Goal: Task Accomplishment & Management: Manage account settings

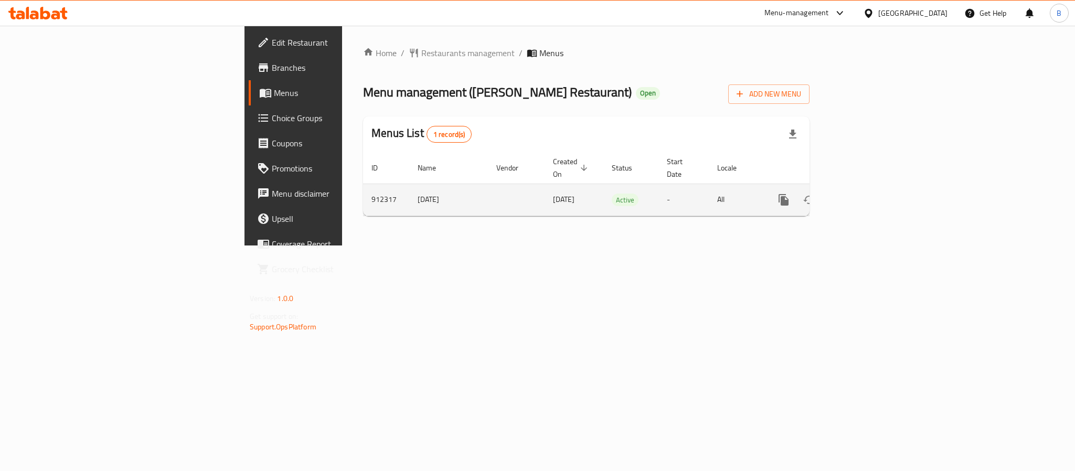
click at [872, 187] on link "enhanced table" at bounding box center [859, 199] width 25 height 25
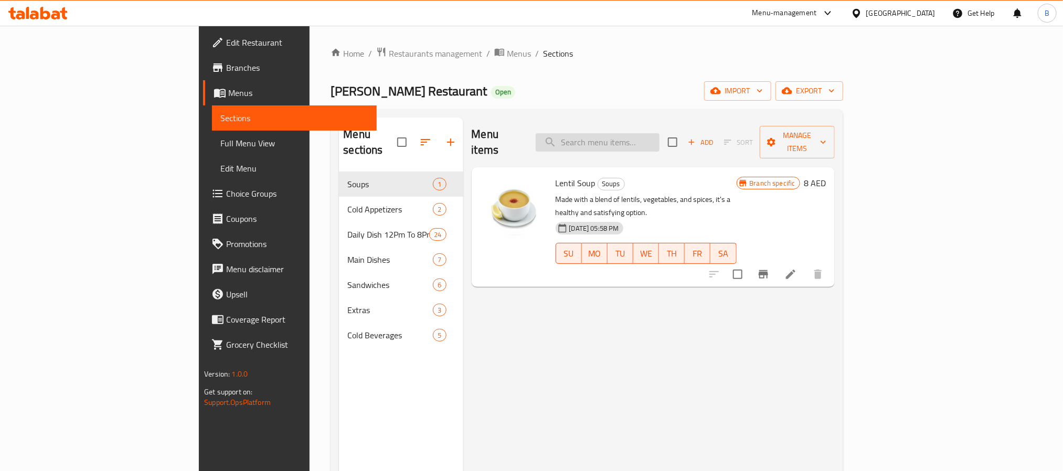
click at [647, 144] on input "search" at bounding box center [598, 142] width 124 height 18
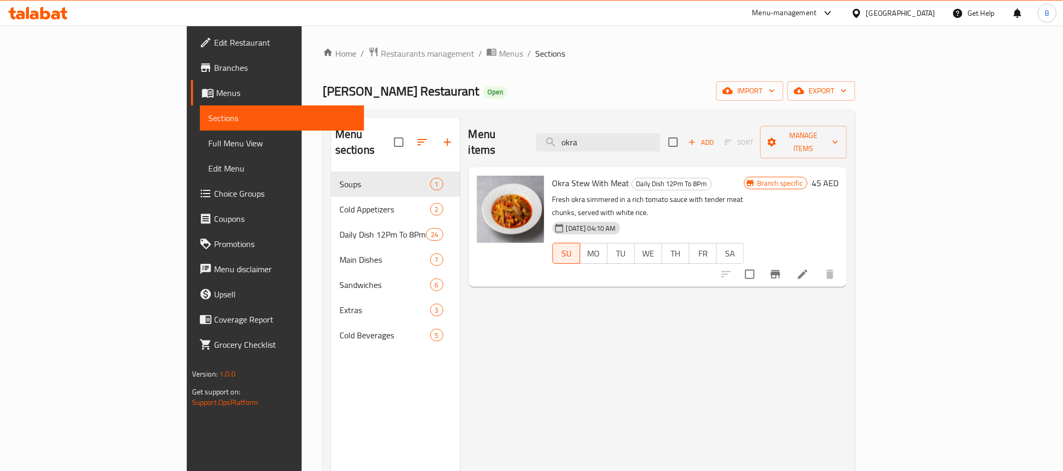
type input "okra"
click at [818, 265] on li at bounding box center [802, 274] width 29 height 19
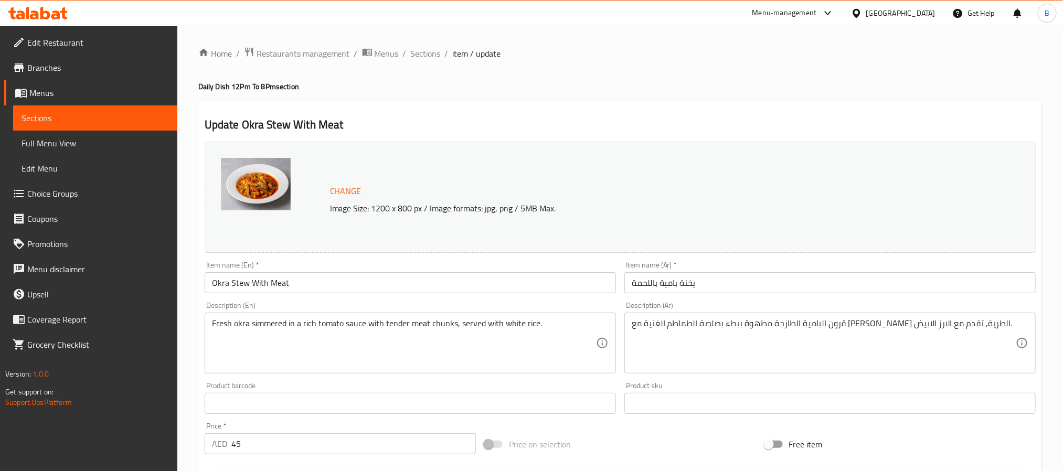
click at [440, 51] on ol "Home / Restaurants management / Menus / Sections / item / update" at bounding box center [620, 54] width 844 height 14
click at [433, 55] on span "Sections" at bounding box center [426, 53] width 30 height 13
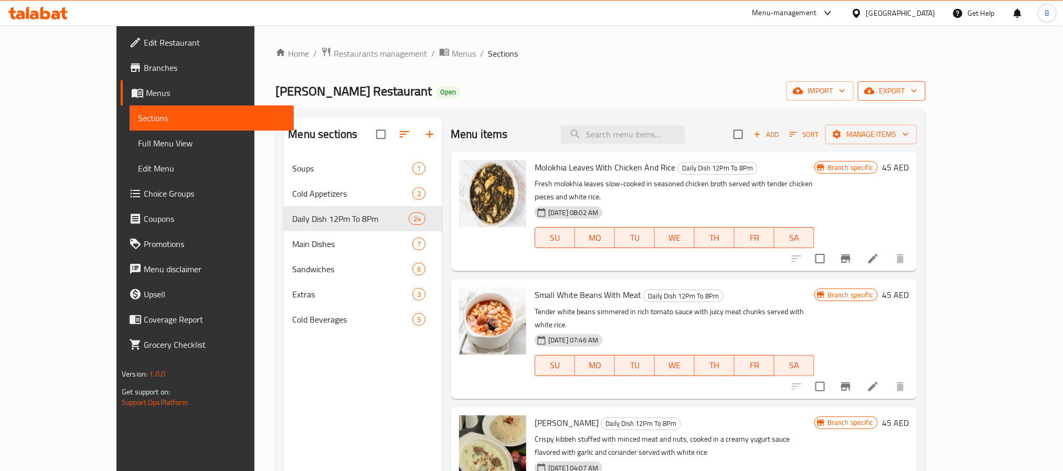
click at [917, 90] on span "export" at bounding box center [891, 90] width 51 height 13
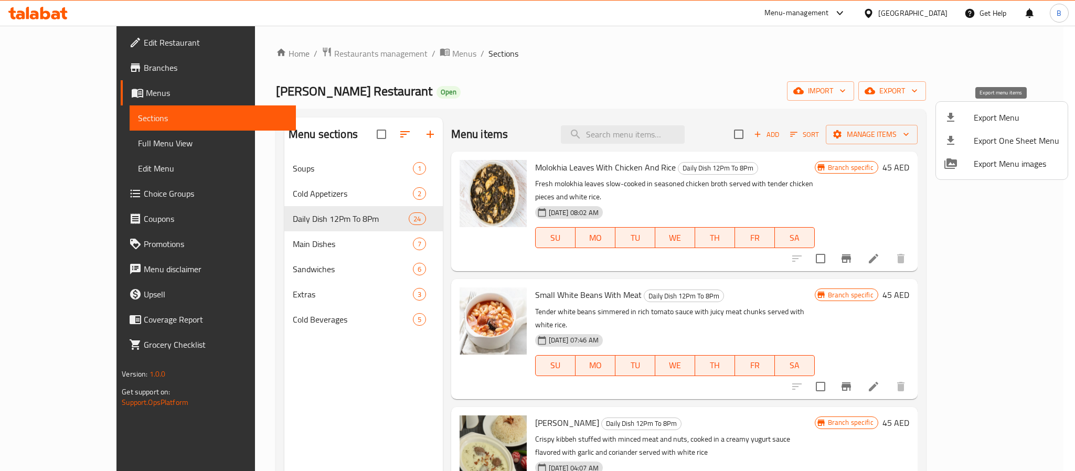
click at [992, 123] on span "Export Menu" at bounding box center [1017, 117] width 86 height 13
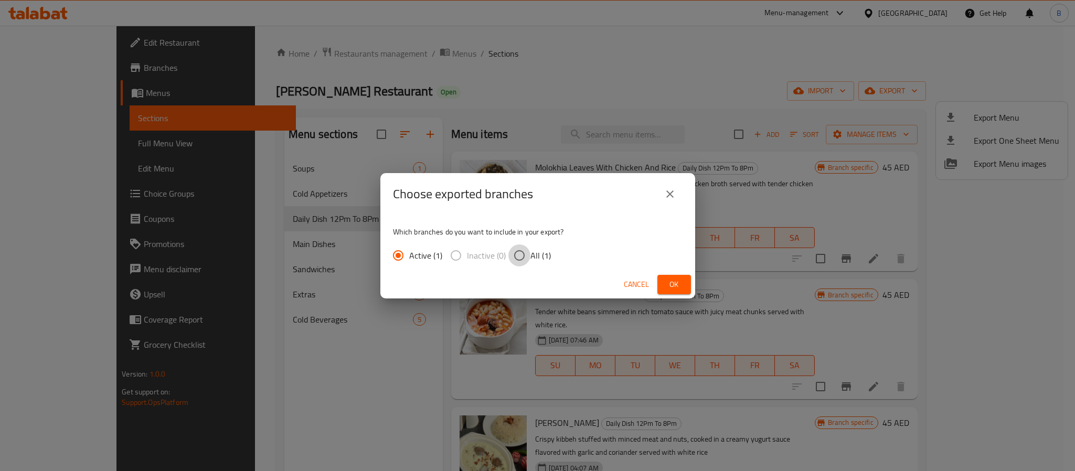
click at [512, 251] on input "All (1)" at bounding box center [519, 256] width 22 height 22
radio input "true"
click at [655, 273] on div "Cancel Ok" at bounding box center [537, 285] width 315 height 28
click at [672, 281] on span "Ok" at bounding box center [674, 284] width 17 height 13
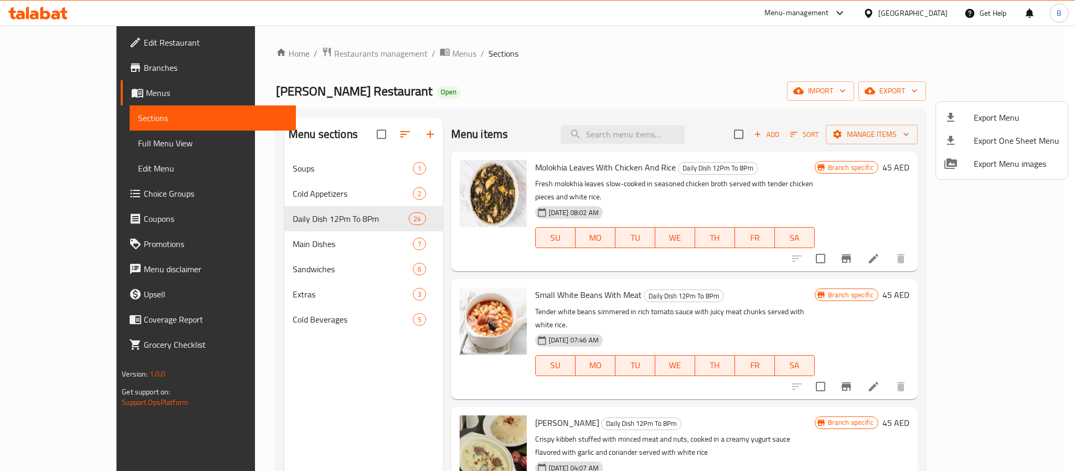
click at [622, 144] on div at bounding box center [537, 235] width 1075 height 471
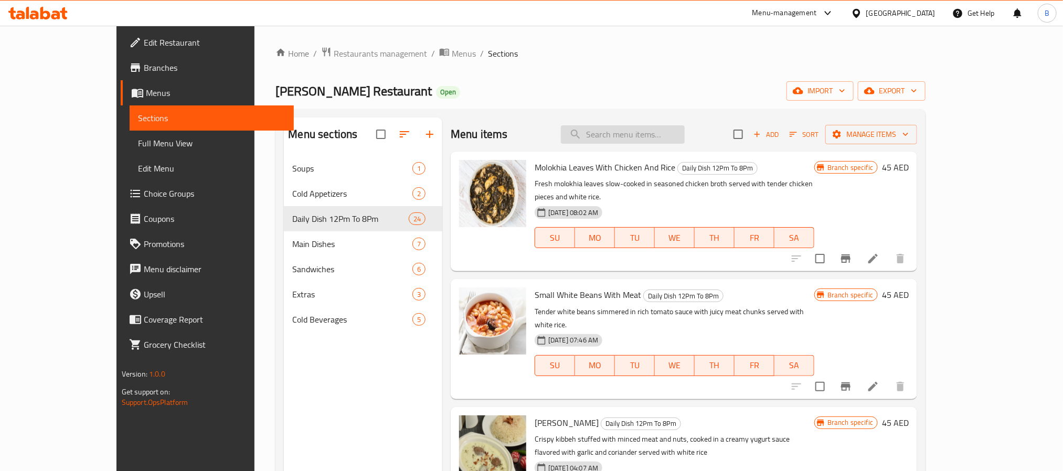
click at [685, 130] on input "search" at bounding box center [623, 134] width 124 height 18
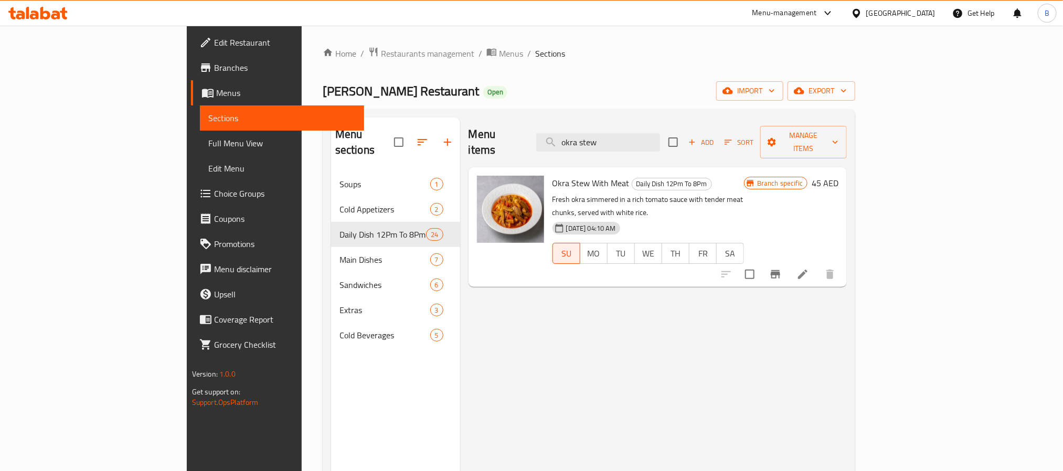
type input "okra stew"
click at [553, 175] on span "Okra Stew With Meat" at bounding box center [591, 183] width 77 height 16
click at [818, 265] on li at bounding box center [802, 274] width 29 height 19
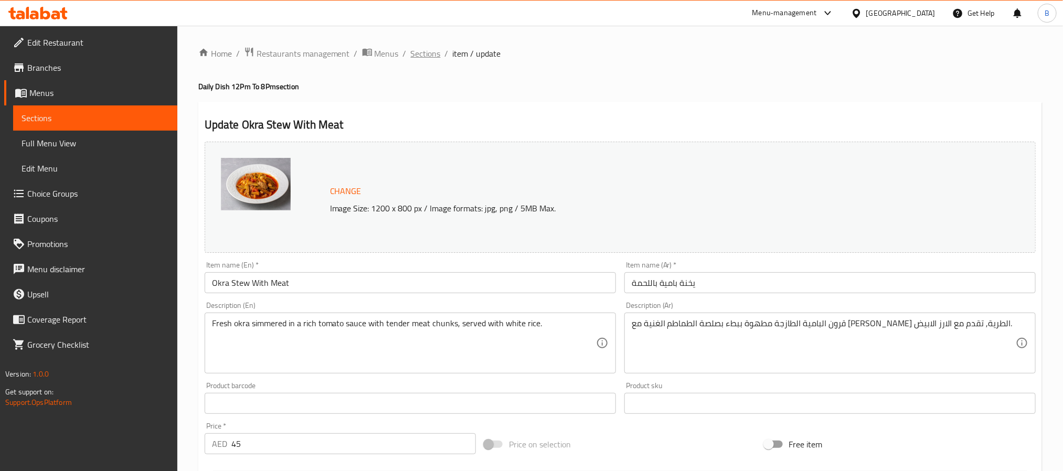
click at [435, 48] on span "Sections" at bounding box center [426, 53] width 30 height 13
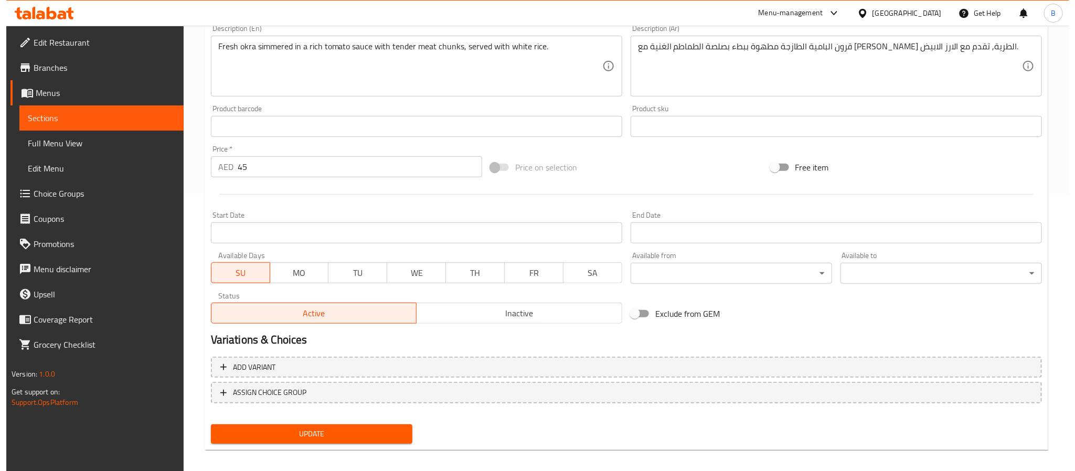
scroll to position [284, 0]
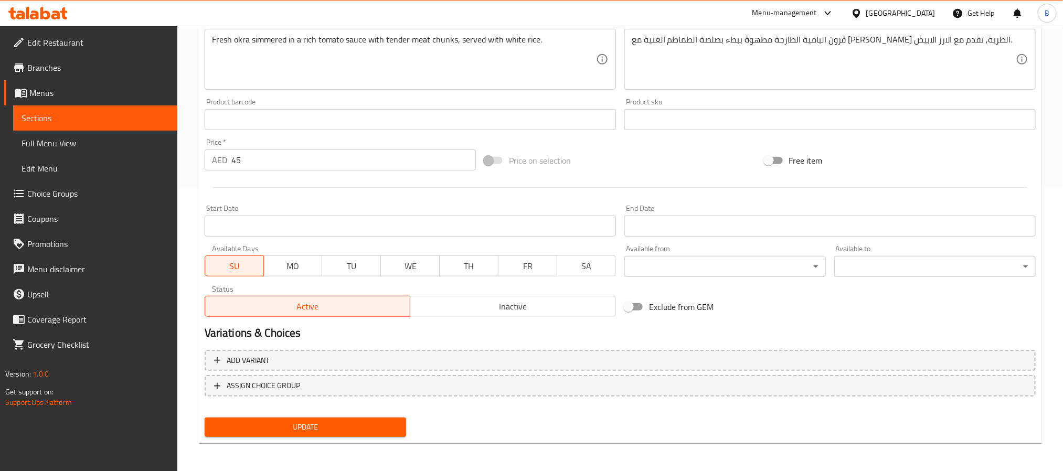
click at [481, 230] on input "Start Date" at bounding box center [410, 226] width 411 height 21
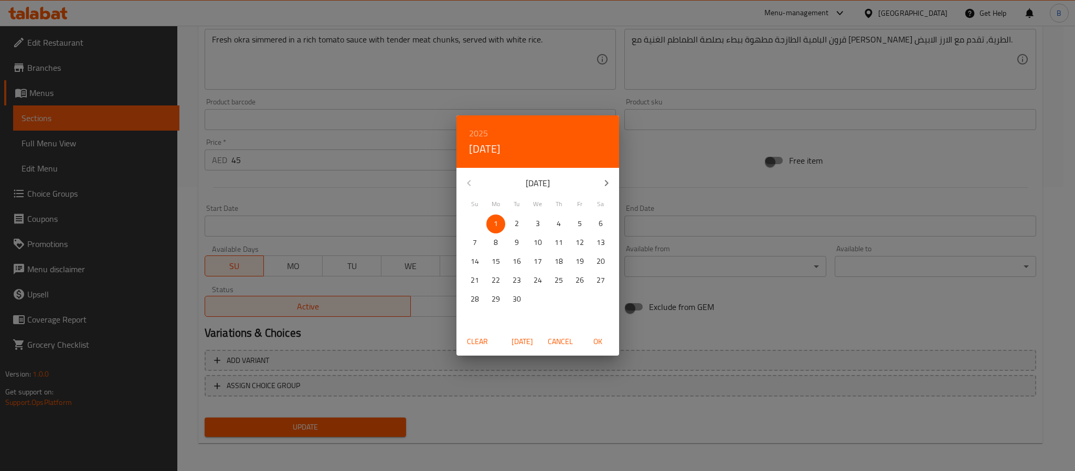
click at [554, 345] on span "Cancel" at bounding box center [560, 341] width 25 height 13
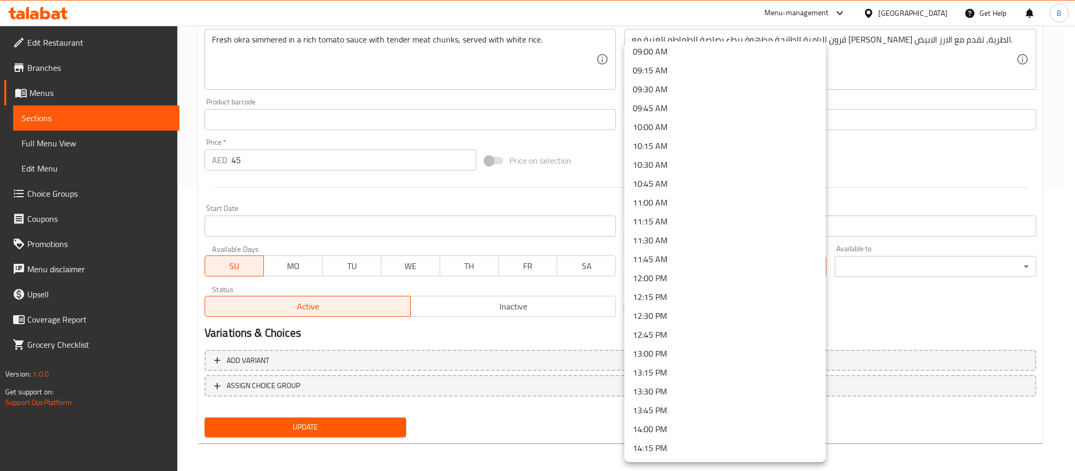
scroll to position [710, 0]
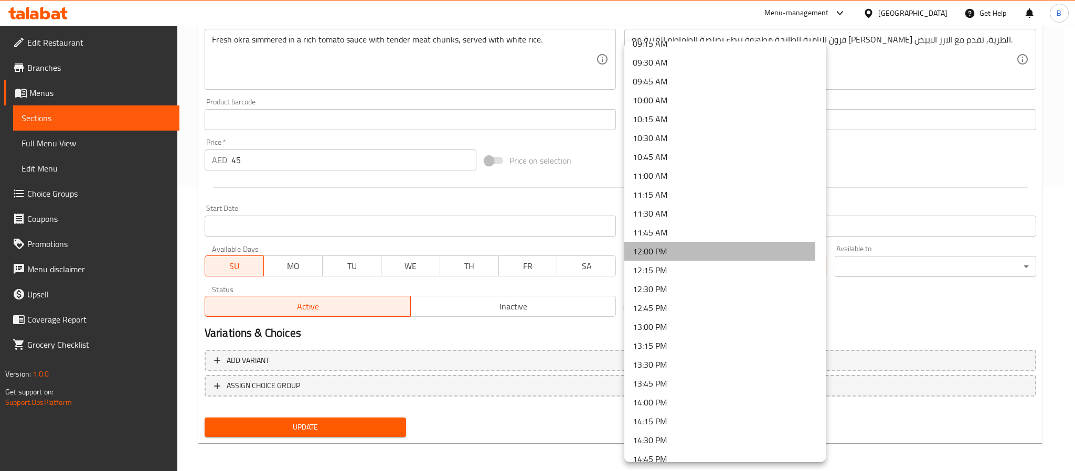
click at [663, 251] on li "12:00 PM" at bounding box center [724, 251] width 201 height 19
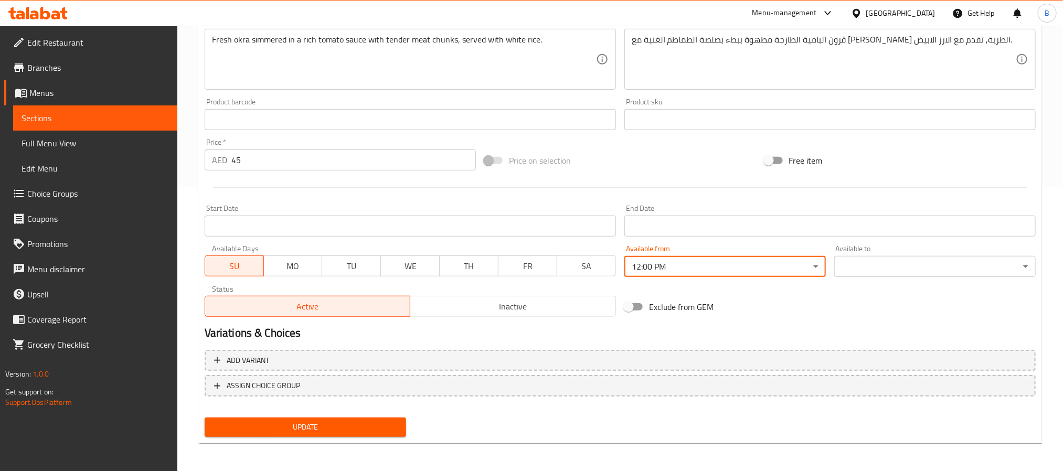
click at [754, 241] on div "Available from 12:00 PM ​" at bounding box center [725, 261] width 210 height 40
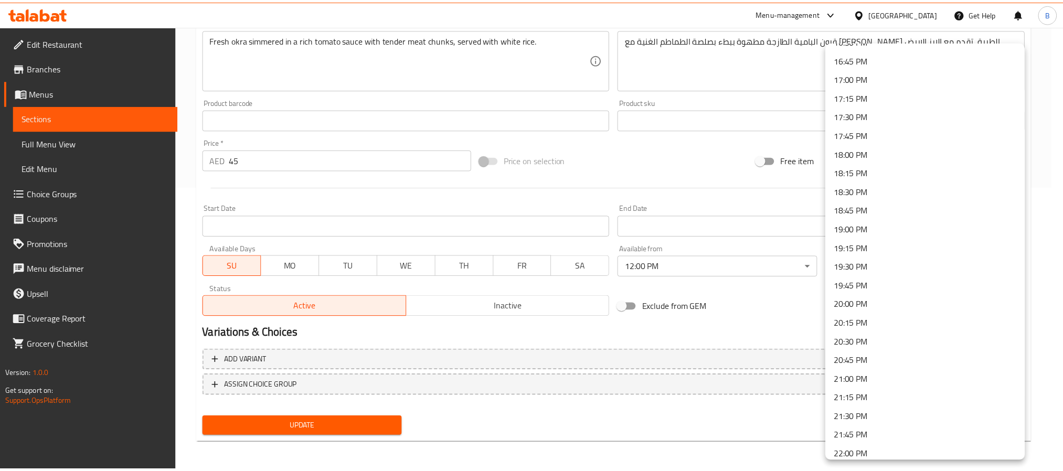
scroll to position [1340, 0]
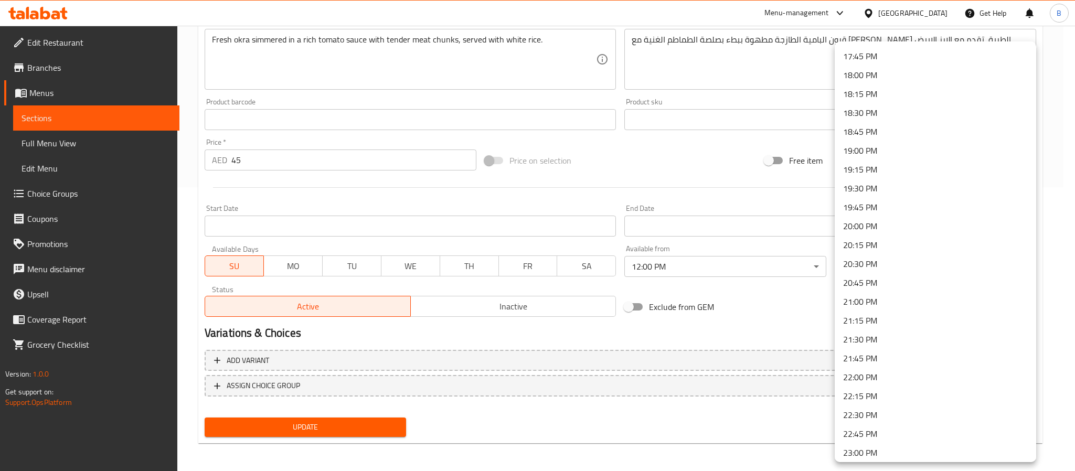
click at [885, 231] on li "20:00 PM" at bounding box center [935, 226] width 201 height 19
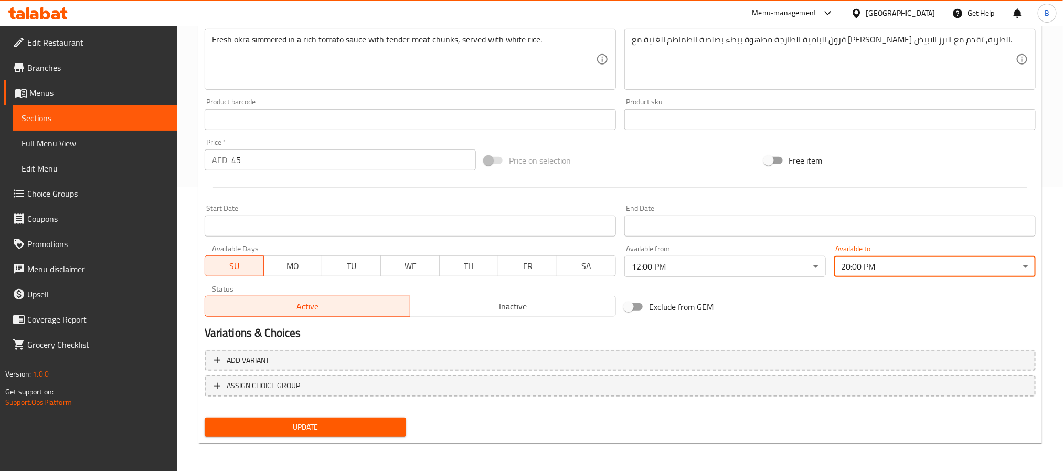
click at [826, 311] on div "Exclude from GEM" at bounding box center [760, 307] width 280 height 28
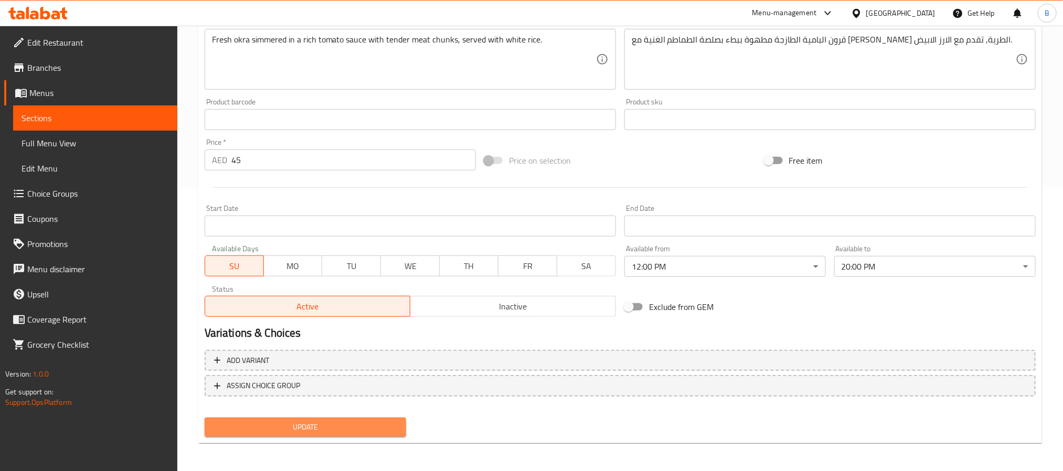
click at [346, 435] on button "Update" at bounding box center [305, 427] width 201 height 19
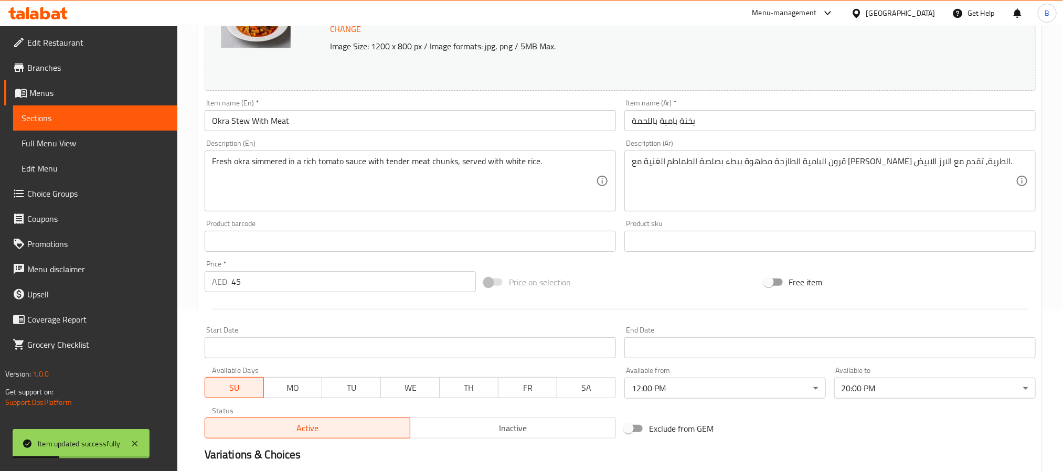
scroll to position [0, 0]
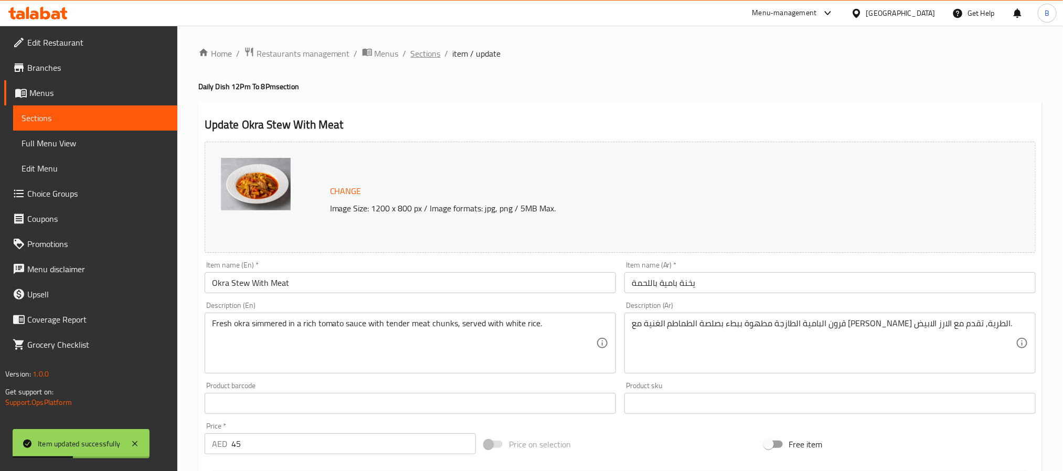
click at [432, 56] on span "Sections" at bounding box center [426, 53] width 30 height 13
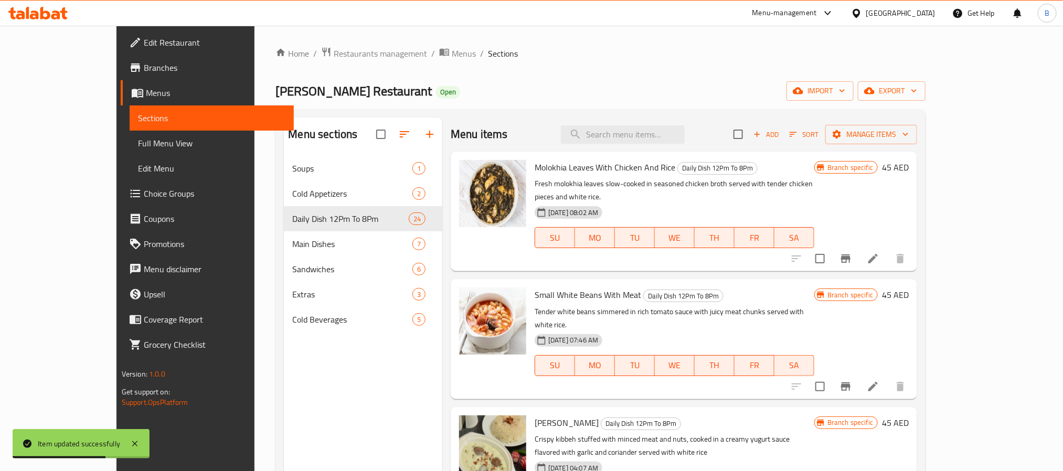
click at [691, 145] on div "Menu items Add Sort Manage items" at bounding box center [684, 135] width 466 height 34
click at [685, 142] on input "search" at bounding box center [623, 134] width 124 height 18
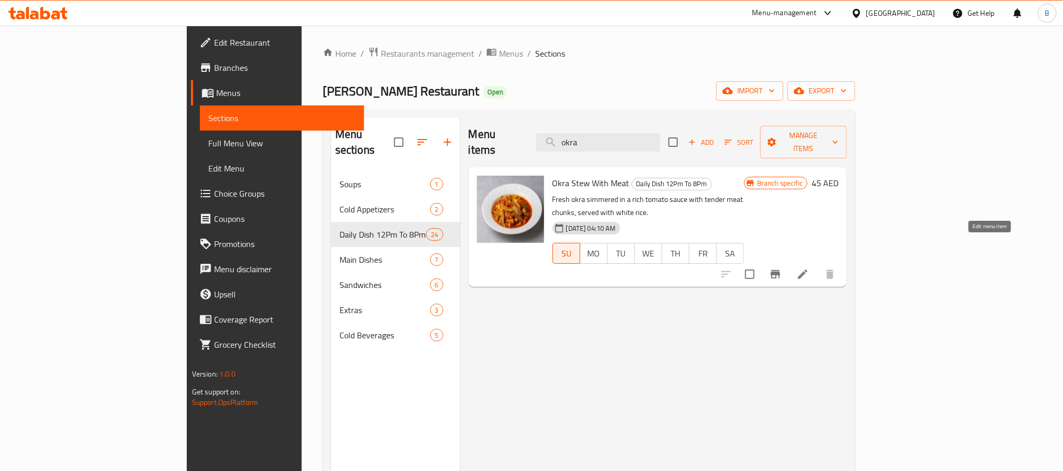
type input "okra"
click at [809, 268] on icon at bounding box center [803, 274] width 13 height 13
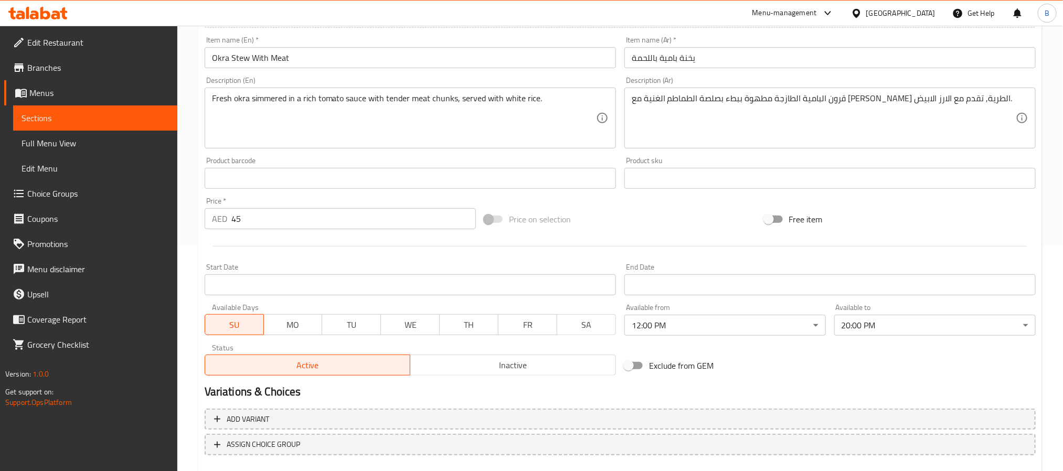
scroll to position [126, 0]
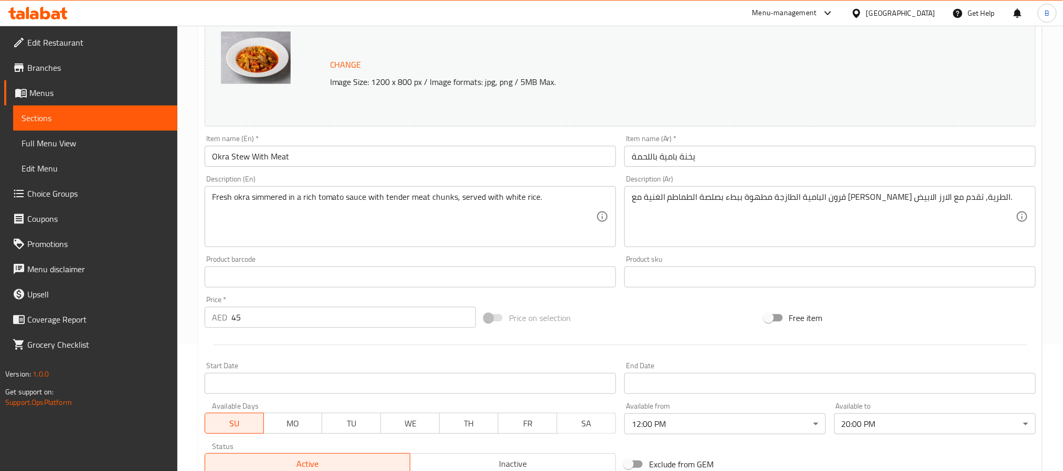
click at [262, 158] on input "Okra Stew With Meat" at bounding box center [410, 156] width 411 height 21
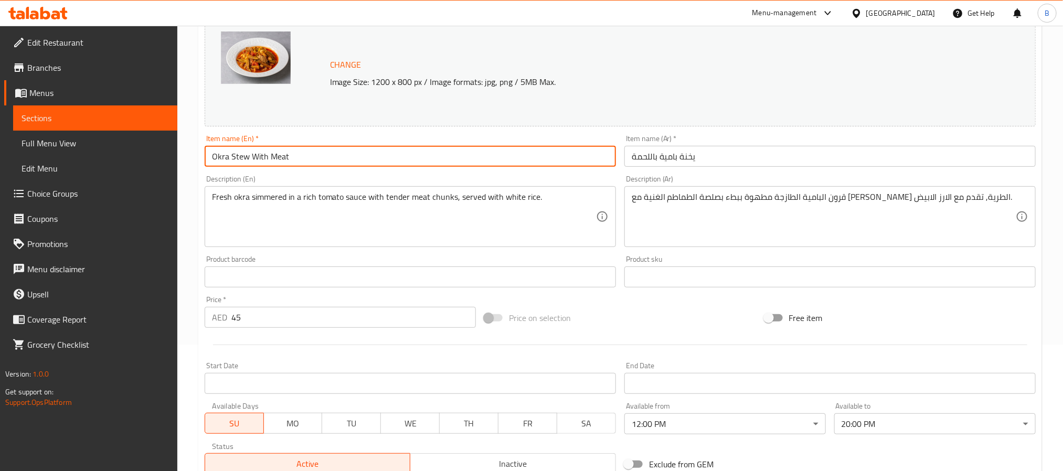
click at [262, 158] on input "Okra Stew With Meat" at bounding box center [410, 156] width 411 height 21
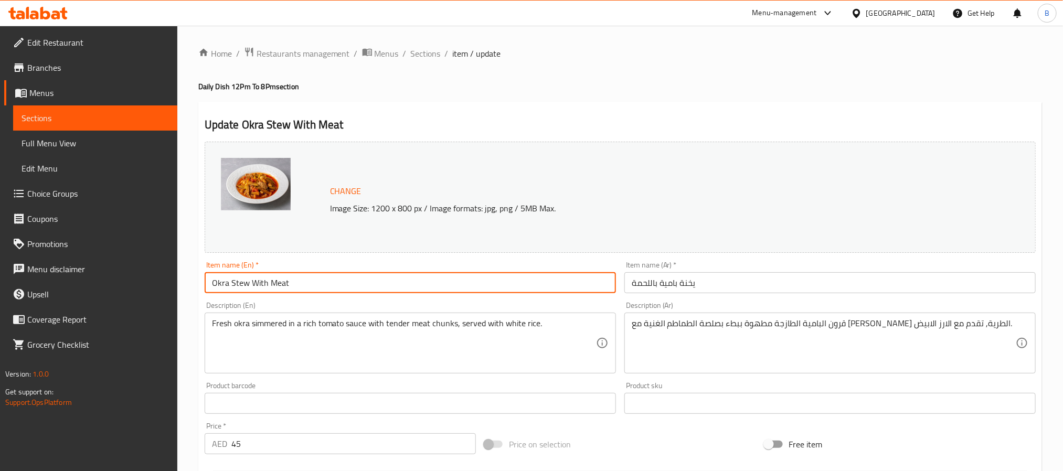
click at [503, 98] on div "Home / Restaurants management / Menus / Sections / item / update Daily Dish 12P…" at bounding box center [620, 391] width 844 height 689
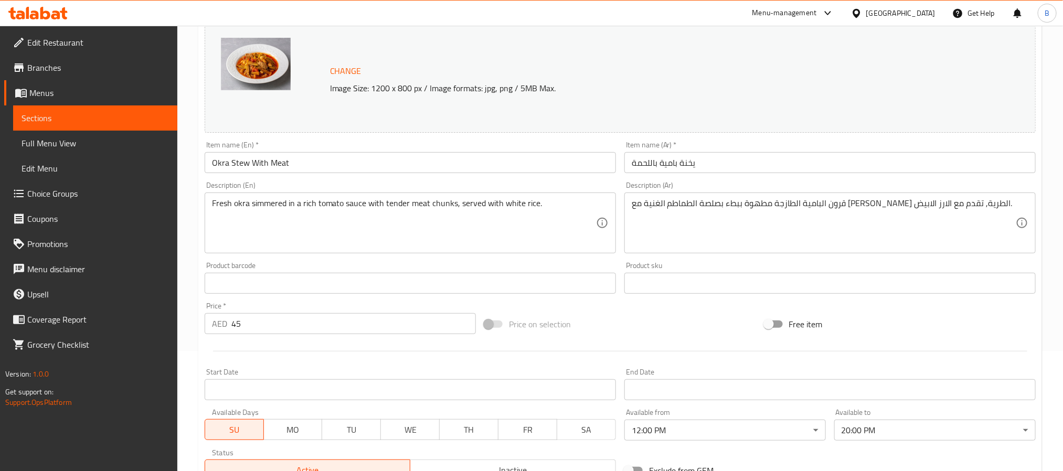
scroll to position [0, 0]
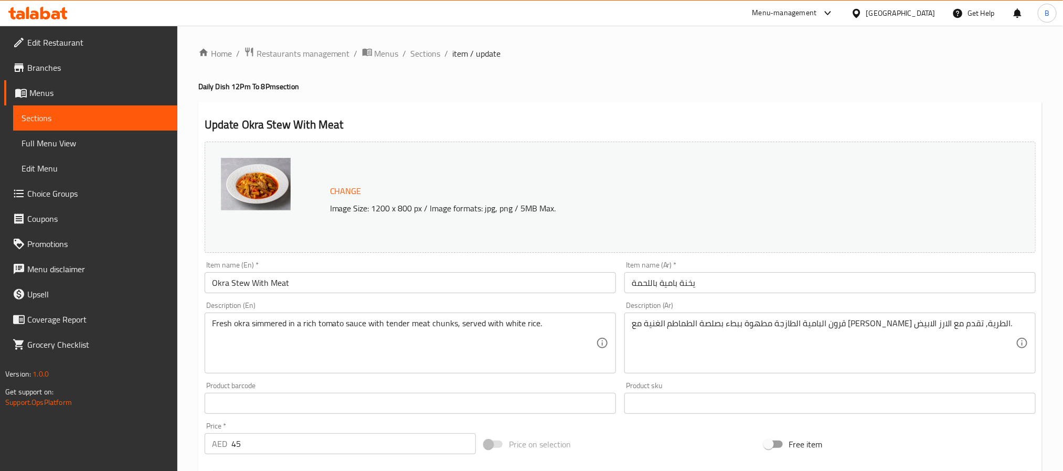
drag, startPoint x: 285, startPoint y: 90, endPoint x: 225, endPoint y: 76, distance: 62.0
click at [225, 76] on div "Home / Restaurants management / Menus / Sections / item / update Daily Dish 12P…" at bounding box center [620, 391] width 844 height 689
click at [430, 49] on span "Sections" at bounding box center [426, 53] width 30 height 13
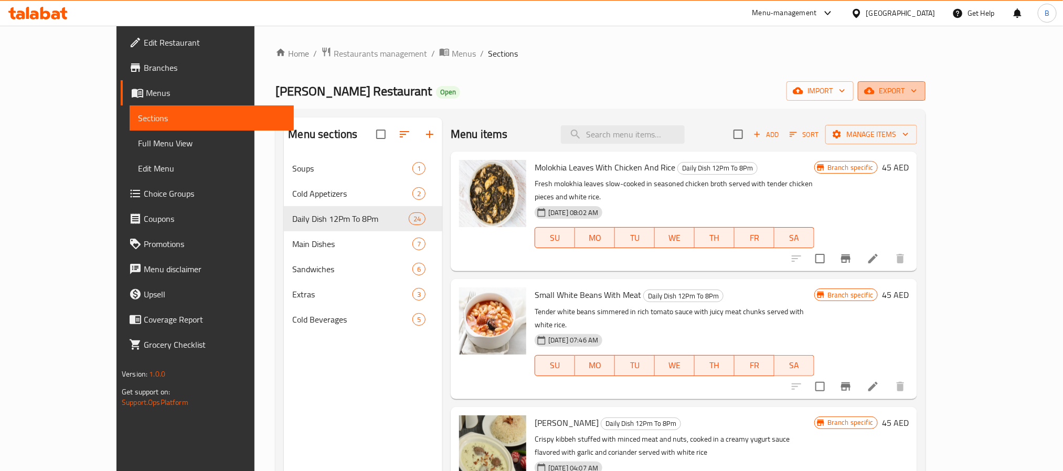
click at [926, 89] on button "export" at bounding box center [892, 90] width 68 height 19
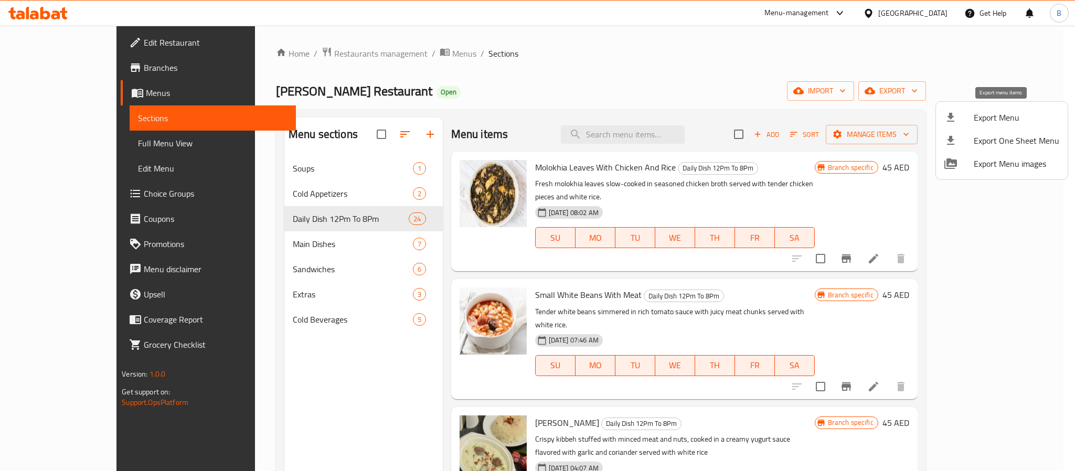
click at [967, 128] on li "Export Menu" at bounding box center [1002, 117] width 132 height 23
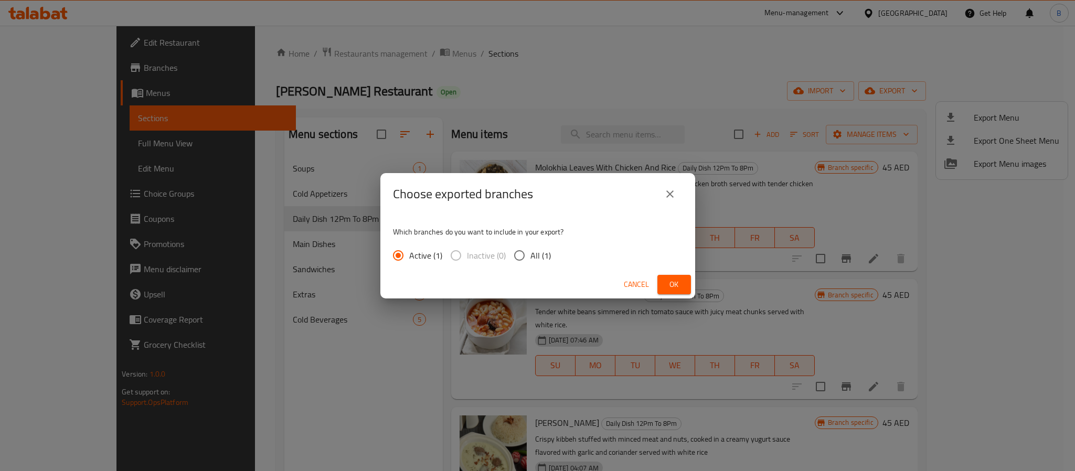
click at [633, 286] on span "Cancel" at bounding box center [636, 284] width 25 height 13
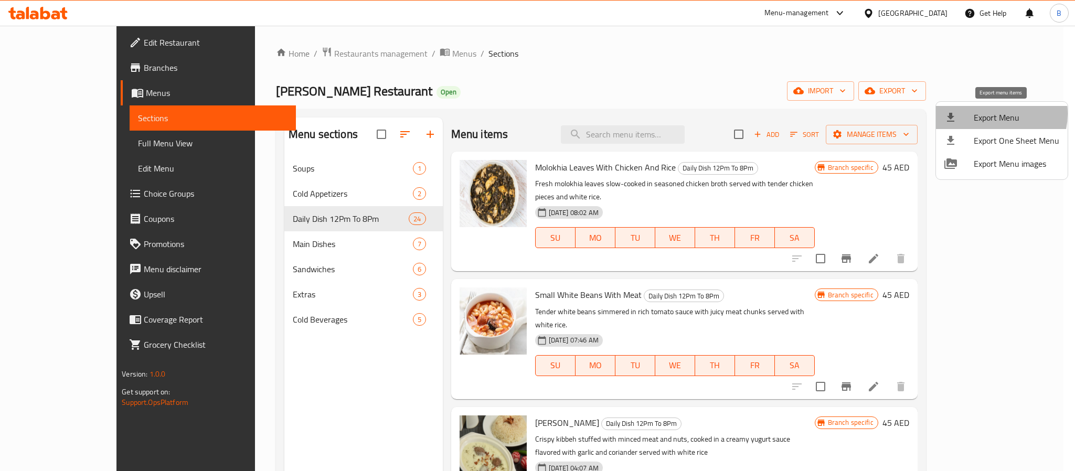
click at [989, 114] on span "Export Menu" at bounding box center [1017, 117] width 86 height 13
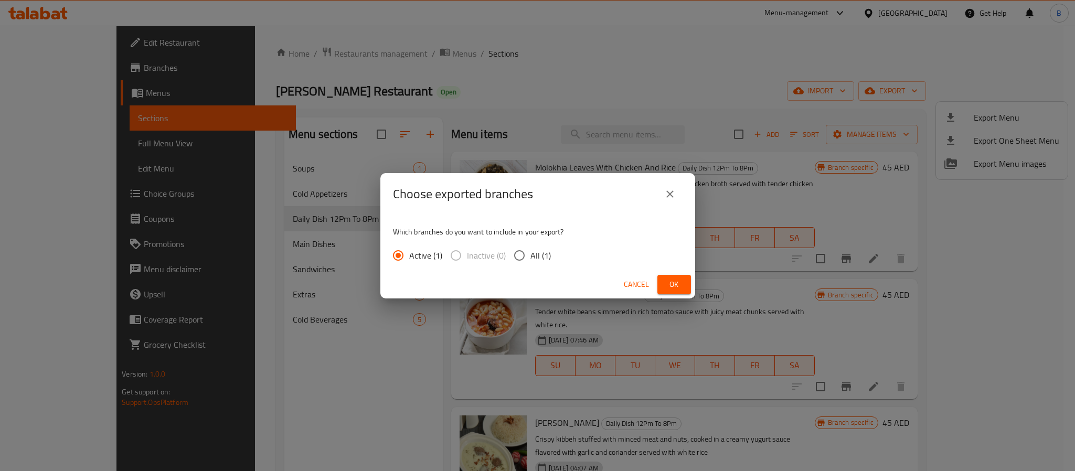
radio input "true"
click at [685, 275] on button "Ok" at bounding box center [674, 284] width 34 height 19
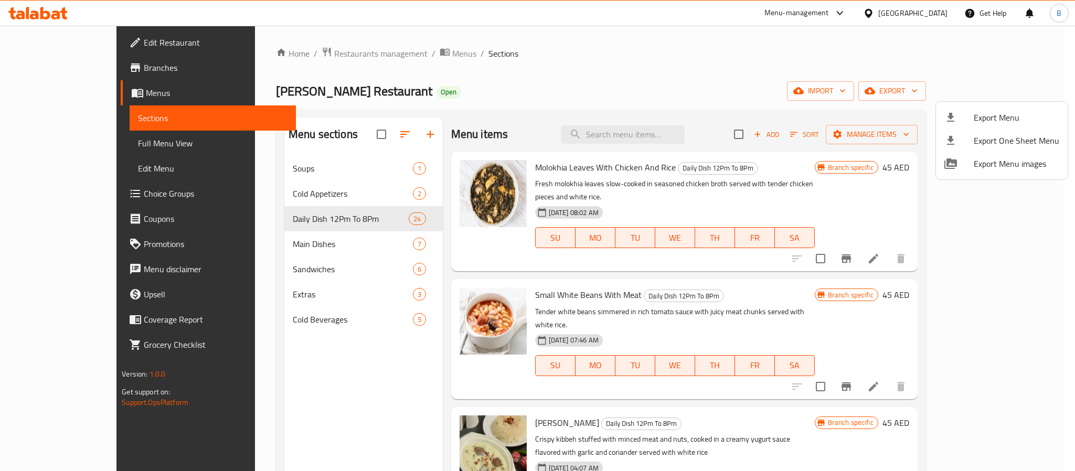
click at [660, 128] on div at bounding box center [537, 235] width 1075 height 471
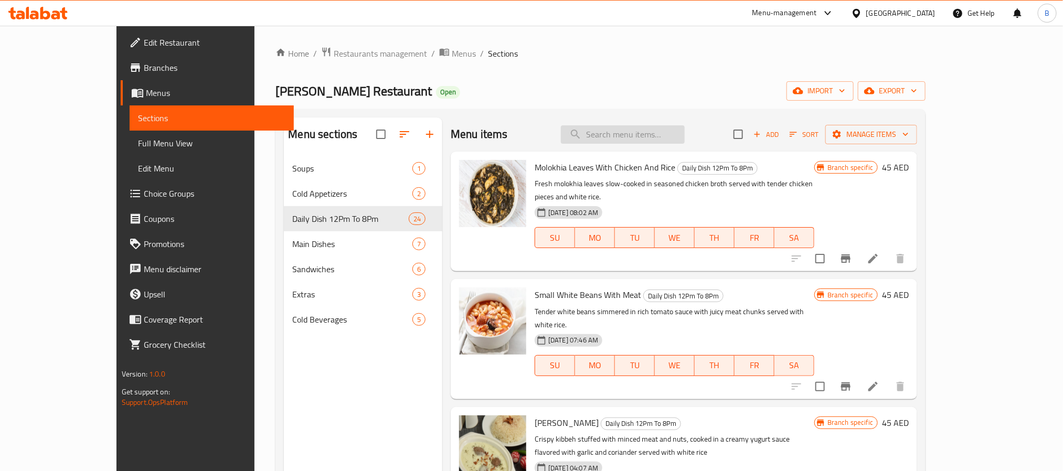
click at [663, 136] on input "search" at bounding box center [623, 134] width 124 height 18
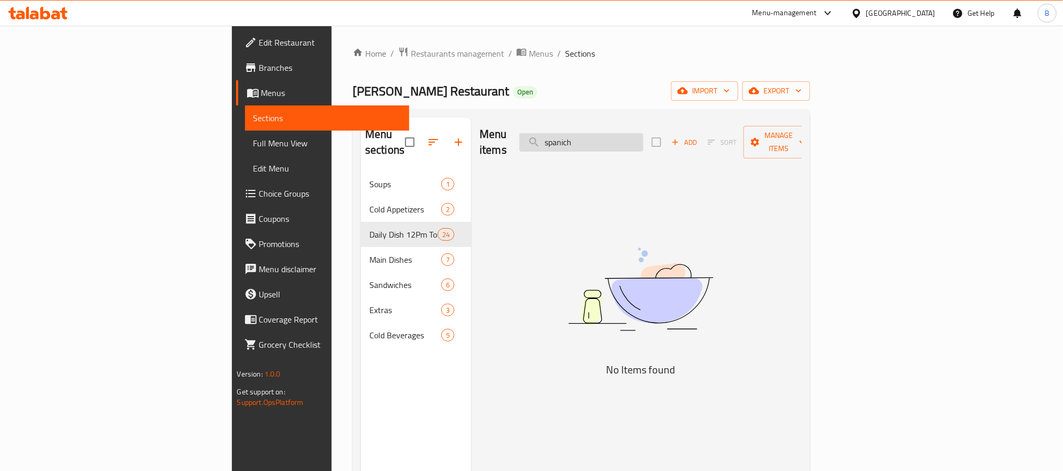
drag, startPoint x: 641, startPoint y: 131, endPoint x: 680, endPoint y: 133, distance: 39.4
click at [643, 133] on input "spanich" at bounding box center [581, 142] width 124 height 18
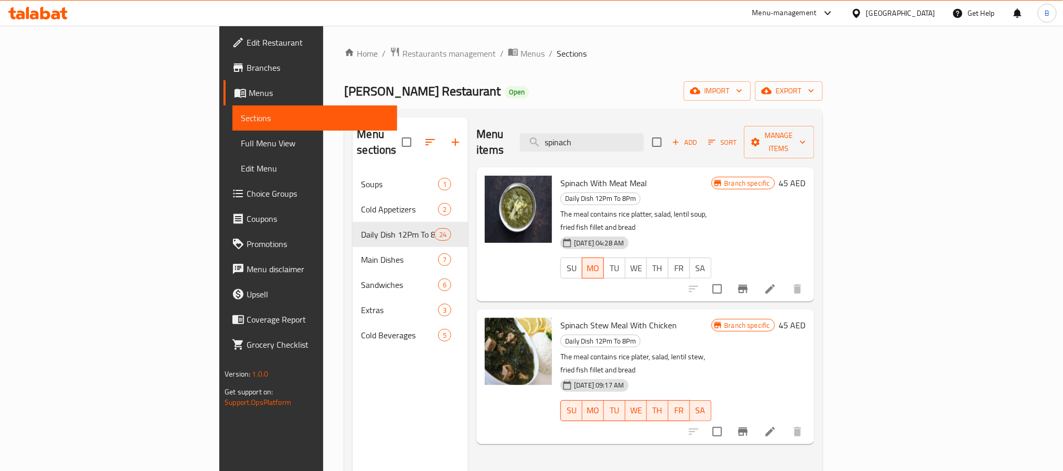
click at [574, 317] on span "Spinach Stew Meal With Chicken" at bounding box center [618, 325] width 116 height 16
copy h6 "Spinach Stew Meal With Chicken"
click at [644, 133] on input "spinach" at bounding box center [582, 142] width 124 height 18
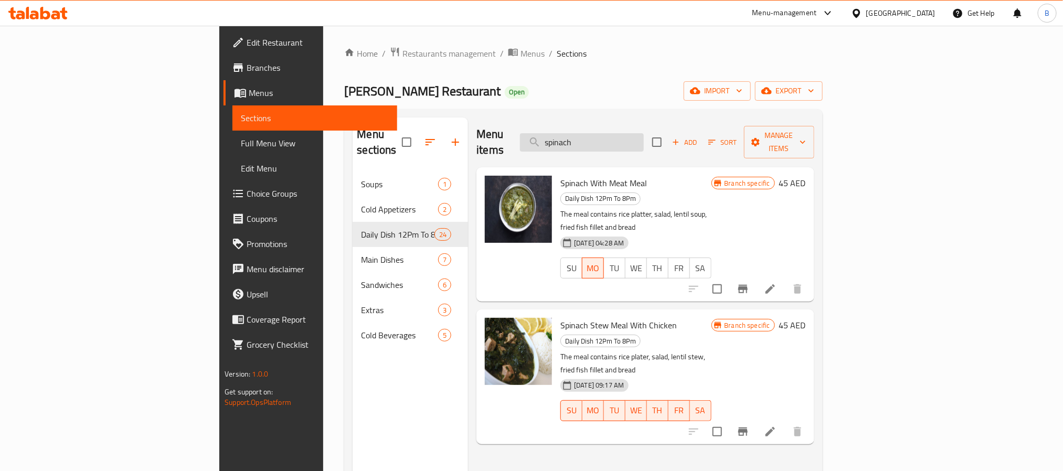
click at [644, 133] on input "spinach" at bounding box center [582, 142] width 124 height 18
paste input "Spinach Stew Meal With Chicken"
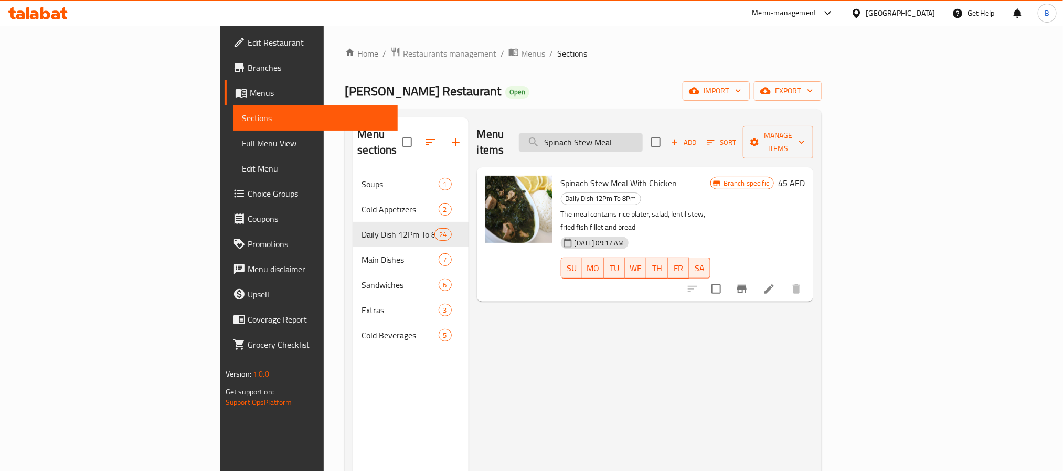
click at [643, 141] on input "Spinach Stew Meal" at bounding box center [581, 142] width 124 height 18
type input "Spinach Stew with"
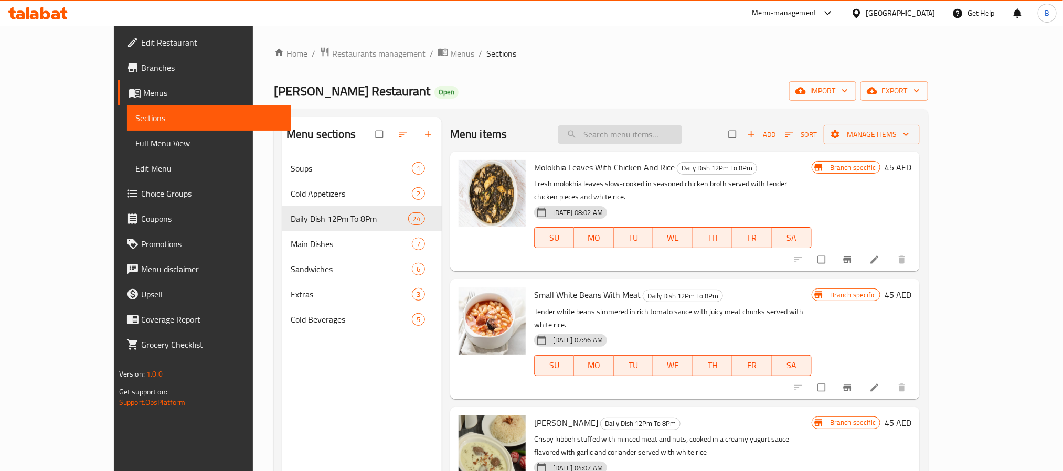
click at [668, 141] on input "search" at bounding box center [620, 134] width 124 height 18
paste input "Spinach Stew with"
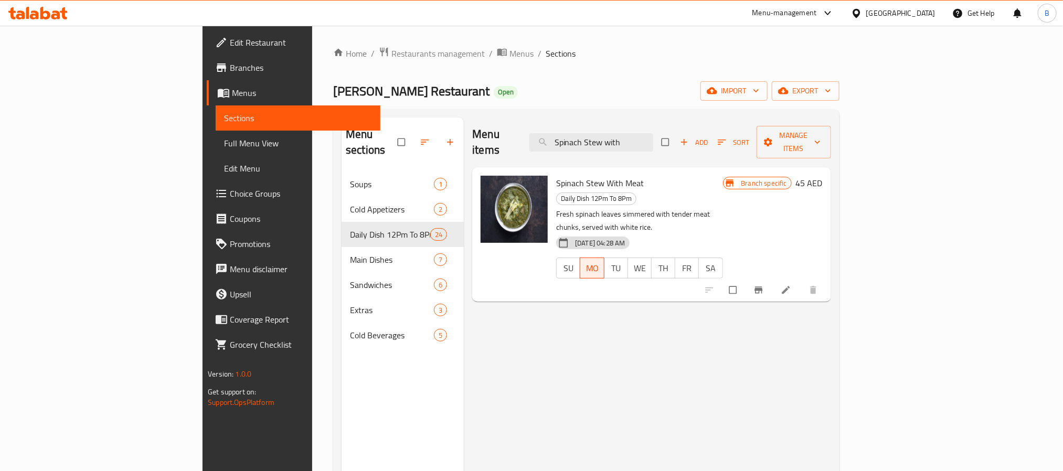
type input "Spinach Stew with"
click at [556, 175] on span "Spinach Stew With Meat" at bounding box center [600, 183] width 88 height 16
copy h6 "Spinach Stew With Meat"
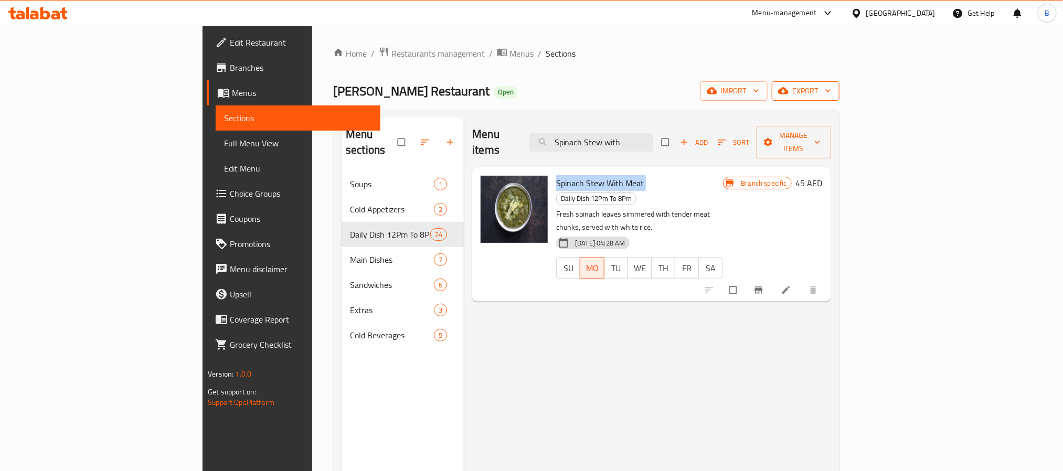
click at [833, 89] on icon "button" at bounding box center [828, 91] width 10 height 10
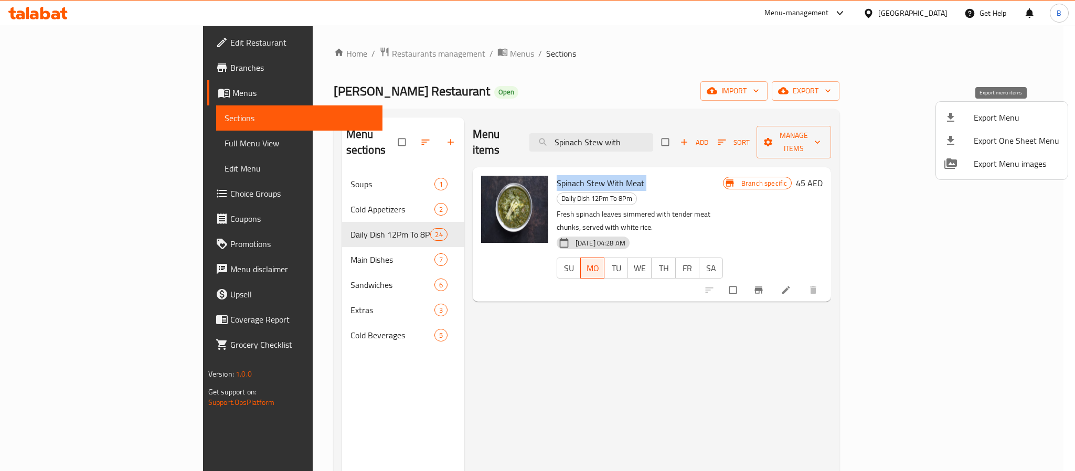
click at [1006, 119] on span "Export Menu" at bounding box center [1017, 117] width 86 height 13
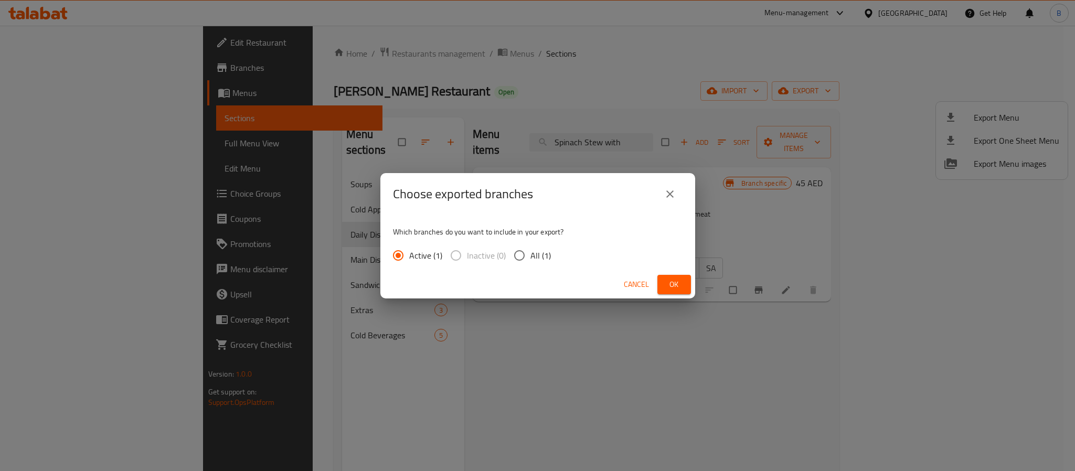
click at [548, 259] on span "All (1)" at bounding box center [540, 255] width 20 height 13
click at [530, 259] on input "All (1)" at bounding box center [519, 256] width 22 height 22
radio input "true"
click at [674, 285] on span "Ok" at bounding box center [674, 284] width 17 height 13
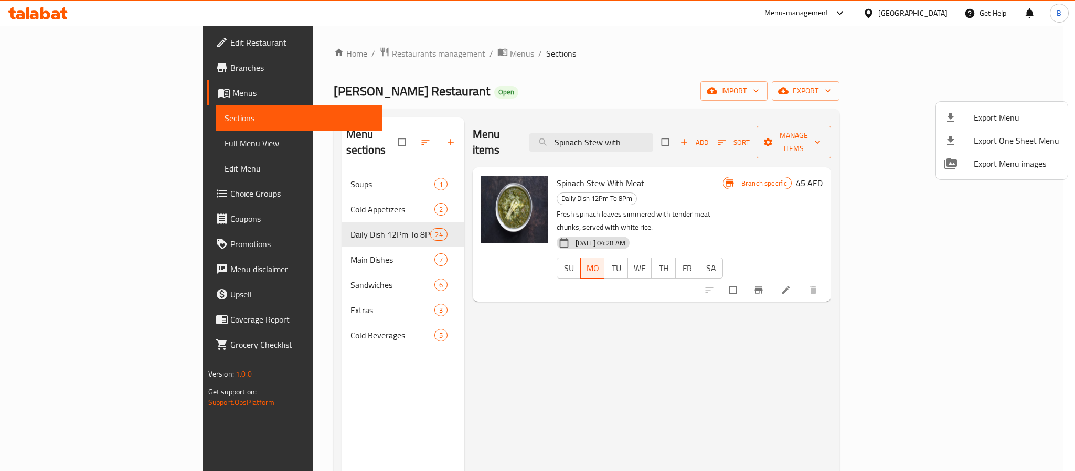
click at [984, 241] on div at bounding box center [537, 235] width 1075 height 471
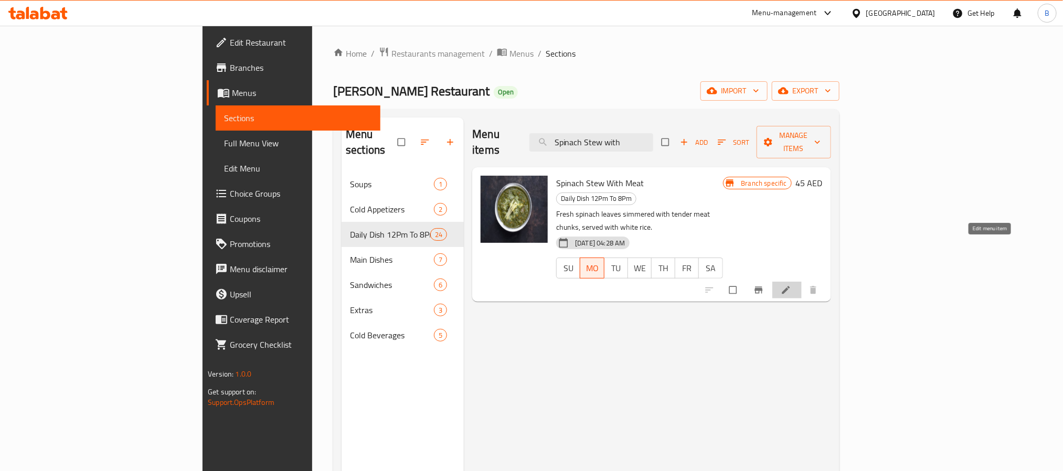
click at [791, 285] on icon at bounding box center [786, 290] width 10 height 10
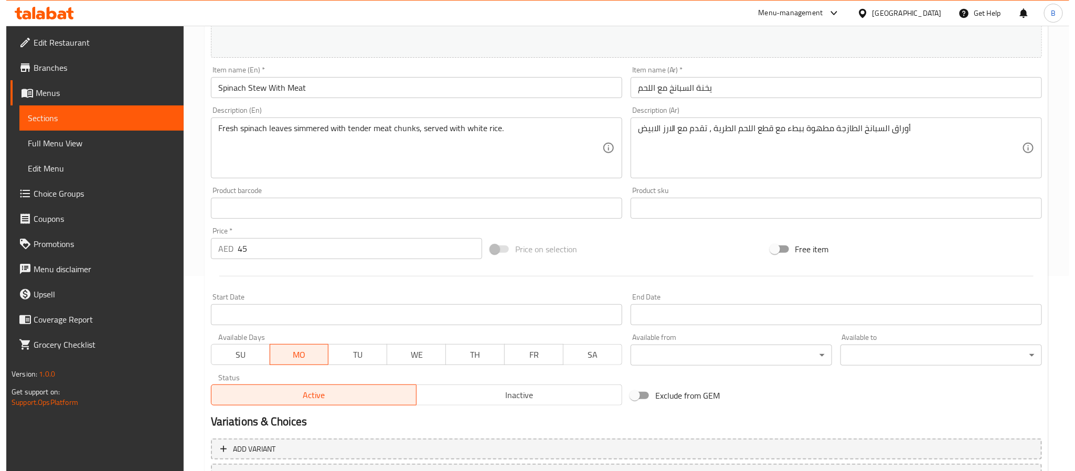
scroll to position [284, 0]
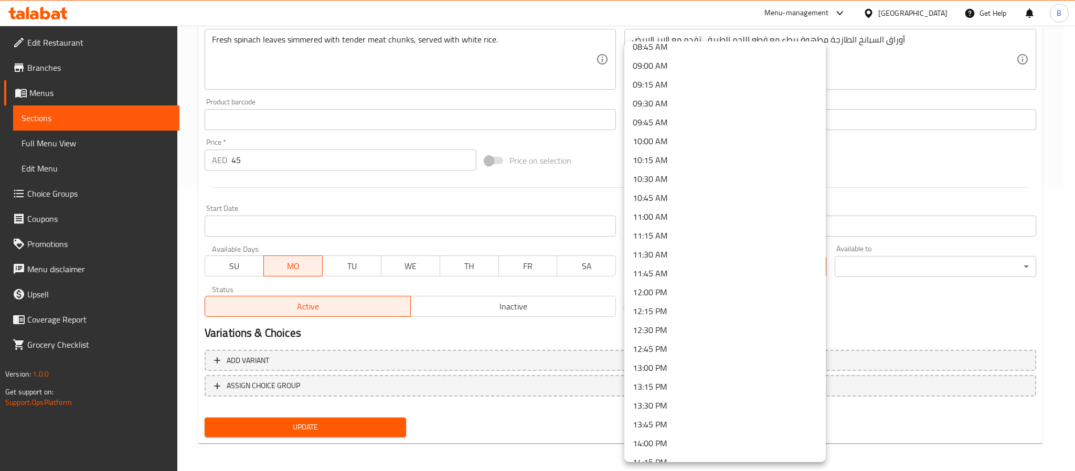
scroll to position [708, 0]
click at [682, 256] on li "12:00 PM" at bounding box center [724, 253] width 201 height 19
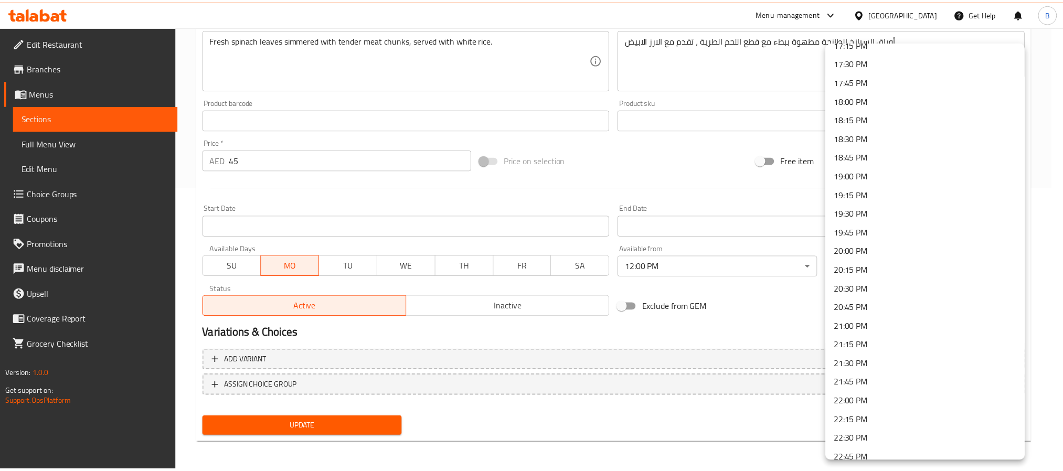
scroll to position [1419, 0]
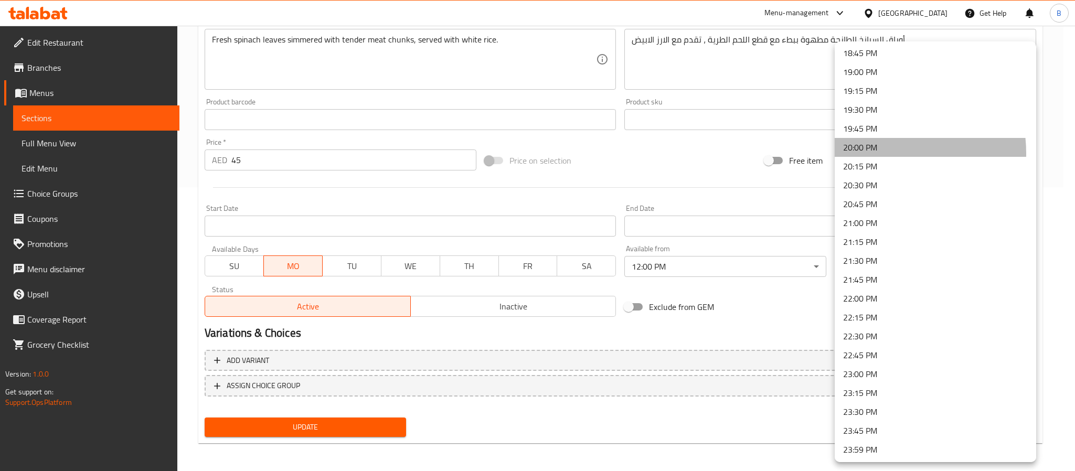
click at [869, 153] on li "20:00 PM" at bounding box center [935, 147] width 201 height 19
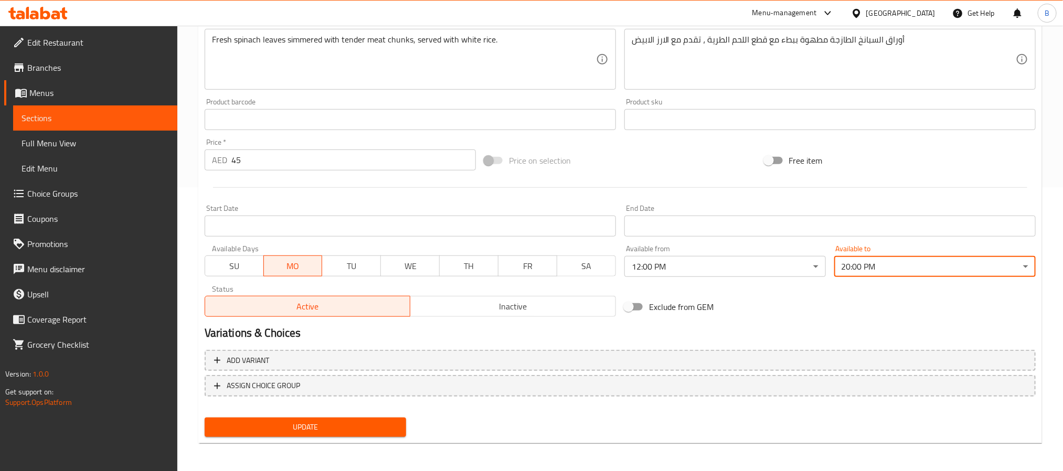
click at [770, 327] on h2 "Variations & Choices" at bounding box center [620, 333] width 831 height 16
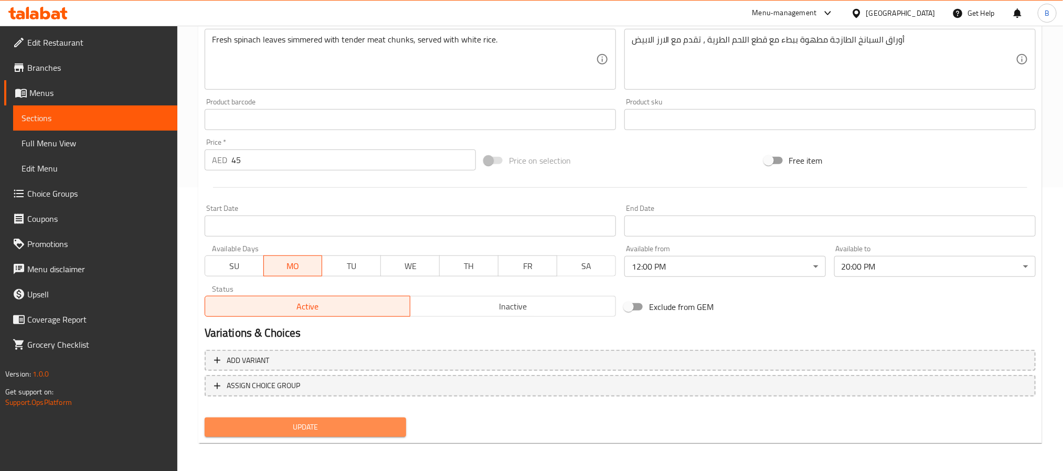
click at [262, 433] on button "Update" at bounding box center [305, 427] width 201 height 19
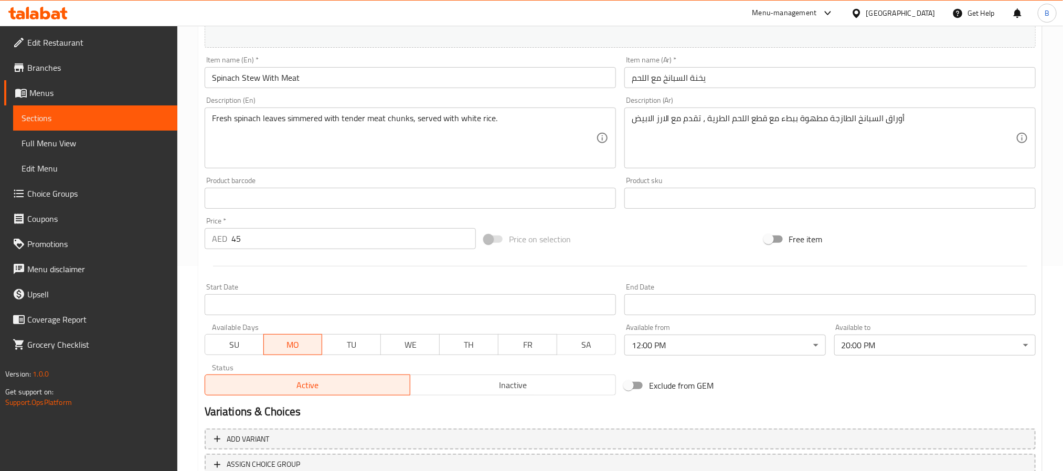
scroll to position [284, 0]
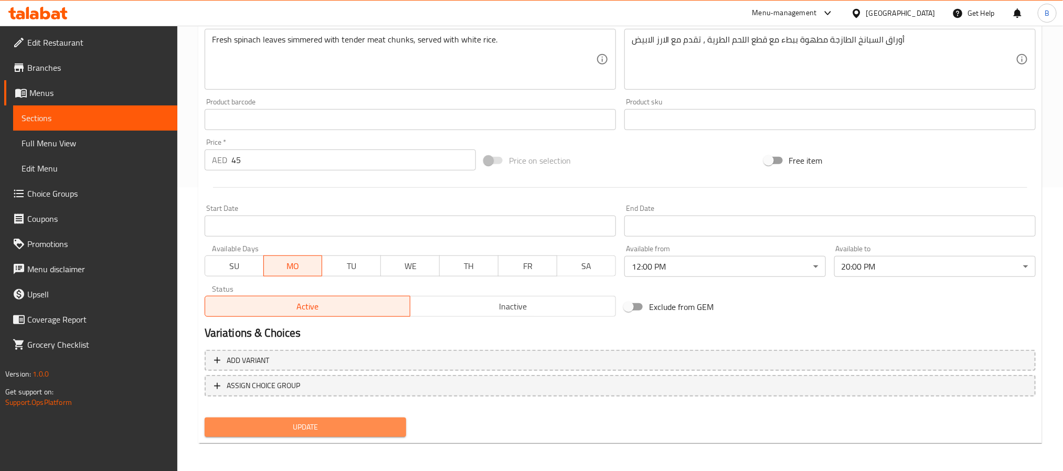
click at [325, 424] on span "Update" at bounding box center [305, 427] width 185 height 13
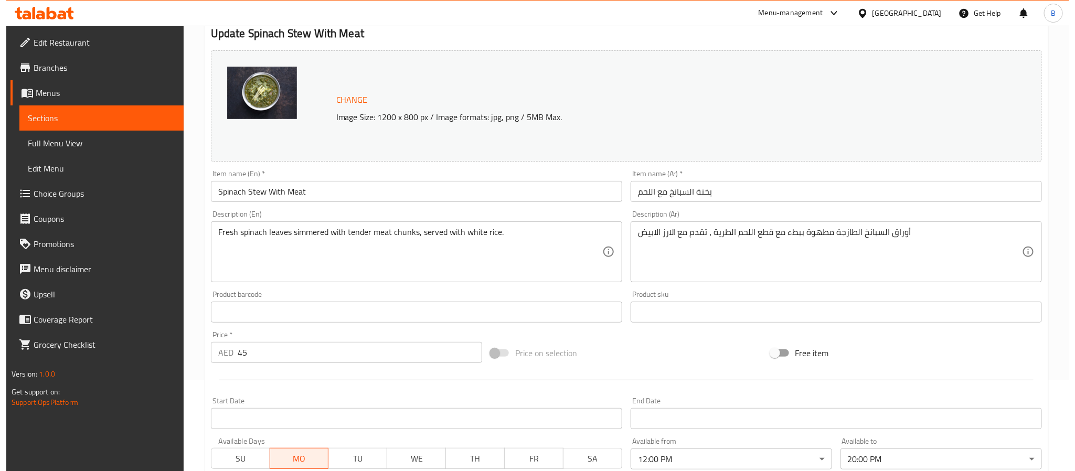
scroll to position [0, 0]
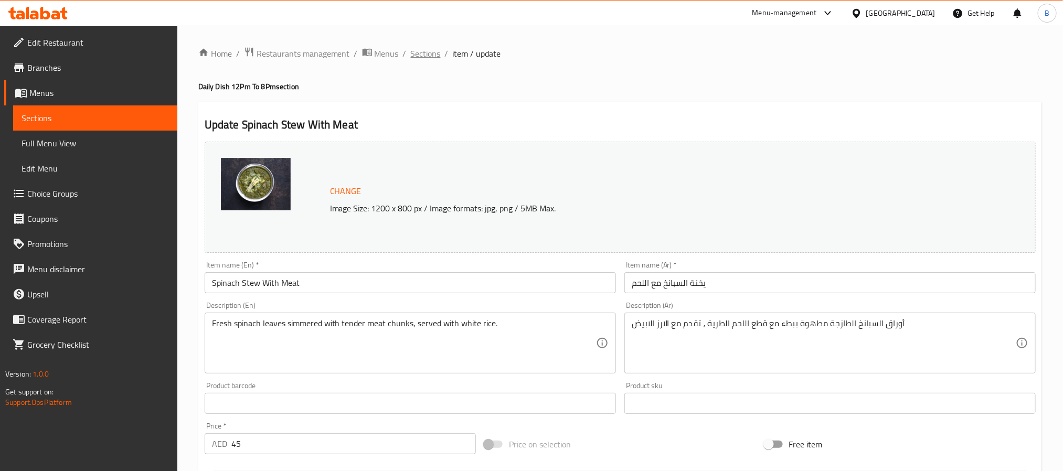
click at [420, 52] on span "Sections" at bounding box center [426, 53] width 30 height 13
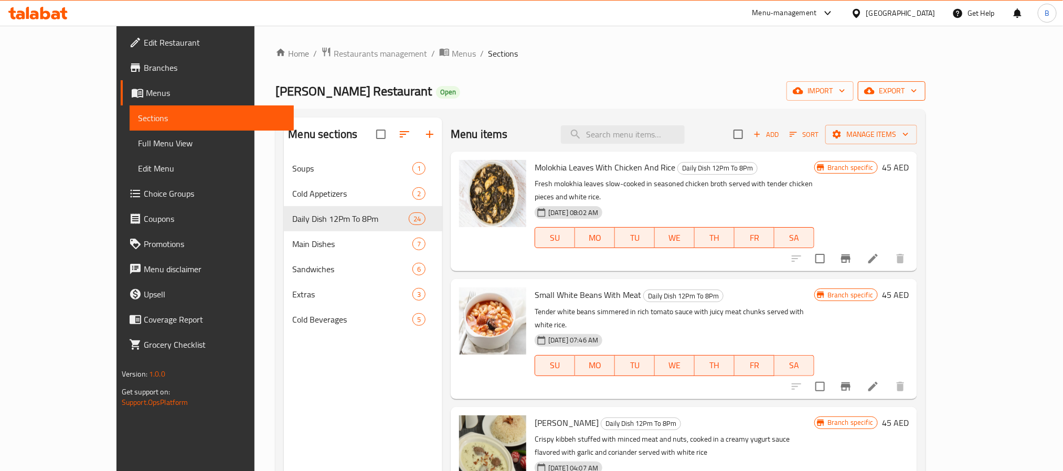
click at [917, 93] on span "export" at bounding box center [891, 90] width 51 height 13
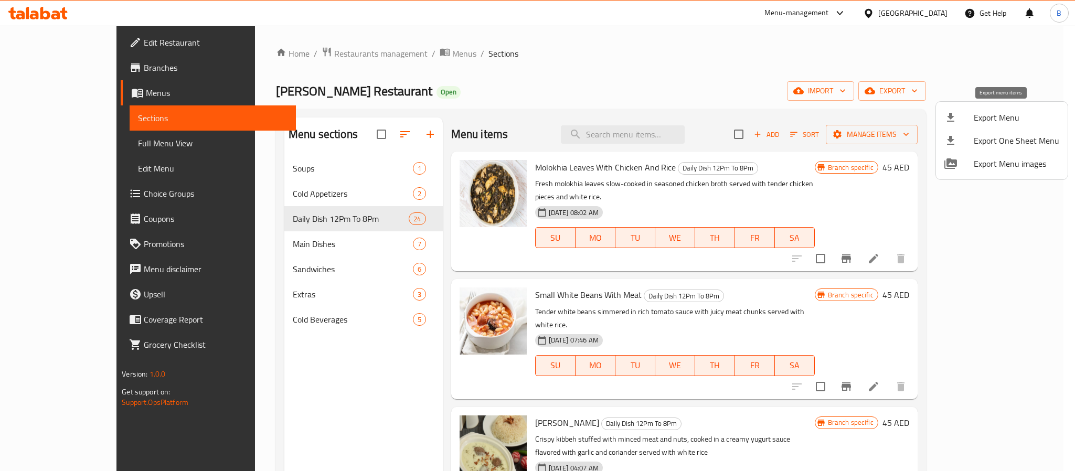
click at [997, 112] on span "Export Menu" at bounding box center [1017, 117] width 86 height 13
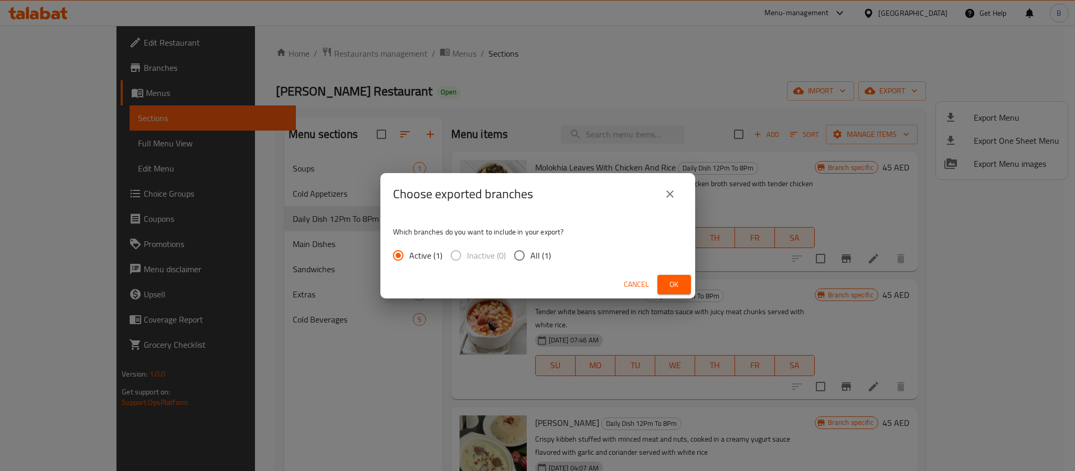
click at [532, 249] on span "All (1)" at bounding box center [540, 255] width 20 height 13
click at [530, 248] on input "All (1)" at bounding box center [519, 256] width 22 height 22
radio input "true"
click at [677, 281] on span "Ok" at bounding box center [674, 284] width 17 height 13
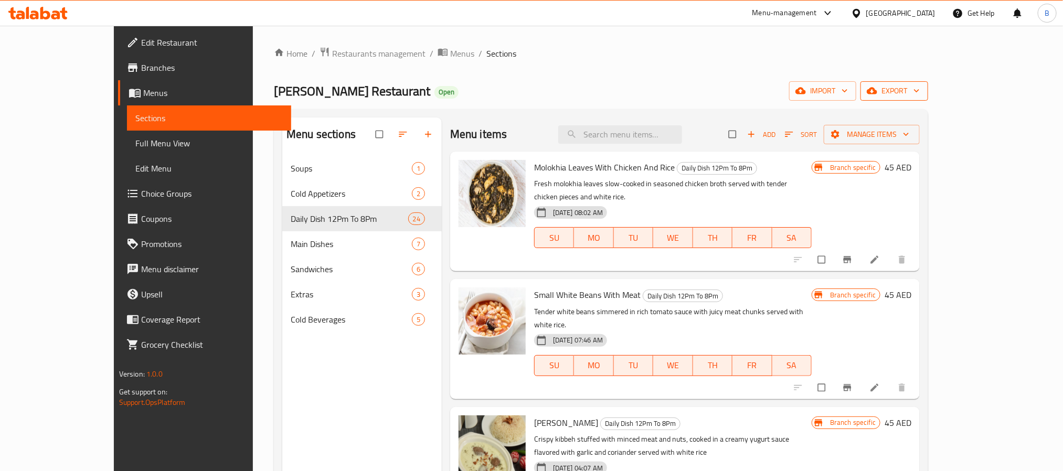
click at [920, 84] on span "export" at bounding box center [894, 90] width 51 height 13
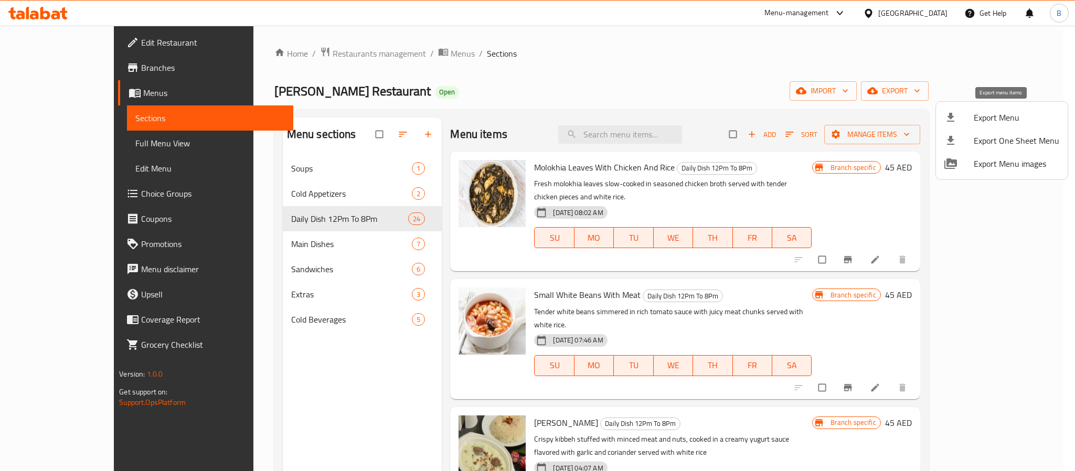
click at [999, 123] on span "Export Menu" at bounding box center [1017, 117] width 86 height 13
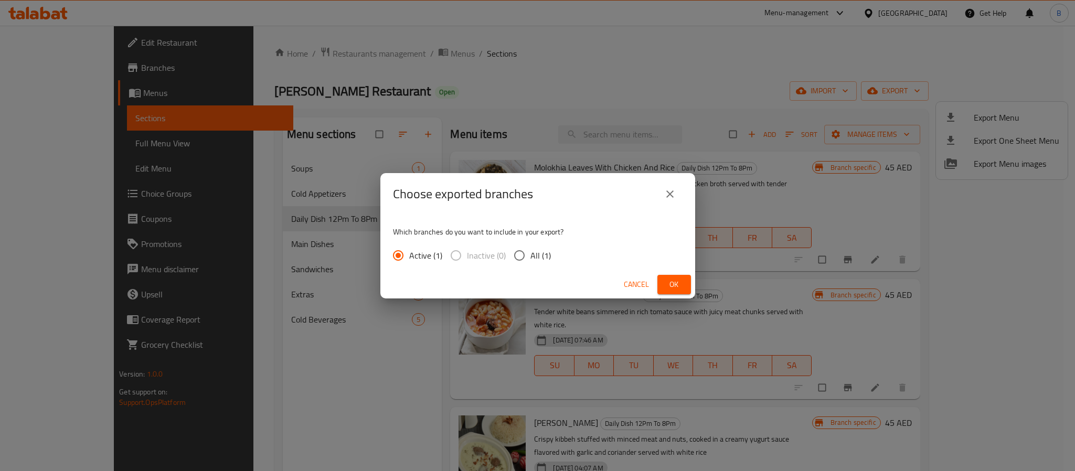
click at [540, 246] on label "All (1)" at bounding box center [529, 256] width 43 height 22
click at [530, 246] on input "All (1)" at bounding box center [519, 256] width 22 height 22
radio input "true"
click at [662, 282] on button "Ok" at bounding box center [674, 284] width 34 height 19
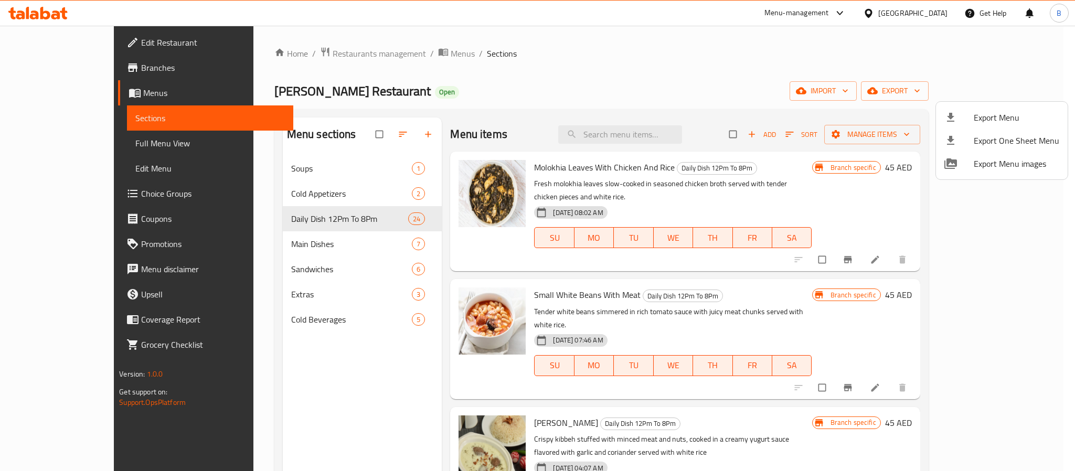
click at [649, 134] on div at bounding box center [537, 235] width 1075 height 471
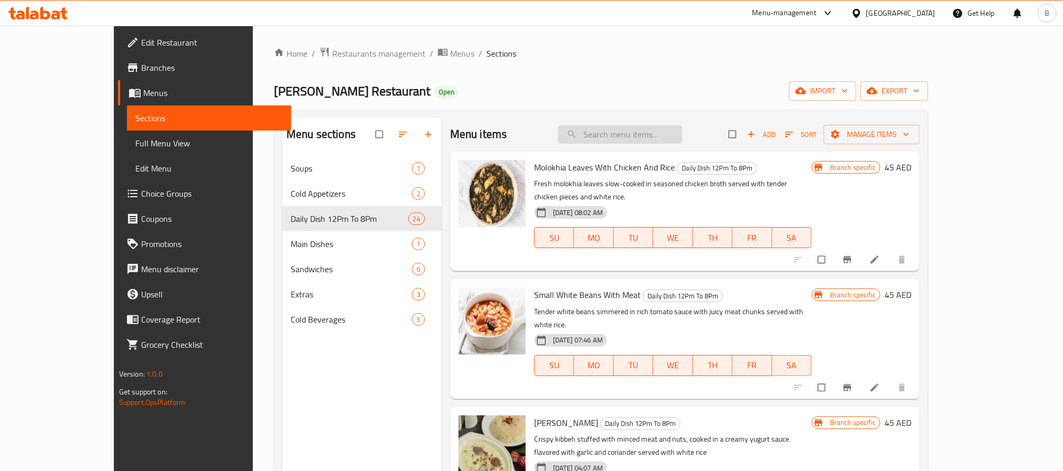
click at [649, 134] on input "search" at bounding box center [620, 134] width 124 height 18
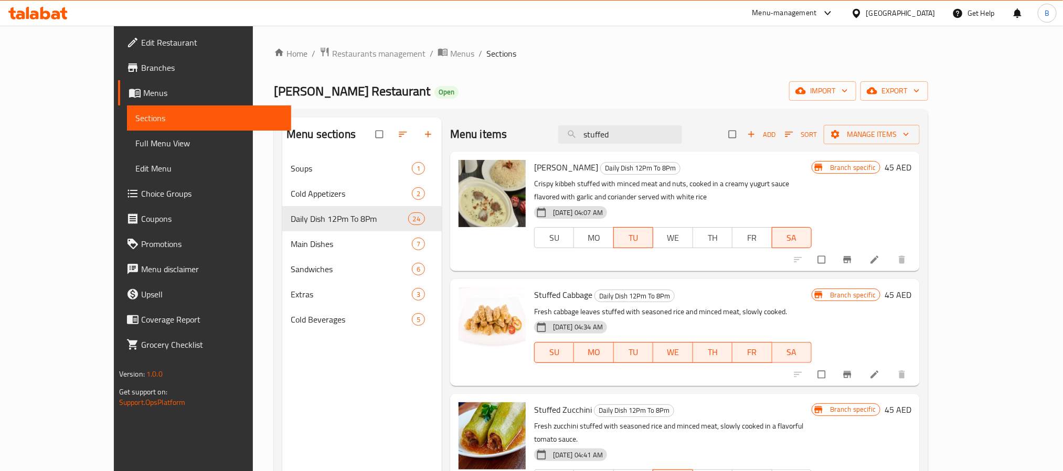
scroll to position [79, 0]
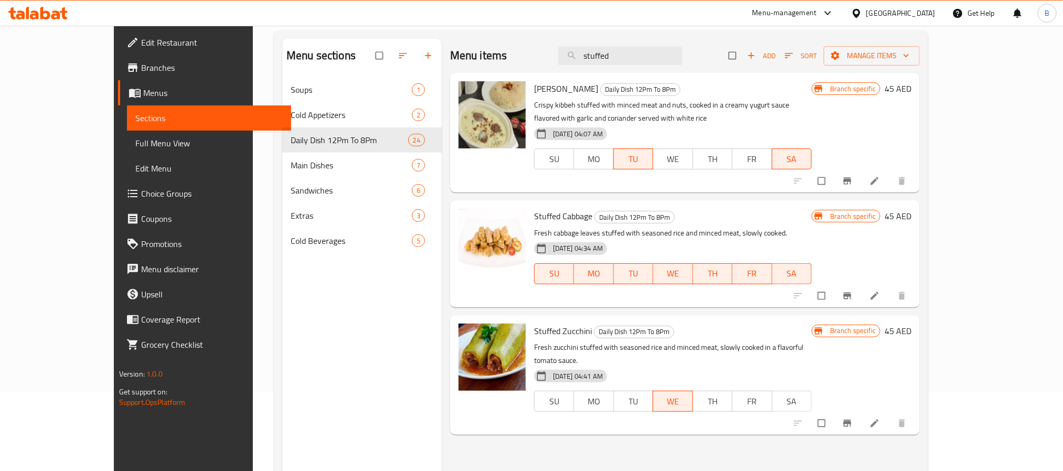
type input "stuffed"
click at [890, 298] on li at bounding box center [875, 296] width 29 height 17
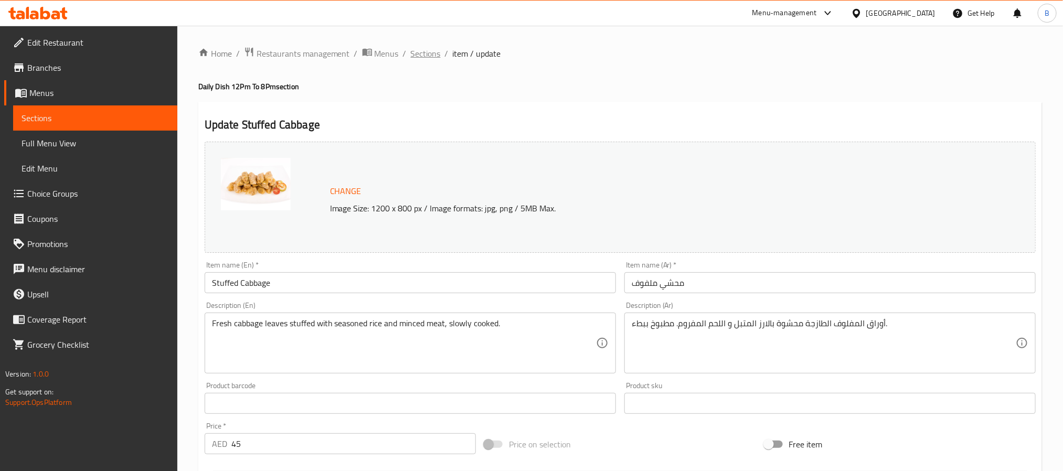
click at [419, 52] on span "Sections" at bounding box center [426, 53] width 30 height 13
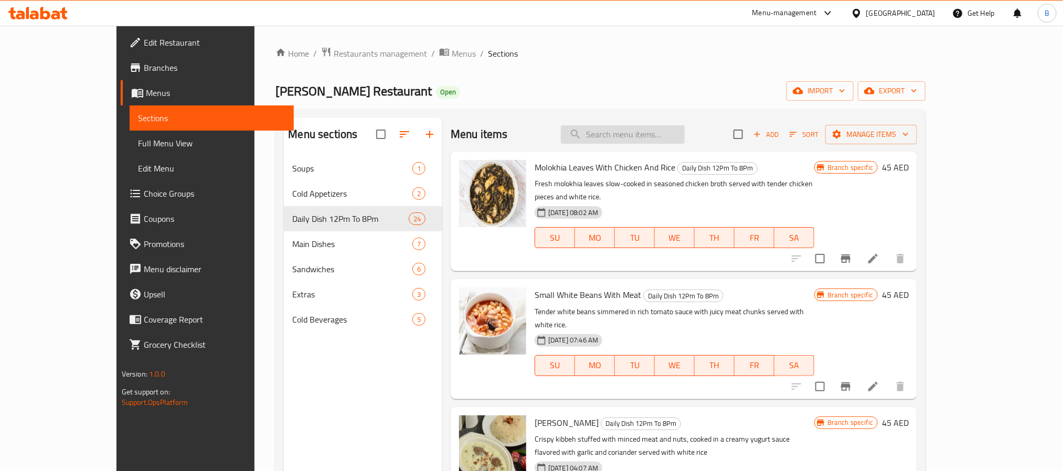
click at [671, 128] on input "search" at bounding box center [623, 134] width 124 height 18
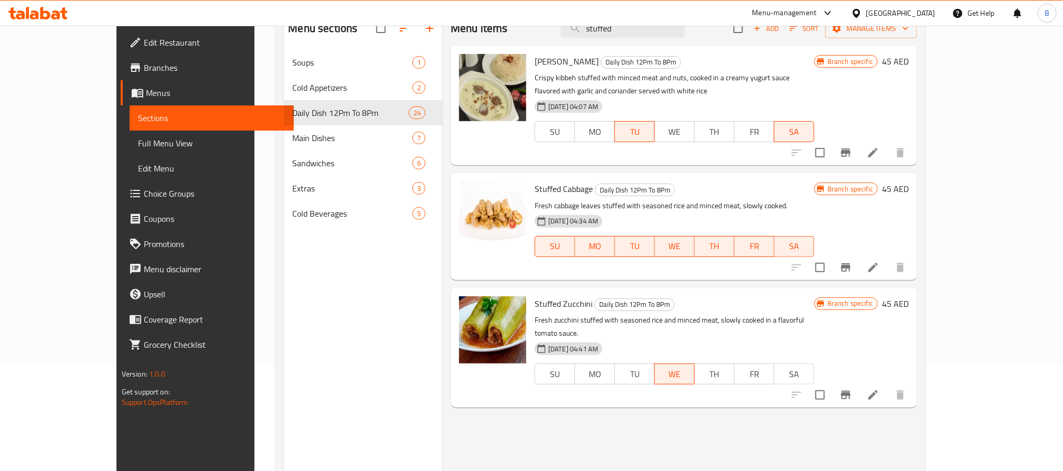
scroll to position [68, 0]
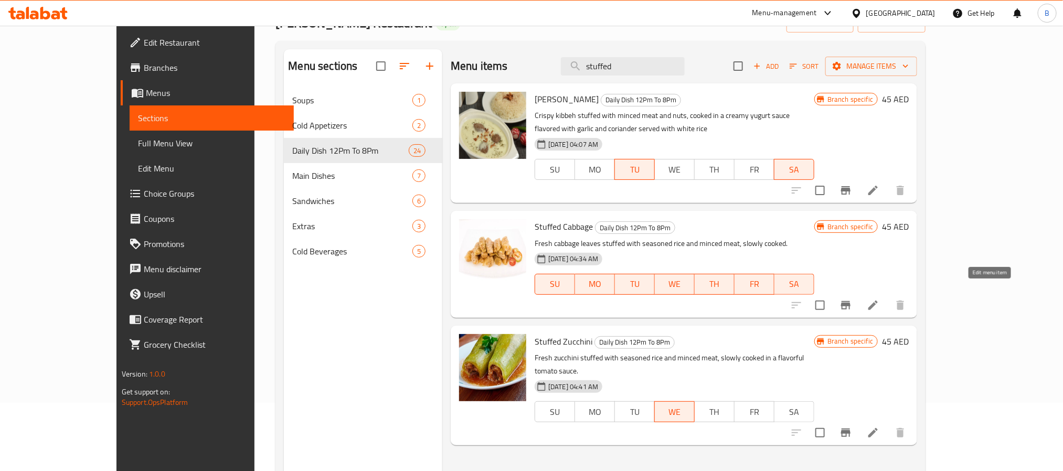
type input "stuffed"
click at [878, 301] on icon at bounding box center [872, 305] width 9 height 9
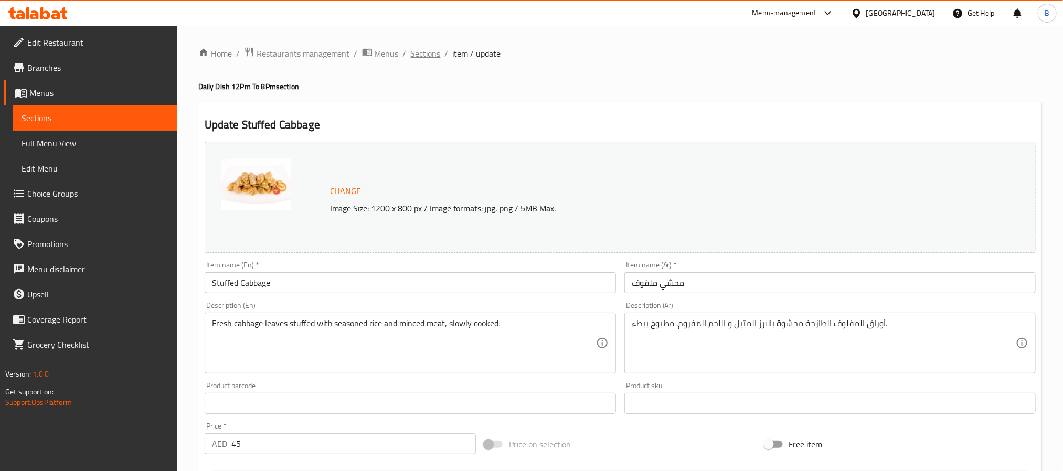
click at [435, 58] on span "Sections" at bounding box center [426, 53] width 30 height 13
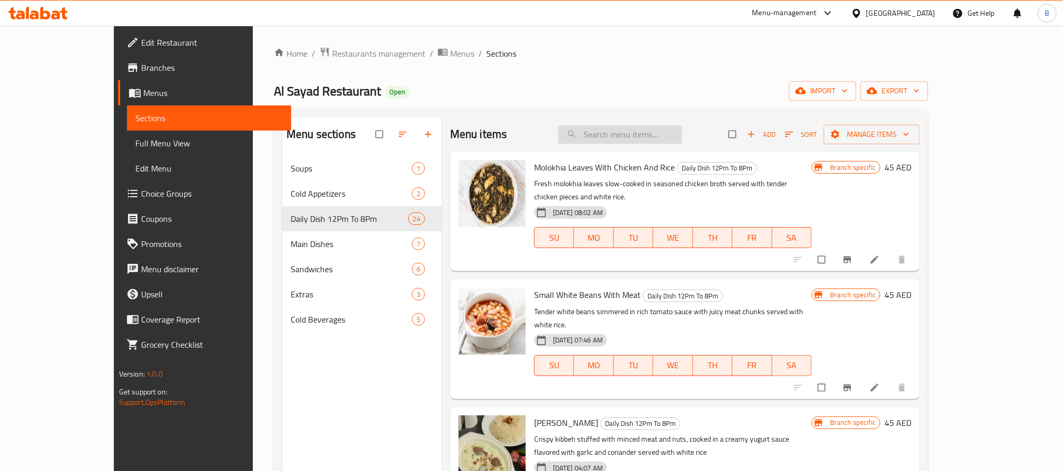
click at [647, 143] on input "search" at bounding box center [620, 134] width 124 height 18
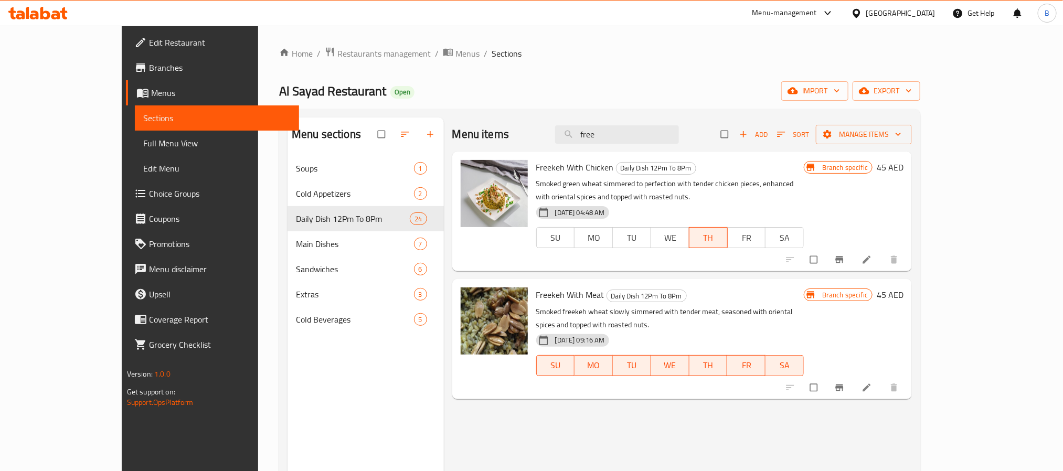
type input "free"
click at [537, 174] on span "Freekeh With Chicken" at bounding box center [575, 168] width 78 height 16
copy h6 "Freekeh With Chicken"
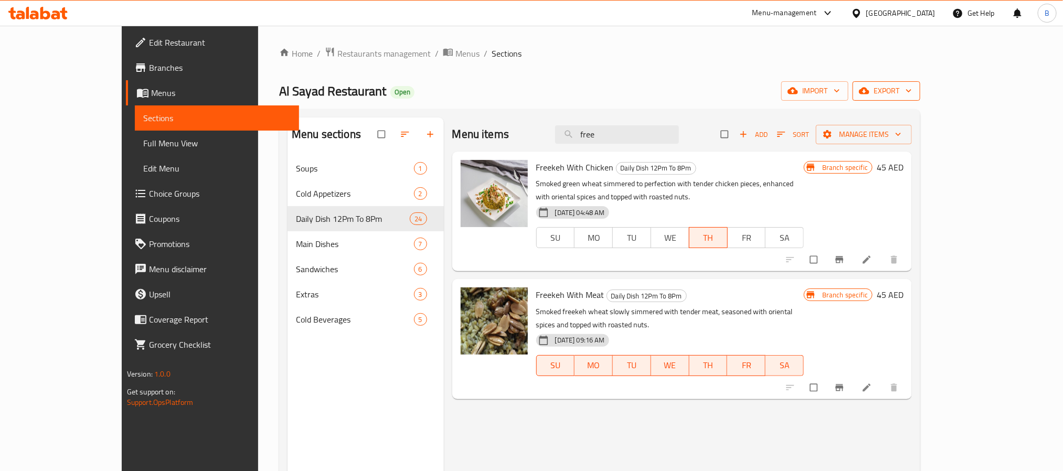
click at [912, 92] on span "export" at bounding box center [886, 90] width 51 height 13
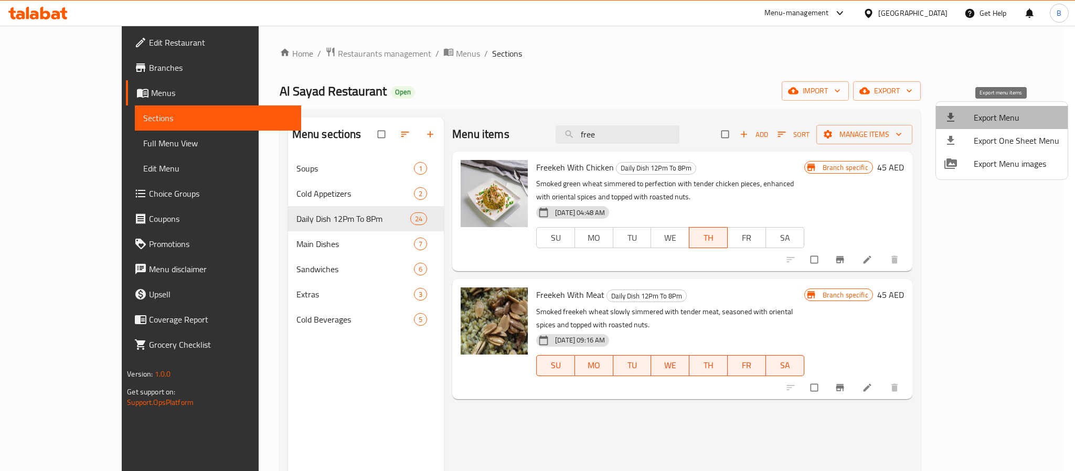
click at [1016, 121] on span "Export Menu" at bounding box center [1017, 117] width 86 height 13
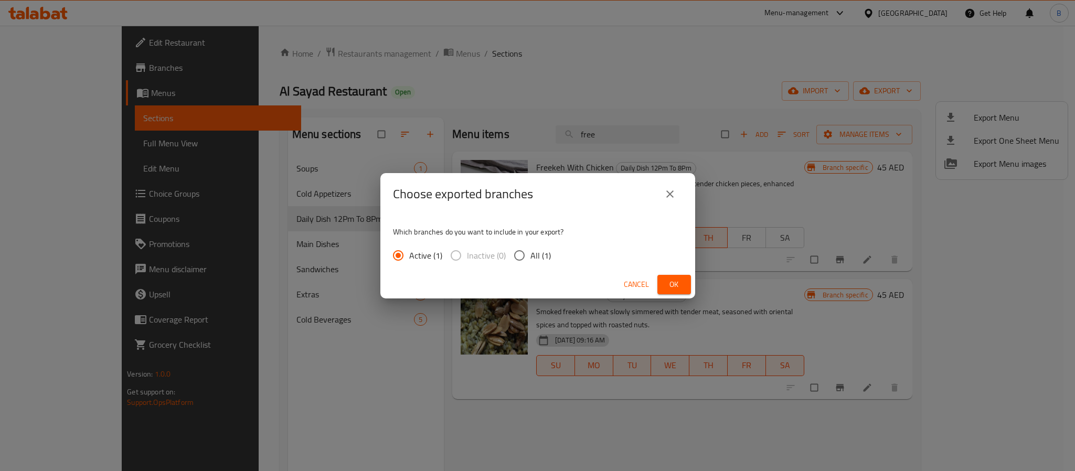
drag, startPoint x: 553, startPoint y: 247, endPoint x: 545, endPoint y: 251, distance: 8.2
click at [548, 250] on div "Active (1) Inactive (0) All (1)" at bounding box center [476, 256] width 166 height 22
click at [543, 252] on span "All (1)" at bounding box center [540, 255] width 20 height 13
click at [530, 252] on input "All (1)" at bounding box center [519, 256] width 22 height 22
radio input "true"
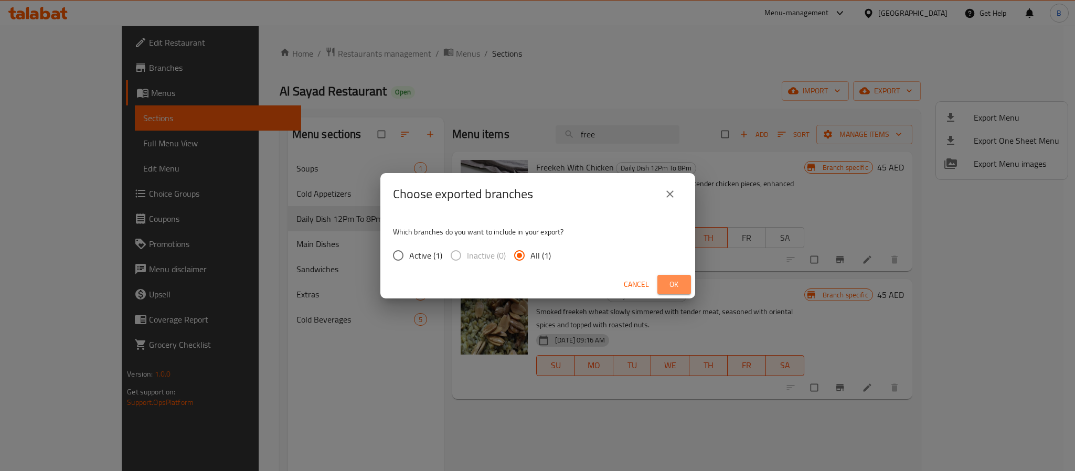
click at [674, 283] on span "Ok" at bounding box center [674, 284] width 17 height 13
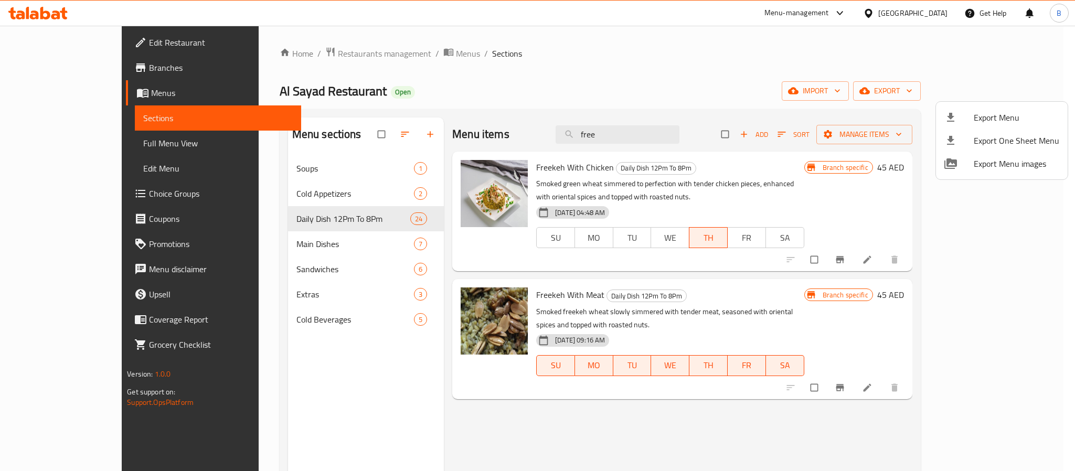
click at [988, 244] on div at bounding box center [537, 235] width 1075 height 471
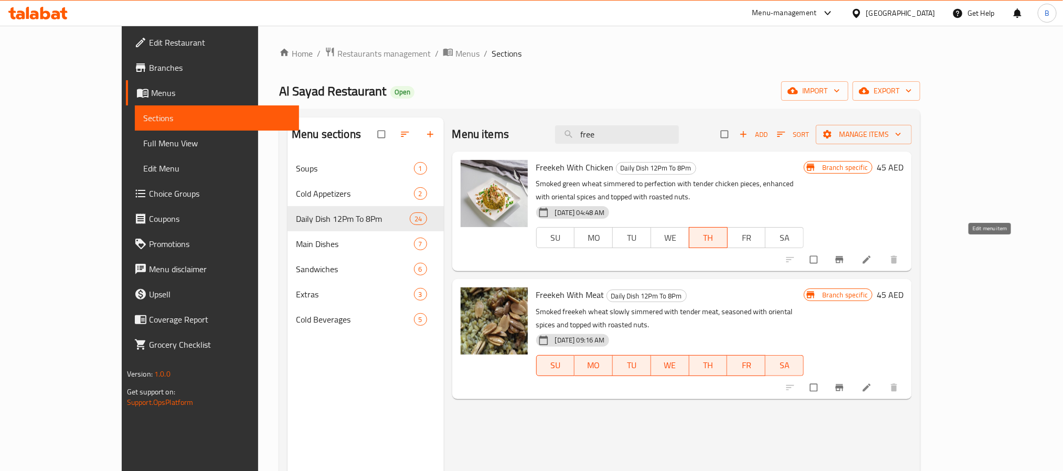
click at [872, 254] on icon at bounding box center [867, 259] width 10 height 10
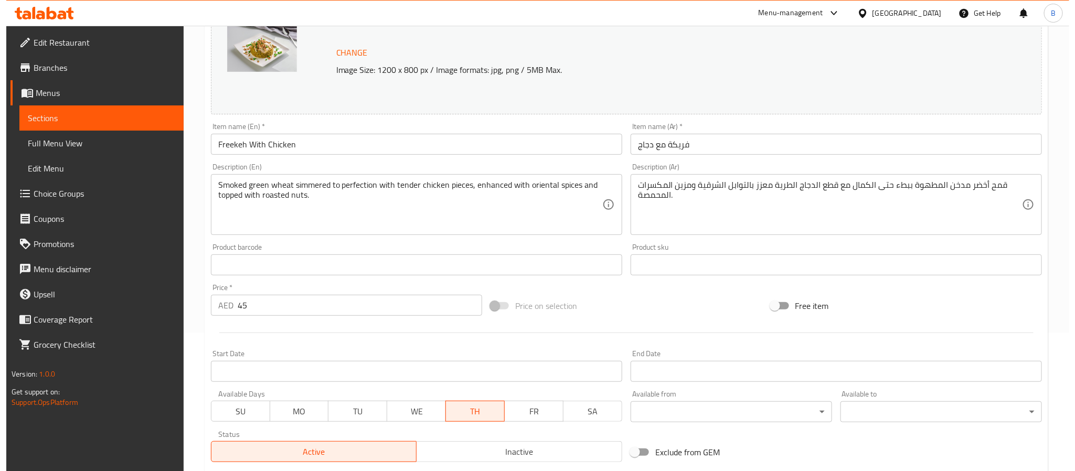
scroll to position [284, 0]
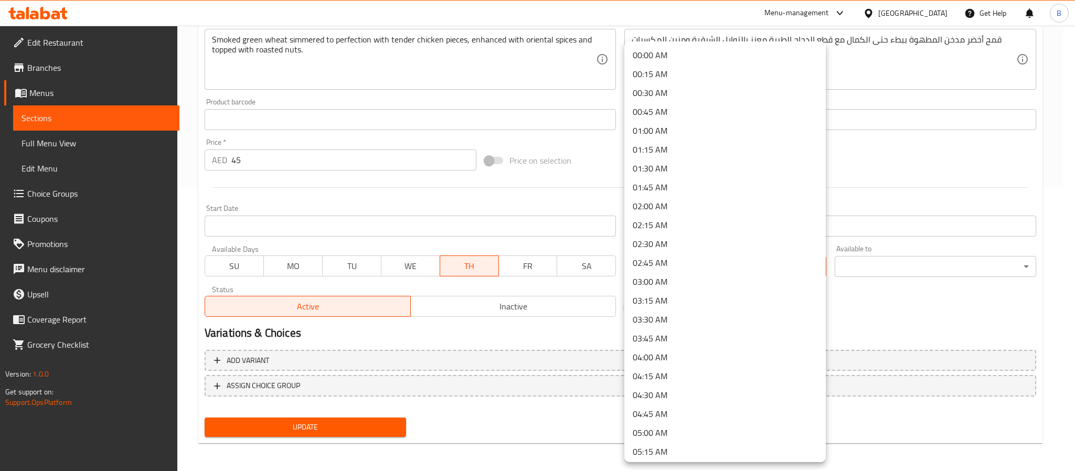
click at [863, 301] on div at bounding box center [537, 235] width 1075 height 471
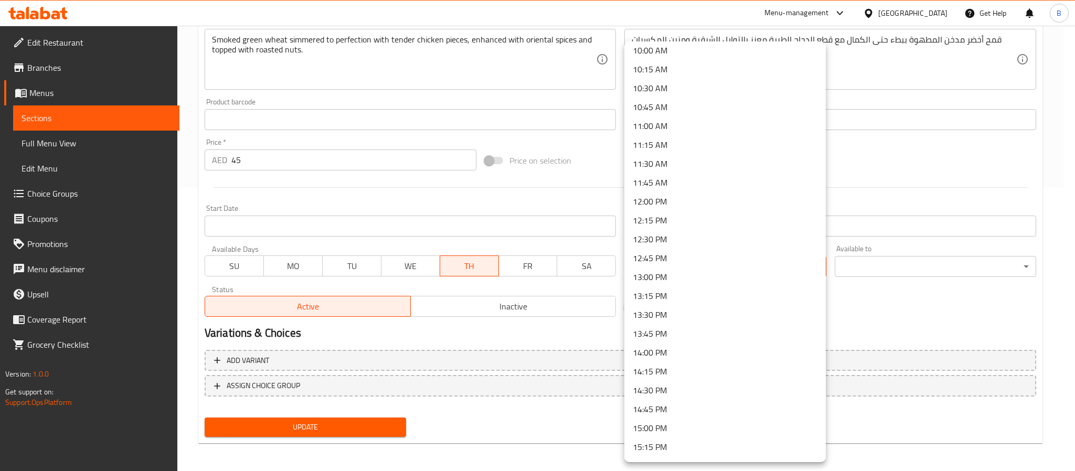
scroll to position [708, 0]
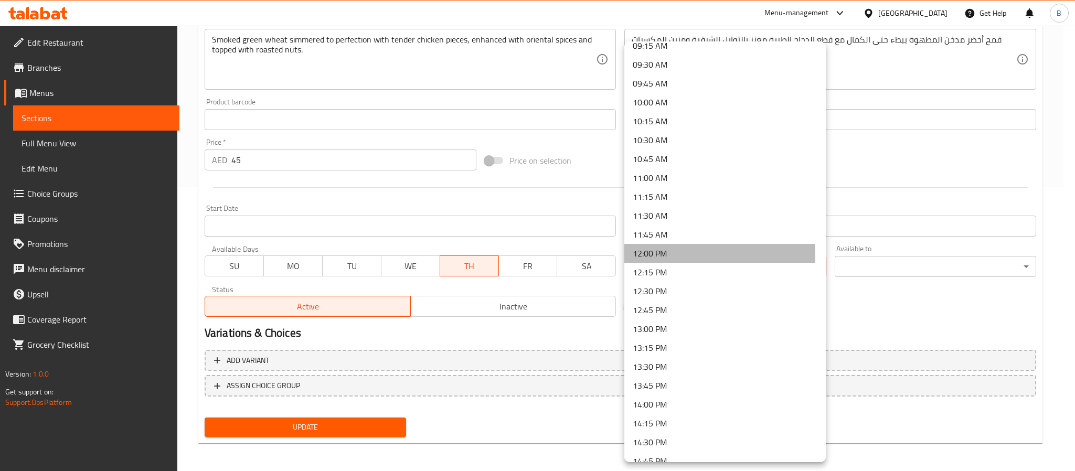
click at [649, 257] on li "12:00 PM" at bounding box center [724, 253] width 201 height 19
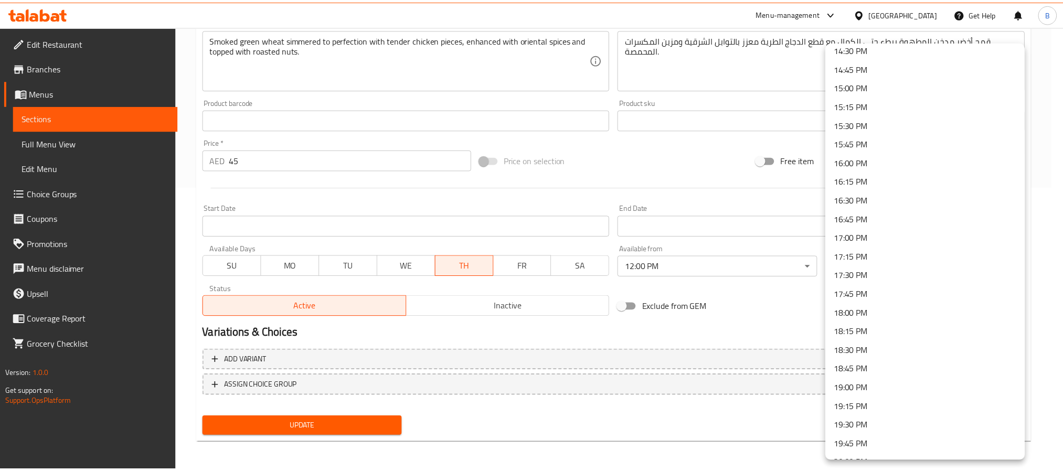
scroll to position [1259, 0]
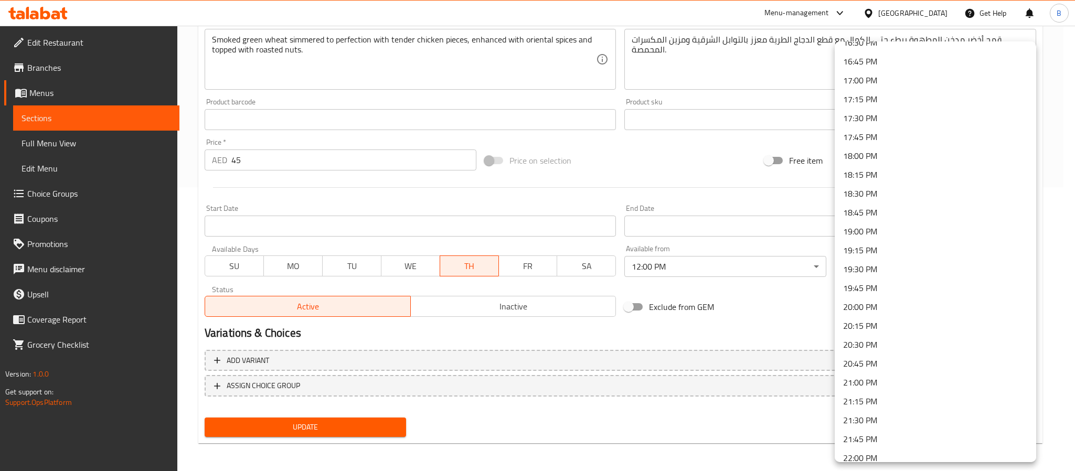
click at [885, 307] on li "20:00 PM" at bounding box center [935, 307] width 201 height 19
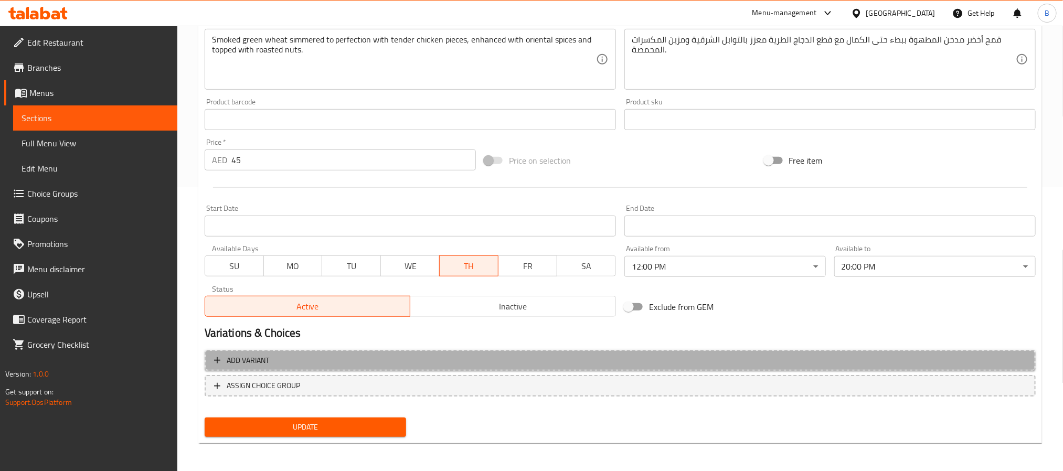
click at [778, 350] on button "Add variant" at bounding box center [620, 361] width 831 height 22
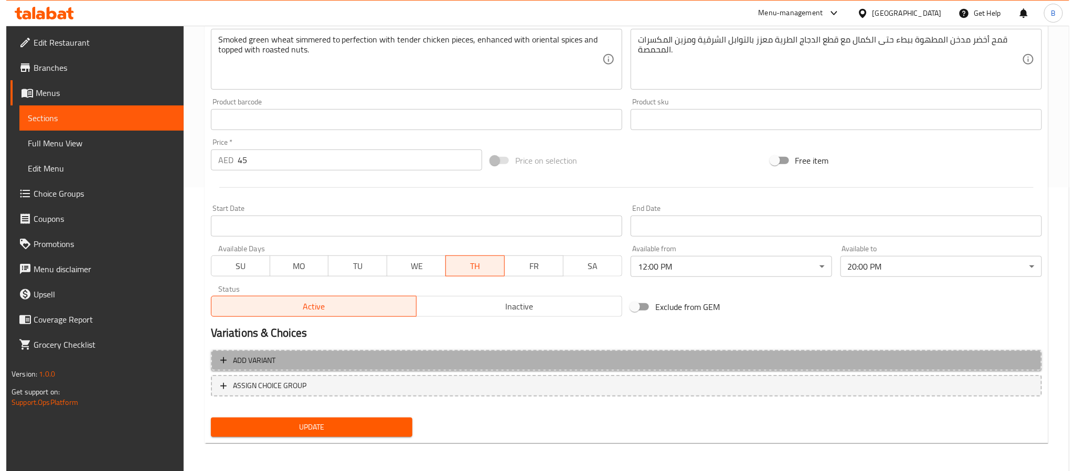
scroll to position [279, 0]
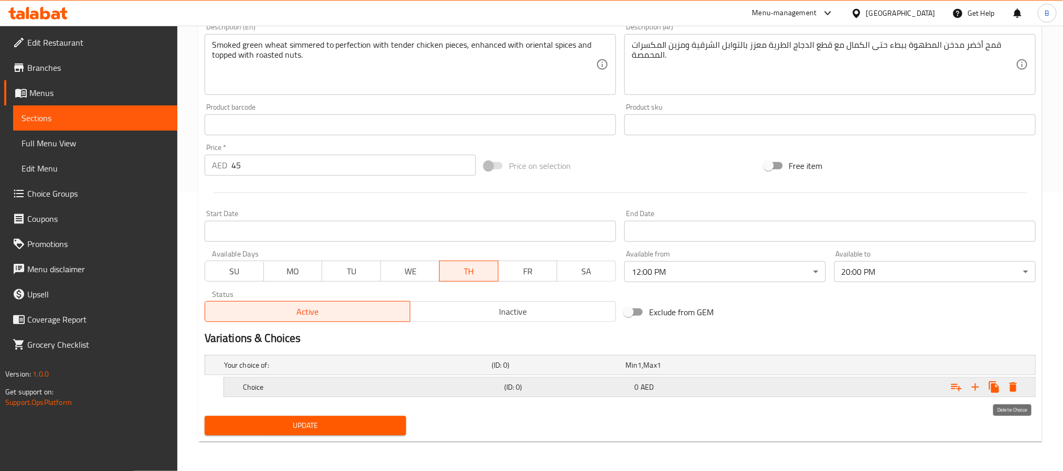
click at [1013, 381] on icon "Expand" at bounding box center [1013, 387] width 13 height 13
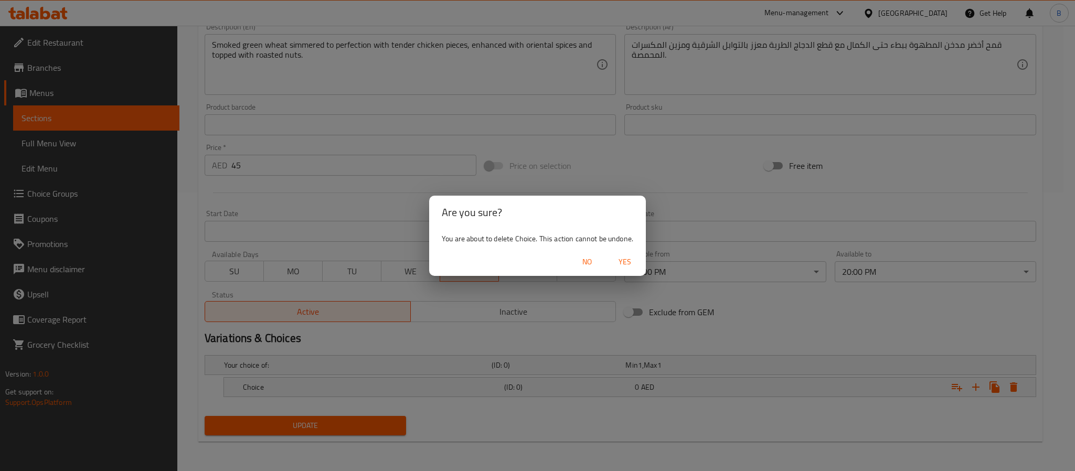
click at [633, 262] on span "Yes" at bounding box center [624, 262] width 25 height 13
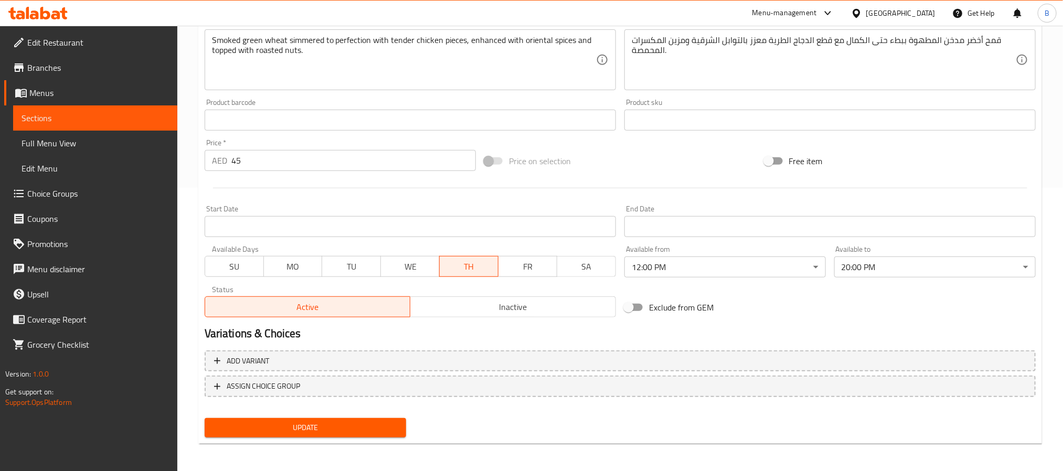
scroll to position [284, 0]
click at [352, 428] on span "Update" at bounding box center [305, 427] width 185 height 13
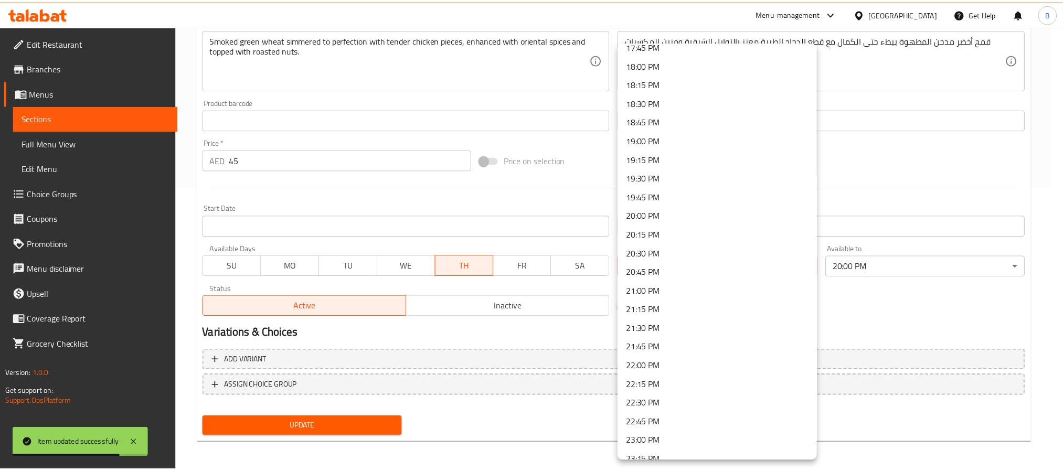
scroll to position [1419, 0]
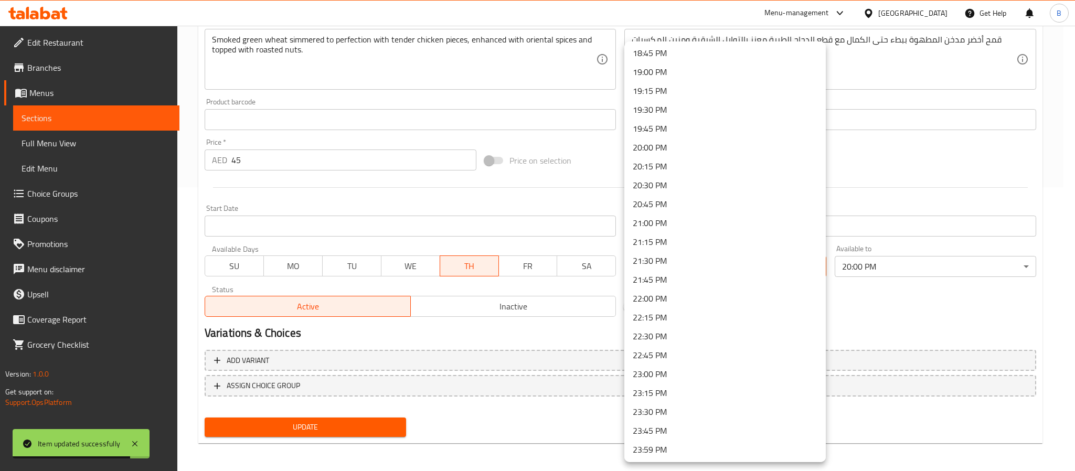
click at [909, 324] on div at bounding box center [537, 235] width 1075 height 471
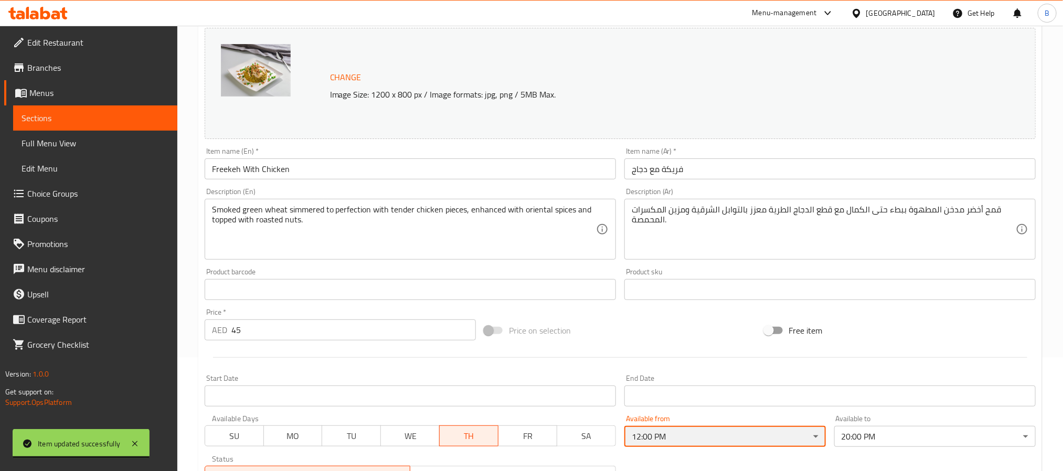
scroll to position [284, 0]
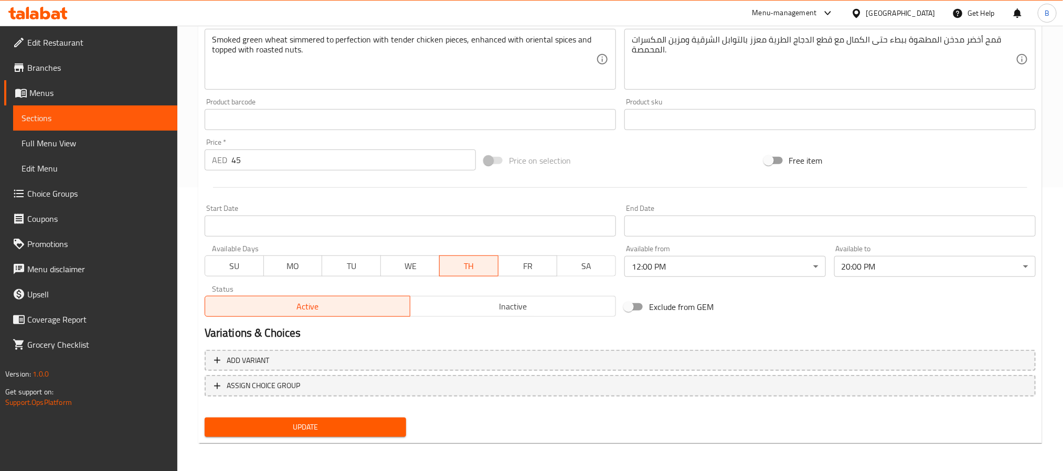
click at [811, 307] on div "Exclude from GEM" at bounding box center [760, 307] width 280 height 28
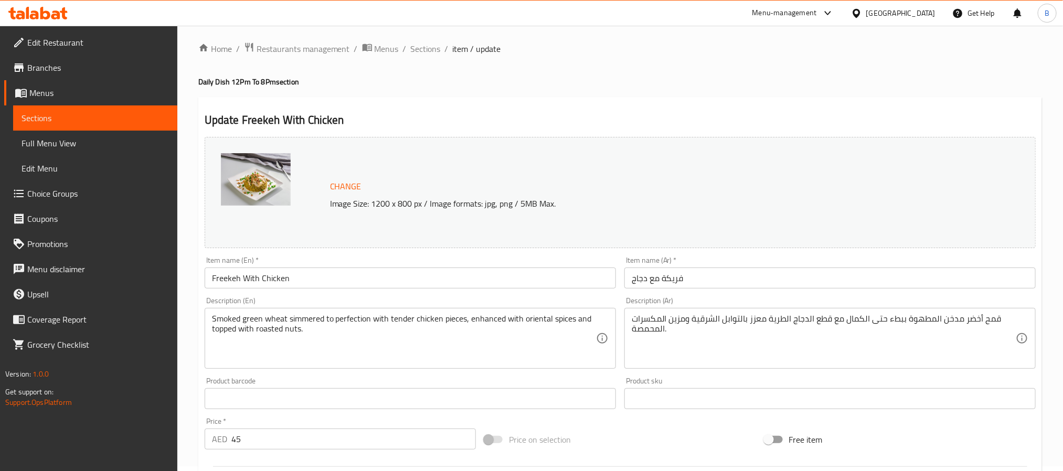
scroll to position [0, 0]
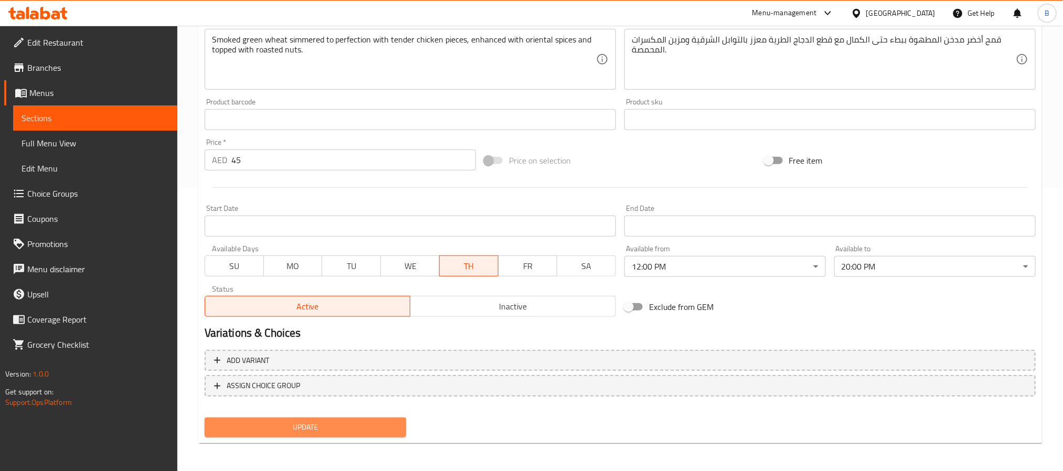
click at [353, 418] on button "Update" at bounding box center [305, 427] width 201 height 19
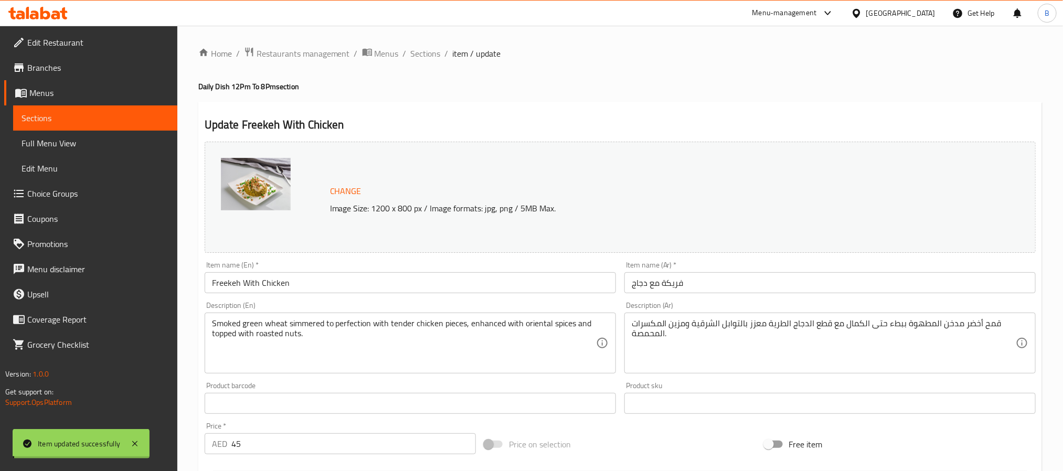
click at [407, 49] on ol "Home / Restaurants management / Menus / Sections / item / update" at bounding box center [620, 54] width 844 height 14
click at [419, 49] on span "Sections" at bounding box center [426, 53] width 30 height 13
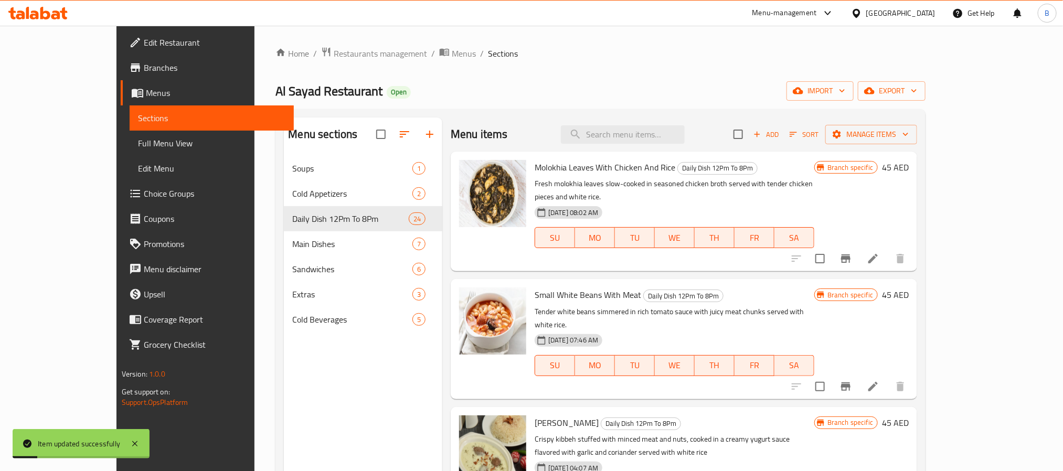
click at [926, 101] on div "Home / Restaurants management / Menus / Sections Al Sayad Restaurant Open impor…" at bounding box center [600, 322] width 650 height 550
click at [875, 93] on icon "button" at bounding box center [869, 91] width 10 height 7
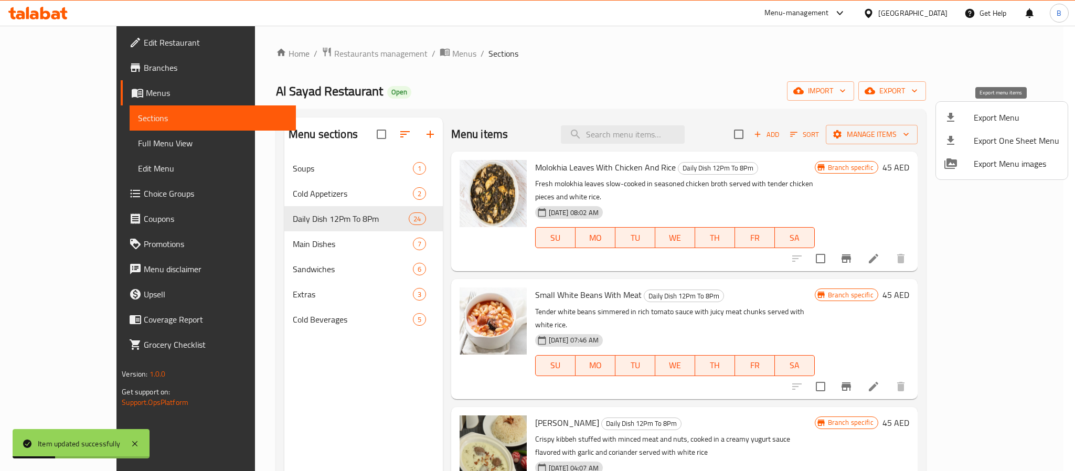
click at [1017, 119] on span "Export Menu" at bounding box center [1017, 117] width 86 height 13
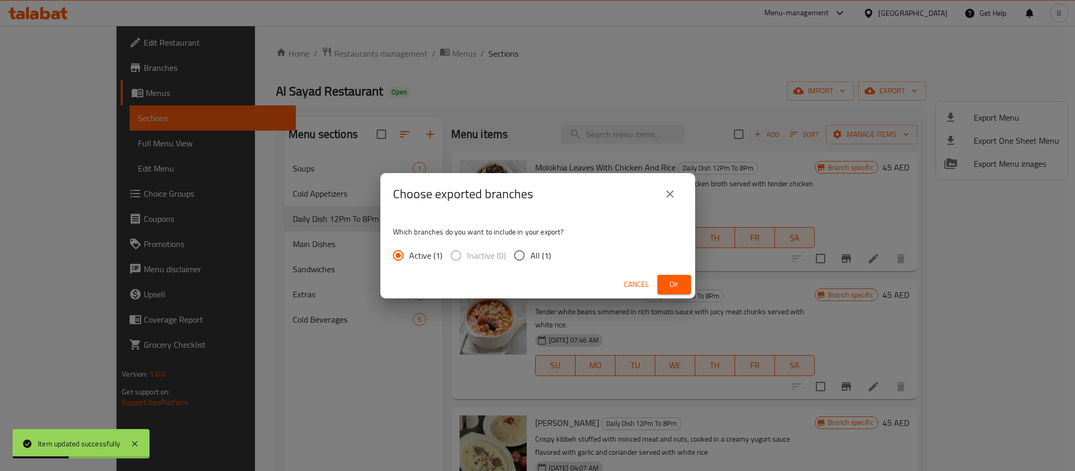
click at [543, 259] on span "All (1)" at bounding box center [540, 255] width 20 height 13
click at [530, 259] on input "All (1)" at bounding box center [519, 256] width 22 height 22
radio input "true"
click at [663, 278] on button "Ok" at bounding box center [674, 284] width 34 height 19
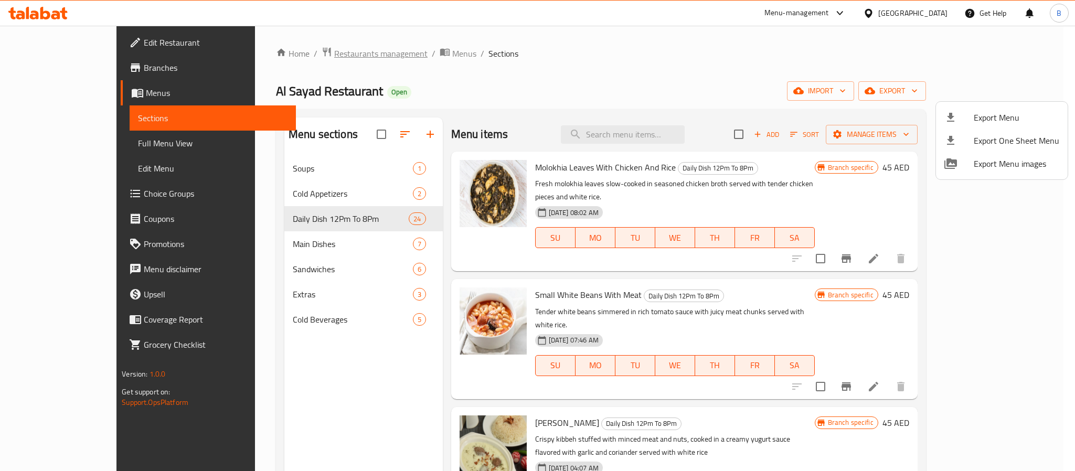
click at [314, 56] on div at bounding box center [537, 235] width 1075 height 471
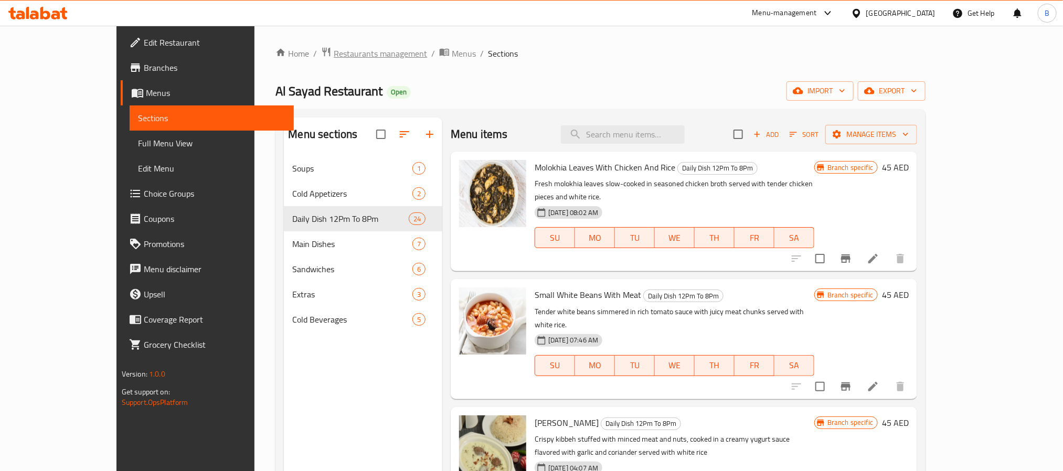
click at [334, 55] on span "Restaurants management" at bounding box center [380, 53] width 93 height 13
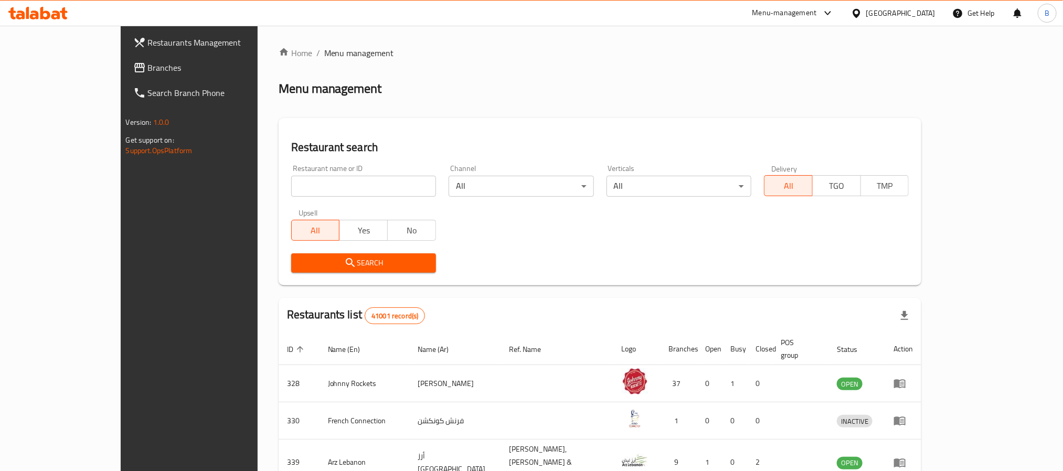
click at [148, 65] on span "Branches" at bounding box center [219, 67] width 142 height 13
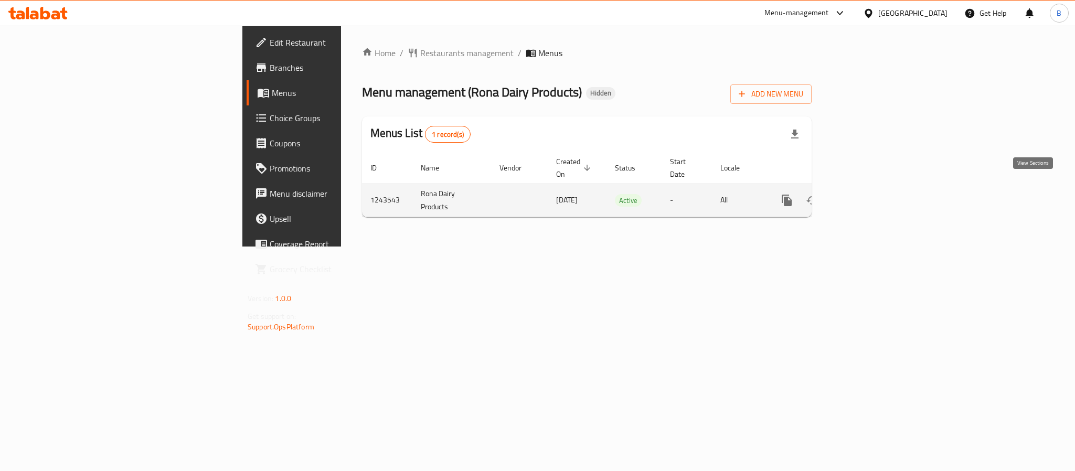
click at [869, 194] on icon "enhanced table" at bounding box center [862, 200] width 13 height 13
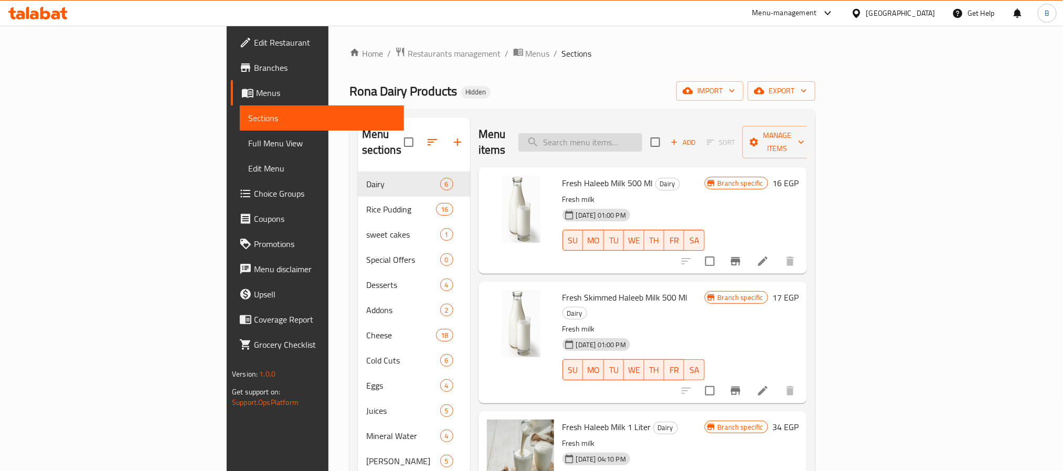
click at [642, 141] on input "search" at bounding box center [580, 142] width 124 height 18
paste input "Basbousa Rice Pudding"
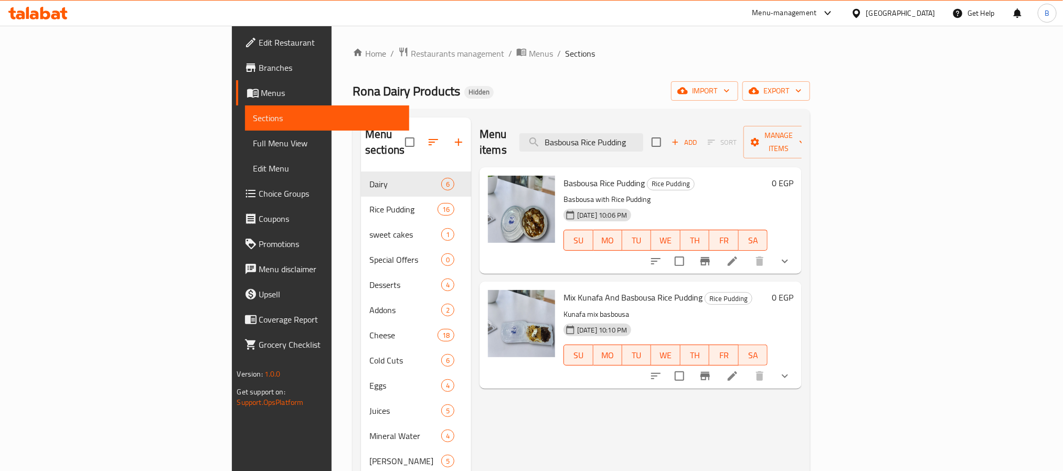
type input "Basbousa Rice Pudding"
click at [564, 175] on span "Basbousa Rice Pudding" at bounding box center [604, 183] width 81 height 16
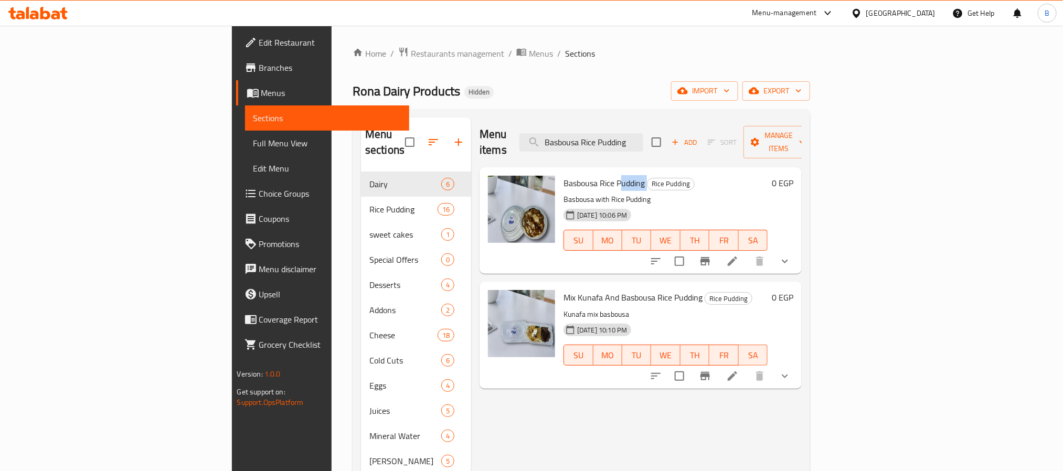
click at [564, 175] on span "Basbousa Rice Pudding" at bounding box center [604, 183] width 81 height 16
click at [798, 249] on button "show more" at bounding box center [784, 261] width 25 height 25
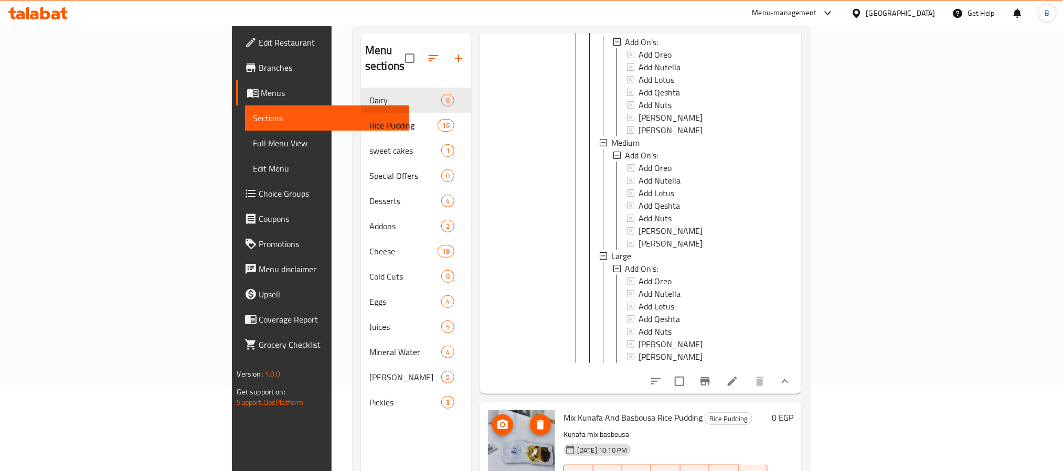
scroll to position [147, 0]
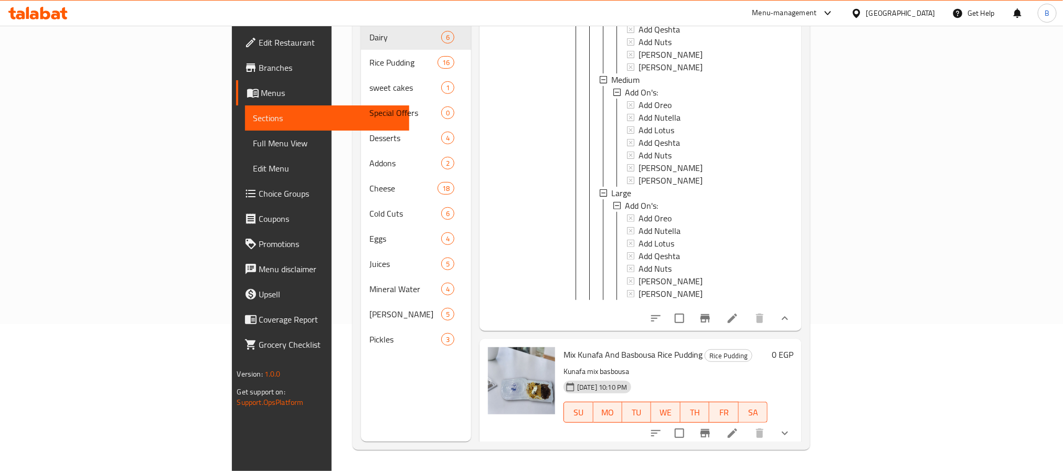
click at [739, 314] on icon at bounding box center [732, 318] width 13 height 13
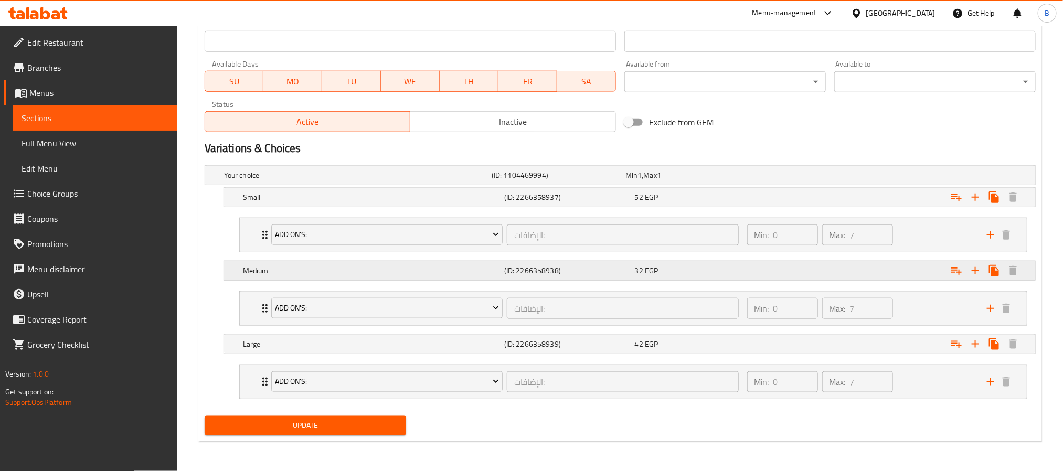
scroll to position [1, 0]
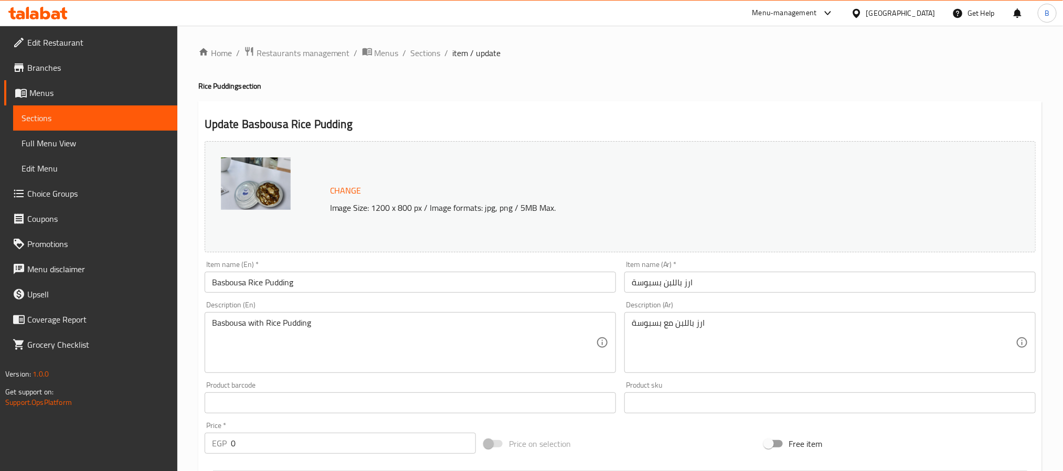
drag, startPoint x: 438, startPoint y: 49, endPoint x: 491, endPoint y: 75, distance: 58.7
click at [438, 49] on span "Sections" at bounding box center [426, 53] width 30 height 13
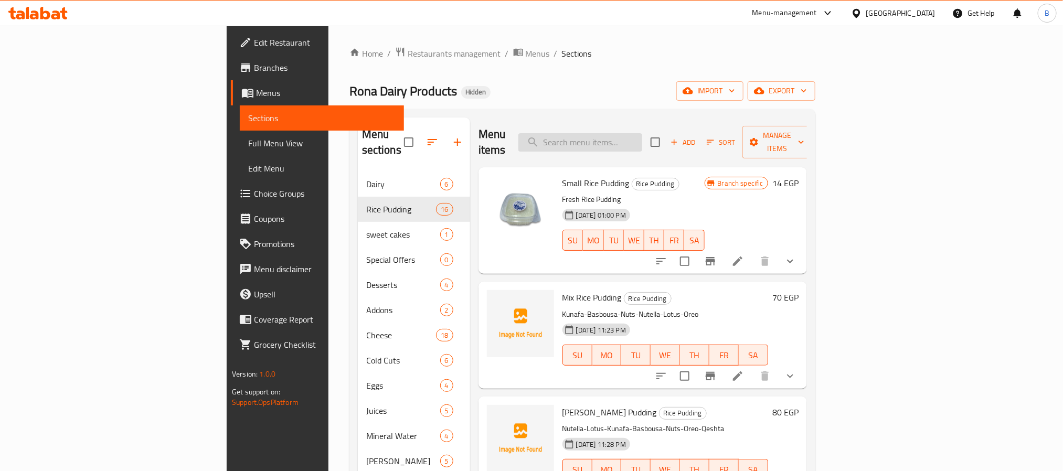
click at [642, 133] on input "search" at bounding box center [580, 142] width 124 height 18
paste input "Basbousa Rice Pudding"
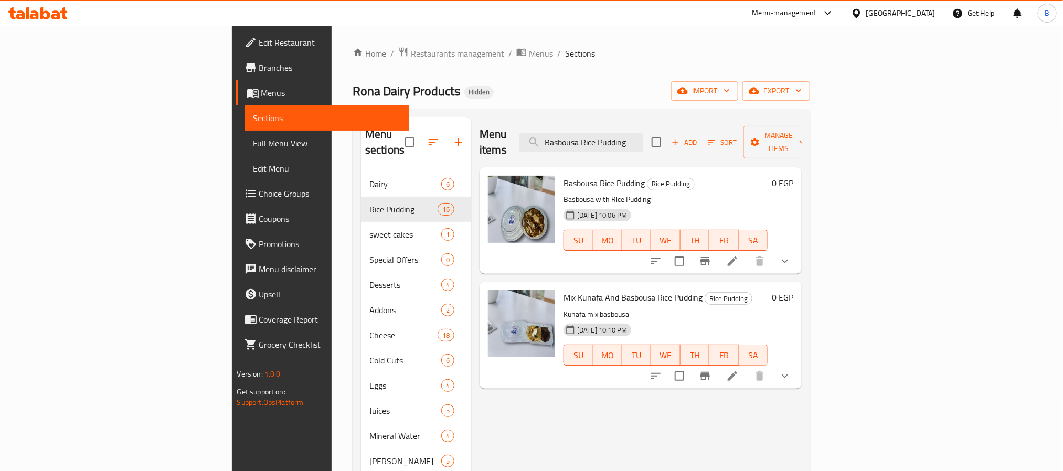
click at [798, 257] on button "show more" at bounding box center [784, 261] width 25 height 25
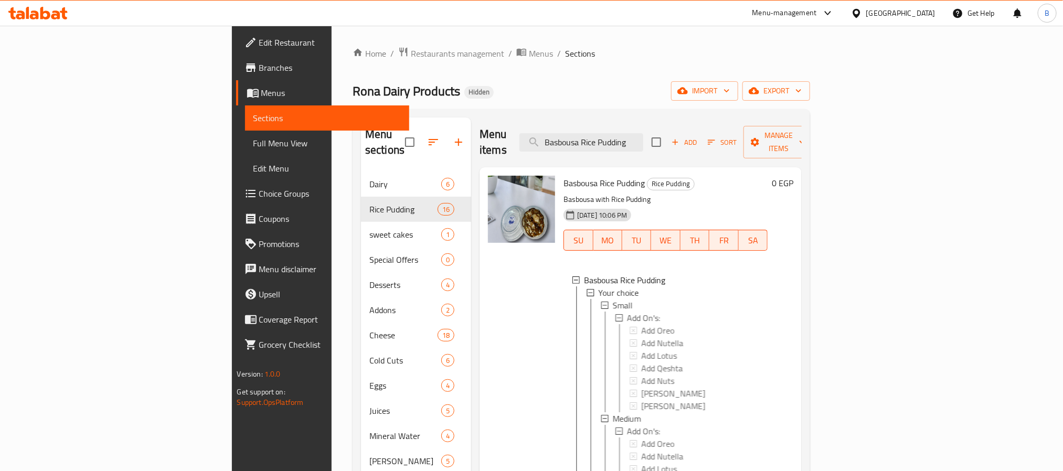
scroll to position [2, 0]
click at [611, 298] on div "Small" at bounding box center [685, 304] width 148 height 13
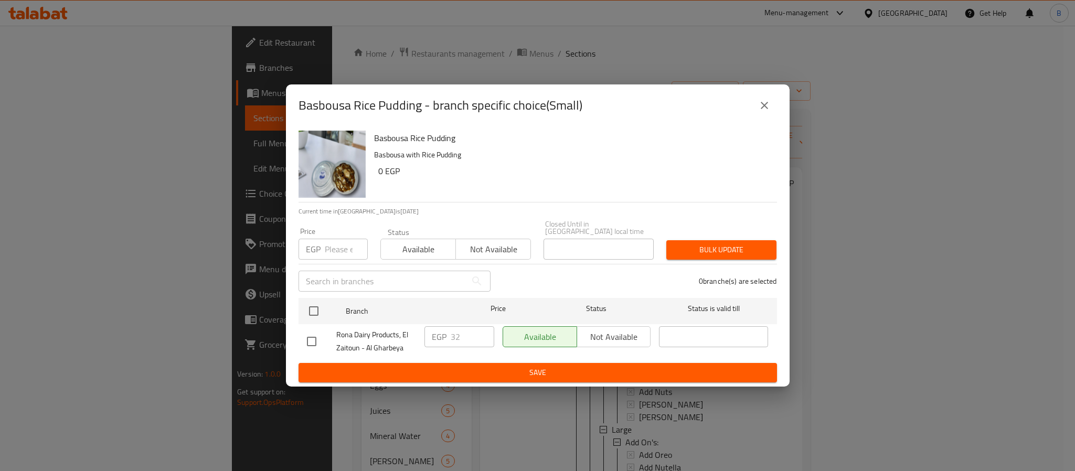
click at [772, 104] on button "close" at bounding box center [764, 105] width 25 height 25
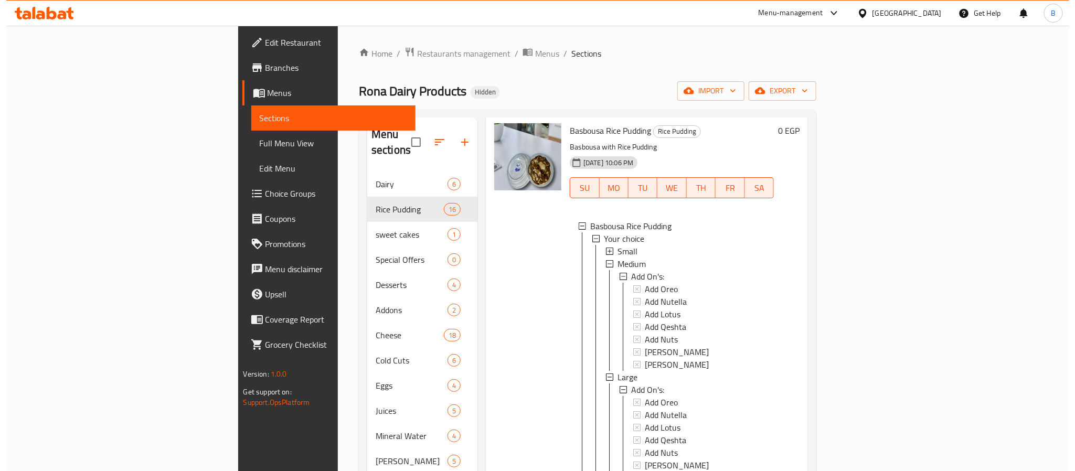
scroll to position [90, 0]
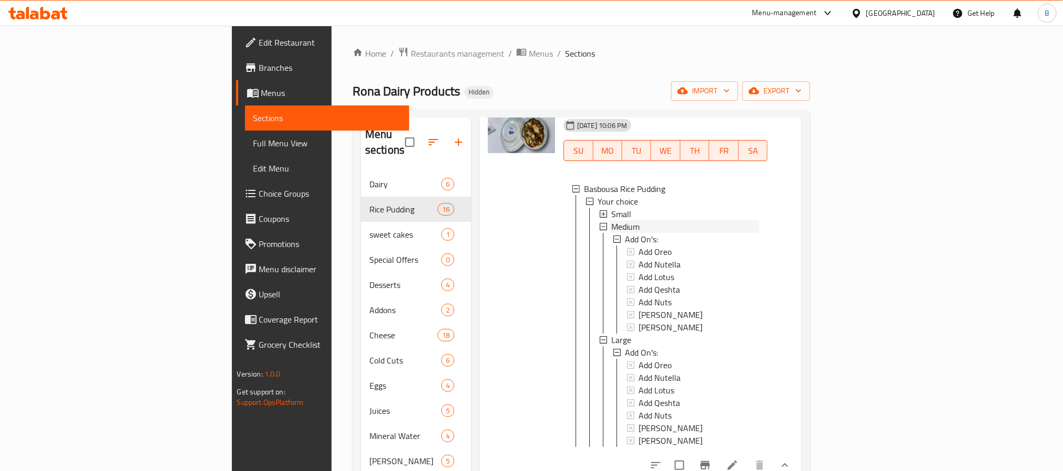
click at [611, 220] on span "Medium" at bounding box center [625, 226] width 28 height 13
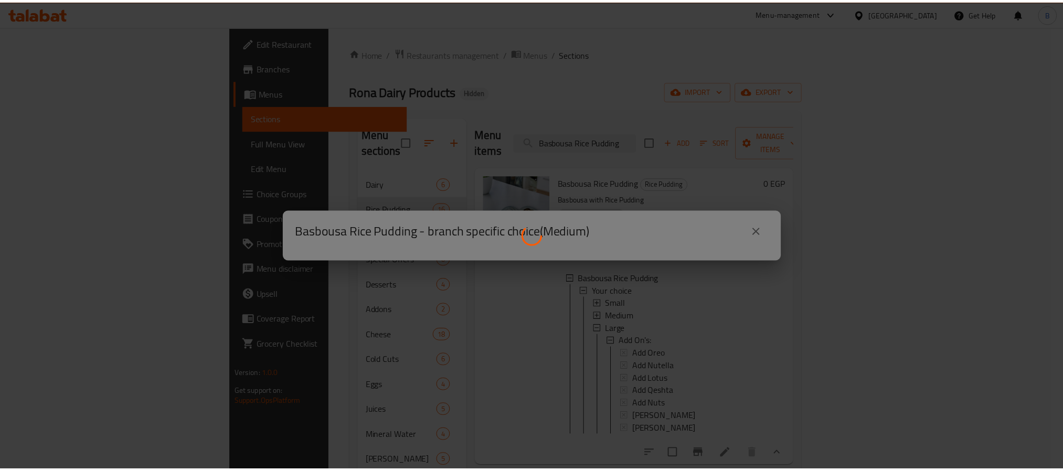
scroll to position [0, 0]
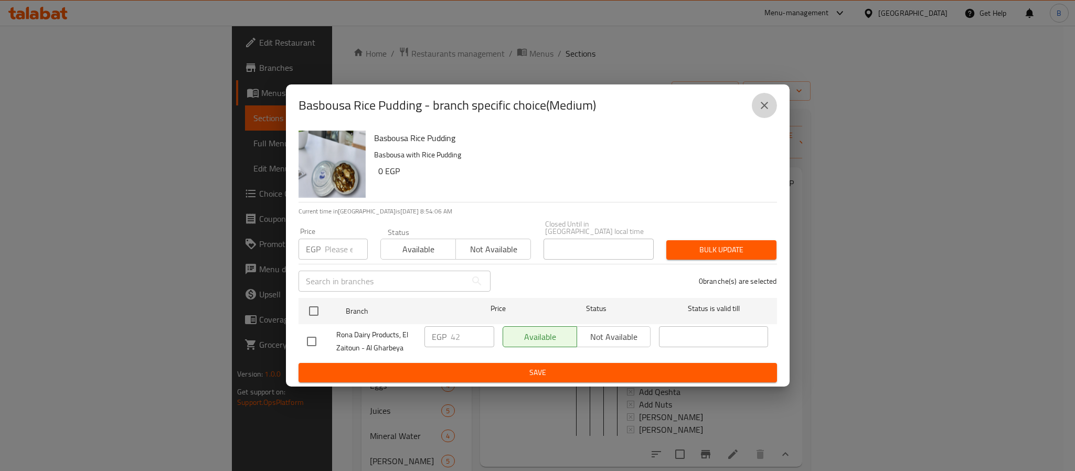
click at [767, 107] on icon "close" at bounding box center [764, 105] width 13 height 13
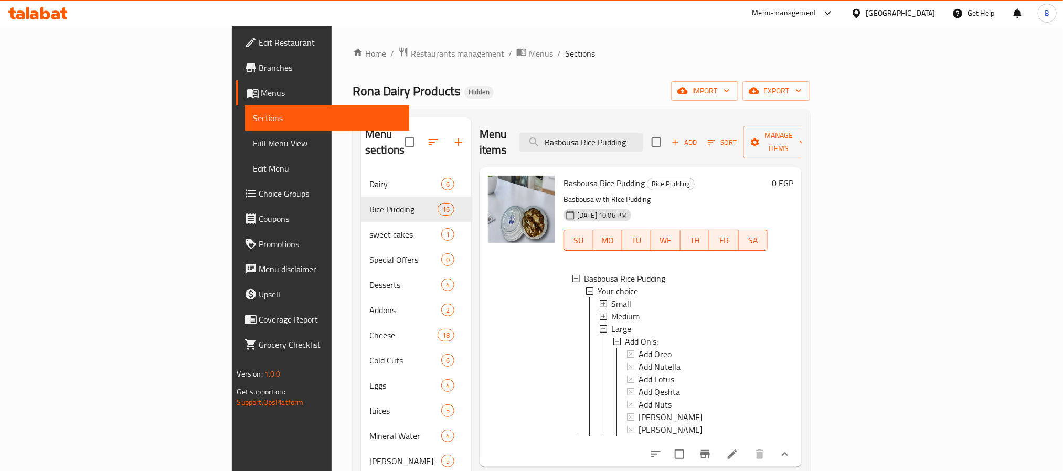
click at [930, 5] on div "Egypt" at bounding box center [893, 13] width 101 height 25
click at [925, 22] on div "Egypt" at bounding box center [893, 13] width 101 height 25
click at [932, 10] on div "Egypt" at bounding box center [900, 13] width 69 height 12
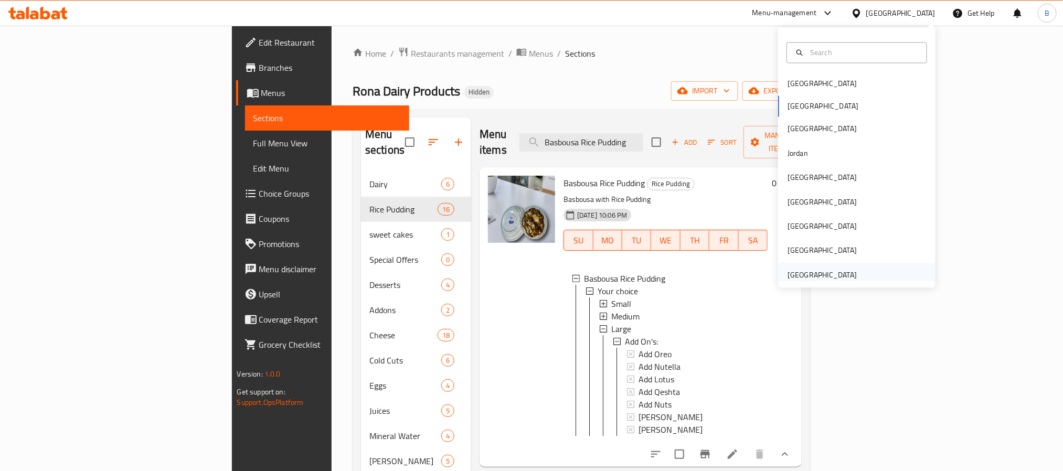
click at [833, 275] on div "[GEOGRAPHIC_DATA]" at bounding box center [822, 275] width 69 height 12
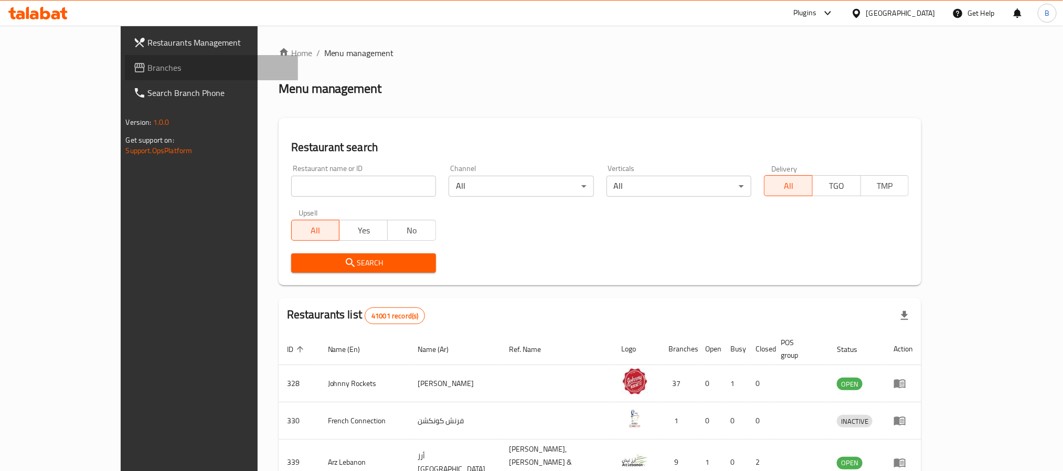
click at [148, 68] on span "Branches" at bounding box center [219, 67] width 142 height 13
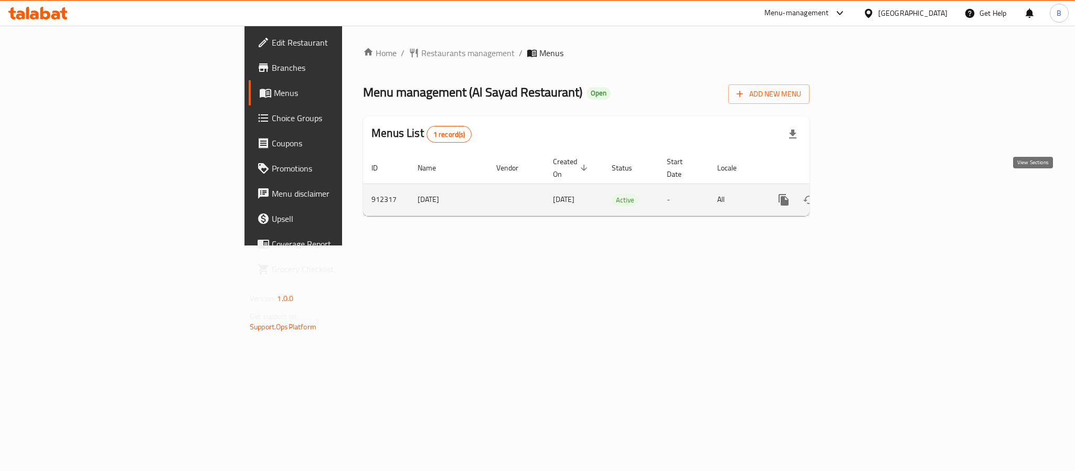
click at [866, 194] on icon "enhanced table" at bounding box center [859, 200] width 13 height 13
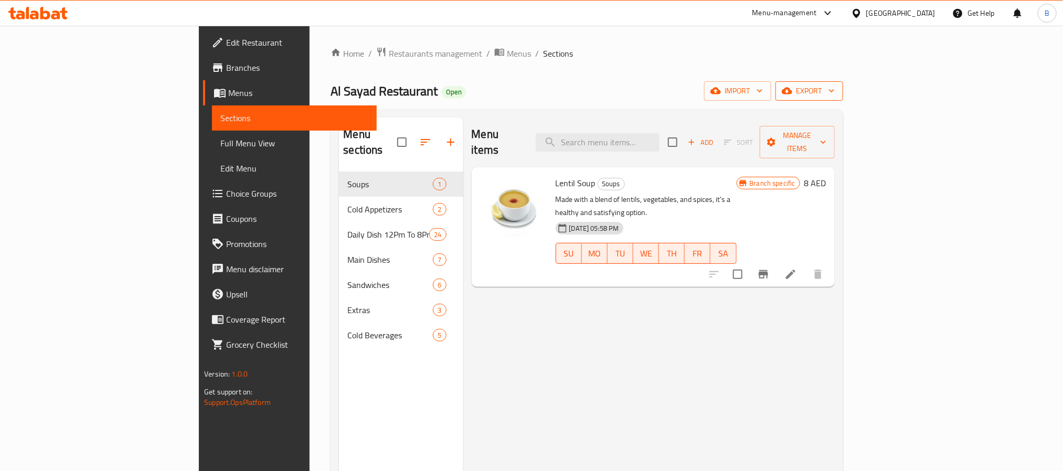
click at [834, 92] on icon "button" at bounding box center [831, 91] width 5 height 3
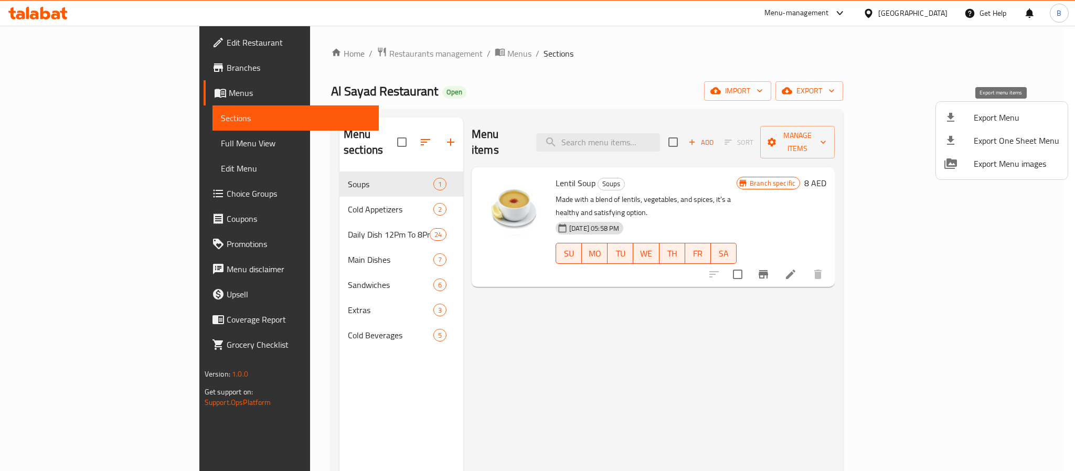
click at [994, 122] on span "Export Menu" at bounding box center [1017, 117] width 86 height 13
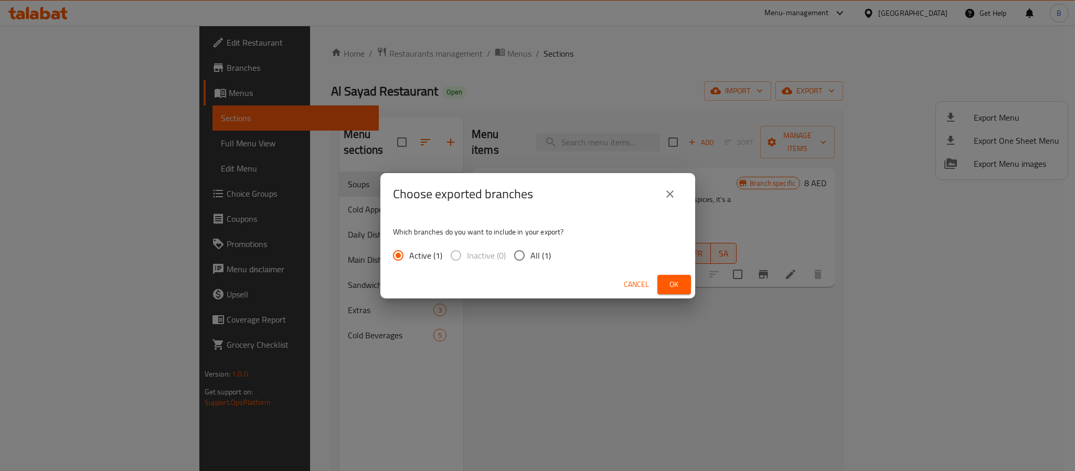
click at [537, 245] on label "All (1)" at bounding box center [529, 256] width 43 height 22
click at [530, 245] on input "All (1)" at bounding box center [519, 256] width 22 height 22
radio input "true"
click at [684, 285] on button "Ok" at bounding box center [674, 284] width 34 height 19
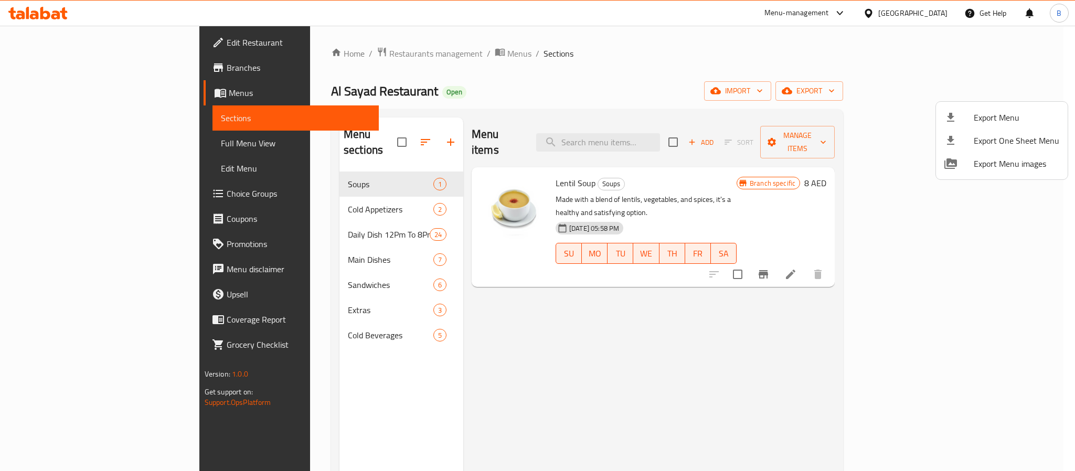
click at [647, 128] on div at bounding box center [537, 235] width 1075 height 471
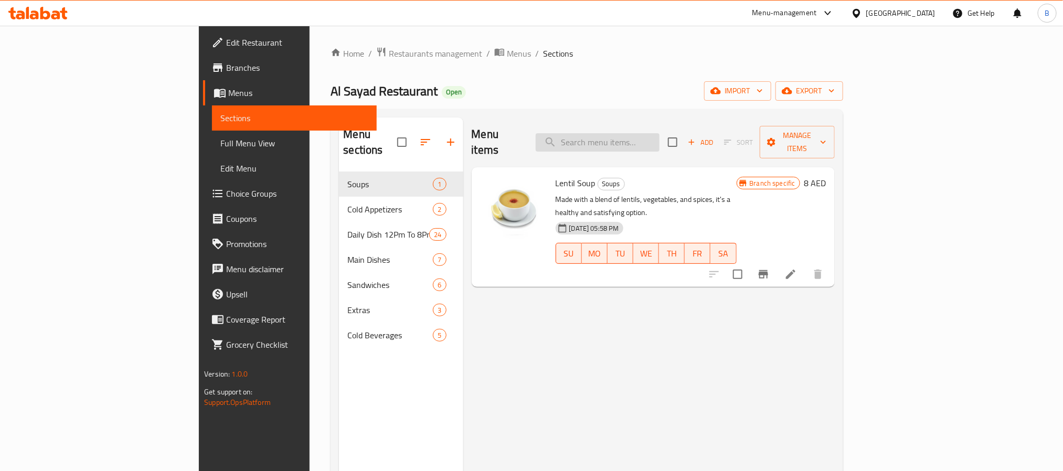
click at [655, 134] on input "search" at bounding box center [598, 142] width 124 height 18
paste input "Soft Molokhia With Chicken"
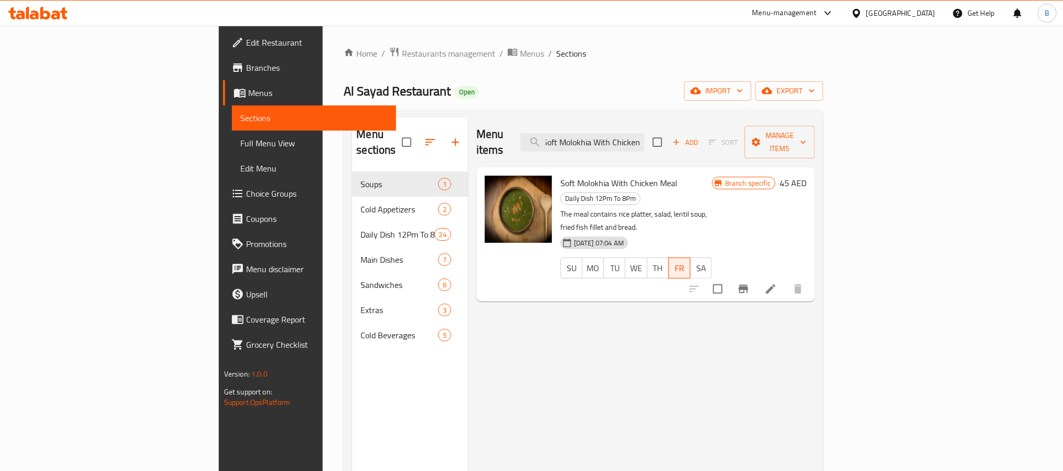
type input "Soft Molokhia With Chicken"
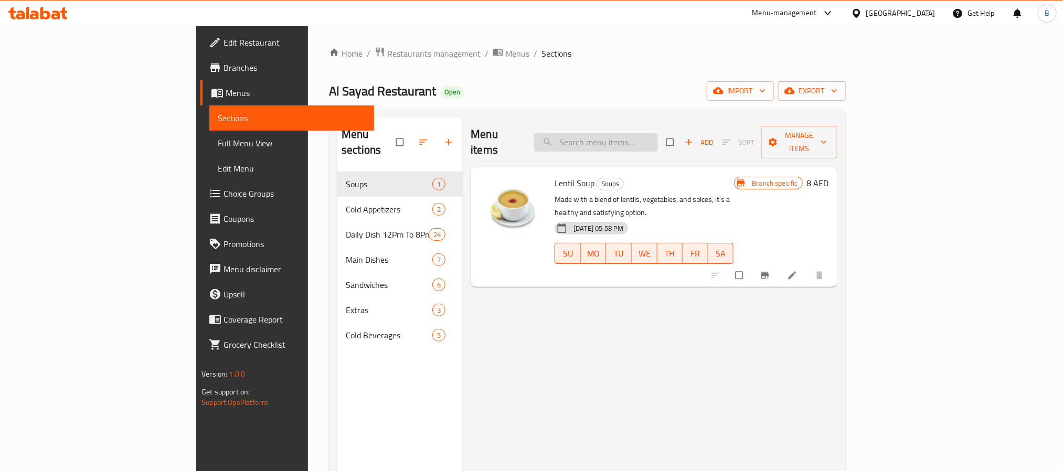
click at [658, 137] on input "search" at bounding box center [596, 142] width 124 height 18
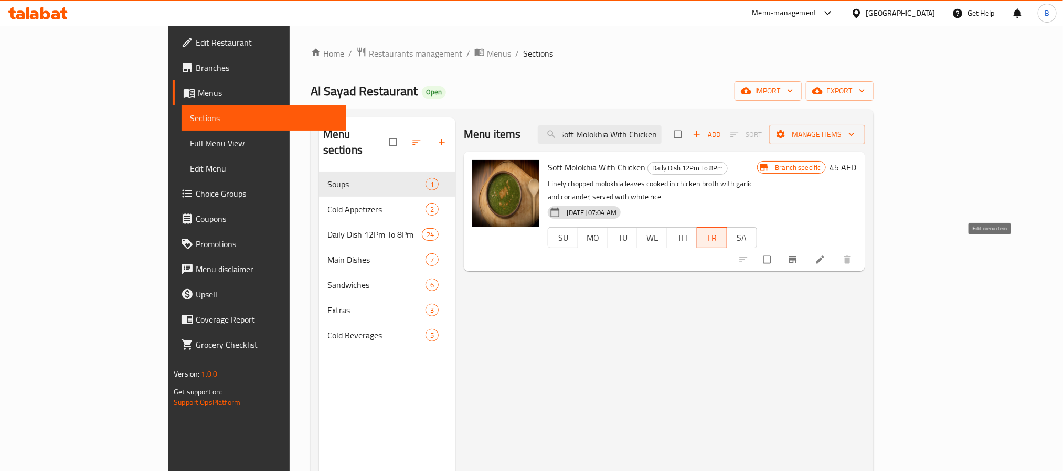
type input "Soft Molokhia With Chicken"
click at [825, 254] on icon at bounding box center [820, 259] width 10 height 10
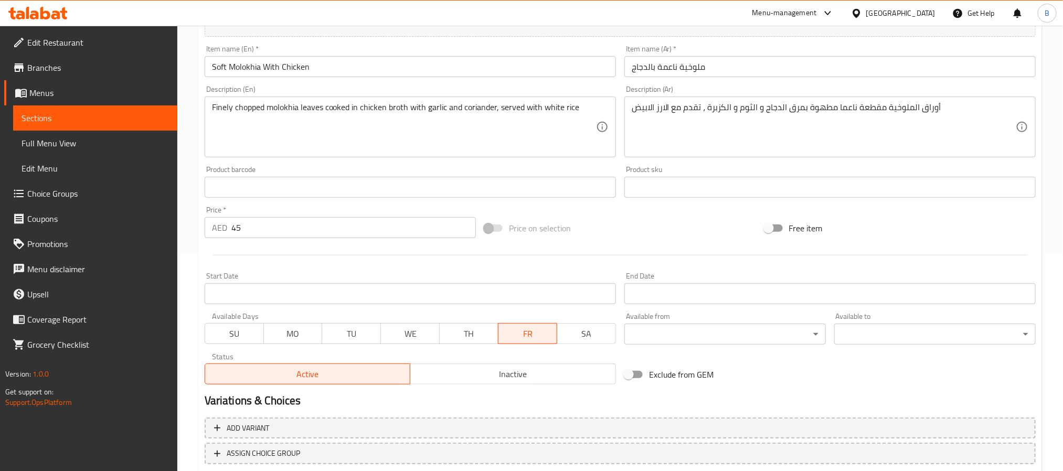
scroll to position [126, 0]
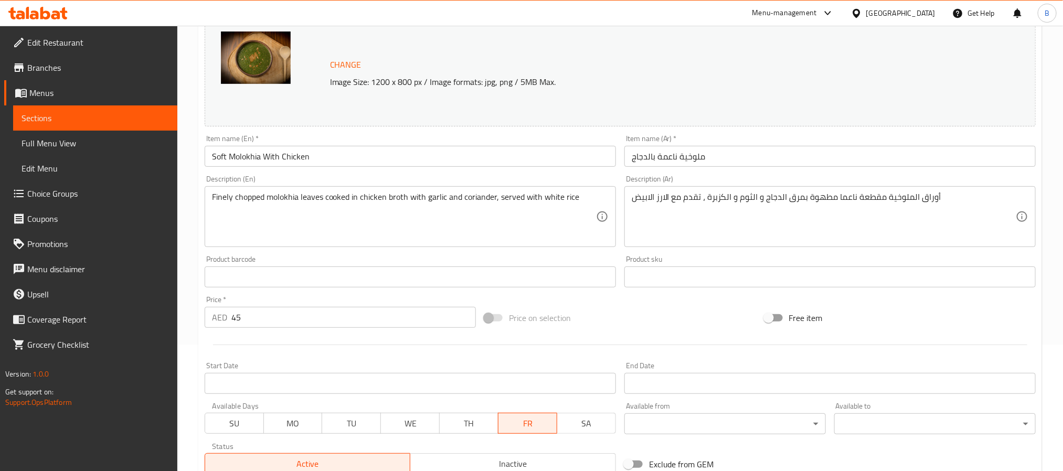
click at [405, 194] on textarea "Finely chopped molokhia leaves cooked in chicken broth with garlic and coriande…" at bounding box center [404, 217] width 384 height 50
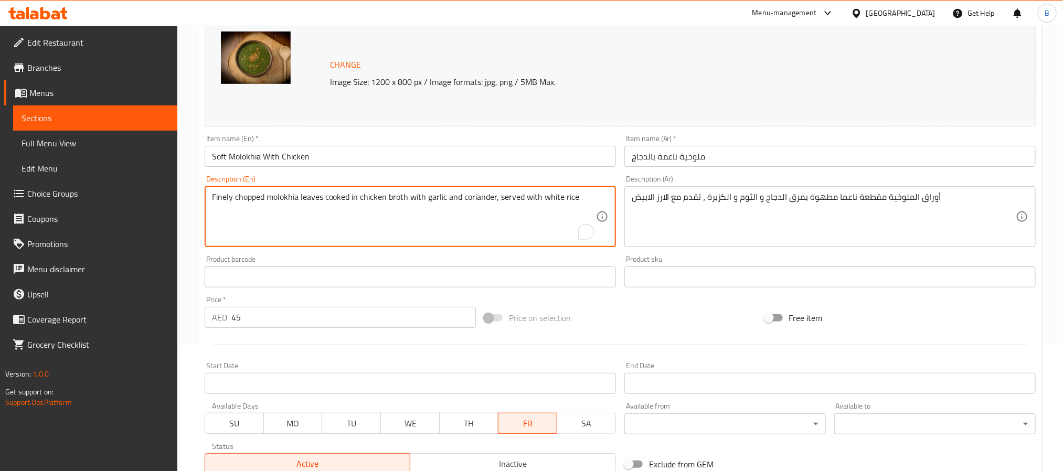
click at [405, 194] on textarea "Finely chopped molokhia leaves cooked in chicken broth with garlic and coriande…" at bounding box center [404, 217] width 384 height 50
click at [737, 148] on input "ملوخية ناعمة بالدجاج" at bounding box center [829, 156] width 411 height 21
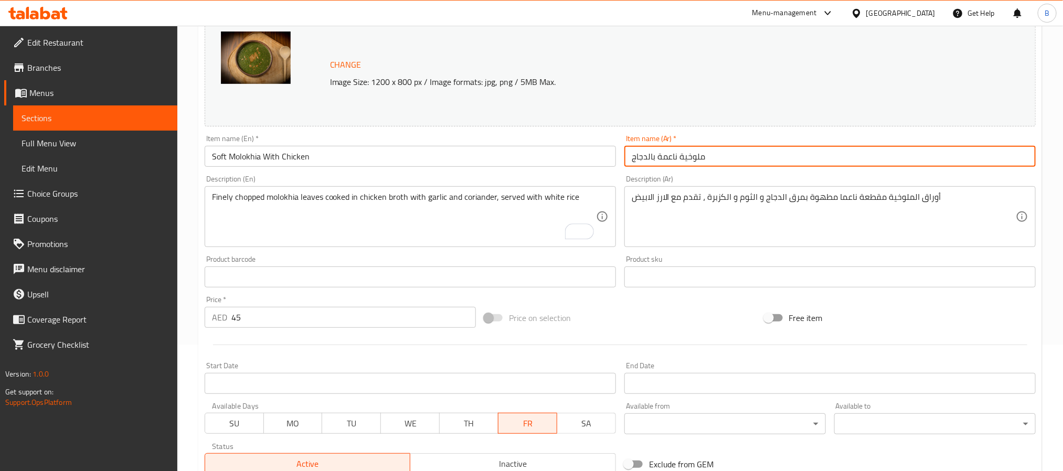
click at [737, 148] on input "ملوخية ناعمة بالدجاج" at bounding box center [829, 156] width 411 height 21
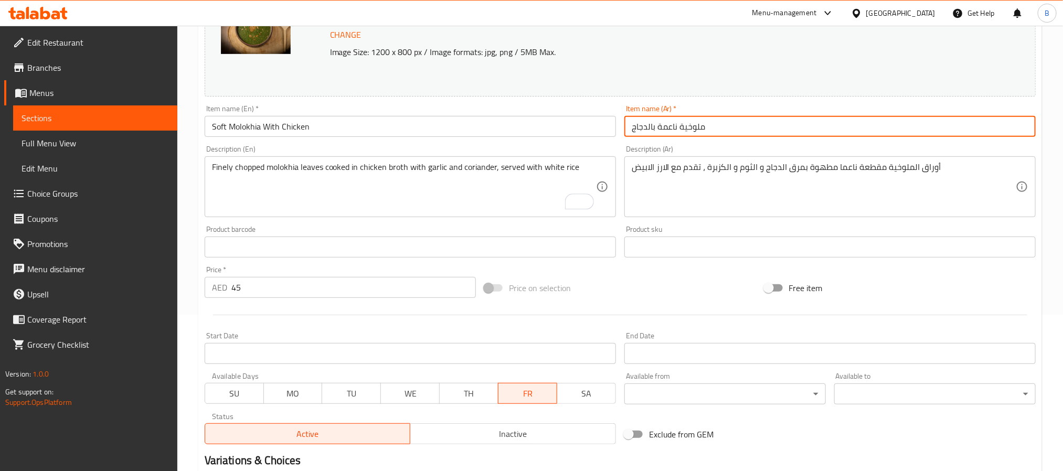
scroll to position [157, 0]
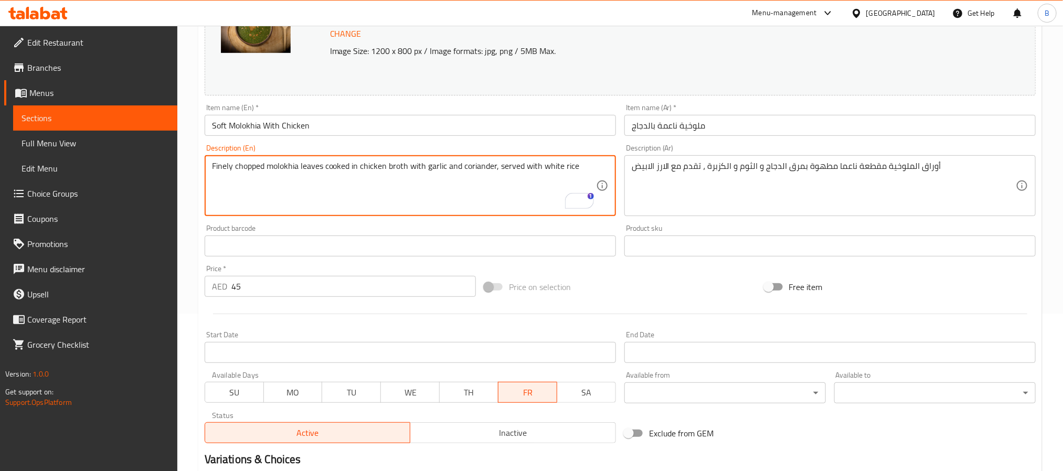
click at [463, 171] on textarea "Finely chopped molokhia leaves cooked in chicken broth with garlic and coriande…" at bounding box center [404, 186] width 384 height 50
click at [504, 103] on div "Item name (En)   * Soft Molokhia With Chicken Item name (En) *" at bounding box center [410, 120] width 420 height 40
click at [315, 161] on textarea "Finely chopped molokhia leaves cooked in chicken broth with garlic and coriande…" at bounding box center [404, 186] width 384 height 50
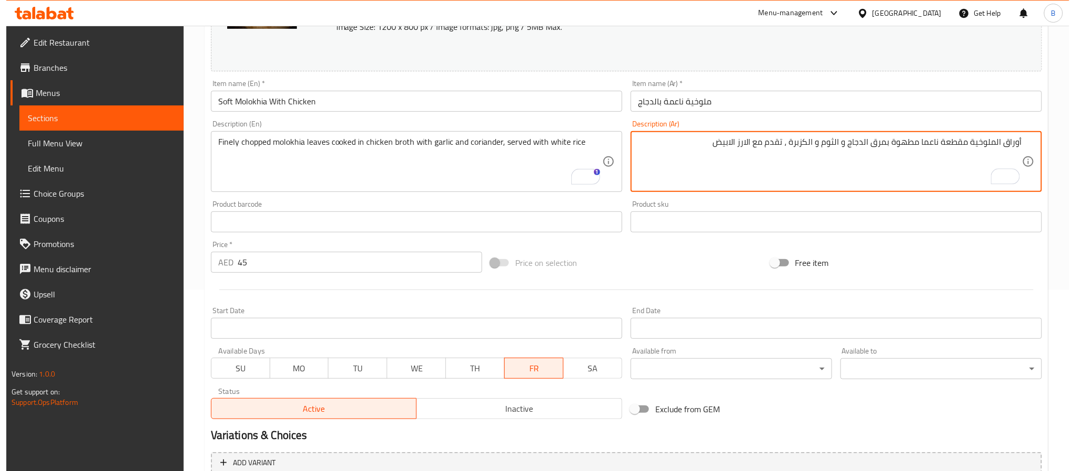
scroll to position [284, 0]
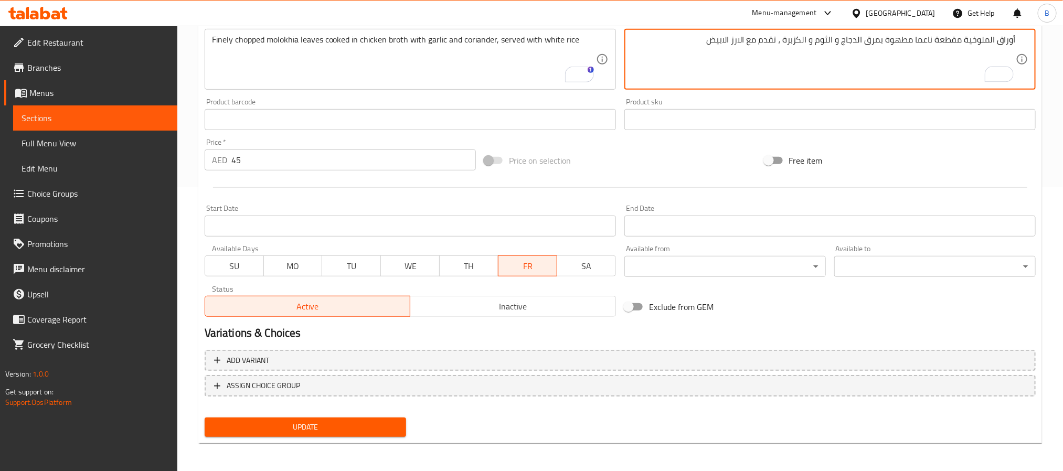
click at [755, 286] on div "Change Image Size: 1200 x 800 px / Image formats: jpg, png / 5MB Max. Item name…" at bounding box center [620, 88] width 840 height 468
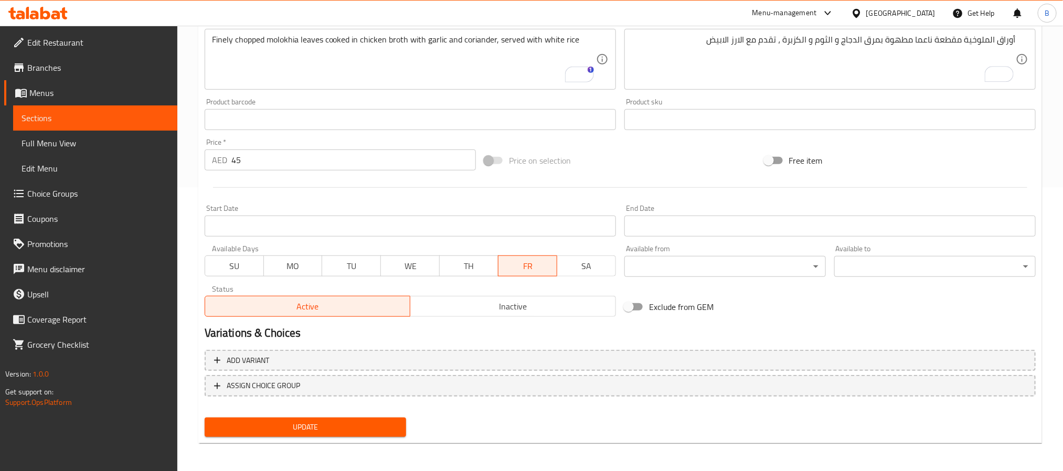
click at [776, 278] on div "Available from ​ ​" at bounding box center [725, 261] width 210 height 40
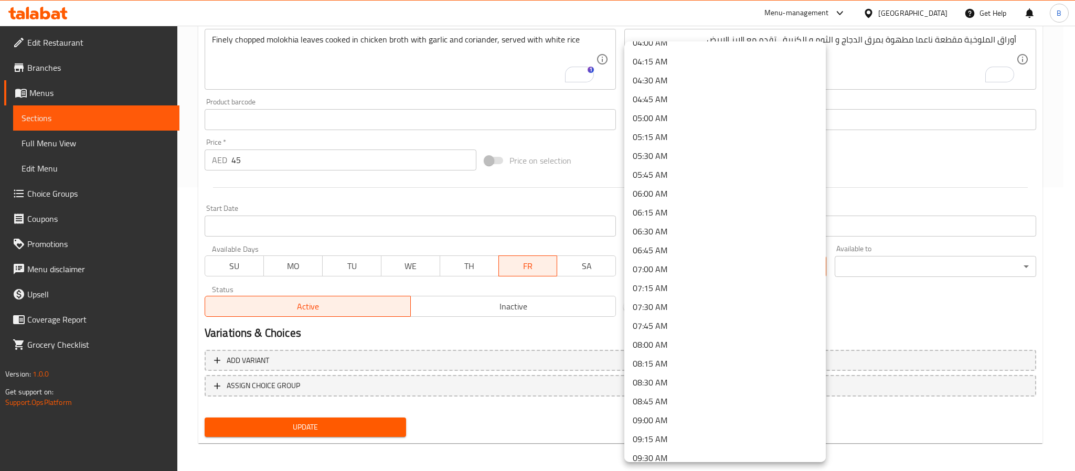
scroll to position [630, 0]
click at [677, 329] on li "12:00 PM" at bounding box center [724, 332] width 201 height 19
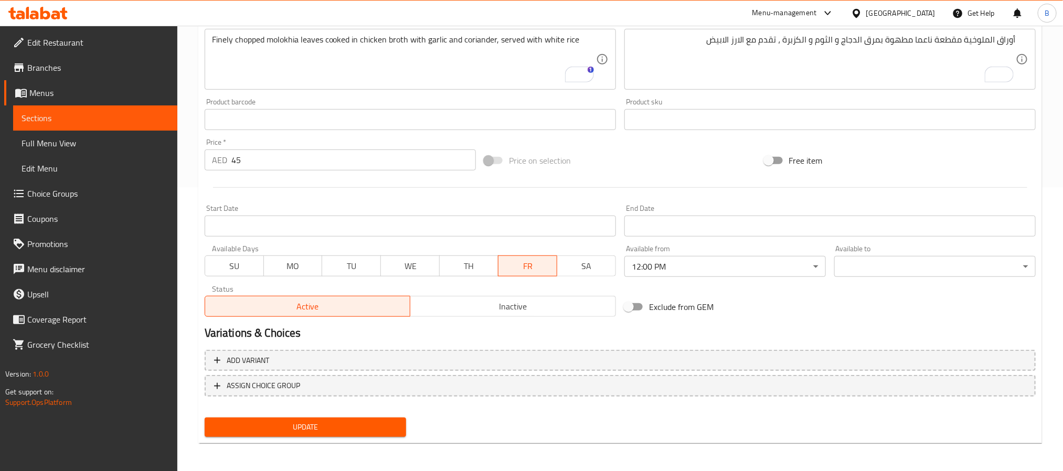
click at [970, 252] on div "Available to ​ ​" at bounding box center [934, 261] width 201 height 32
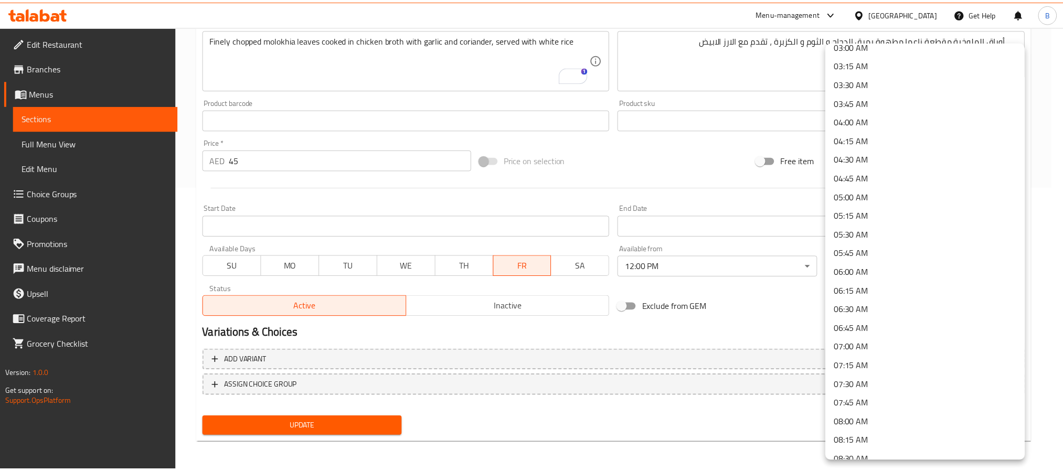
scroll to position [315, 0]
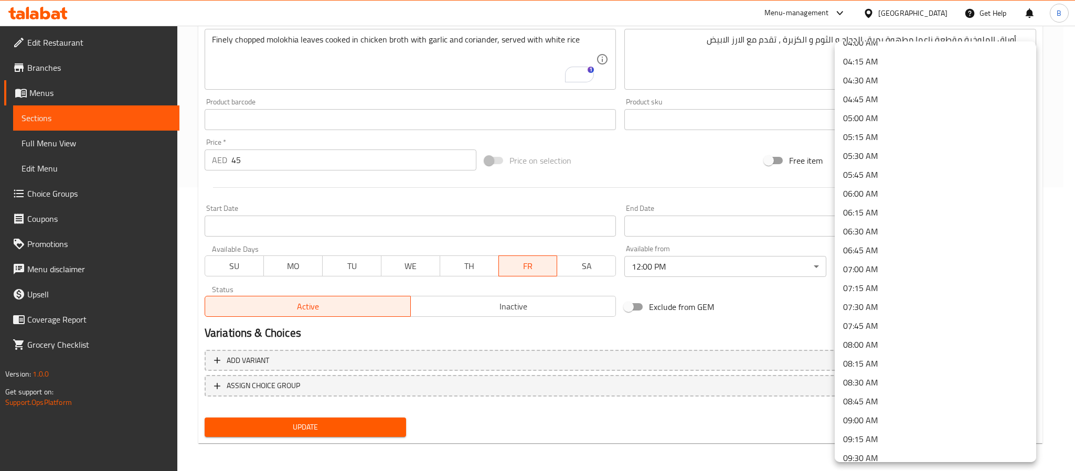
click at [880, 347] on li "08:00 AM" at bounding box center [935, 344] width 201 height 19
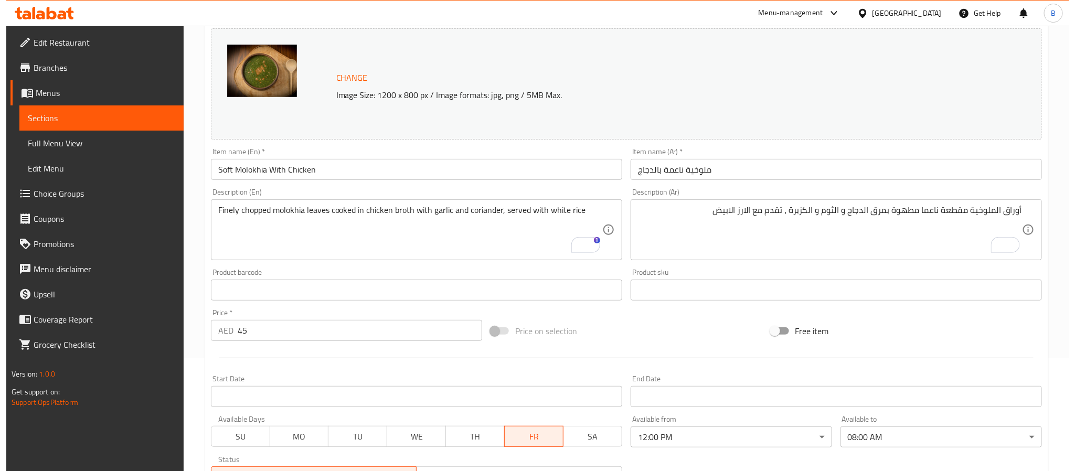
scroll to position [284, 0]
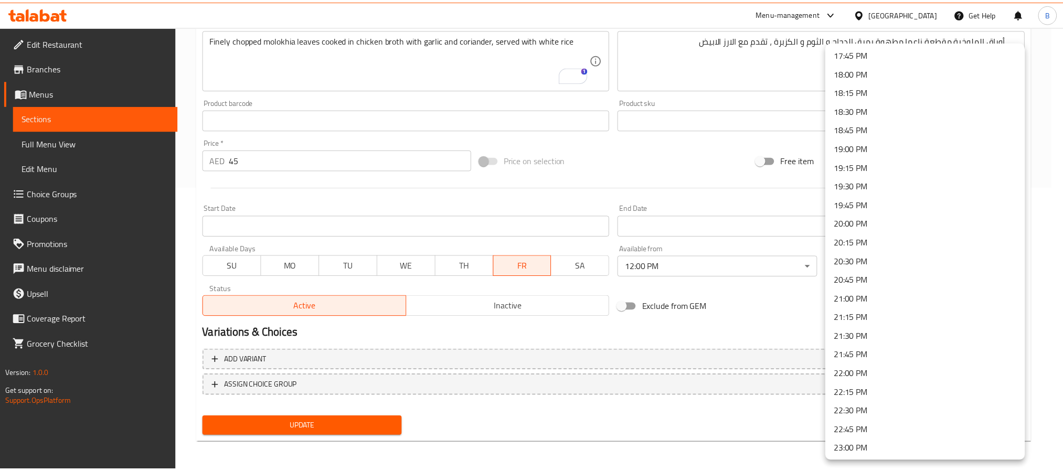
scroll to position [1419, 0]
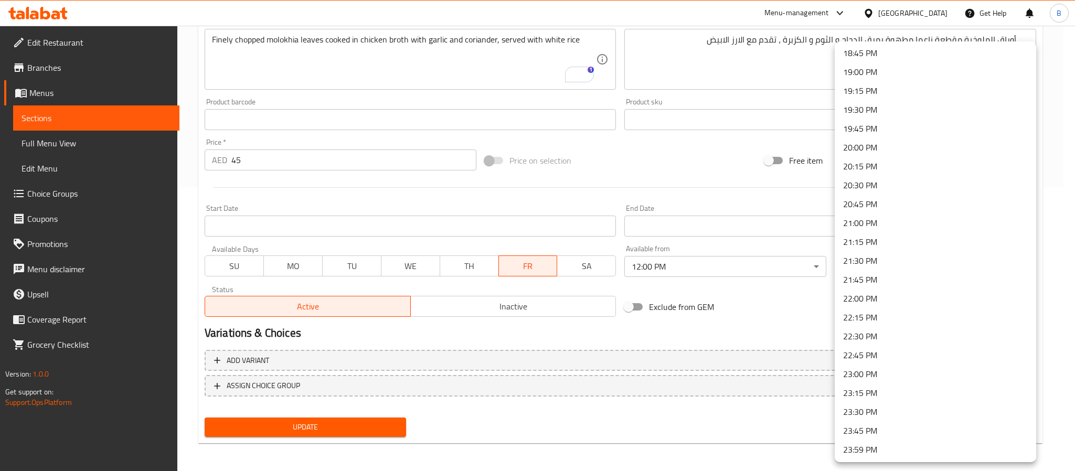
click at [872, 150] on li "20:00 PM" at bounding box center [935, 147] width 201 height 19
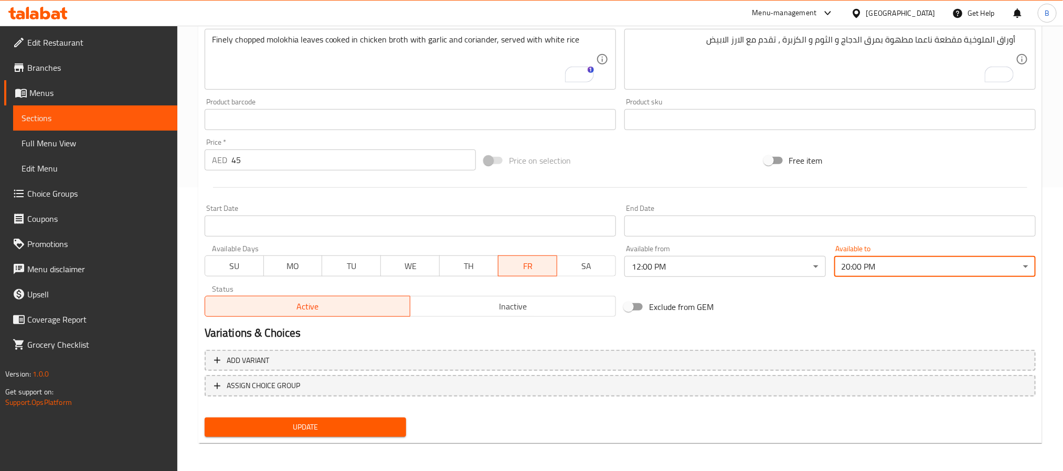
click at [828, 290] on div "Change Image Size: 1200 x 800 px / Image formats: jpg, png / 5MB Max. Item name…" at bounding box center [620, 88] width 840 height 468
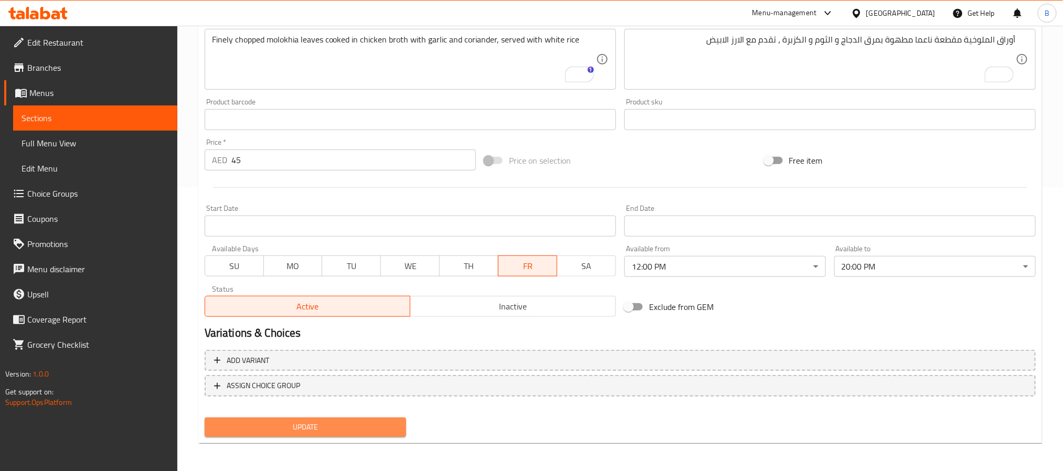
click at [307, 421] on span "Update" at bounding box center [305, 427] width 185 height 13
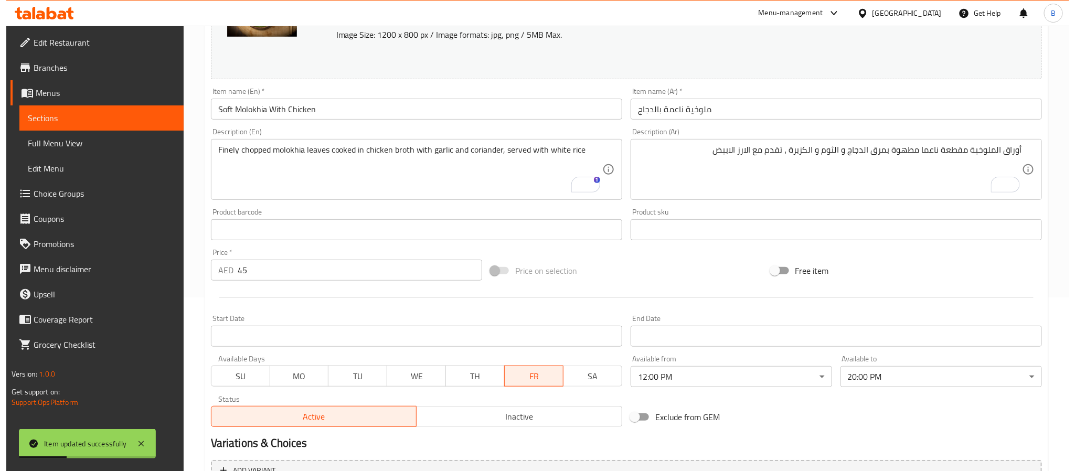
scroll to position [0, 0]
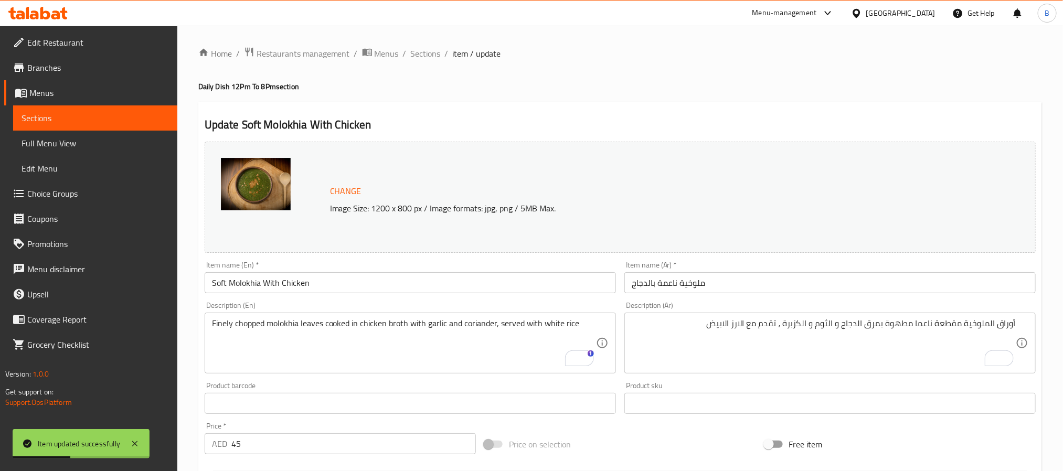
drag, startPoint x: 433, startPoint y: 60, endPoint x: 558, endPoint y: 78, distance: 125.6
click at [433, 60] on span "Sections" at bounding box center [426, 53] width 30 height 13
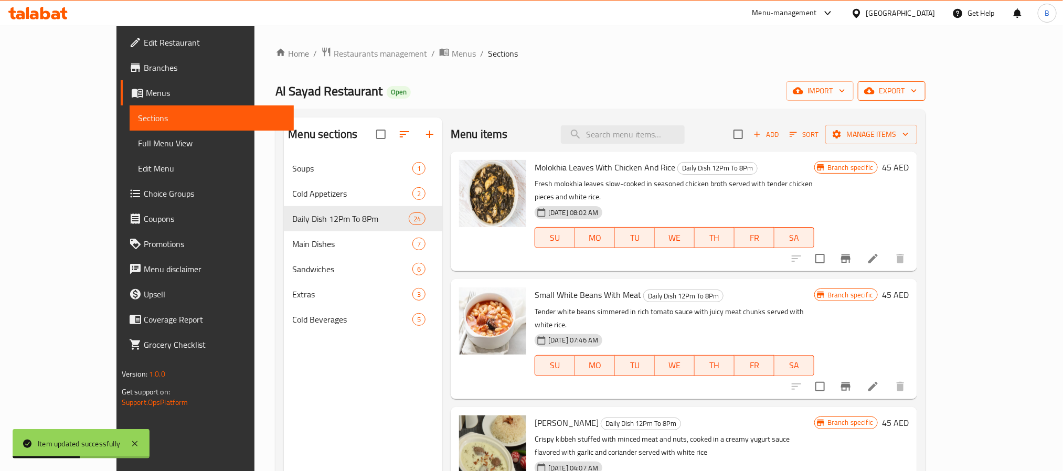
click at [917, 93] on span "export" at bounding box center [891, 90] width 51 height 13
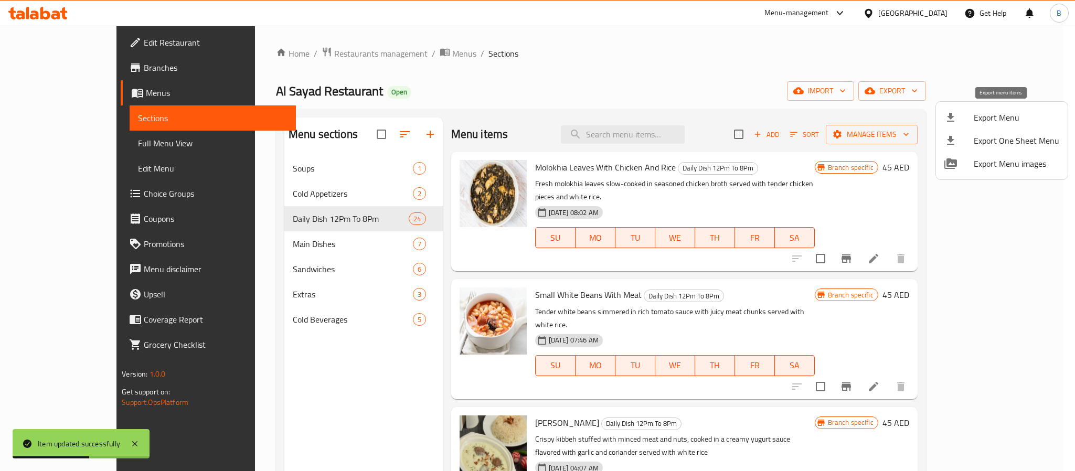
click at [978, 122] on span "Export Menu" at bounding box center [1017, 117] width 86 height 13
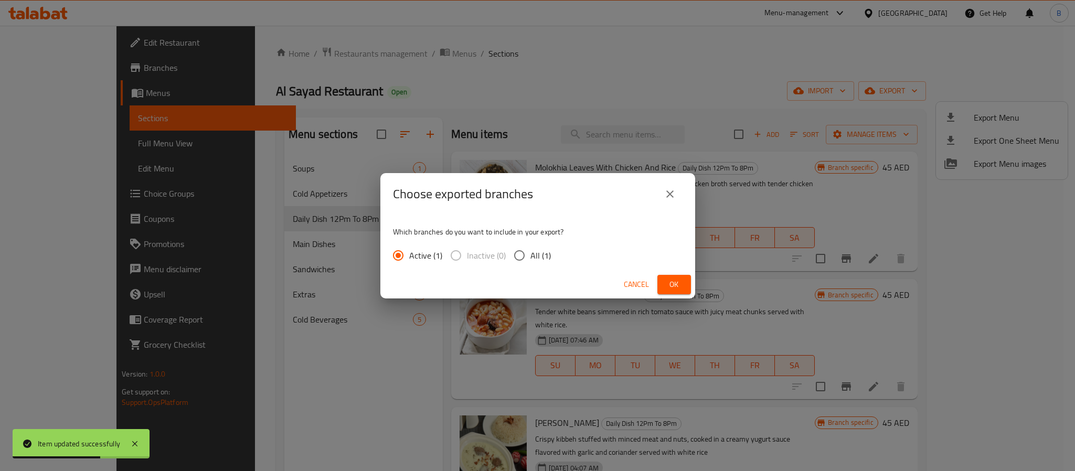
click at [543, 249] on span "All (1)" at bounding box center [540, 255] width 20 height 13
click at [530, 249] on input "All (1)" at bounding box center [519, 256] width 22 height 22
radio input "true"
click at [660, 277] on button "Ok" at bounding box center [674, 284] width 34 height 19
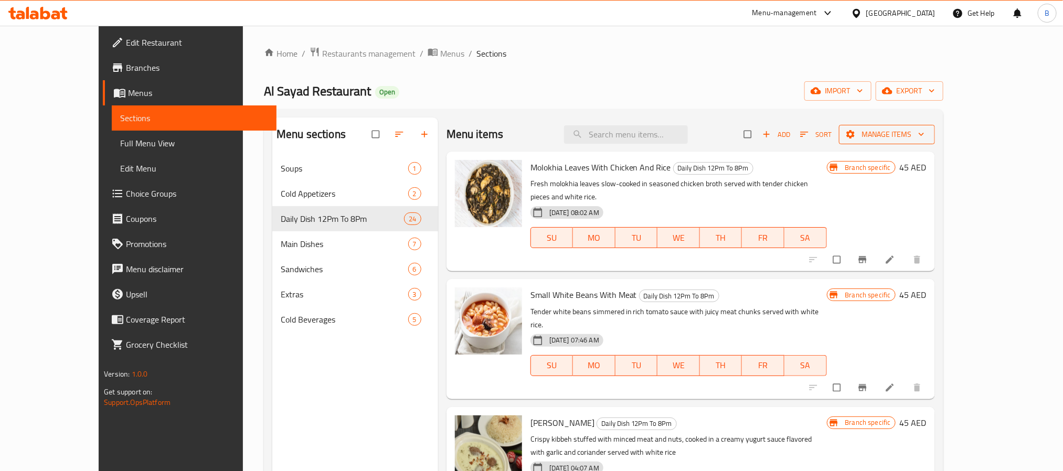
click at [927, 131] on span "Manage items" at bounding box center [886, 134] width 79 height 13
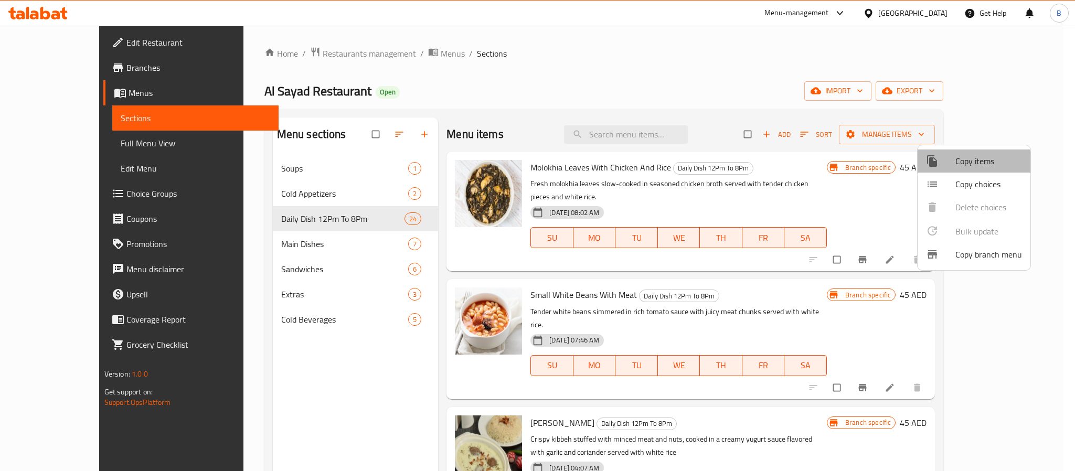
click at [970, 164] on span "Copy items" at bounding box center [989, 161] width 67 height 13
click at [1028, 87] on div at bounding box center [537, 235] width 1075 height 471
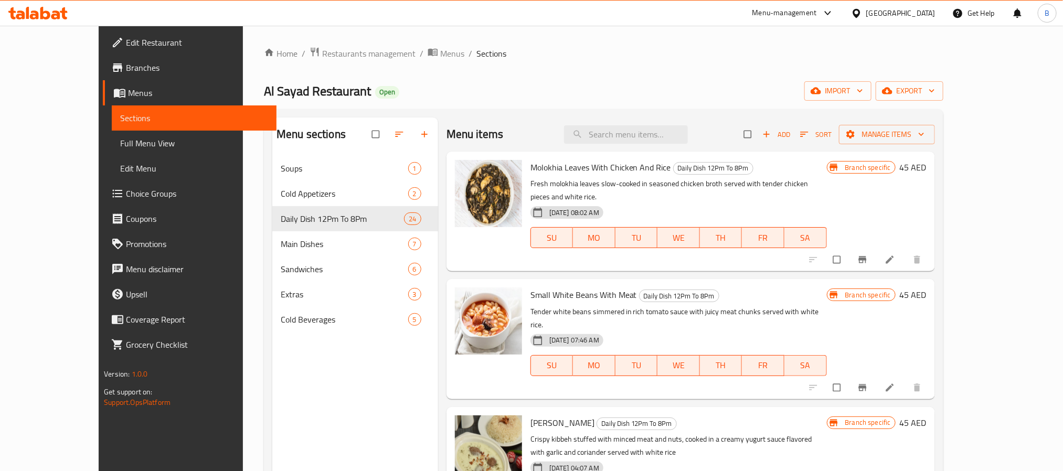
click at [937, 87] on icon "button" at bounding box center [932, 91] width 10 height 10
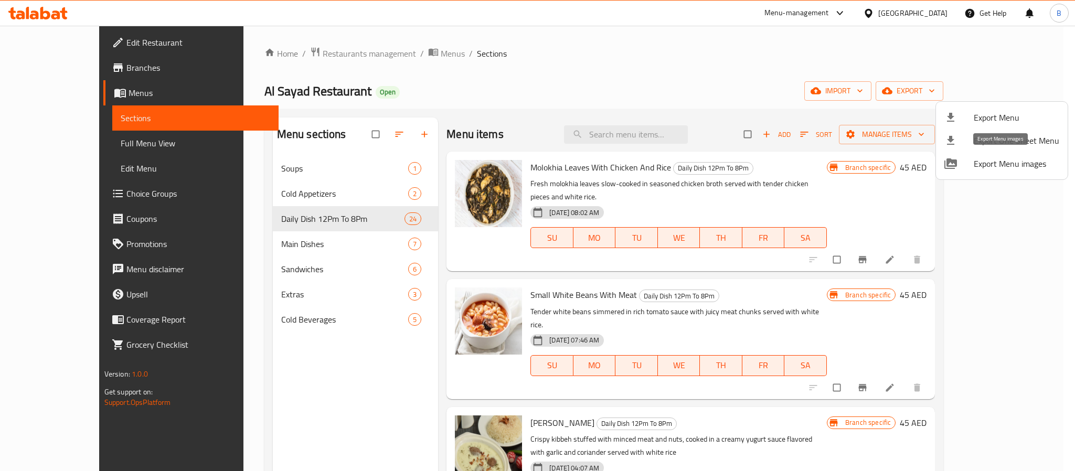
click at [984, 165] on span "Export Menu images" at bounding box center [1017, 163] width 86 height 13
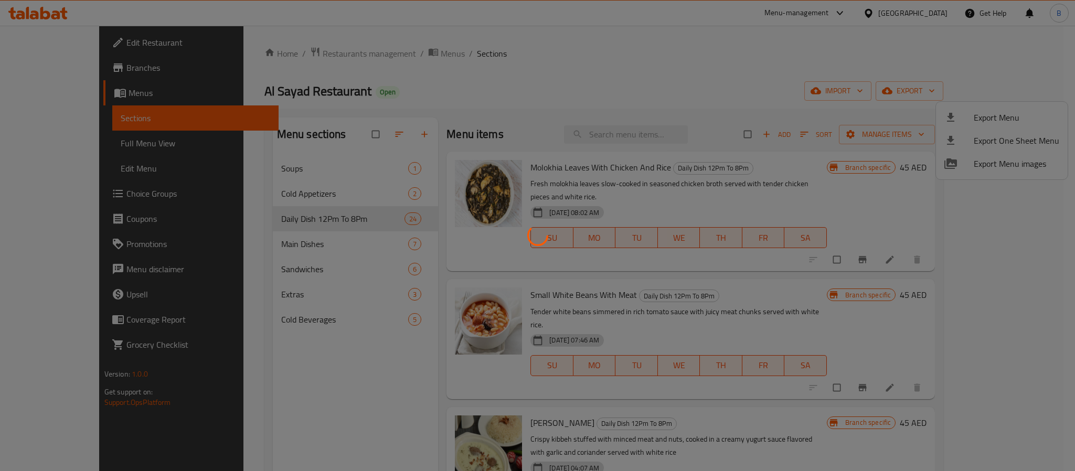
click at [770, 186] on div at bounding box center [537, 235] width 1075 height 471
click at [806, 131] on div at bounding box center [537, 235] width 1075 height 471
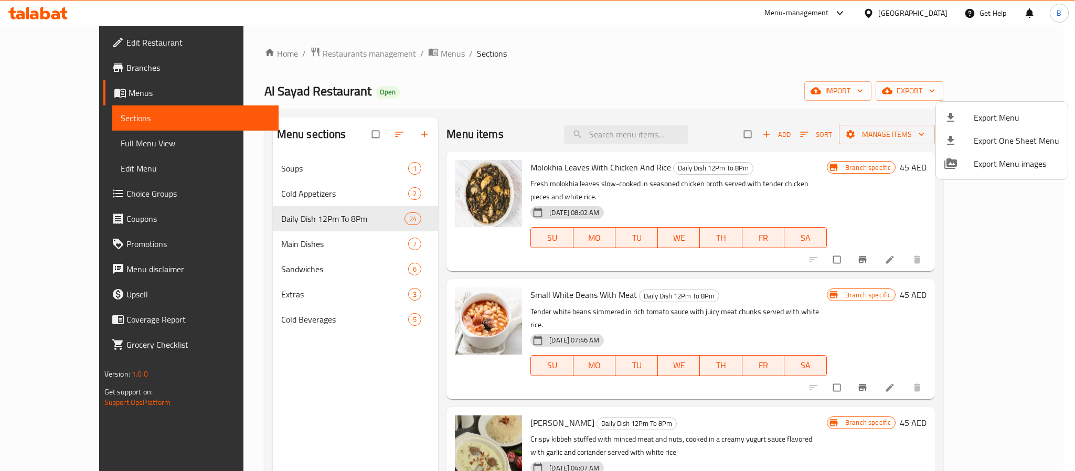
click at [1002, 83] on div at bounding box center [537, 235] width 1075 height 471
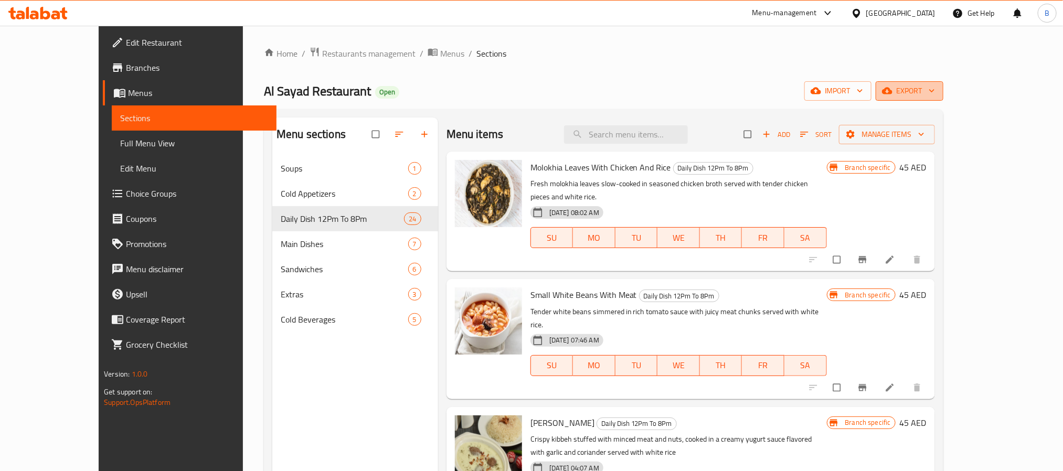
click at [935, 93] on span "export" at bounding box center [909, 90] width 51 height 13
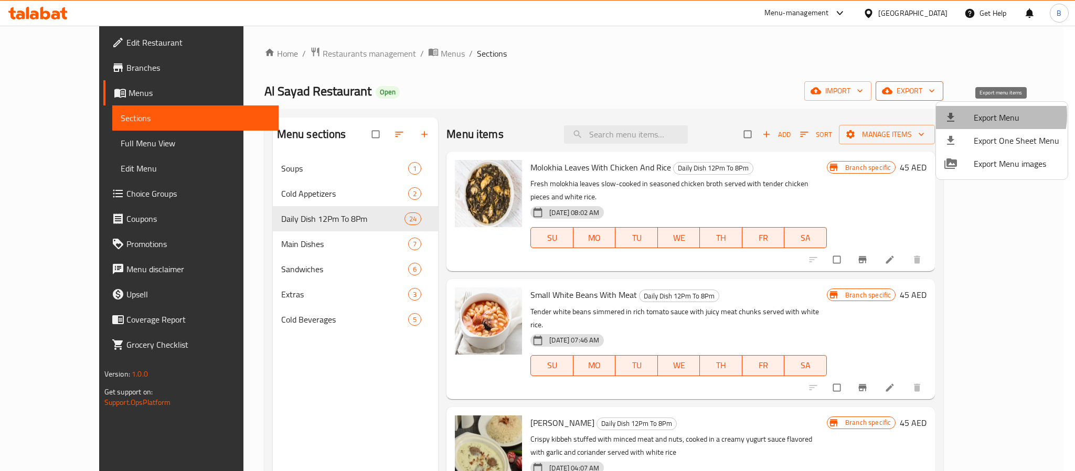
click at [989, 115] on span "Export Menu" at bounding box center [1017, 117] width 86 height 13
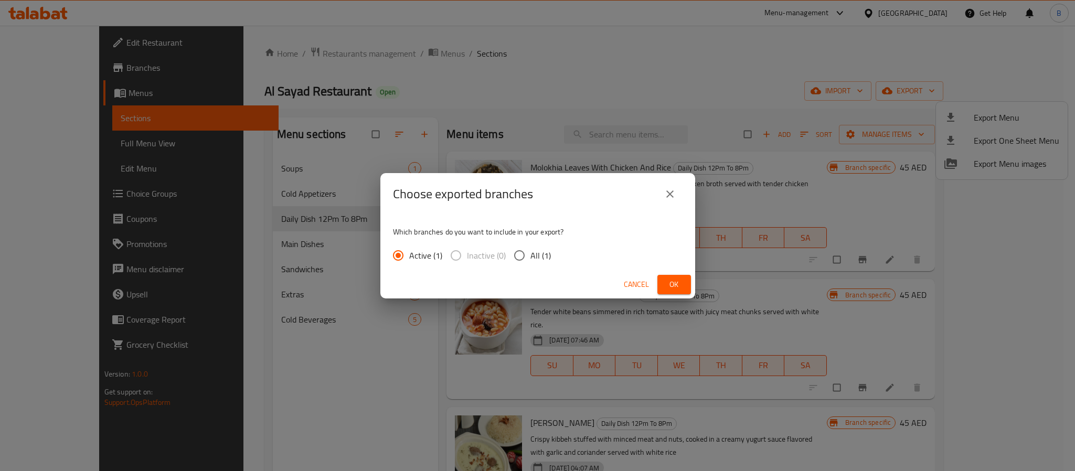
click at [545, 253] on span "All (1)" at bounding box center [540, 255] width 20 height 13
click at [530, 253] on input "All (1)" at bounding box center [519, 256] width 22 height 22
radio input "true"
click at [671, 279] on span "Ok" at bounding box center [674, 284] width 17 height 13
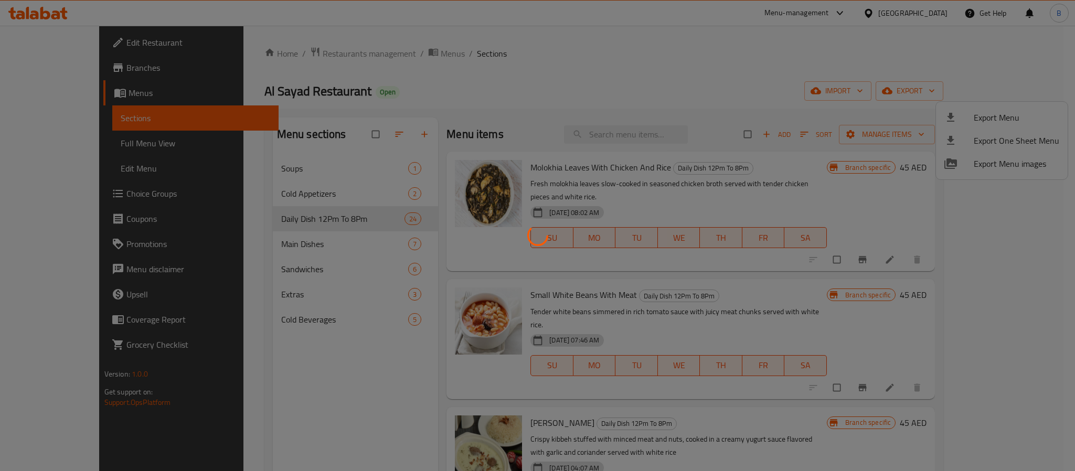
click at [642, 119] on div at bounding box center [537, 235] width 1075 height 471
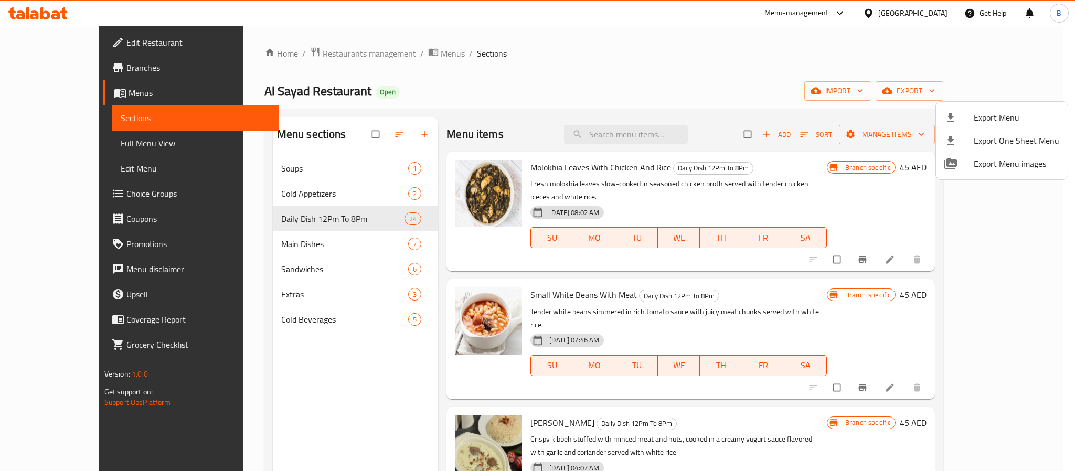
click at [650, 131] on div at bounding box center [537, 235] width 1075 height 471
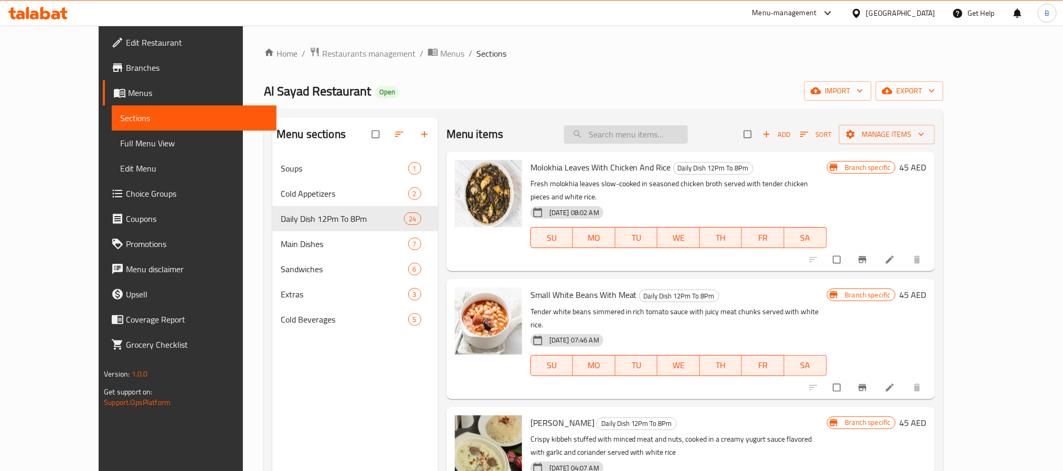
click at [651, 134] on input "search" at bounding box center [626, 134] width 124 height 18
paste input "Macaroni Bechamel And Chicken"
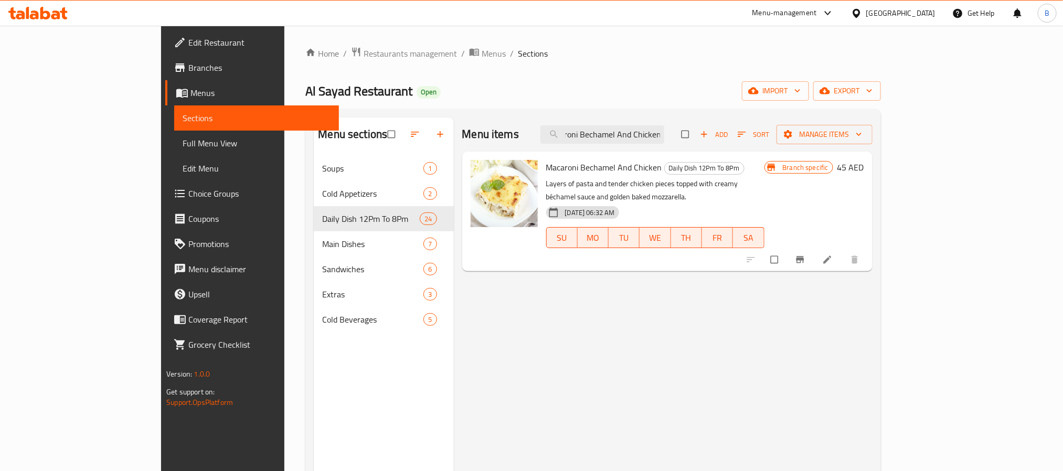
type input "Macaroni Bechamel And Chicken"
click at [843, 251] on li at bounding box center [828, 259] width 29 height 17
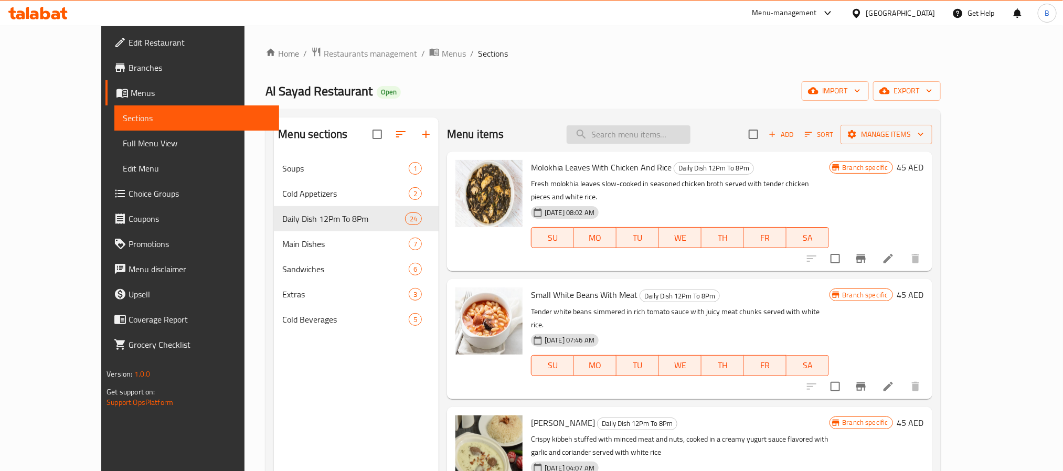
click at [623, 131] on input "search" at bounding box center [629, 134] width 124 height 18
type input "eggpl"
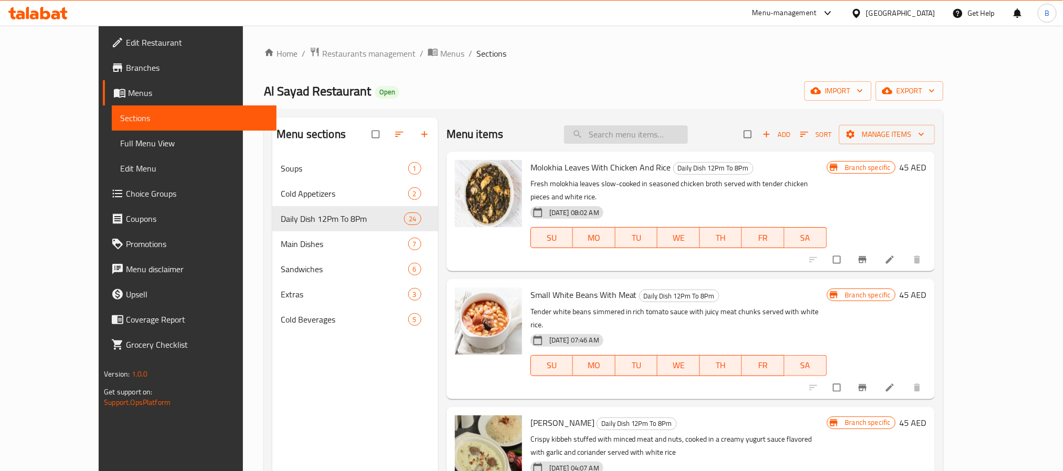
click at [688, 135] on input "search" at bounding box center [626, 134] width 124 height 18
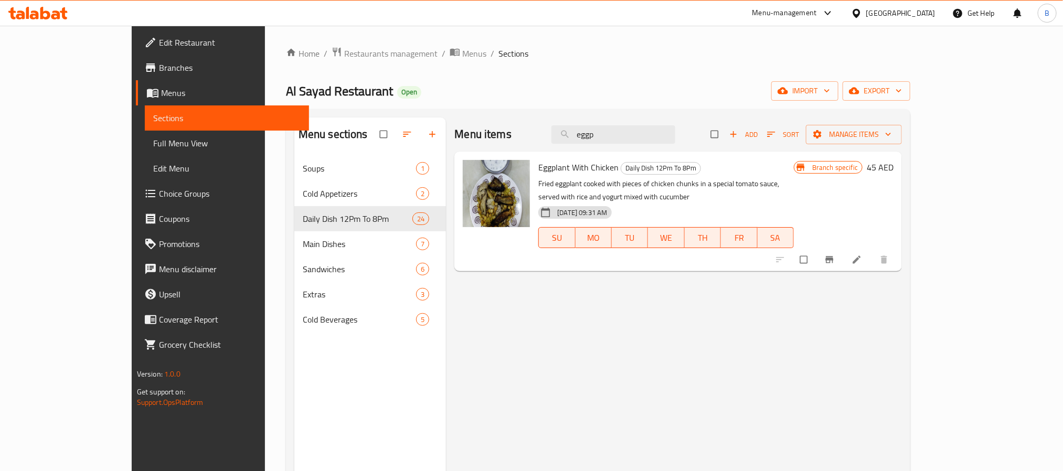
type input "eggp"
click at [575, 171] on span "Eggplant With Chicken" at bounding box center [578, 168] width 80 height 16
copy h6 "Eggplant With Chicken"
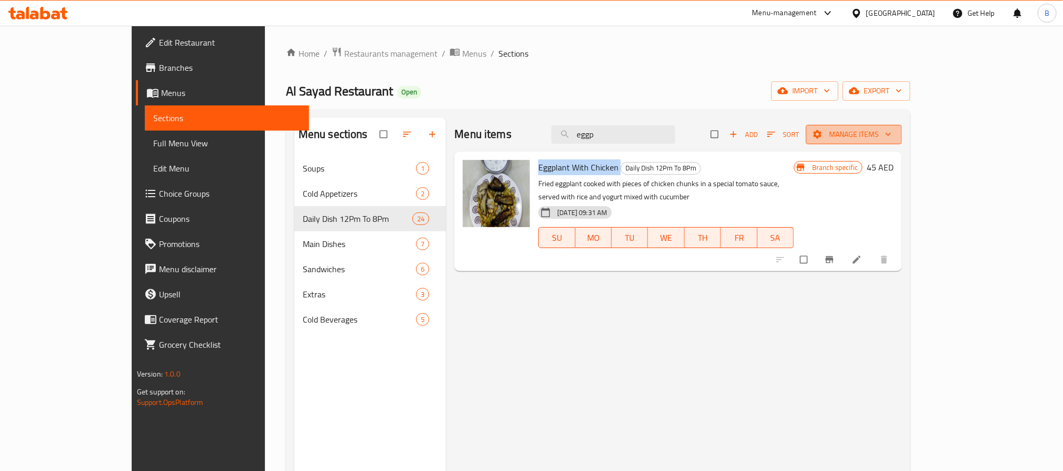
click at [902, 125] on button "Manage items" at bounding box center [854, 134] width 96 height 19
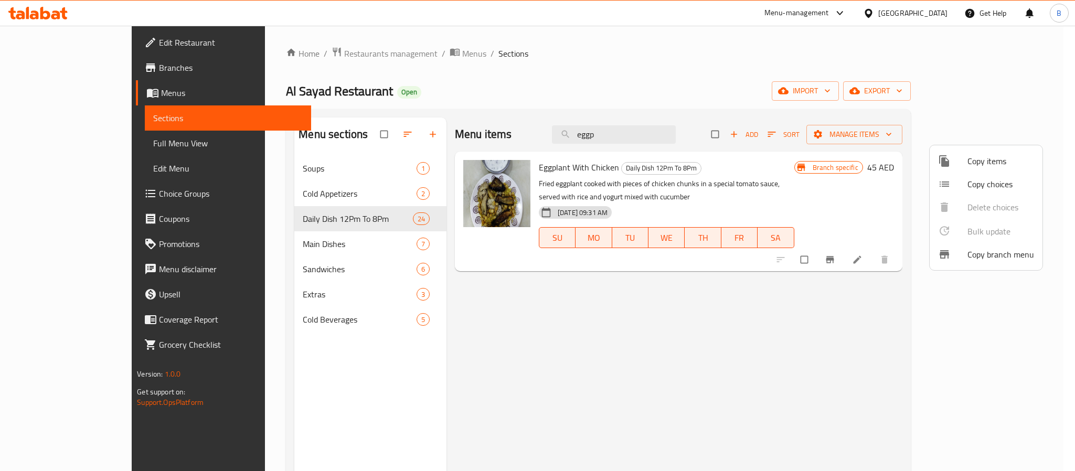
click at [1006, 102] on div at bounding box center [537, 235] width 1075 height 471
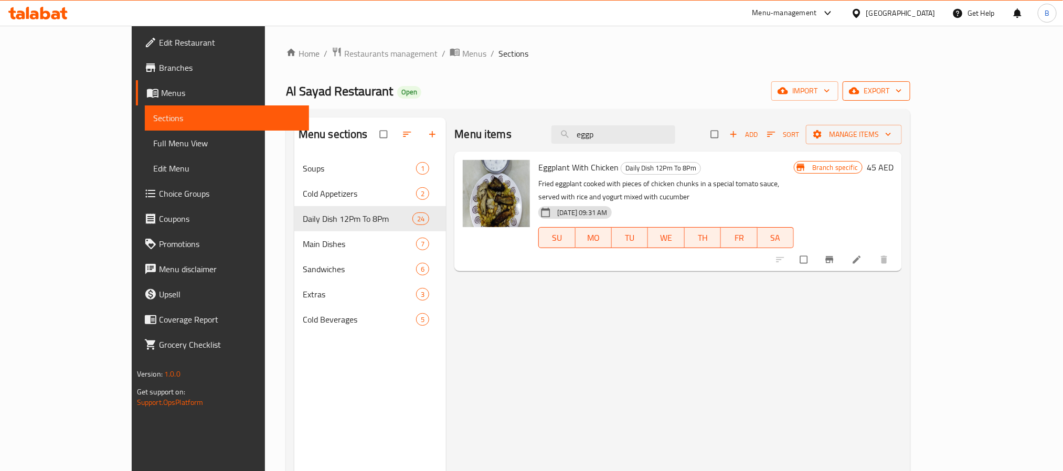
click at [902, 93] on span "export" at bounding box center [876, 90] width 51 height 13
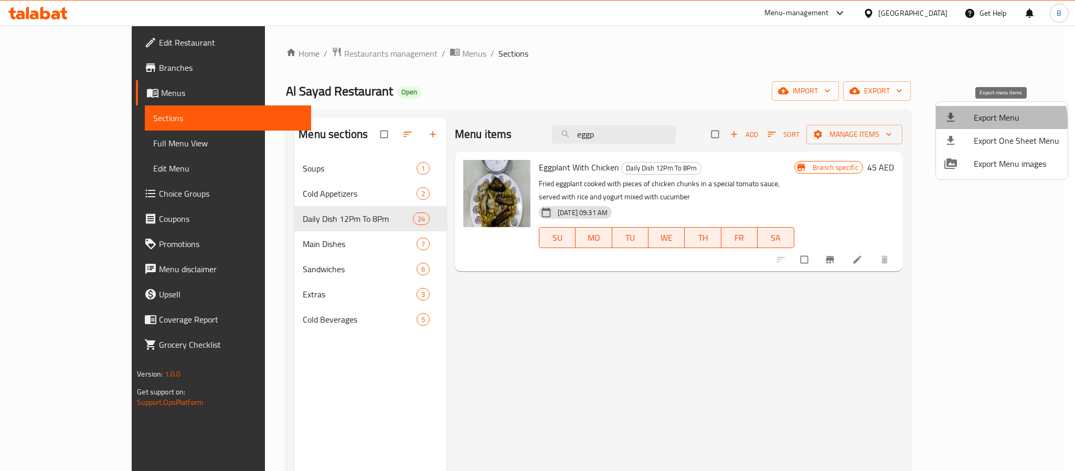
click at [984, 121] on span "Export Menu" at bounding box center [1017, 117] width 86 height 13
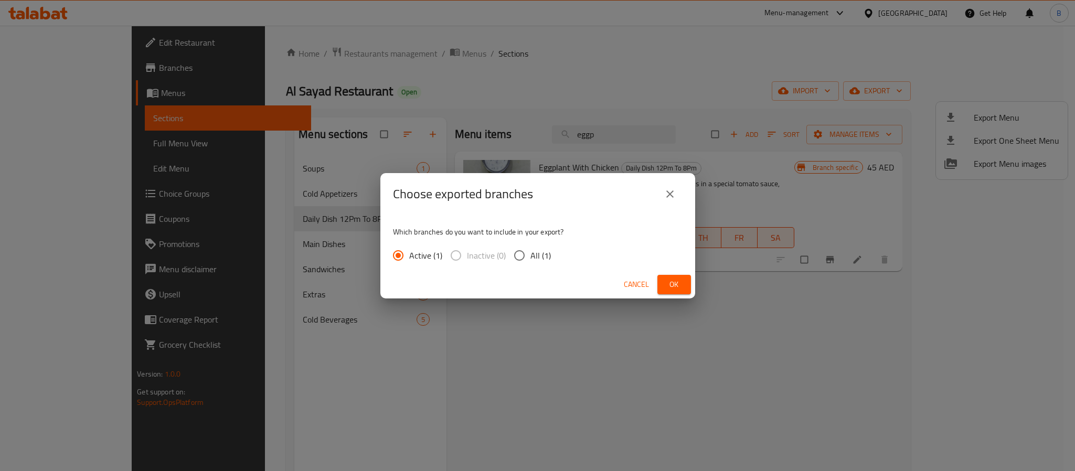
click at [549, 259] on div "Active (1) Inactive (0) All (1)" at bounding box center [476, 256] width 166 height 22
click at [537, 258] on span "All (1)" at bounding box center [540, 255] width 20 height 13
click at [530, 258] on input "All (1)" at bounding box center [519, 256] width 22 height 22
radio input "true"
click at [686, 285] on button "Ok" at bounding box center [674, 284] width 34 height 19
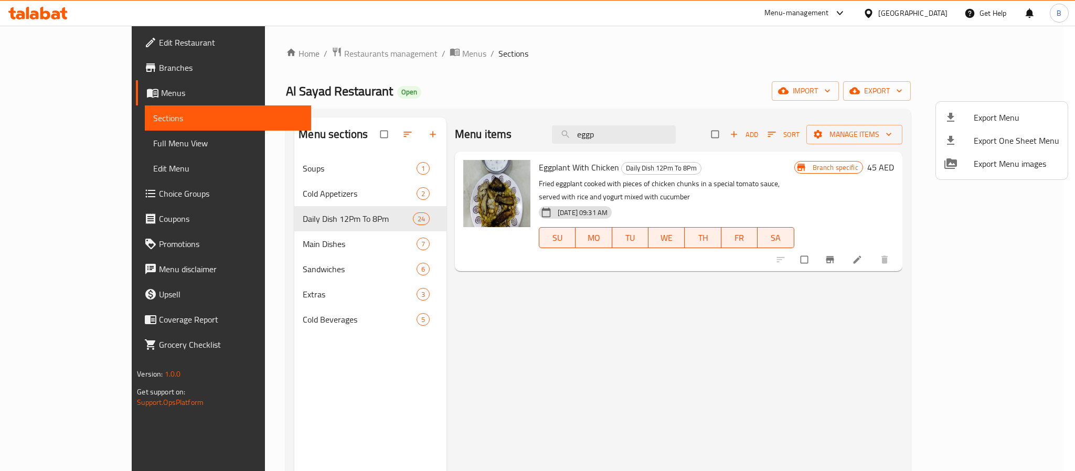
click at [980, 241] on div at bounding box center [537, 235] width 1075 height 471
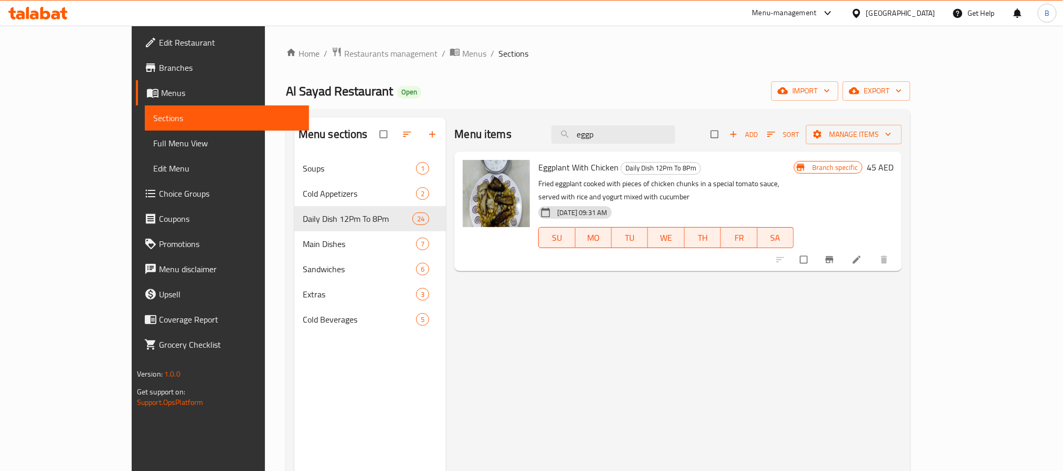
click at [862, 254] on icon at bounding box center [857, 259] width 10 height 10
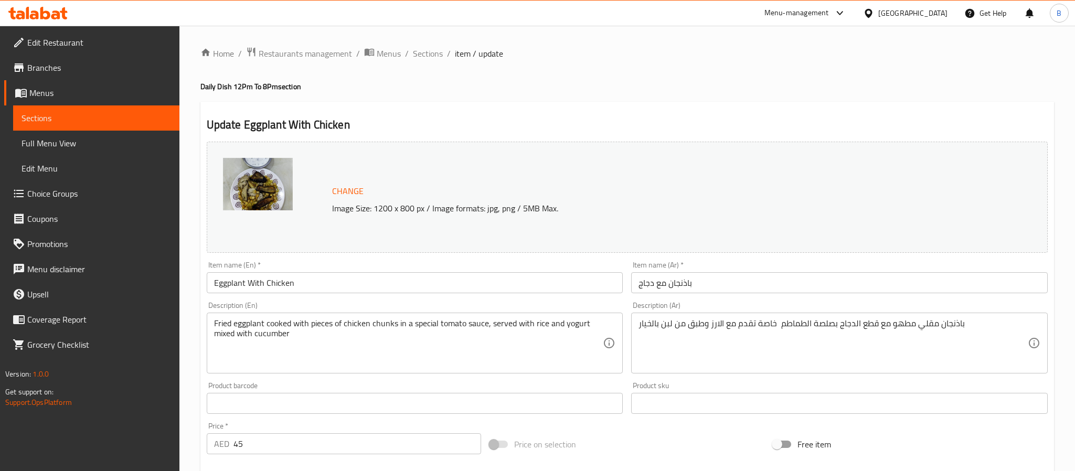
scroll to position [284, 0]
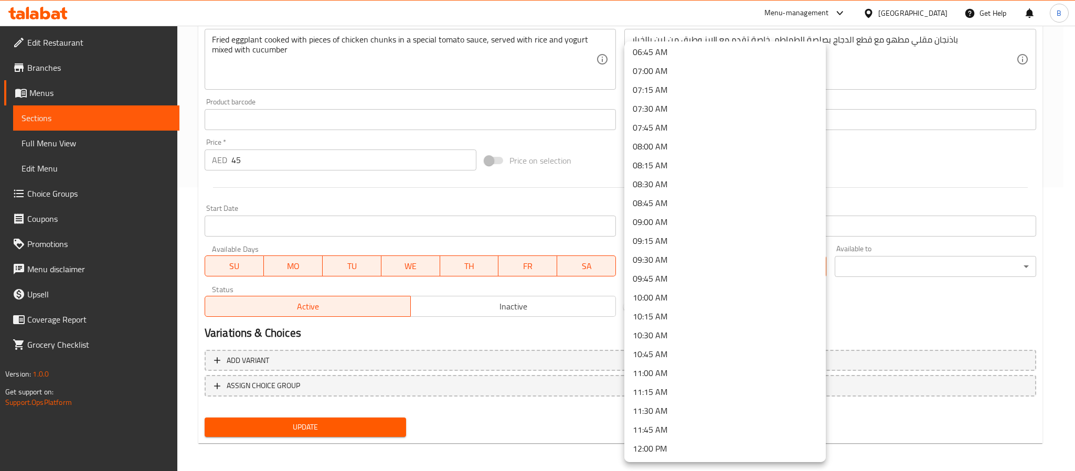
scroll to position [630, 0]
click at [663, 337] on li "12:00 PM" at bounding box center [724, 332] width 201 height 19
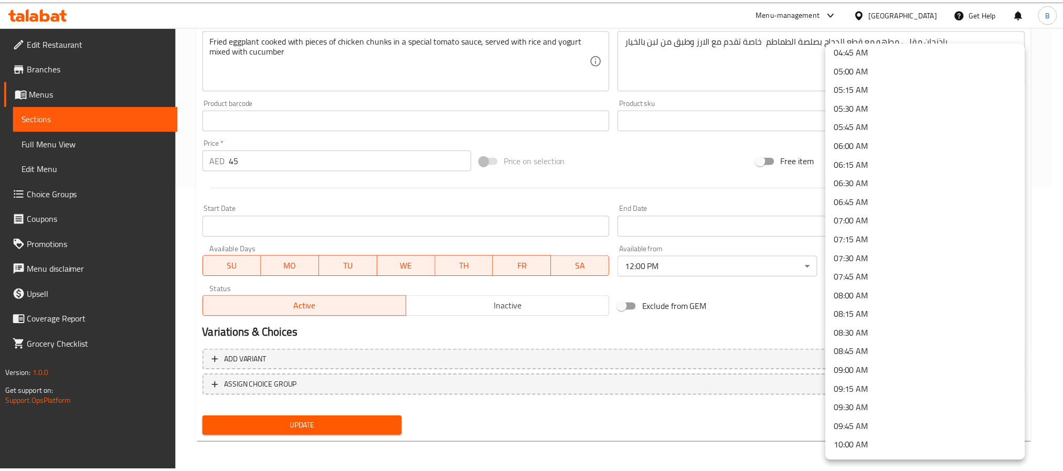
scroll to position [394, 0]
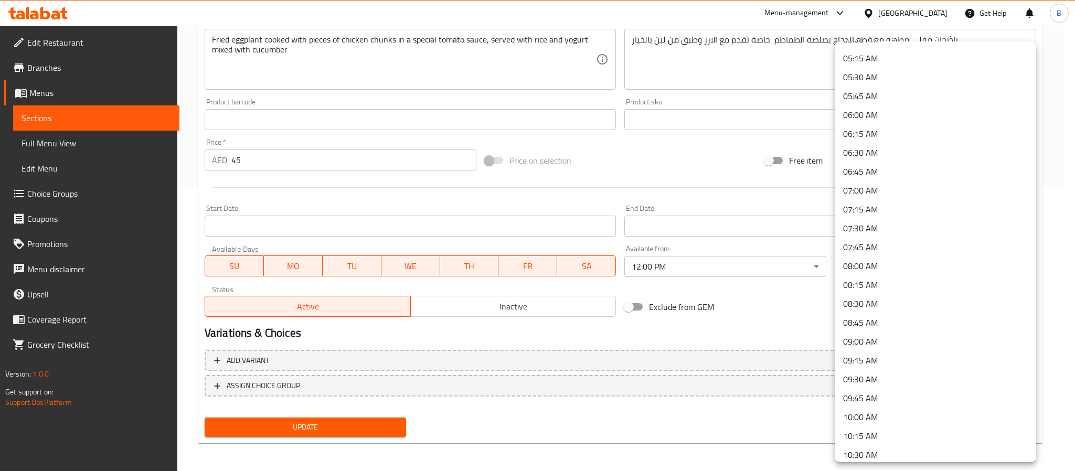
click at [864, 271] on li "08:00 AM" at bounding box center [935, 266] width 201 height 19
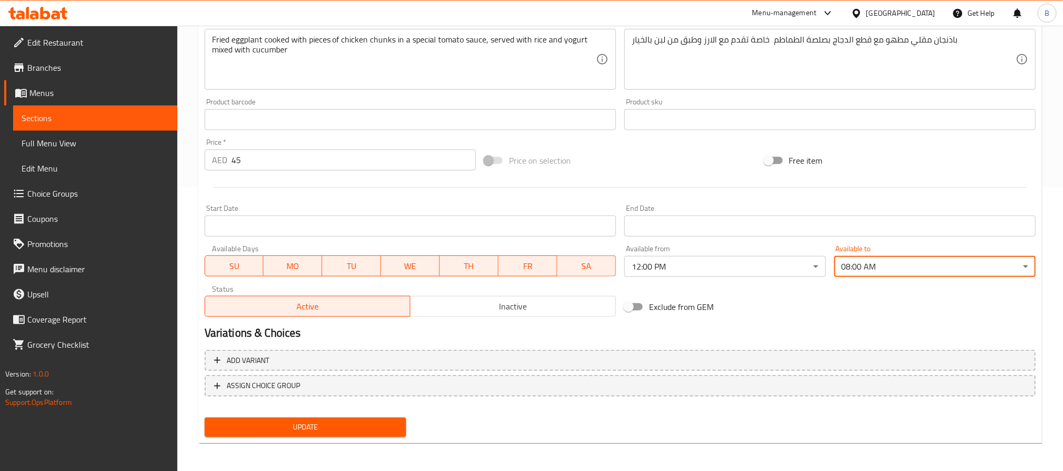
click at [798, 315] on div "Exclude from GEM" at bounding box center [760, 307] width 280 height 28
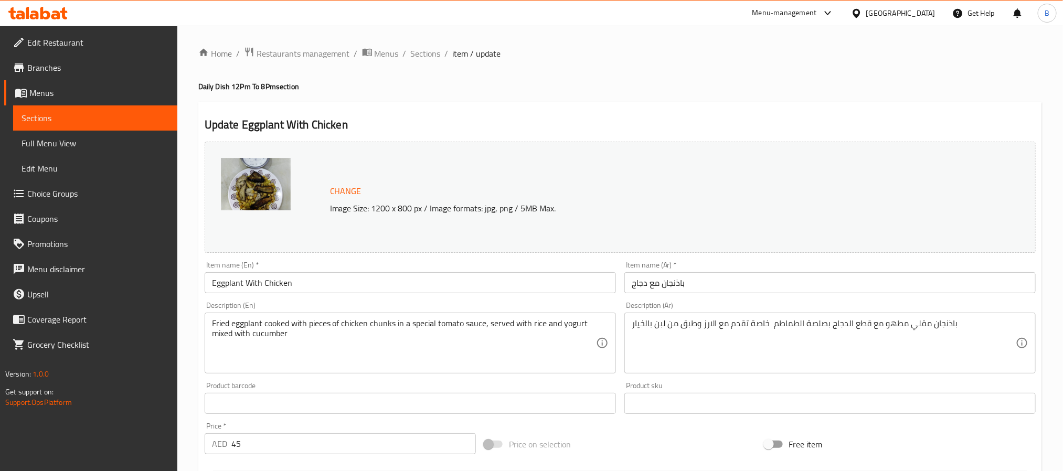
scroll to position [284, 0]
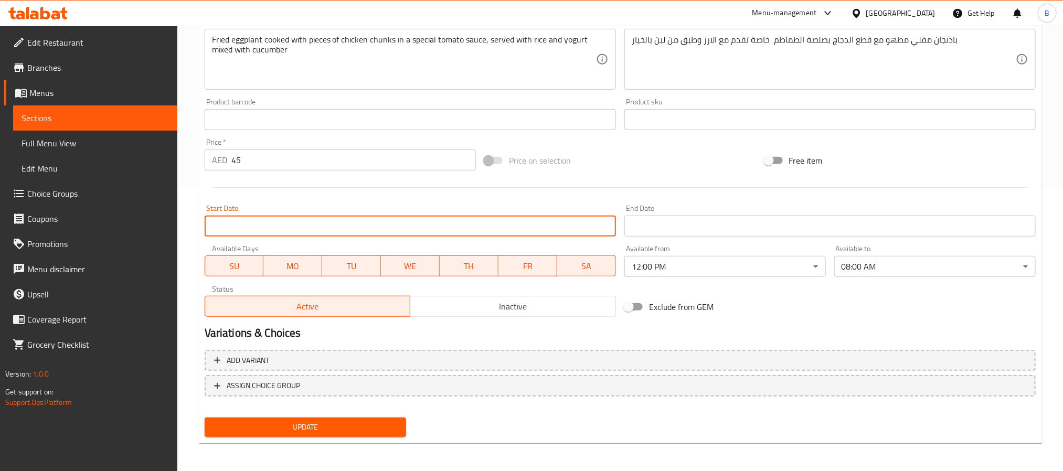
click at [569, 231] on input "Start Date" at bounding box center [410, 226] width 411 height 21
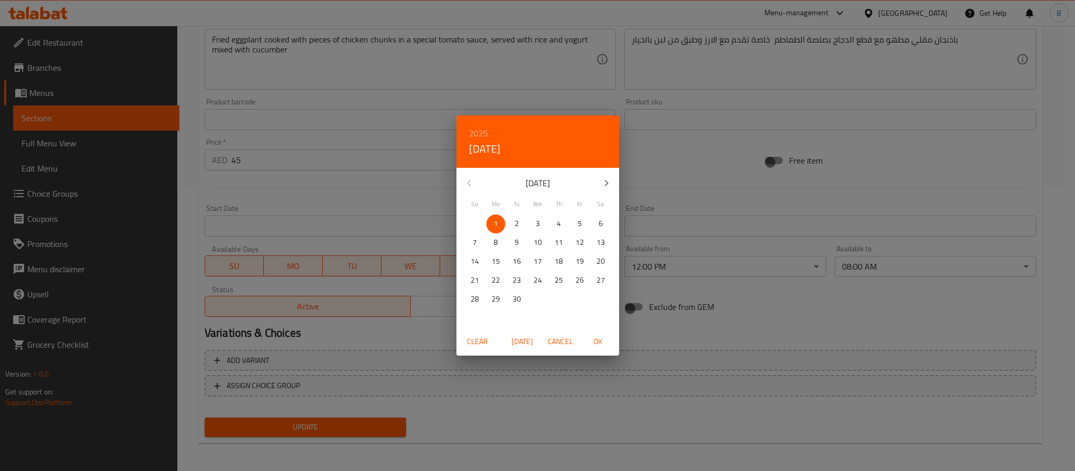
click at [389, 180] on div "2025 Mon, Sep 1 September 2025 Su Mo Tu We Th Fr Sa 31 1 2 3 4 5 6 7 8 9 10 11 …" at bounding box center [537, 235] width 1075 height 471
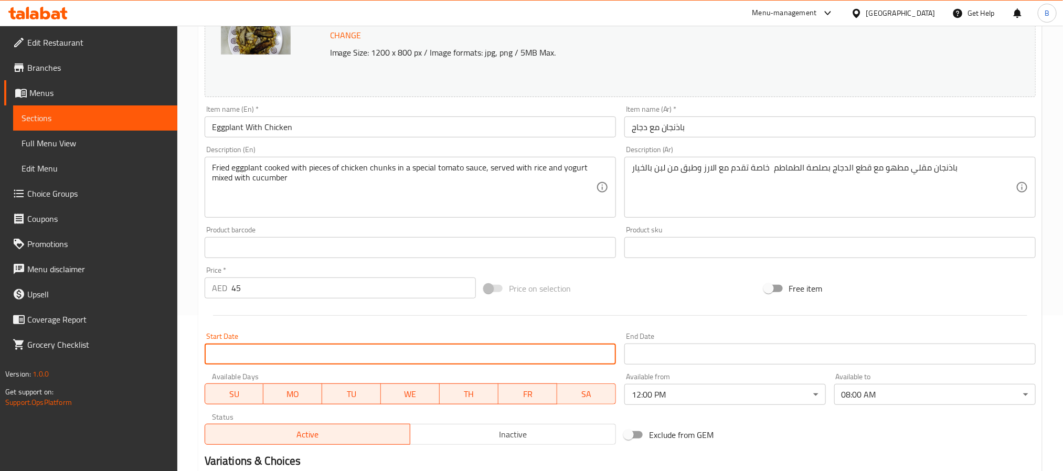
scroll to position [0, 0]
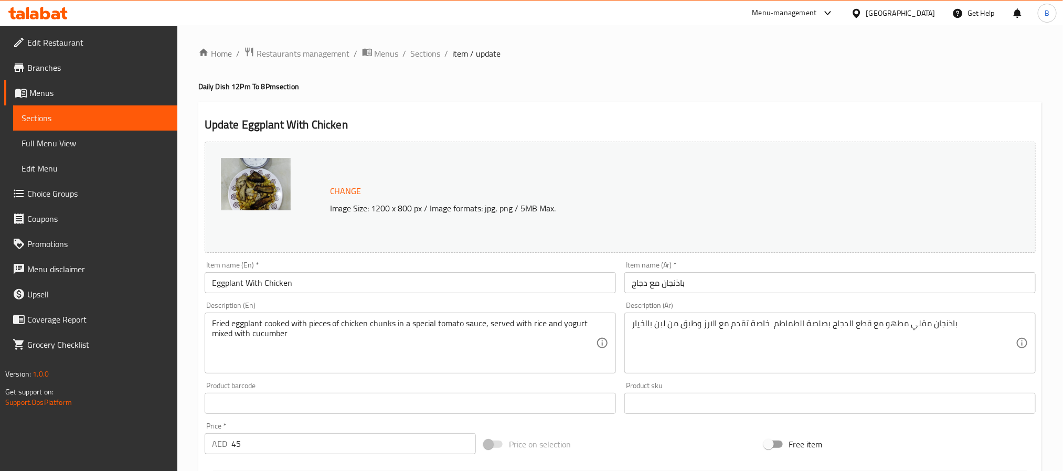
click at [532, 122] on h2 "Update Eggplant With Chicken" at bounding box center [620, 125] width 831 height 16
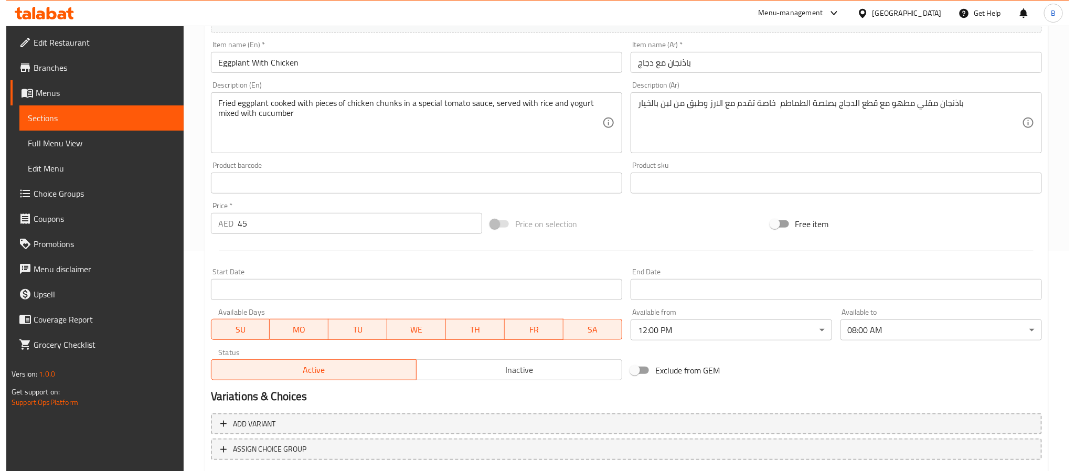
scroll to position [284, 0]
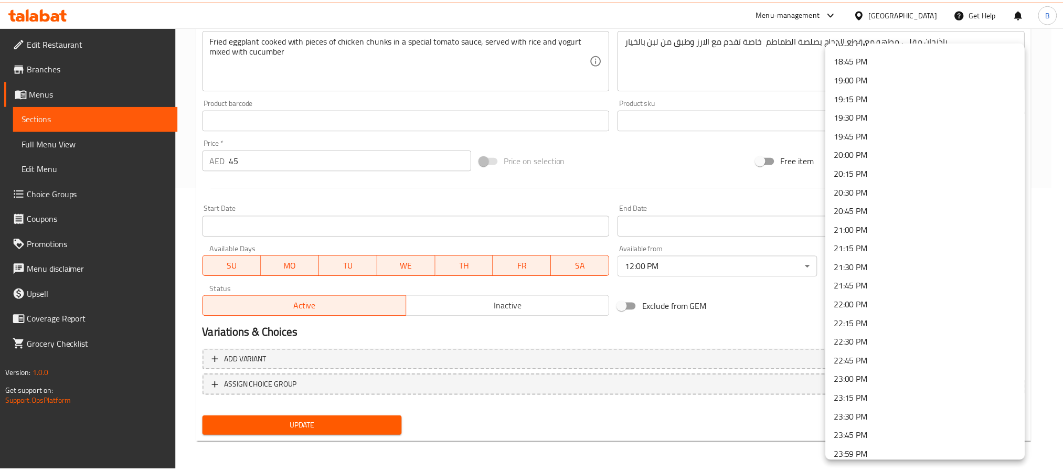
scroll to position [1419, 0]
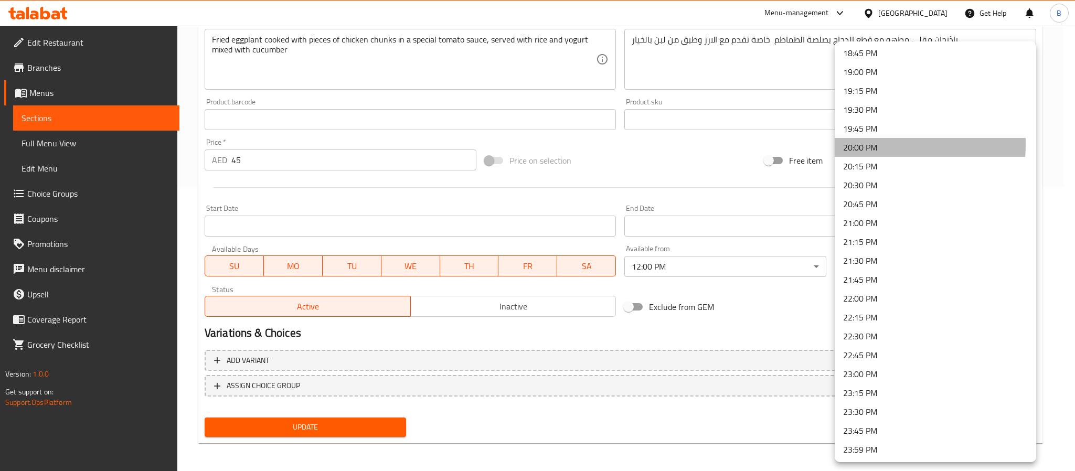
click at [862, 144] on li "20:00 PM" at bounding box center [935, 147] width 201 height 19
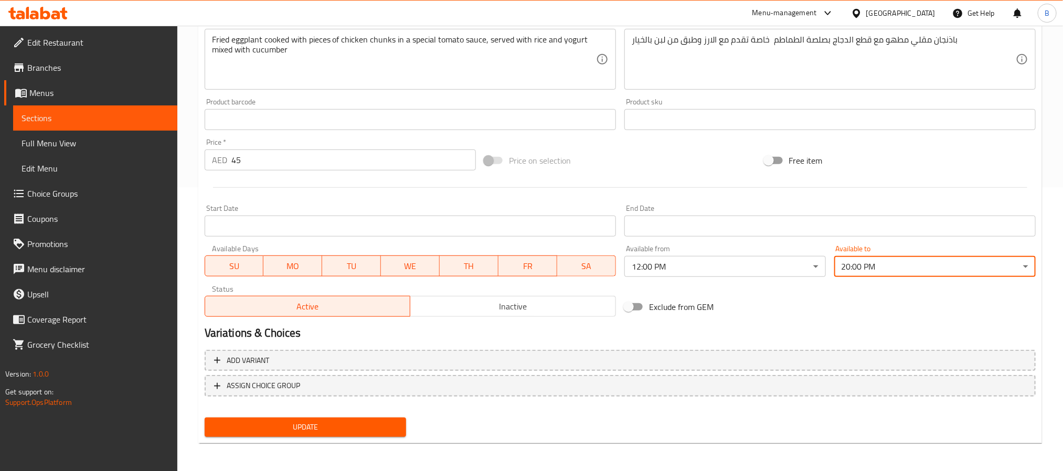
click at [766, 305] on div "Exclude from GEM" at bounding box center [760, 307] width 280 height 28
click at [340, 433] on span "Update" at bounding box center [305, 427] width 185 height 13
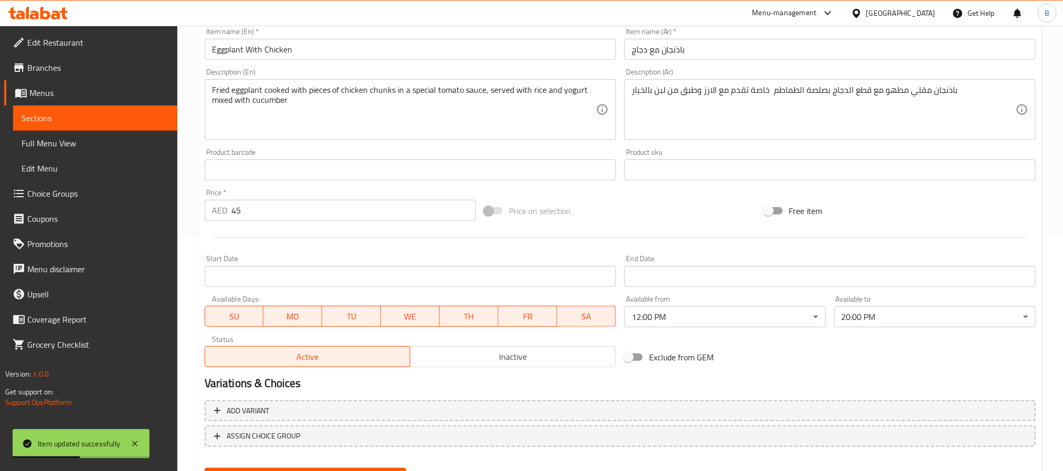
scroll to position [284, 0]
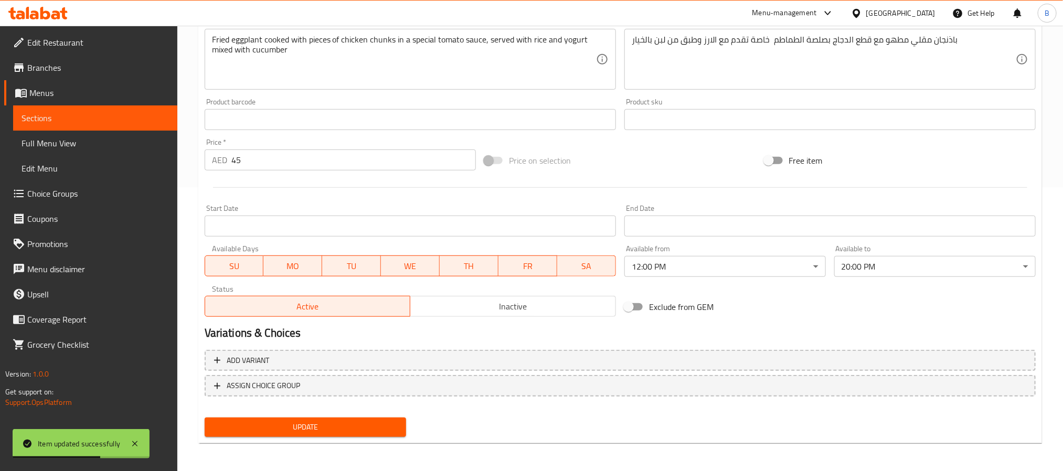
click at [377, 422] on span "Update" at bounding box center [305, 427] width 185 height 13
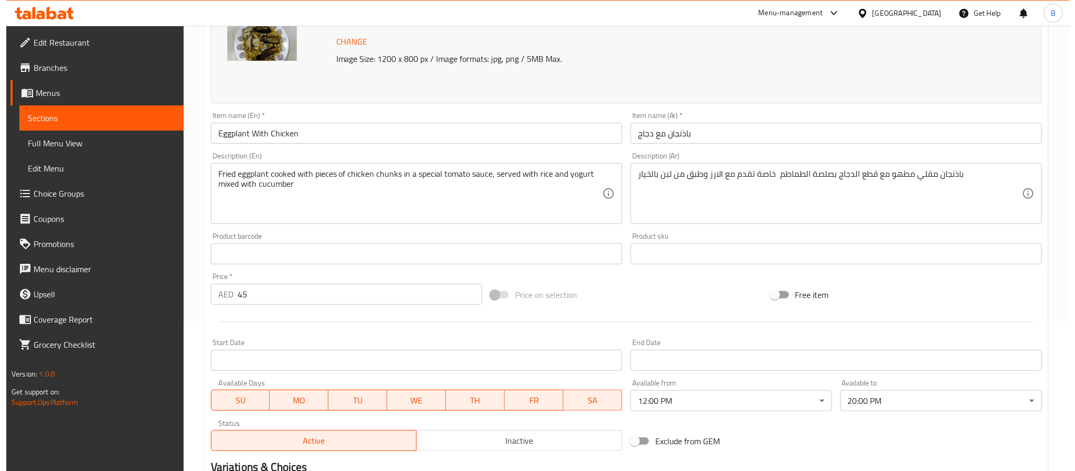
scroll to position [0, 0]
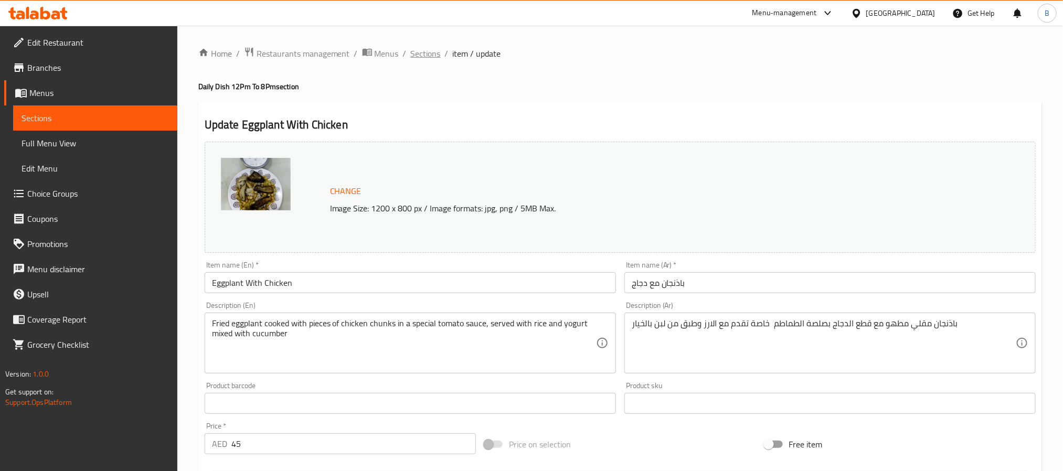
click at [429, 51] on span "Sections" at bounding box center [426, 53] width 30 height 13
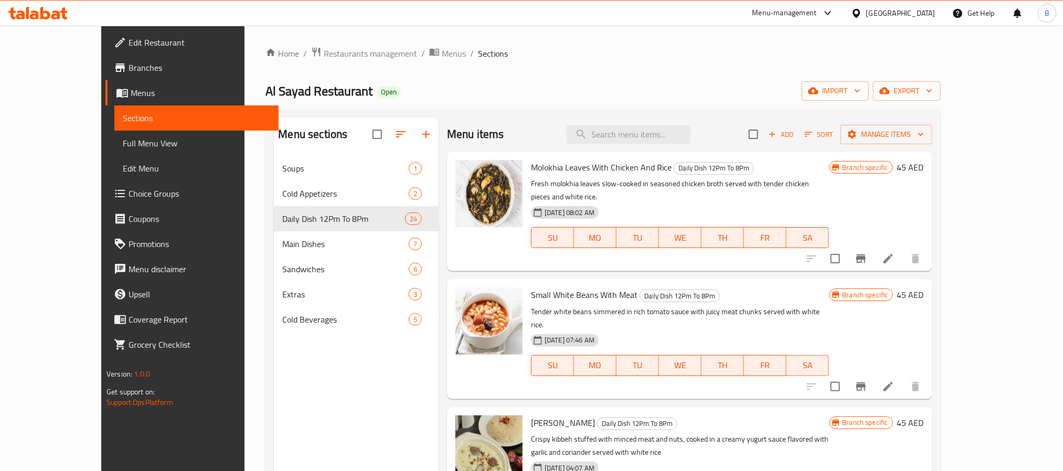
click at [940, 106] on div "Home / Restaurants management / Menus / Sections Al Sayad Restaurant Open impor…" at bounding box center [603, 322] width 675 height 550
click at [932, 90] on span "export" at bounding box center [907, 90] width 51 height 13
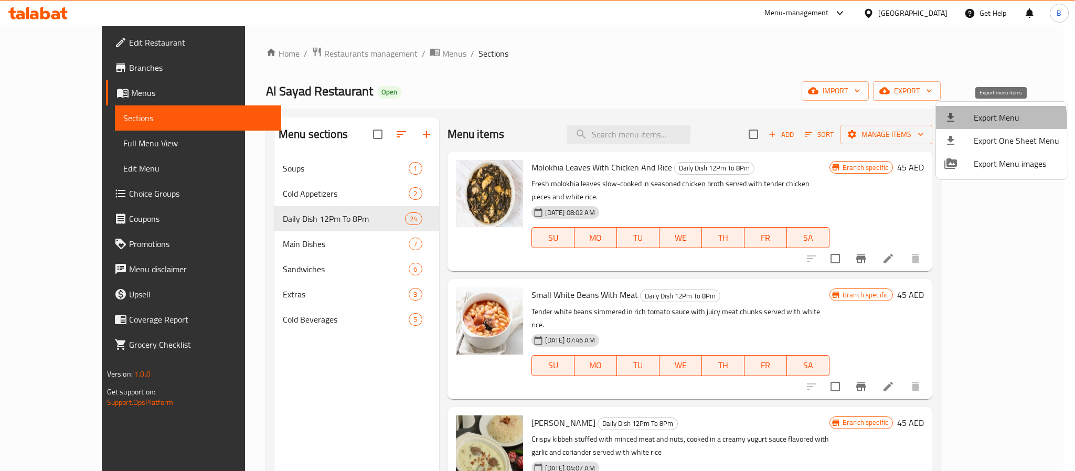
click at [960, 122] on div at bounding box center [958, 117] width 29 height 13
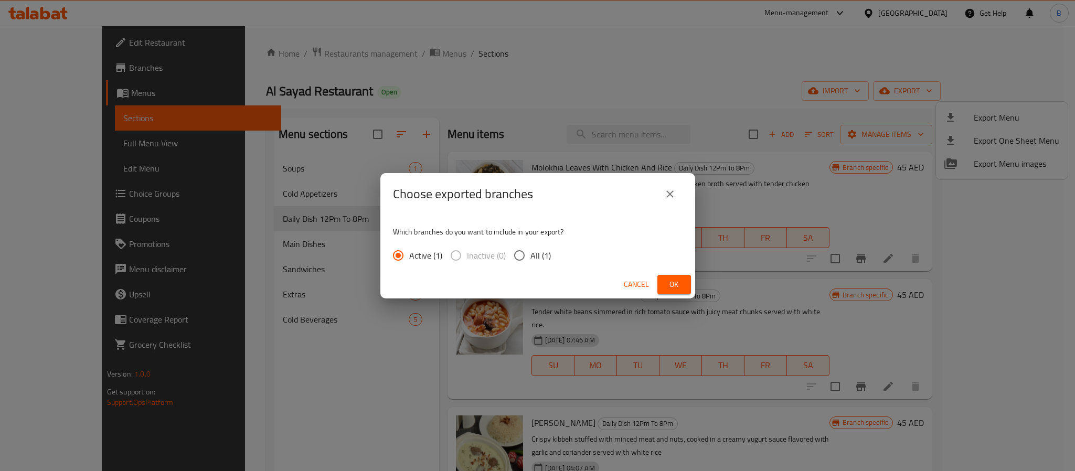
click at [537, 255] on span "All (1)" at bounding box center [540, 255] width 20 height 13
click at [530, 255] on input "All (1)" at bounding box center [519, 256] width 22 height 22
radio input "true"
click at [678, 274] on div "Cancel Ok" at bounding box center [537, 285] width 315 height 28
click at [687, 283] on button "Ok" at bounding box center [674, 284] width 34 height 19
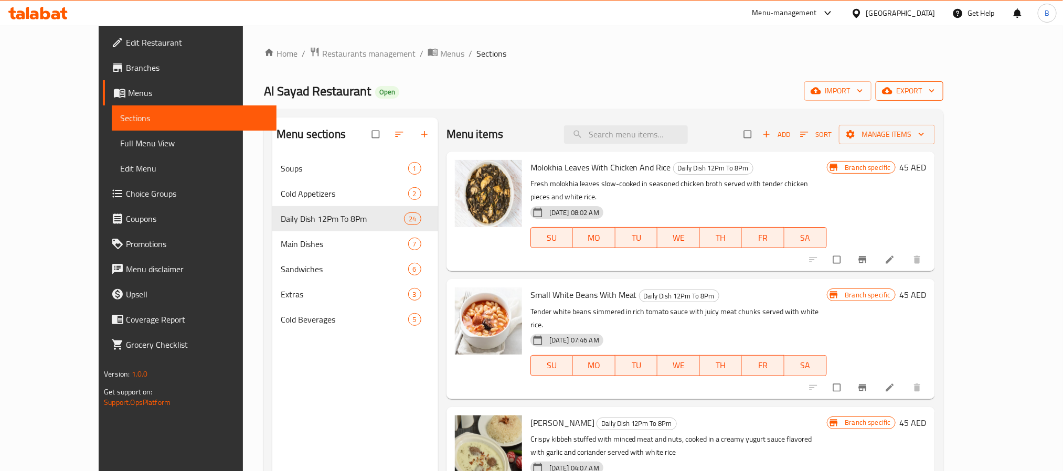
click at [943, 101] on button "export" at bounding box center [910, 90] width 68 height 19
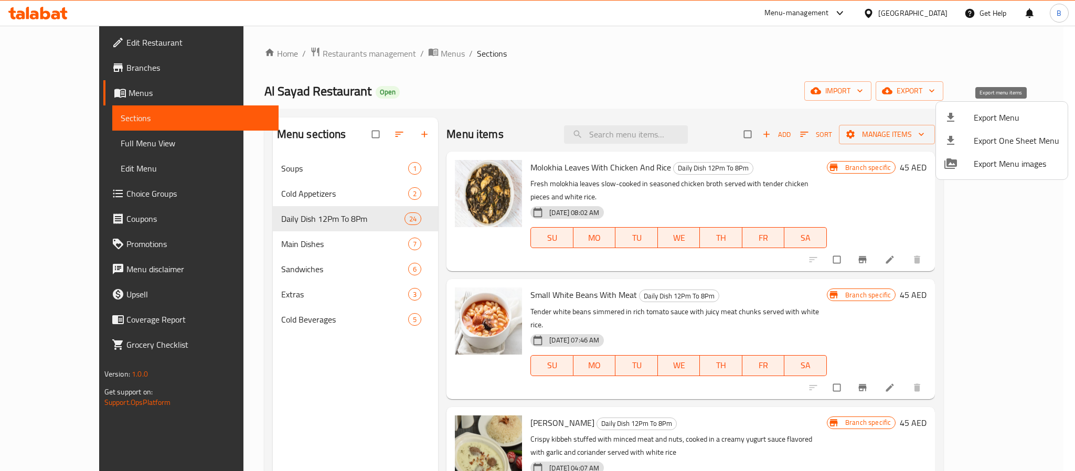
click at [984, 126] on li "Export Menu" at bounding box center [1002, 117] width 132 height 23
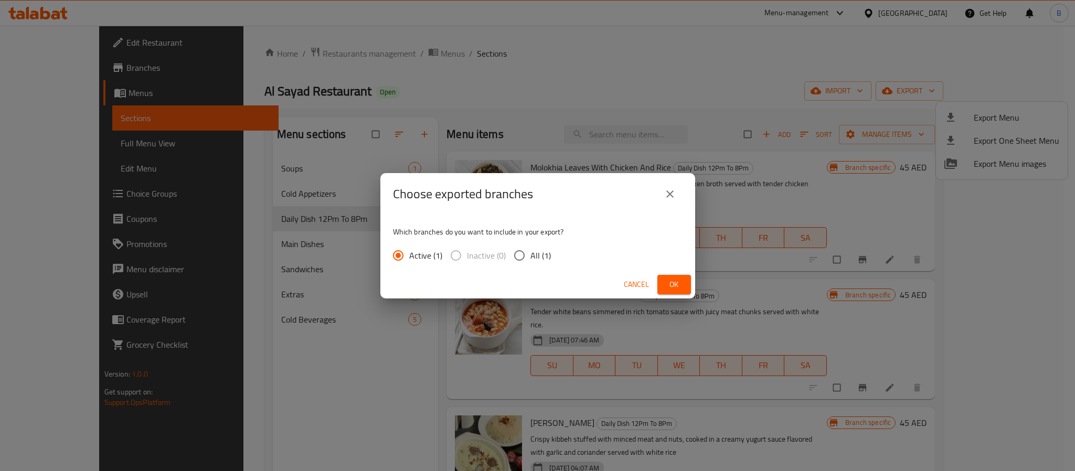
click at [567, 249] on div "Which branches do you want to include in your export? Active (1) Inactive (0) A…" at bounding box center [537, 243] width 315 height 56
click at [553, 255] on div "Active (1) Inactive (0) All (1)" at bounding box center [476, 256] width 166 height 22
click at [537, 250] on span "All (1)" at bounding box center [540, 255] width 20 height 13
click at [530, 250] on input "All (1)" at bounding box center [519, 256] width 22 height 22
radio input "true"
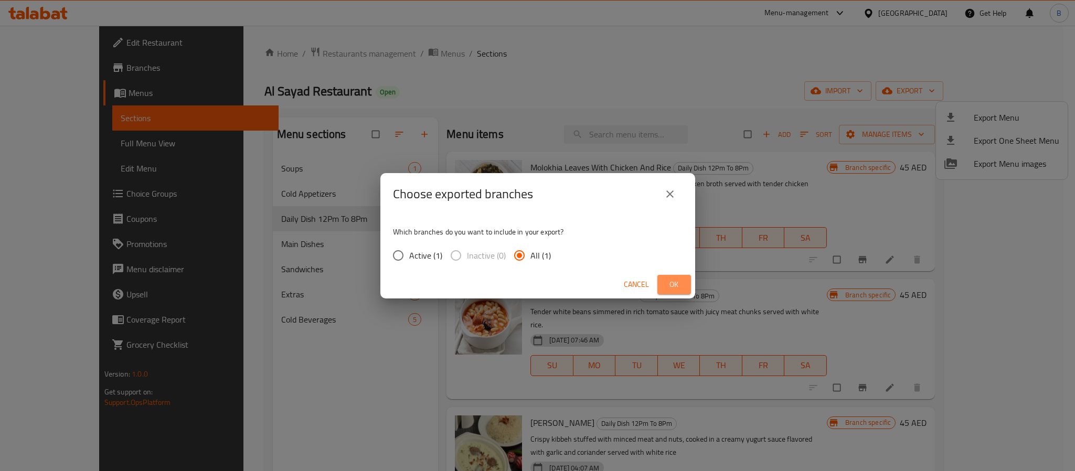
click at [676, 278] on span "Ok" at bounding box center [674, 284] width 17 height 13
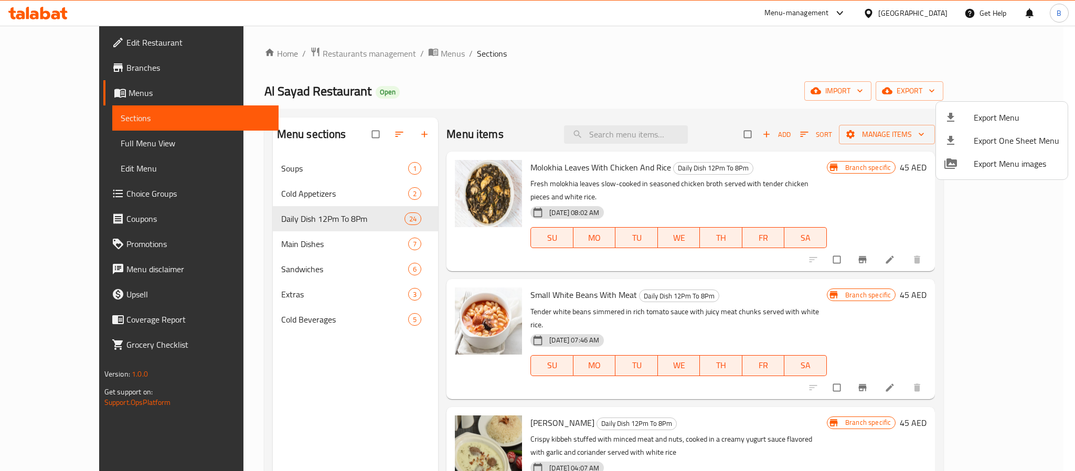
click at [663, 148] on div at bounding box center [537, 235] width 1075 height 471
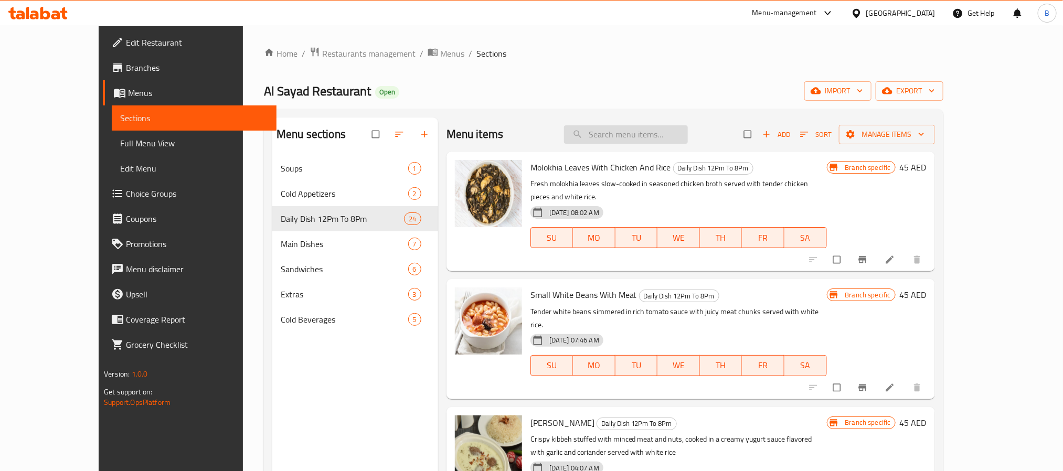
click at [663, 142] on input "search" at bounding box center [626, 134] width 124 height 18
paste input "Green Bean Stew With Meat"
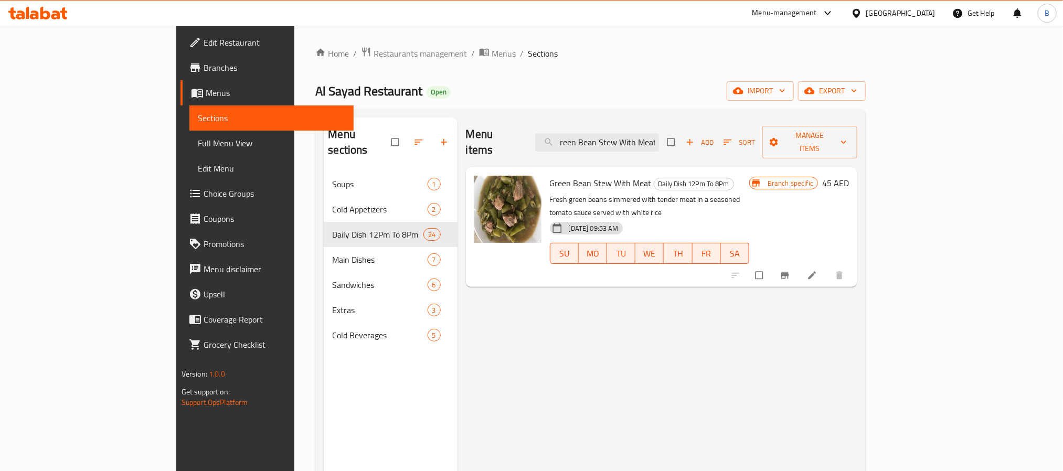
type input "Green Bean Stew With Meat"
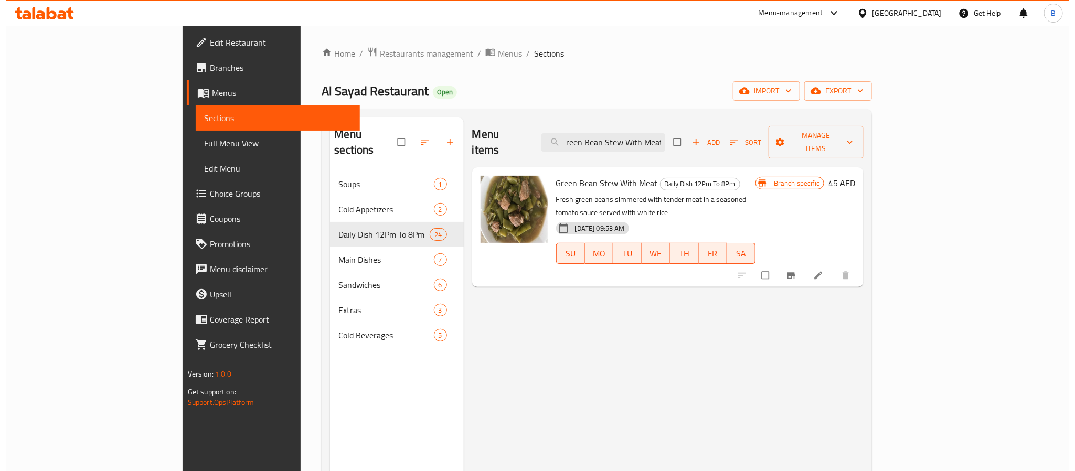
scroll to position [0, 0]
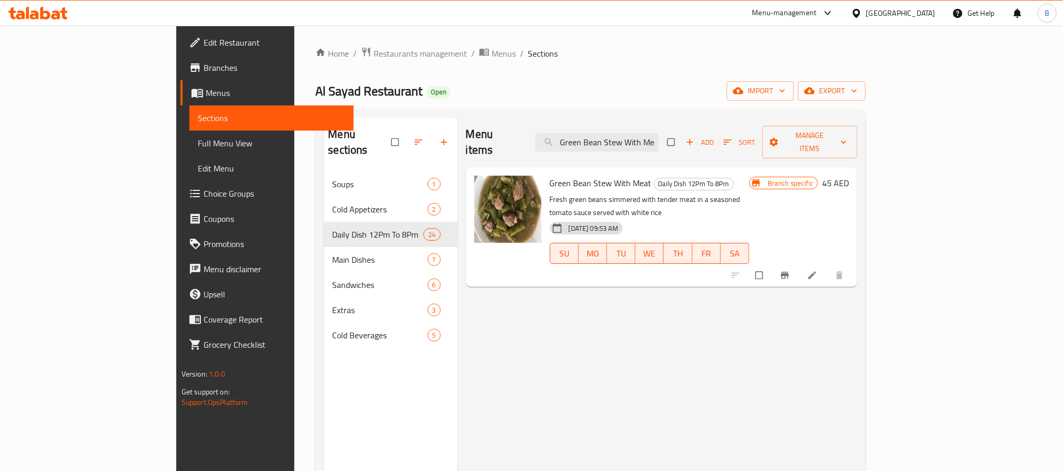
click at [828, 267] on li at bounding box center [813, 275] width 29 height 17
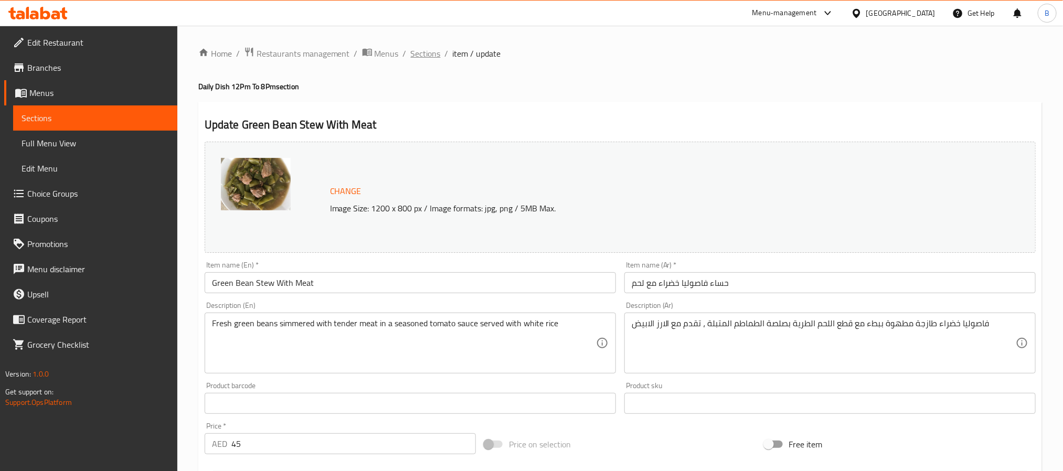
click at [424, 52] on span "Sections" at bounding box center [426, 53] width 30 height 13
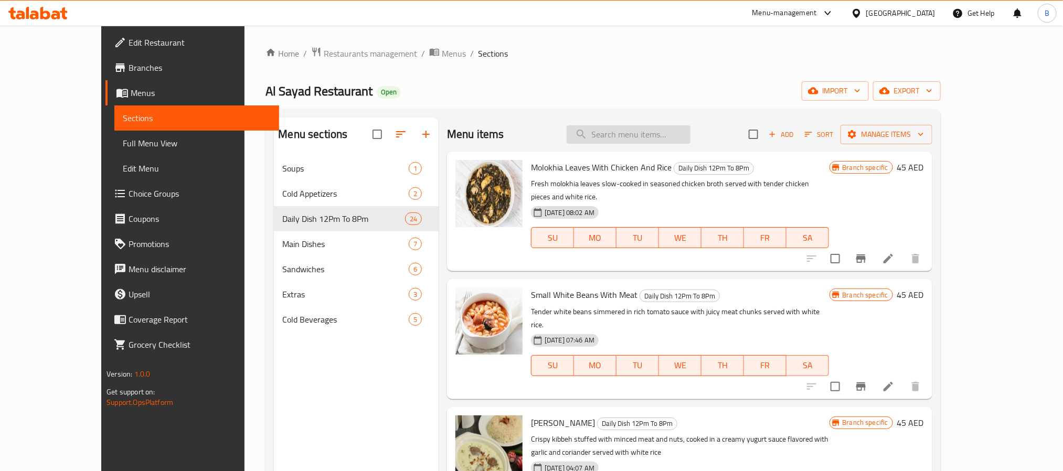
paste input "Green Bean Stew With Meat"
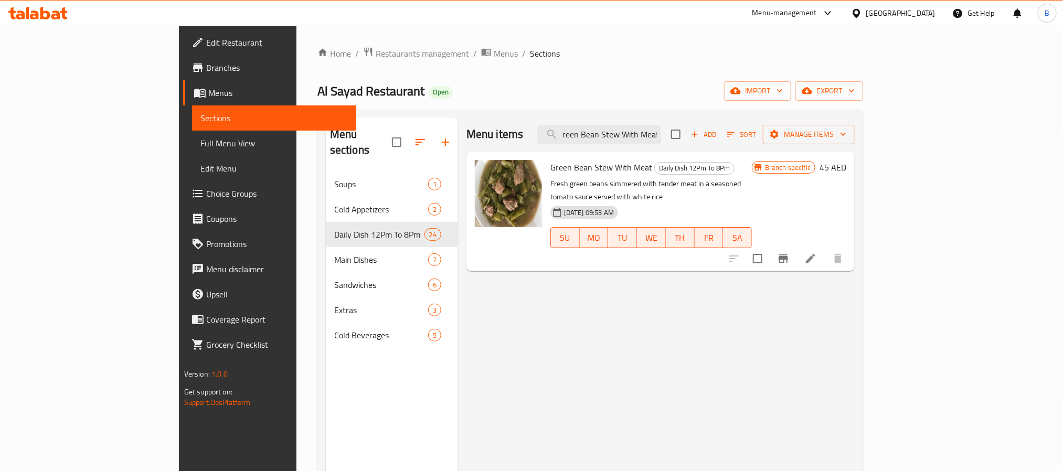
type input "Green Bean Stew With Meat"
click at [817, 252] on icon at bounding box center [810, 258] width 13 height 13
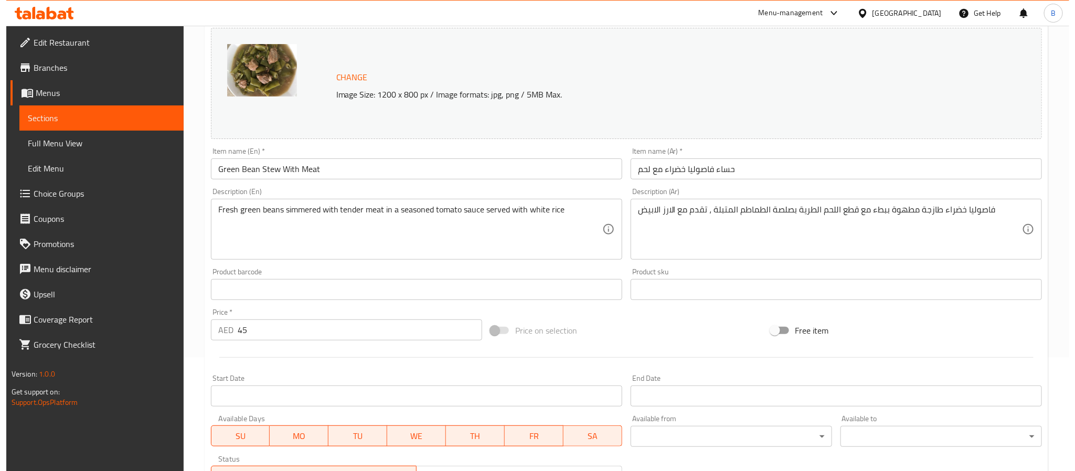
scroll to position [284, 0]
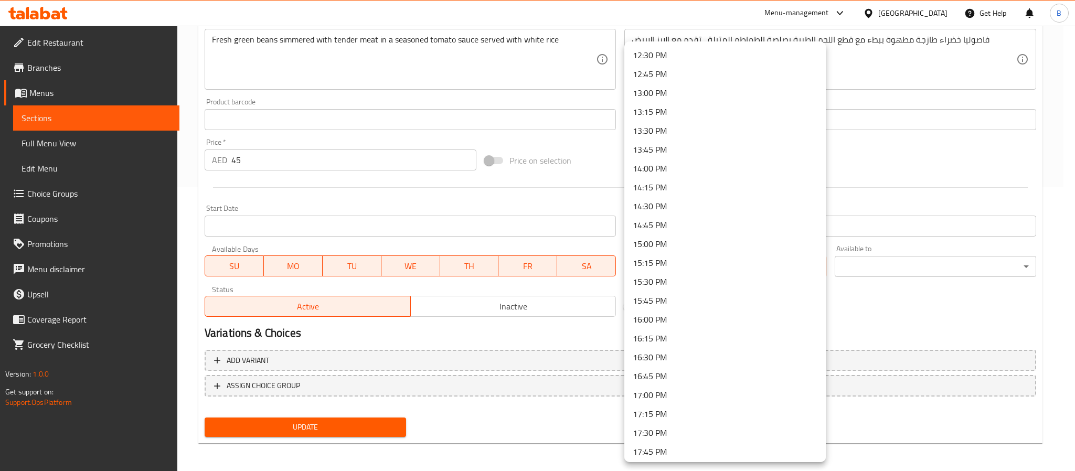
scroll to position [866, 0]
click at [666, 100] on li "12:00 PM" at bounding box center [724, 96] width 201 height 19
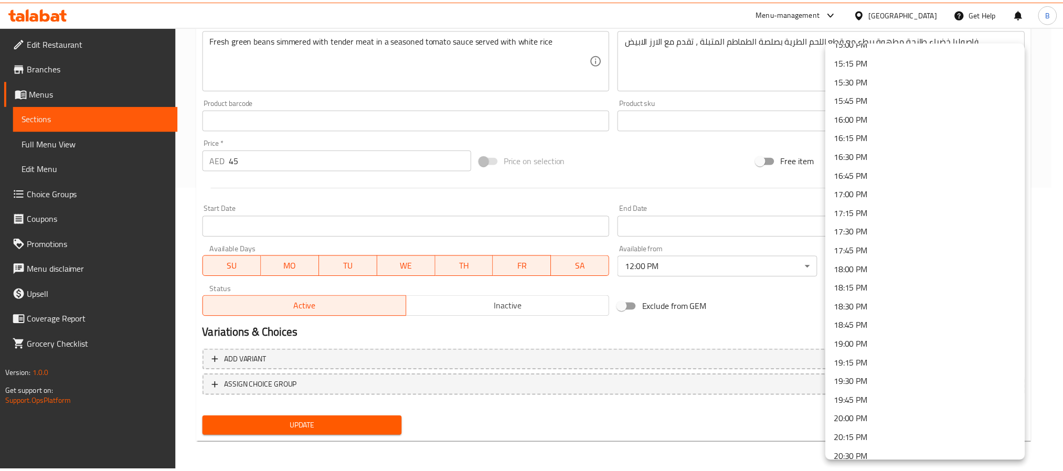
scroll to position [1181, 0]
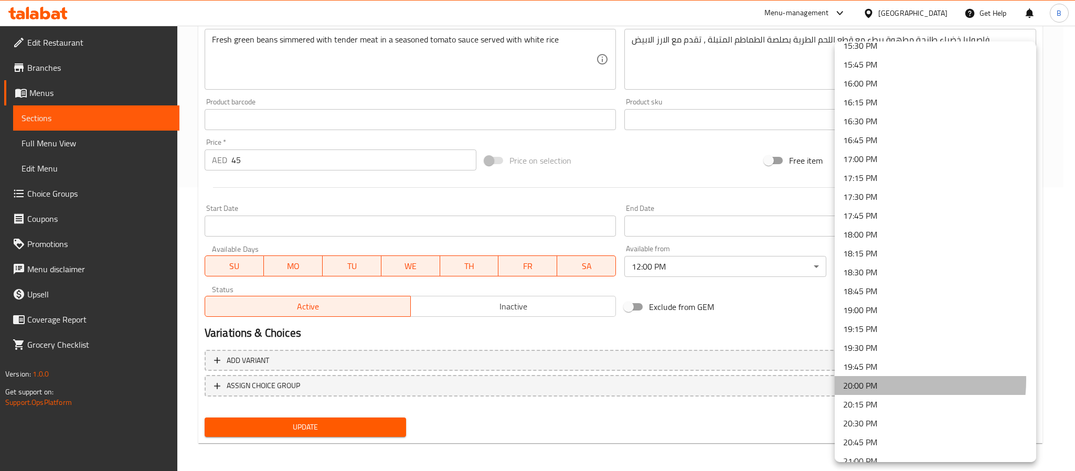
click at [877, 380] on li "20:00 PM" at bounding box center [935, 385] width 201 height 19
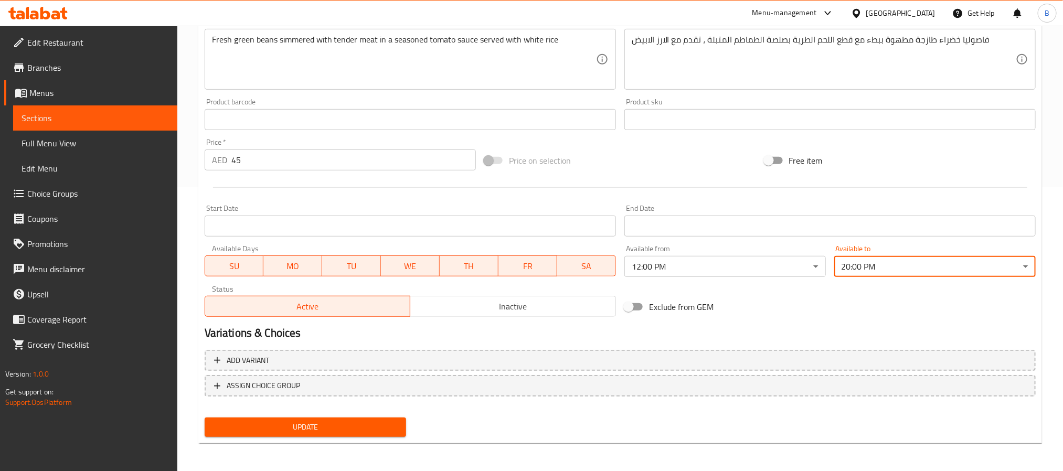
click at [851, 307] on div "Exclude from GEM" at bounding box center [760, 307] width 280 height 28
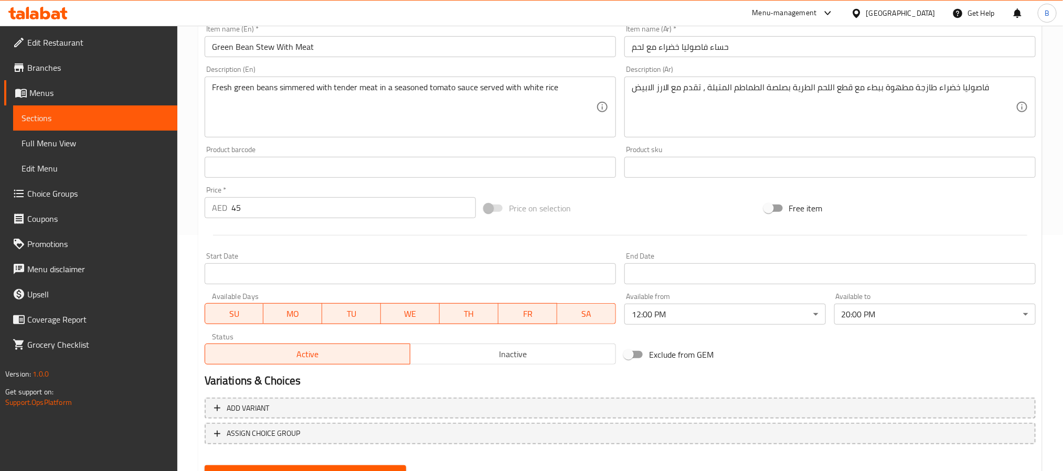
scroll to position [284, 0]
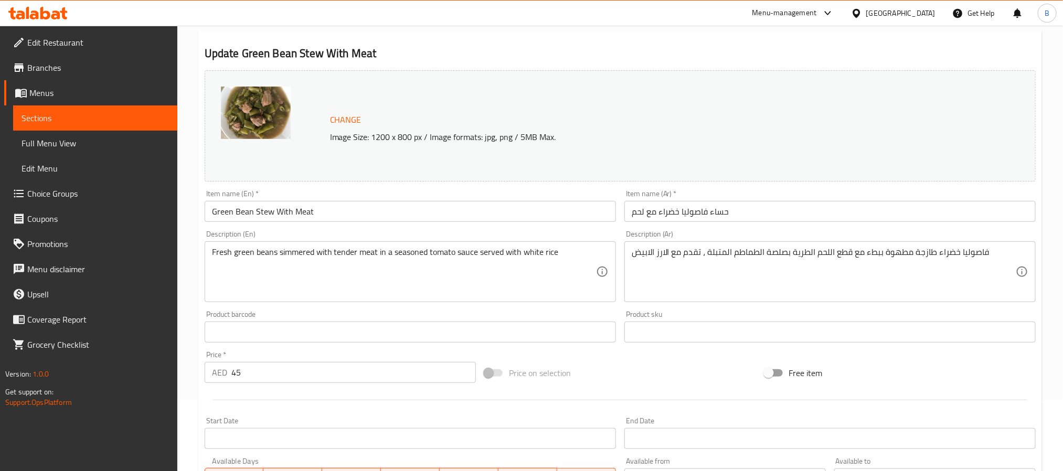
click at [451, 150] on div "Change Image Size: 1200 x 800 px / Image formats: jpg, png / 5MB Max." at bounding box center [620, 126] width 840 height 120
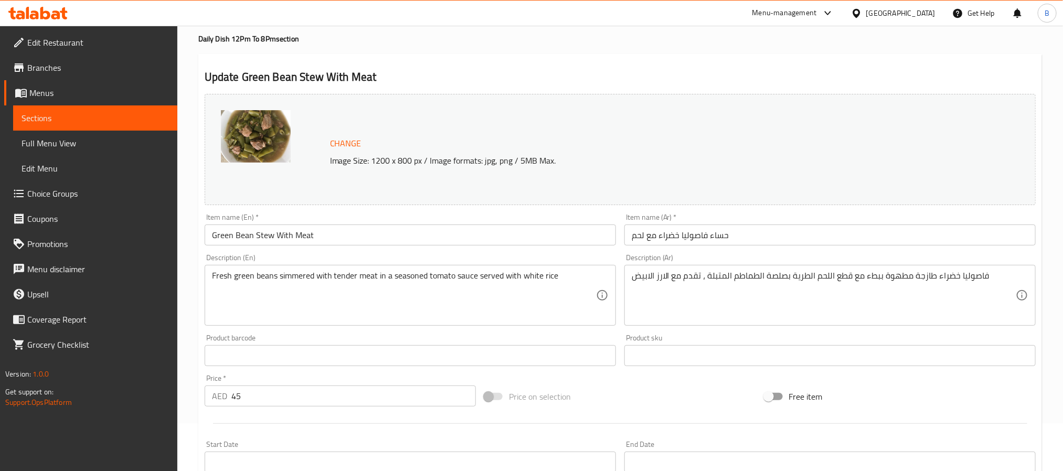
click at [824, 222] on div "Item name (Ar)   * حساء فاصوليا خضراء مع لحم Item name (Ar) *" at bounding box center [829, 230] width 411 height 32
click at [825, 232] on input "حساء فاصوليا خضراء مع لحم" at bounding box center [829, 235] width 411 height 21
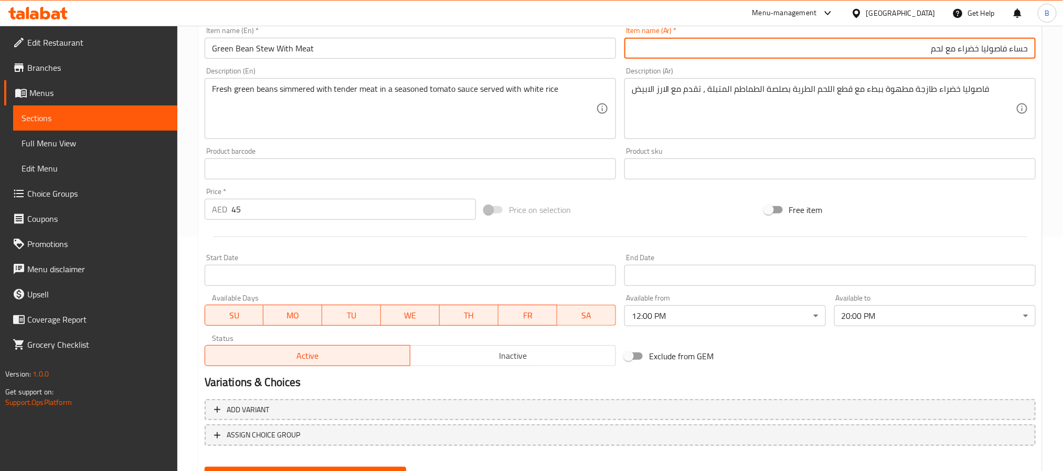
scroll to position [284, 0]
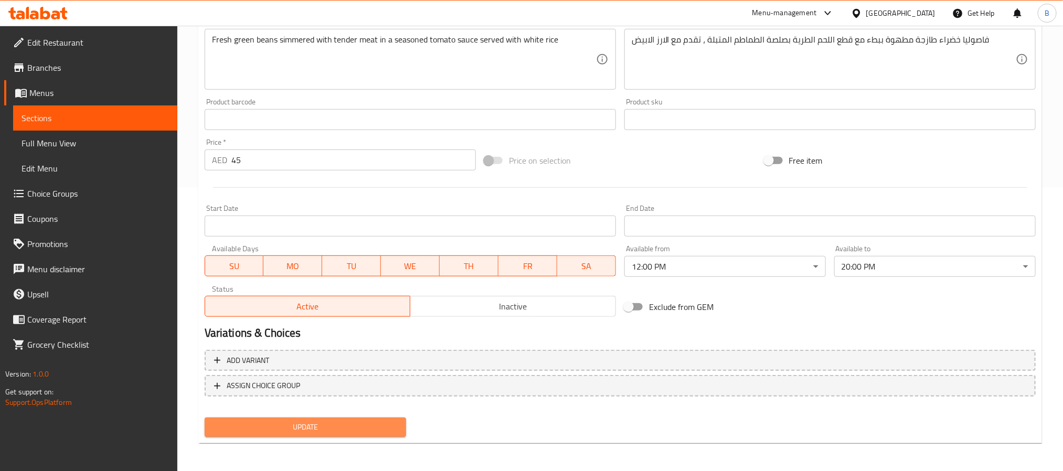
click at [326, 427] on span "Update" at bounding box center [305, 427] width 185 height 13
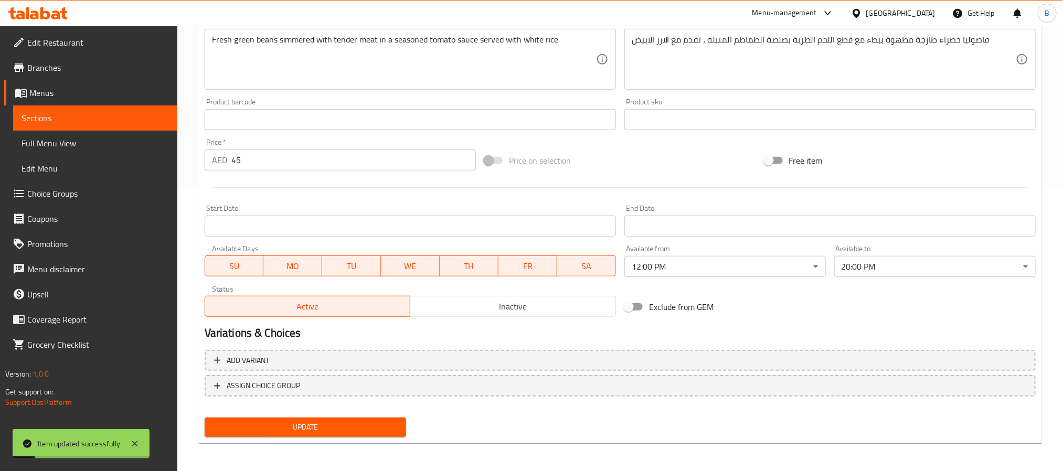
click at [622, 180] on div at bounding box center [620, 188] width 840 height 26
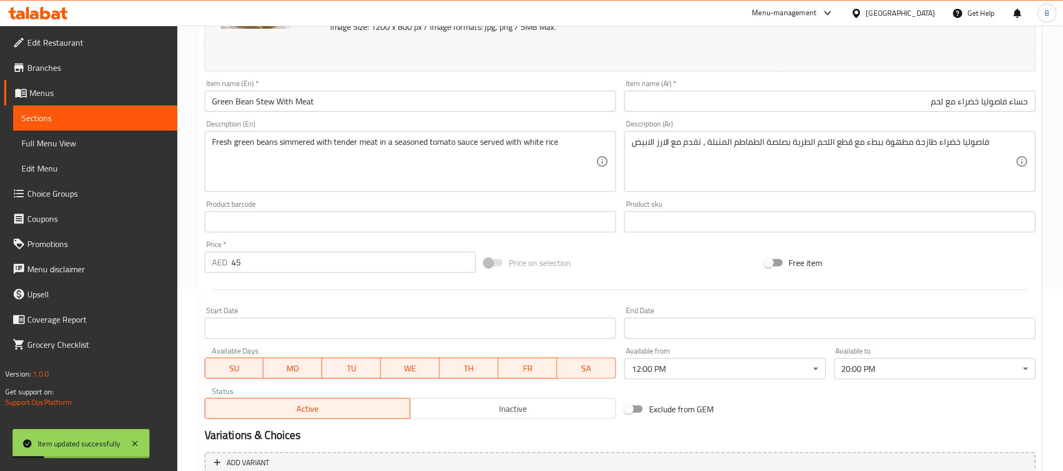
scroll to position [48, 0]
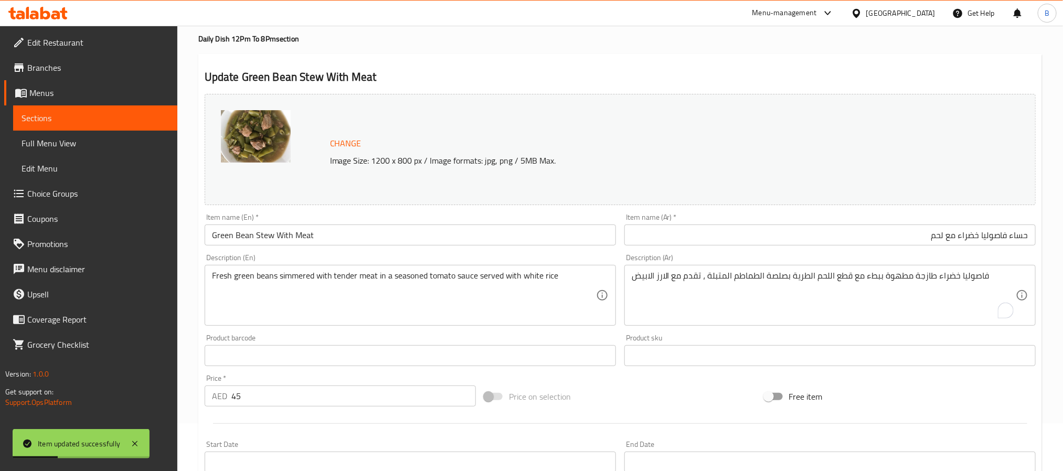
click at [784, 249] on div "Item name (Ar)   * حساء فاصوليا خضراء مع لحم Item name (Ar) *" at bounding box center [830, 229] width 420 height 40
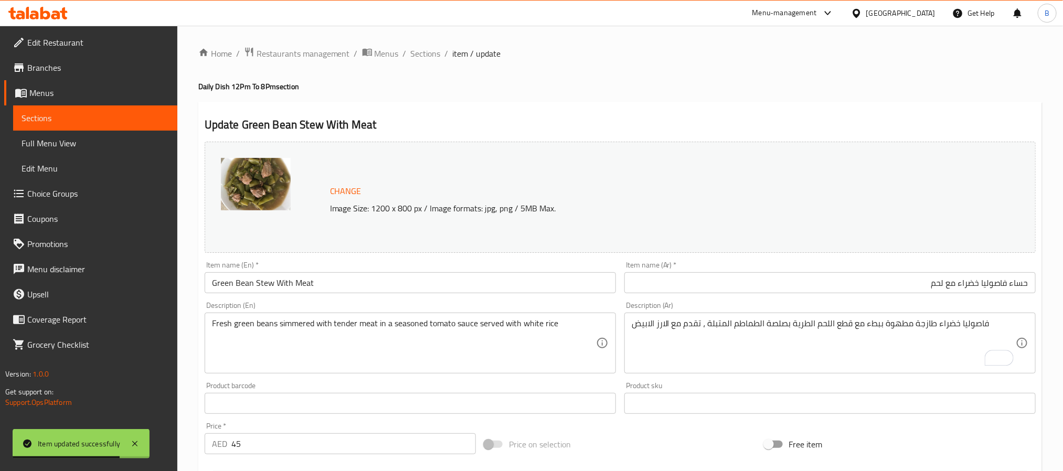
click at [915, 275] on input "حساء فاصوليا خضراء مع لحم" at bounding box center [829, 282] width 411 height 21
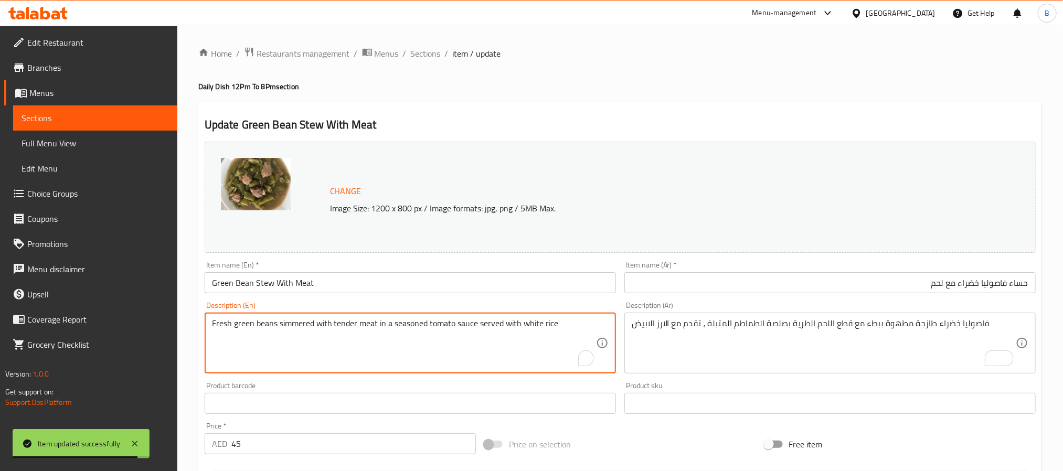
click at [418, 321] on textarea "Fresh green beans simmered with tender meat in a seasoned tomato sauce served w…" at bounding box center [404, 344] width 384 height 50
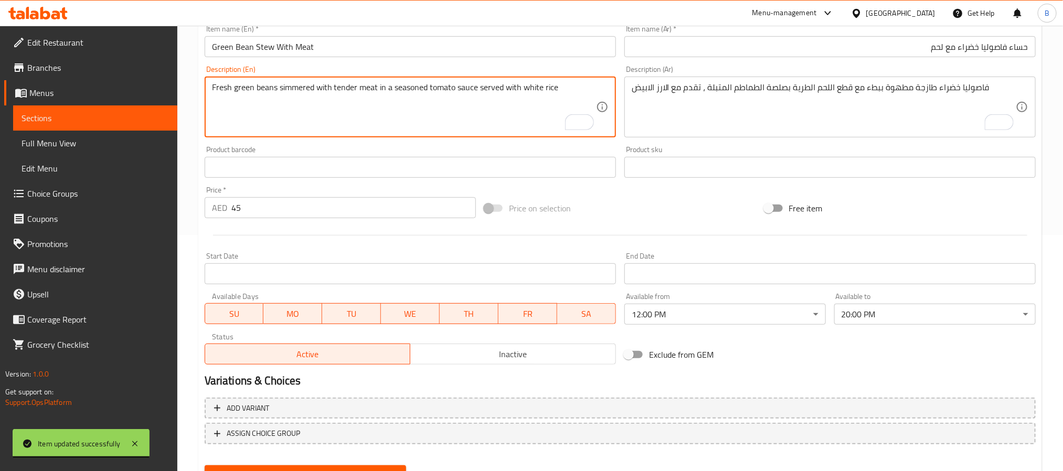
scroll to position [284, 0]
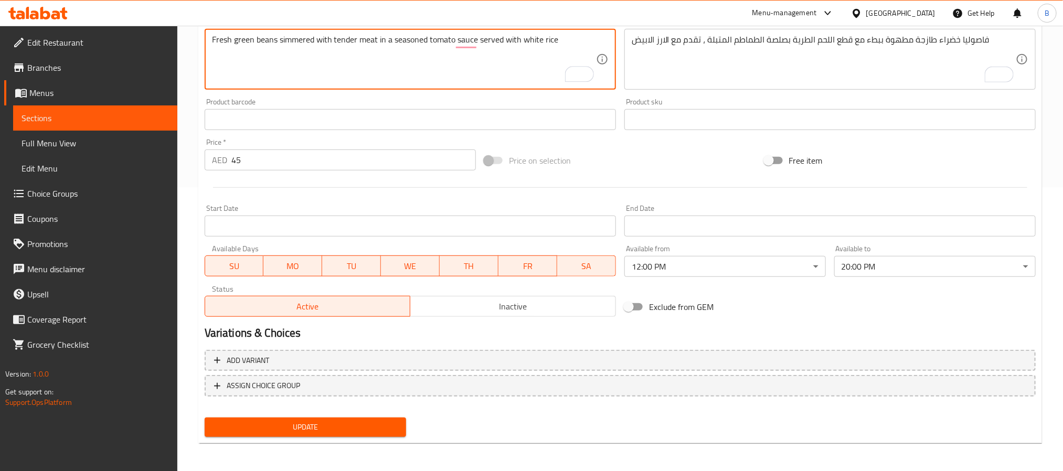
click at [395, 431] on span "Update" at bounding box center [305, 427] width 185 height 13
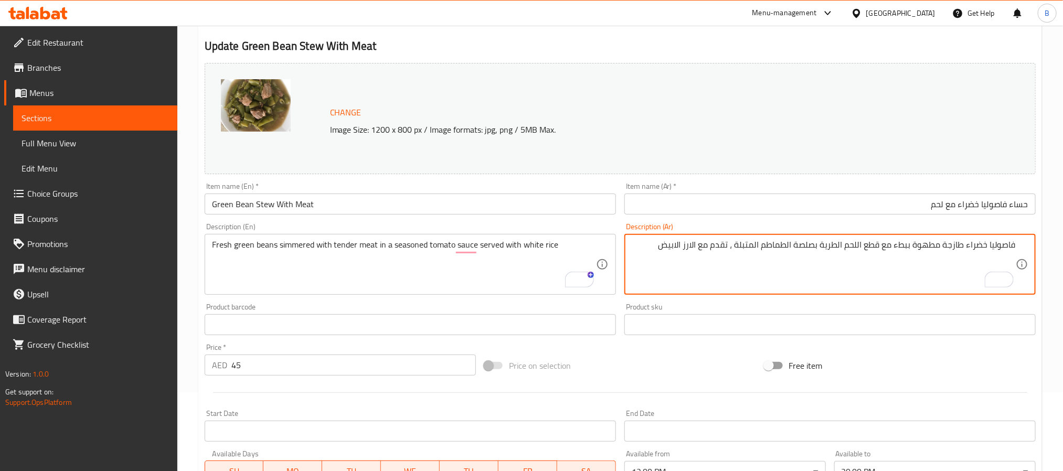
scroll to position [0, 0]
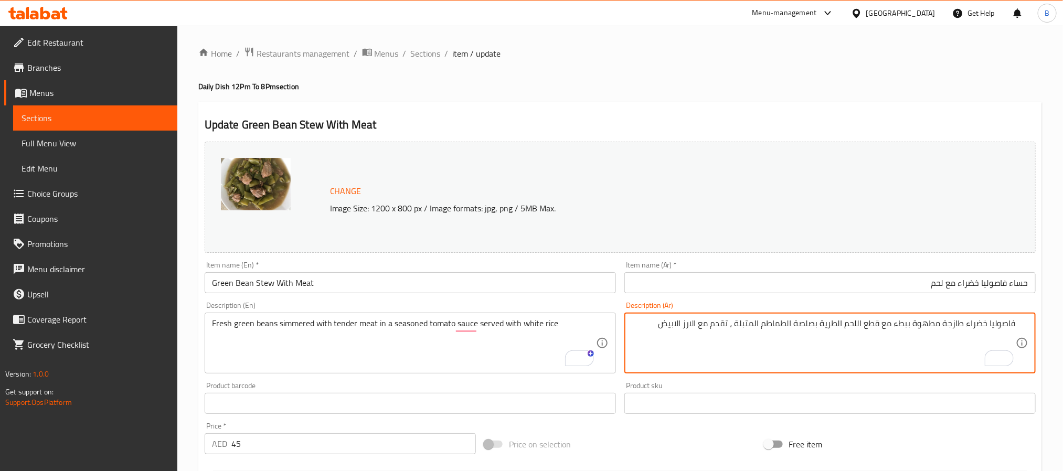
drag, startPoint x: 511, startPoint y: 122, endPoint x: 421, endPoint y: 109, distance: 90.7
click at [428, 109] on div "Update Green Bean Stew With Meat Change Image Size: 1200 x 800 px / Image forma…" at bounding box center [620, 415] width 844 height 626
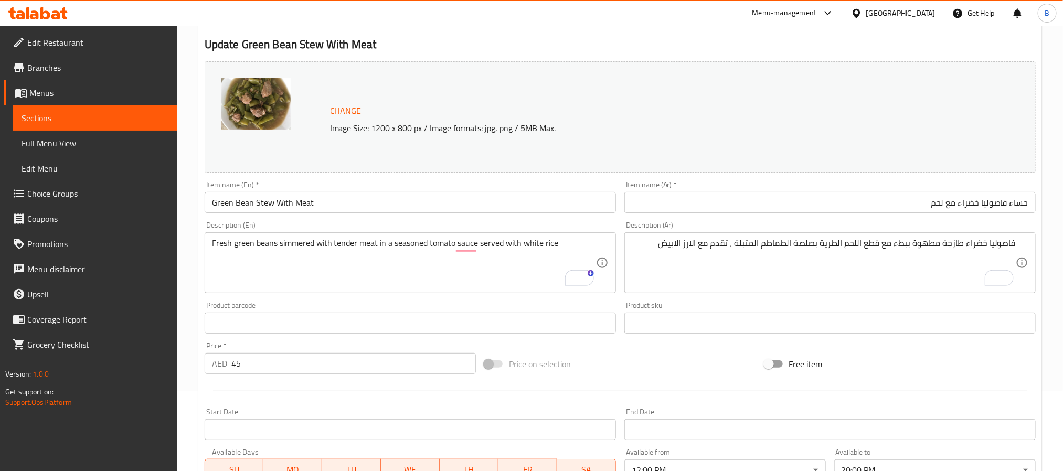
scroll to position [79, 0]
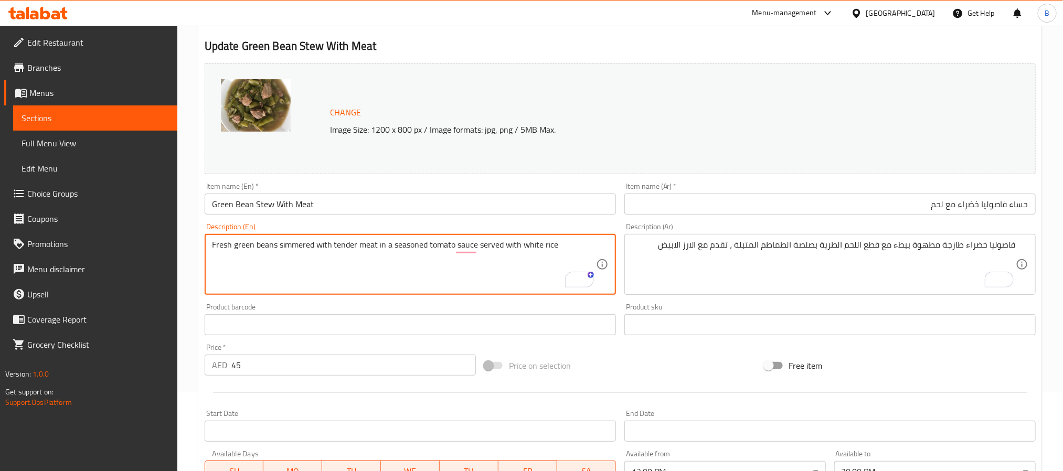
click at [331, 243] on textarea "Fresh green beans simmered with tender meat in a seasoned tomato sauce served w…" at bounding box center [404, 265] width 384 height 50
click at [521, 211] on input "Green Bean Stew With Meat" at bounding box center [410, 204] width 411 height 21
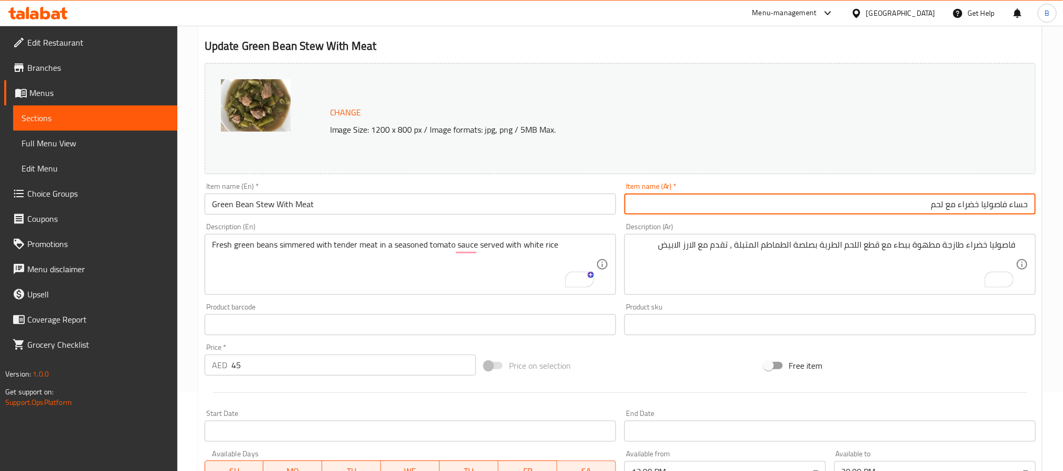
click at [855, 206] on input "حساء فاصوليا خضراء مع لحم" at bounding box center [829, 204] width 411 height 21
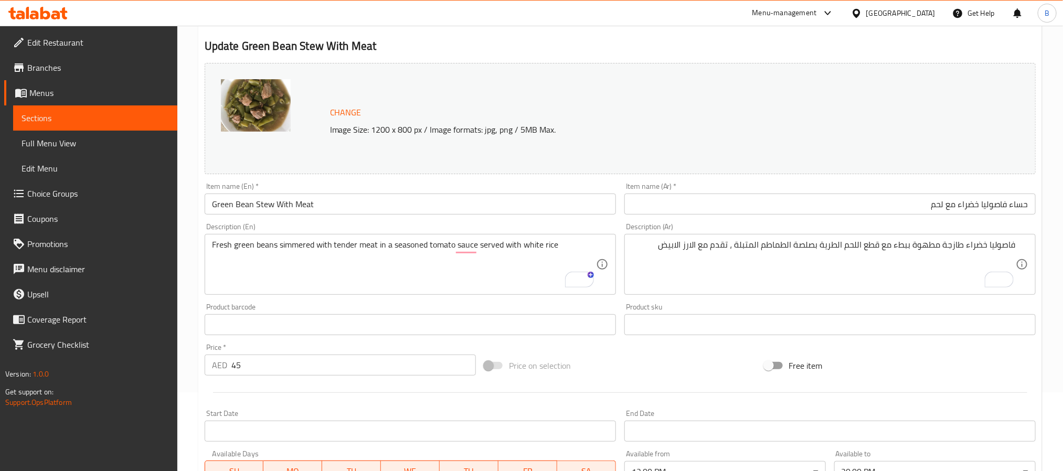
click at [719, 216] on div "Item name (Ar)   * حساء فاصوليا خضراء مع لحم Item name (Ar) *" at bounding box center [830, 198] width 420 height 40
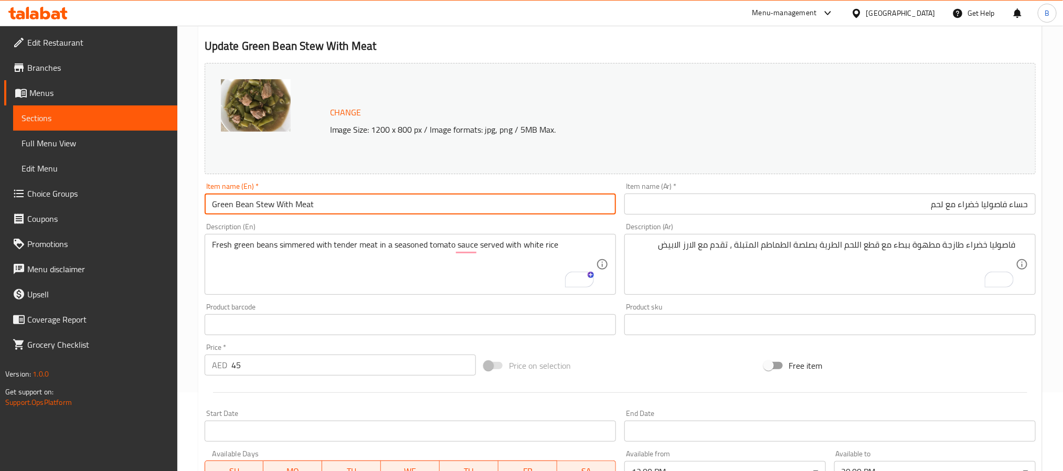
click at [472, 210] on input "Green Bean Stew With Meat" at bounding box center [410, 204] width 411 height 21
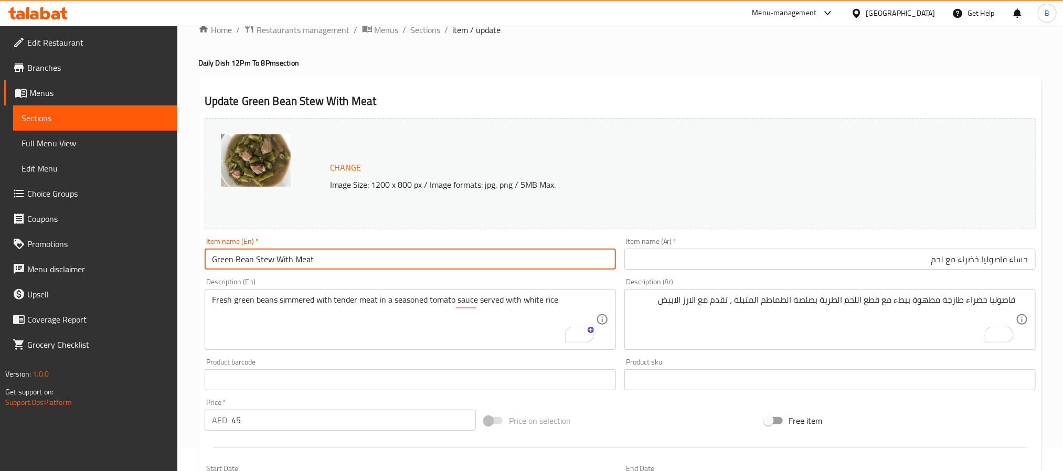
scroll to position [0, 0]
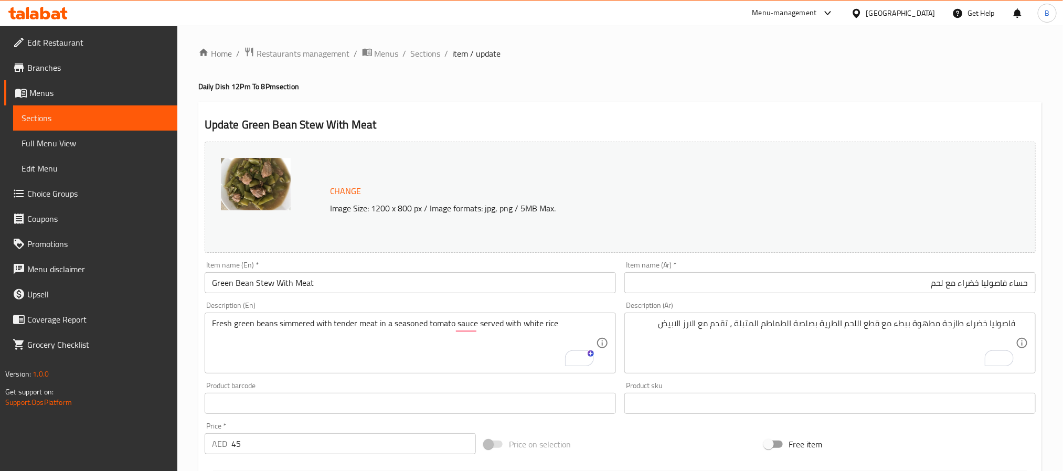
drag, startPoint x: 375, startPoint y: 120, endPoint x: 370, endPoint y: 123, distance: 6.4
click at [375, 121] on h2 "Update Green Bean Stew With Meat" at bounding box center [620, 125] width 831 height 16
click at [368, 124] on h2 "Update Green Bean Stew With Meat" at bounding box center [620, 125] width 831 height 16
drag, startPoint x: 378, startPoint y: 124, endPoint x: 298, endPoint y: 123, distance: 80.3
click at [365, 128] on h2 "Update Green Bean Stew With Meat" at bounding box center [620, 125] width 831 height 16
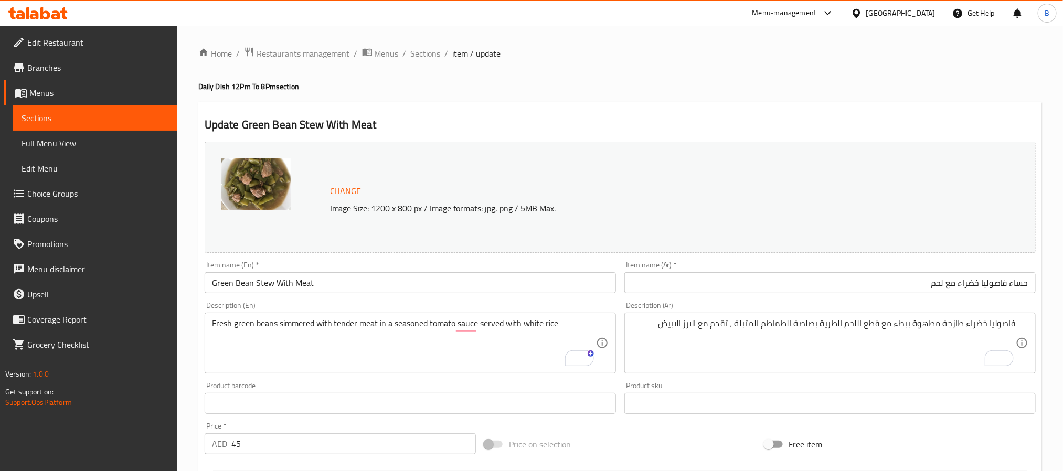
click at [247, 120] on h2 "Update Green Bean Stew With Meat" at bounding box center [620, 125] width 831 height 16
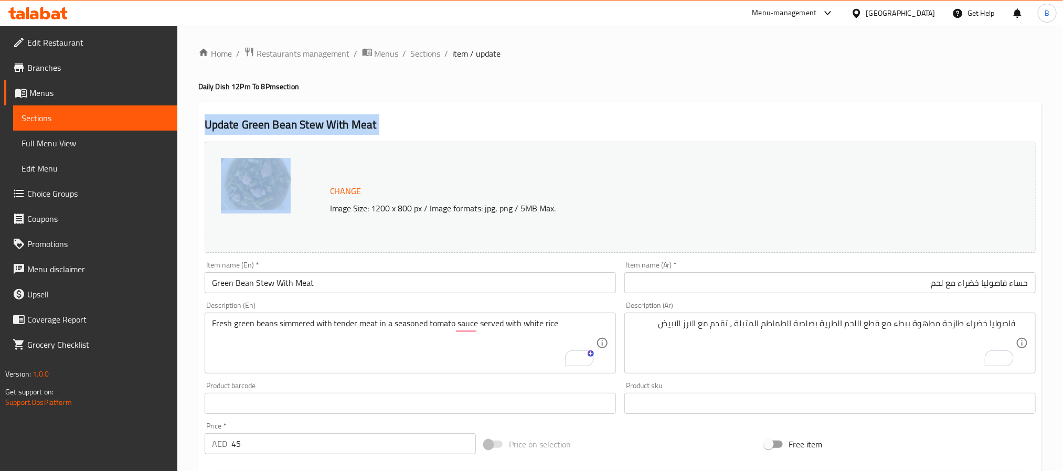
click at [247, 120] on h2 "Update Green Bean Stew With Meat" at bounding box center [620, 125] width 831 height 16
click at [682, 122] on h2 "Update Green Bean Stew With Meat" at bounding box center [620, 125] width 831 height 16
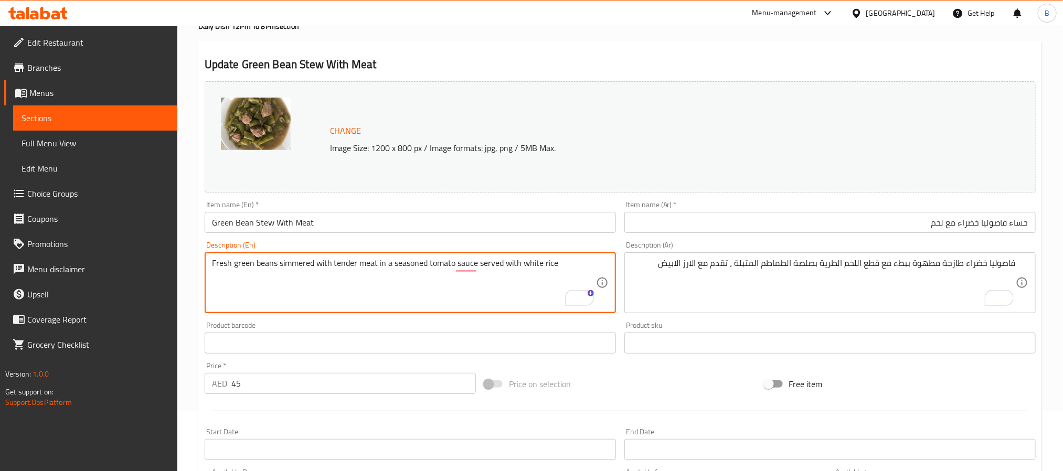
scroll to position [284, 0]
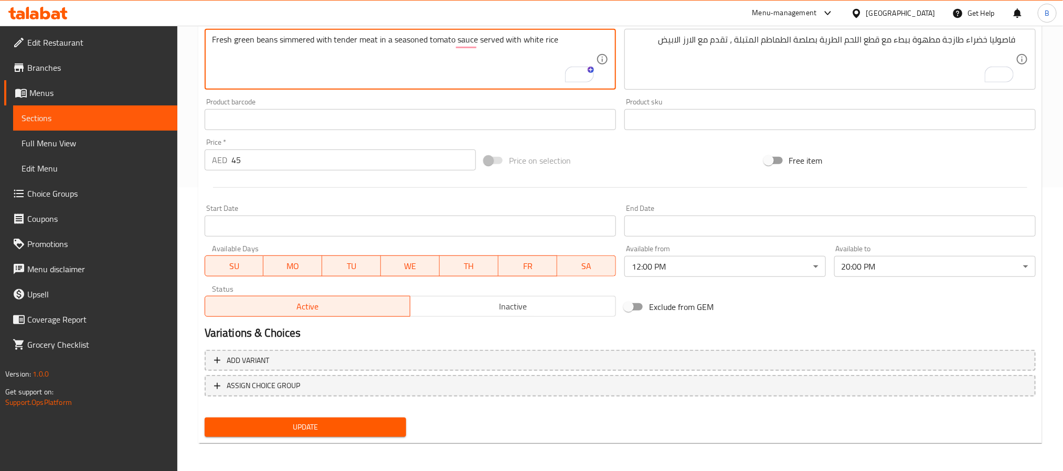
click at [338, 433] on button "Update" at bounding box center [305, 427] width 201 height 19
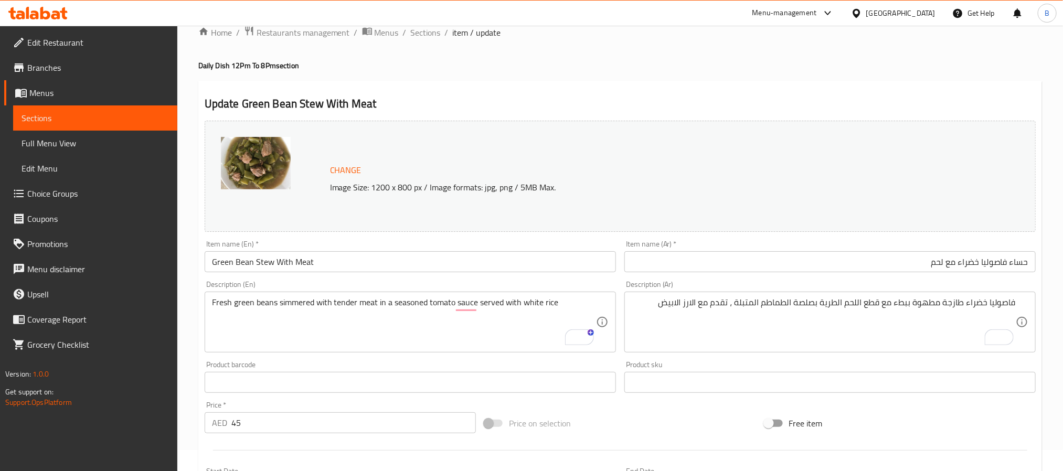
scroll to position [0, 0]
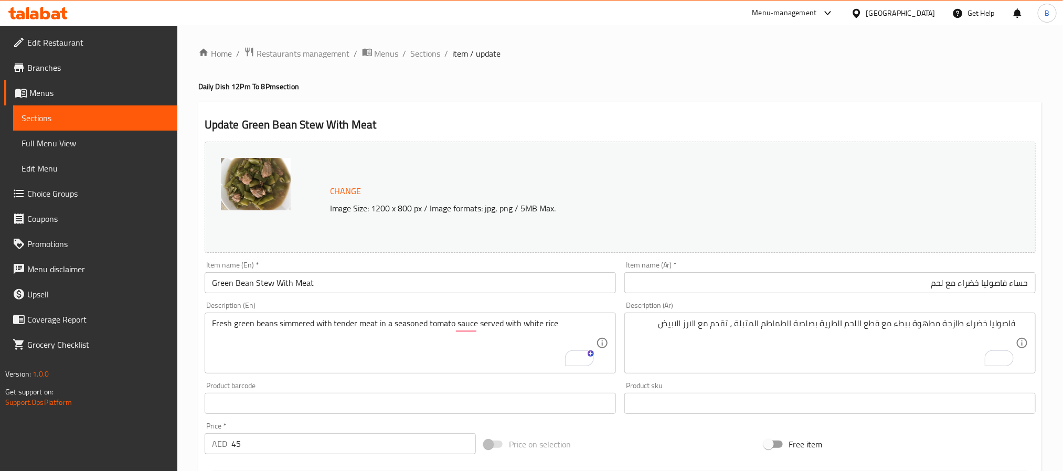
click at [435, 57] on span "Sections" at bounding box center [426, 53] width 30 height 13
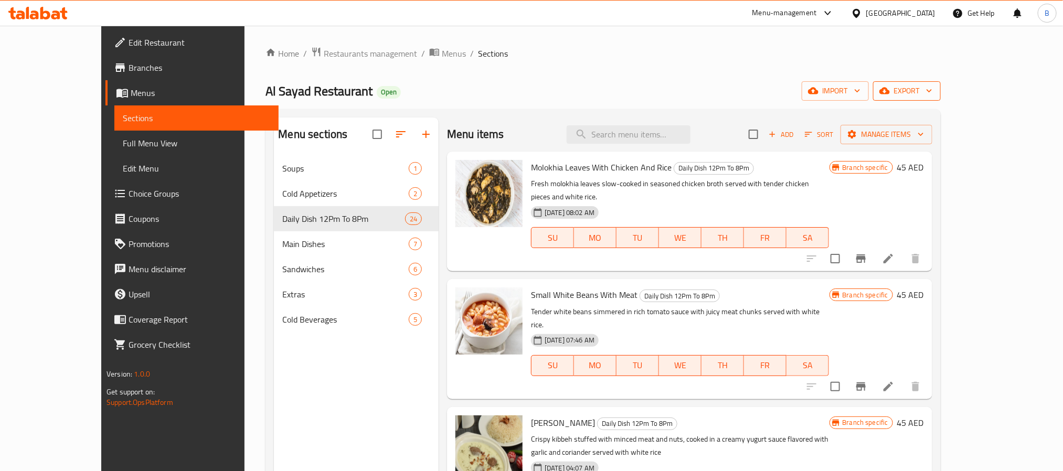
click at [932, 86] on span "export" at bounding box center [907, 90] width 51 height 13
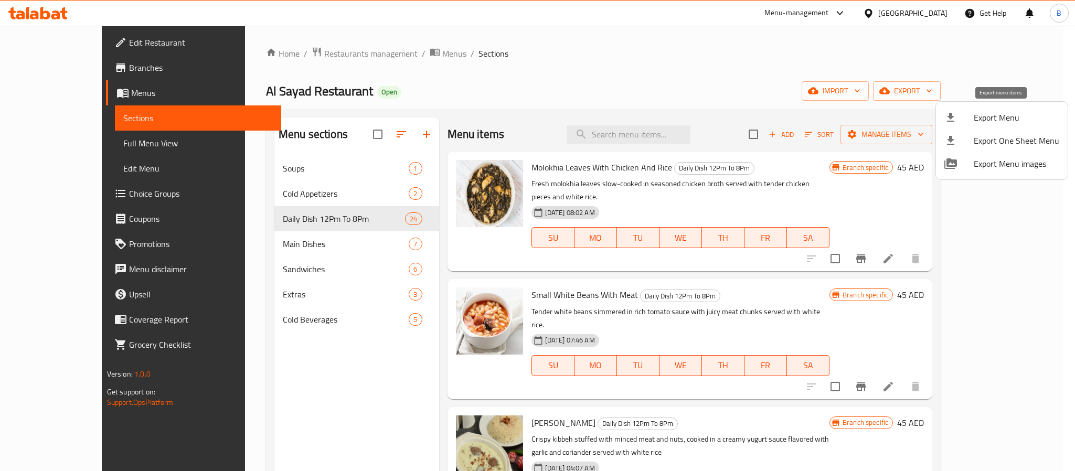
click at [1000, 126] on li "Export Menu" at bounding box center [1002, 117] width 132 height 23
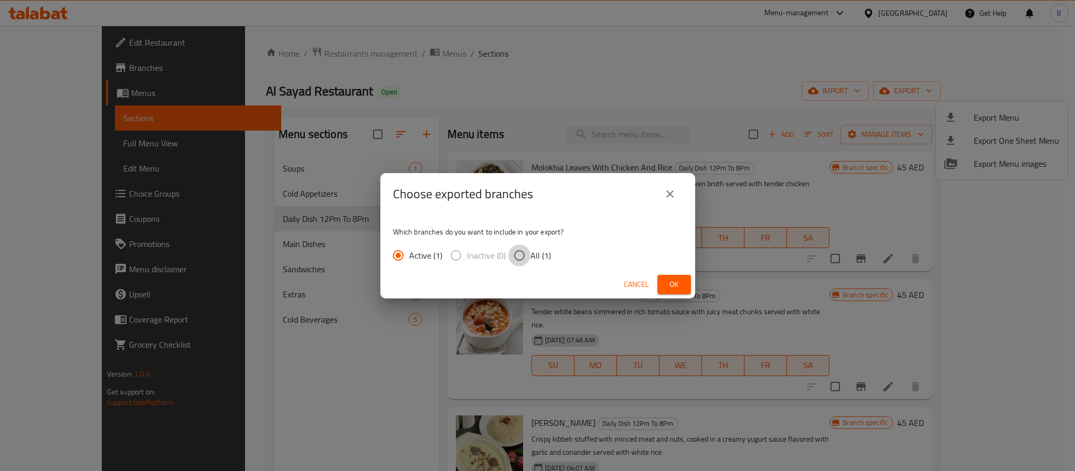
click at [512, 252] on input "All (1)" at bounding box center [519, 256] width 22 height 22
radio input "true"
click at [670, 289] on span "Ok" at bounding box center [674, 284] width 17 height 13
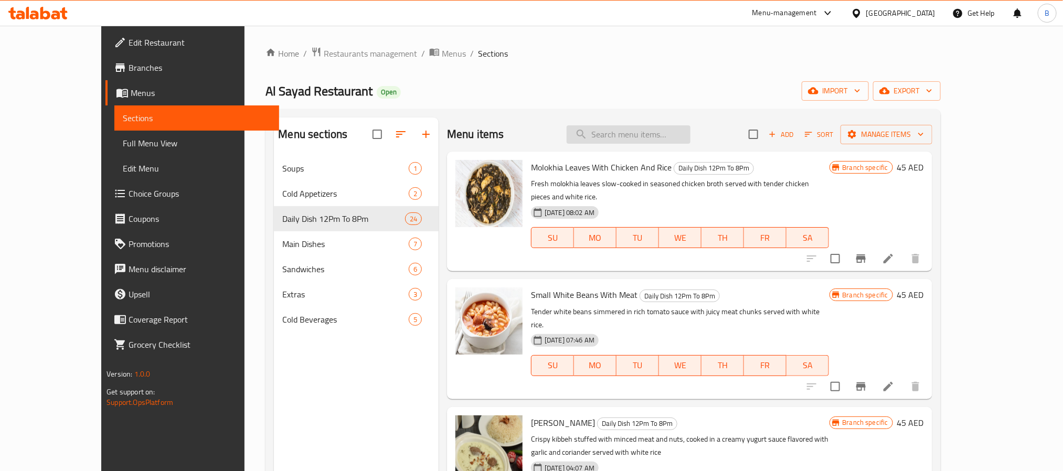
click at [691, 131] on input "search" at bounding box center [629, 134] width 124 height 18
click at [671, 134] on input "search" at bounding box center [629, 134] width 124 height 18
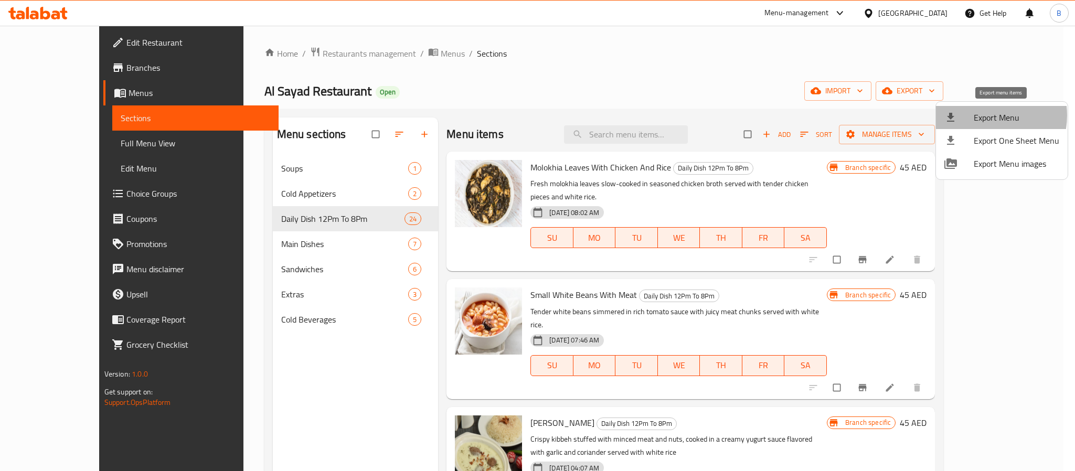
click at [984, 115] on span "Export Menu" at bounding box center [1017, 117] width 86 height 13
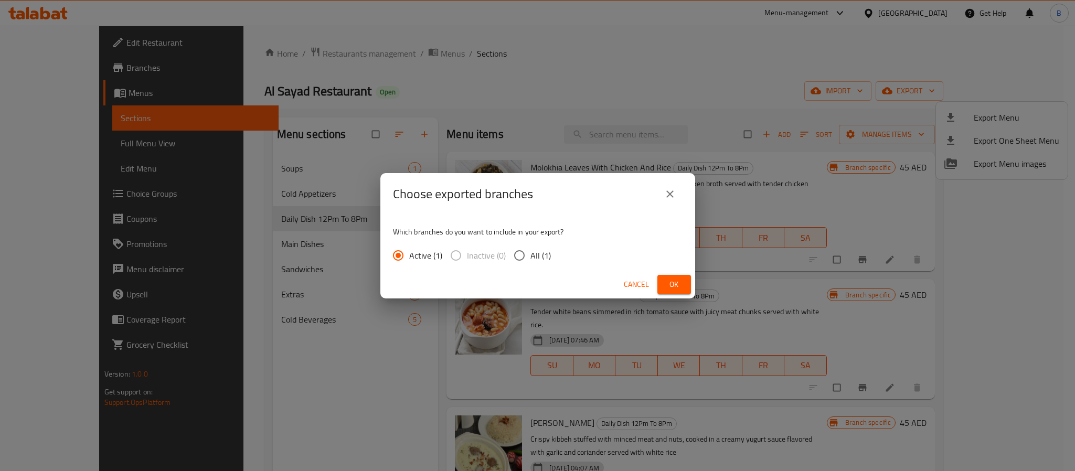
click at [550, 248] on div "Active (1) Inactive (0) All (1)" at bounding box center [476, 256] width 166 height 22
click at [511, 252] on input "All (1)" at bounding box center [519, 256] width 22 height 22
radio input "true"
click at [684, 282] on button "Ok" at bounding box center [674, 284] width 34 height 19
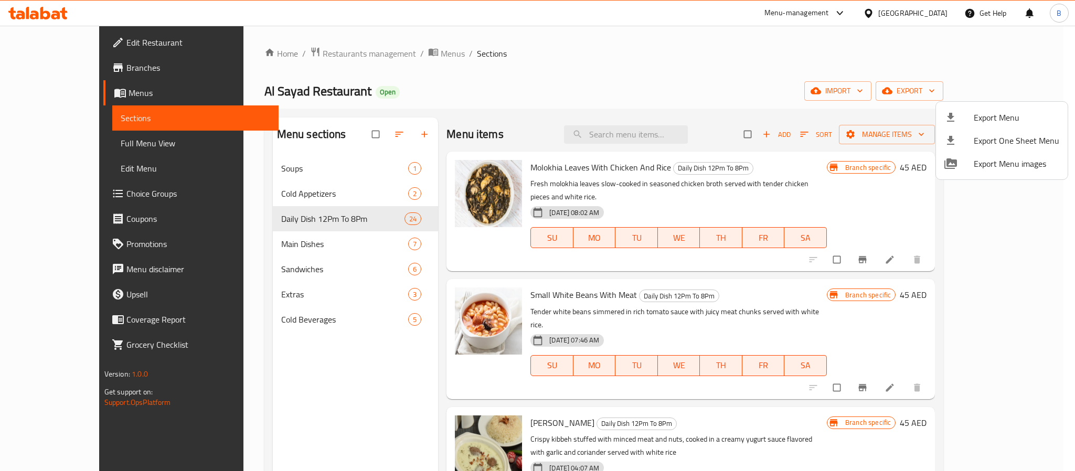
click at [677, 126] on div at bounding box center [537, 235] width 1075 height 471
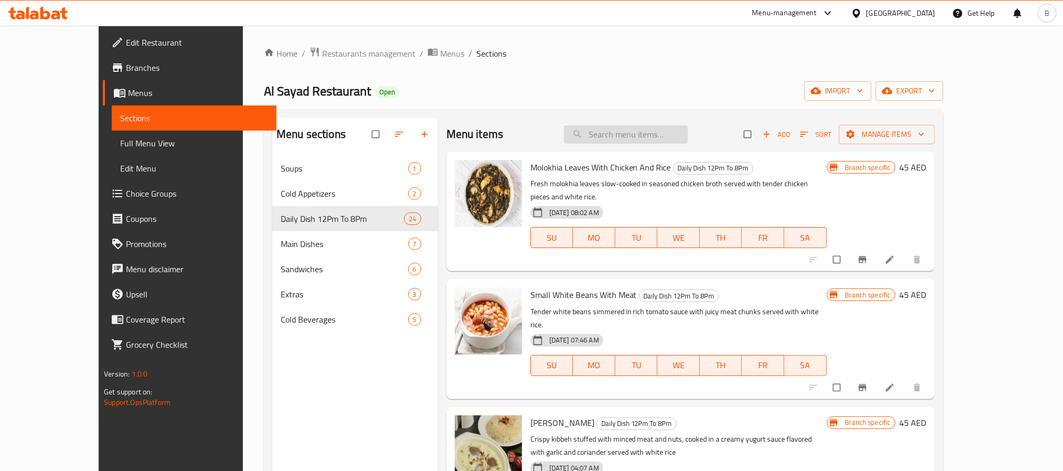
click at [678, 128] on input "search" at bounding box center [626, 134] width 124 height 18
paste input "Mixed Vegetable Stew With Meat"
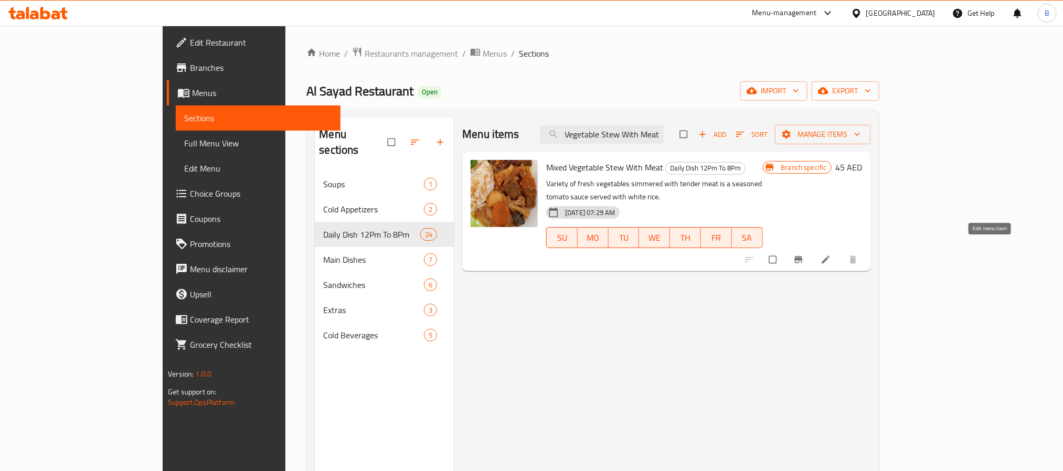
type input "Mixed Vegetable Stew With Meat"
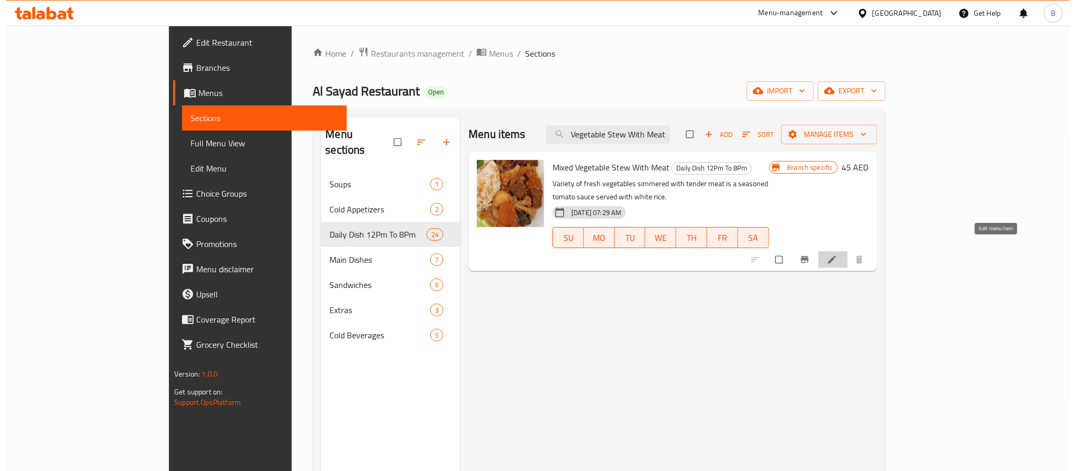
scroll to position [0, 0]
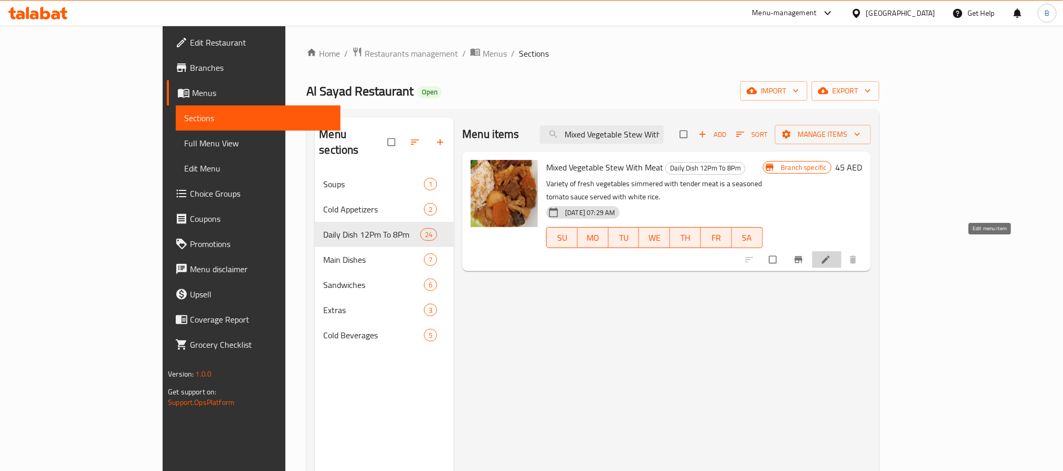
click at [831, 254] on icon at bounding box center [826, 259] width 10 height 10
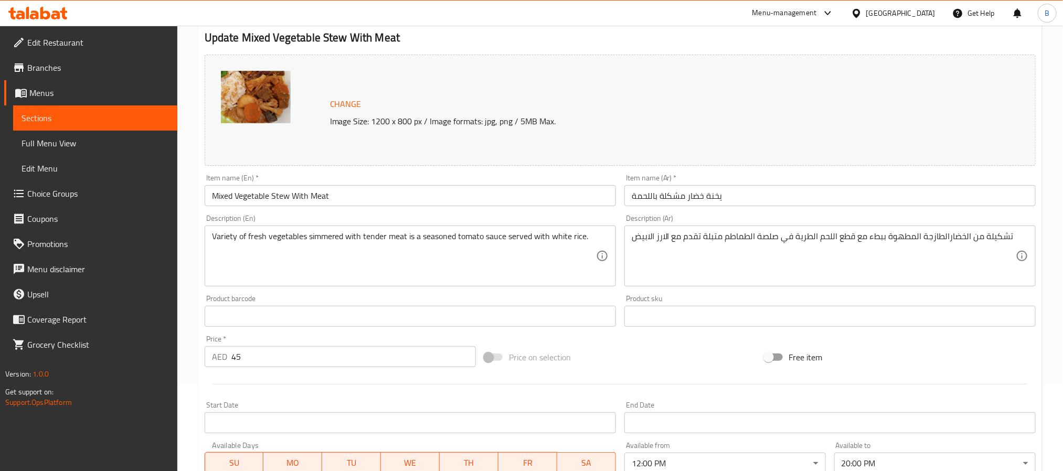
scroll to position [48, 0]
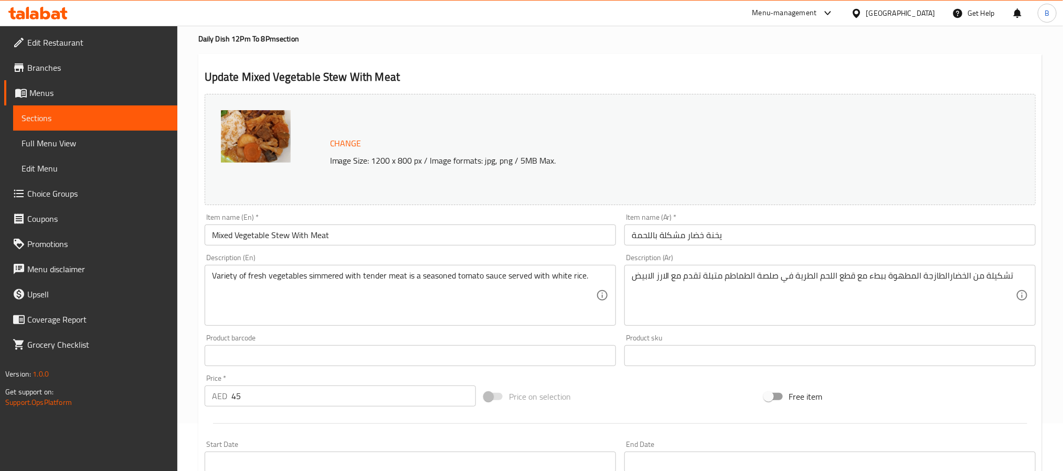
click at [440, 227] on input "Mixed Vegetable Stew With Meat" at bounding box center [410, 235] width 411 height 21
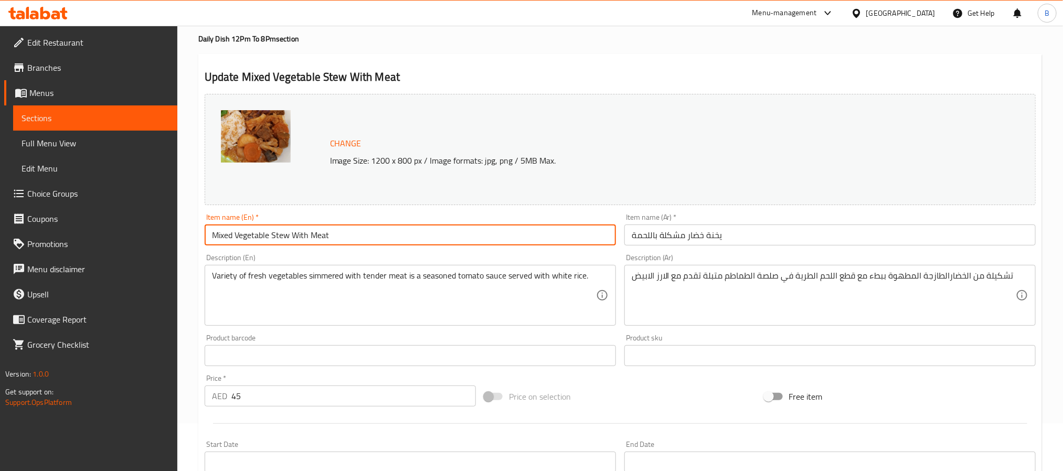
click at [440, 227] on input "Mixed Vegetable Stew With Meat" at bounding box center [410, 235] width 411 height 21
click at [449, 231] on input "Mixed Vegetable Stew With Meat" at bounding box center [410, 235] width 411 height 21
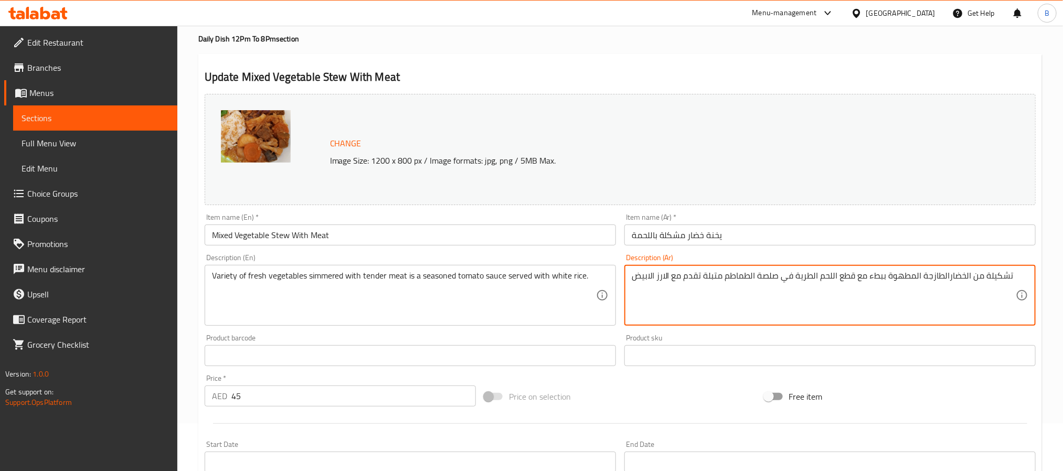
click at [767, 274] on textarea "تشكيلة من الخضارالطازجة المطهوة ببطء مع قطع اللحم الطرية في صلصة الطماطم متبلة …" at bounding box center [824, 296] width 384 height 50
click at [739, 285] on textarea "تشكيلة من الخضارالطازجة المطهوة ببطء مع قطع اللحم الطرية في صلصة الطماطم متبلة …" at bounding box center [824, 296] width 384 height 50
click at [633, 289] on textarea "تشكيلة من الخضارالطازجة المطهوة ببطء مع قطع اللحم الطرية في صلصة الطماطم متبلة …" at bounding box center [824, 296] width 384 height 50
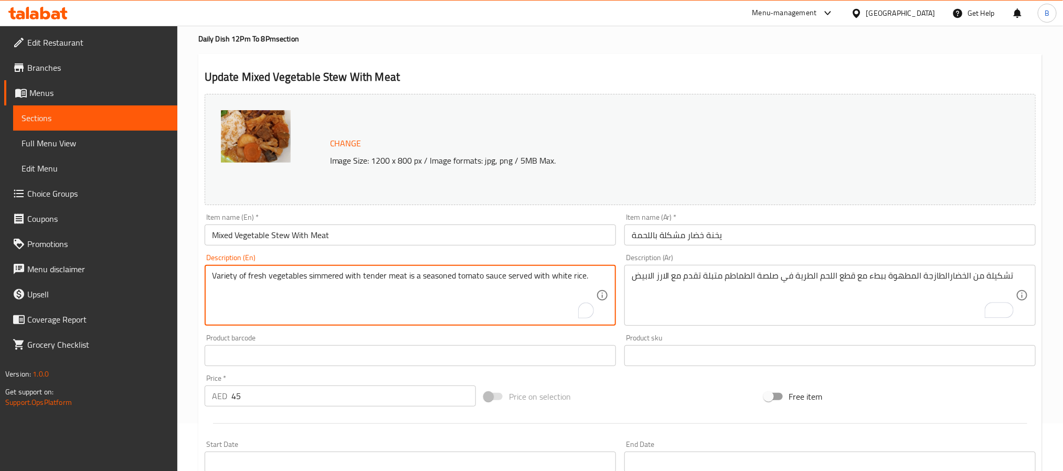
click at [538, 283] on textarea "Variety of fresh vegetables simmered with tender meat is a seasoned tomato sauc…" at bounding box center [404, 296] width 384 height 50
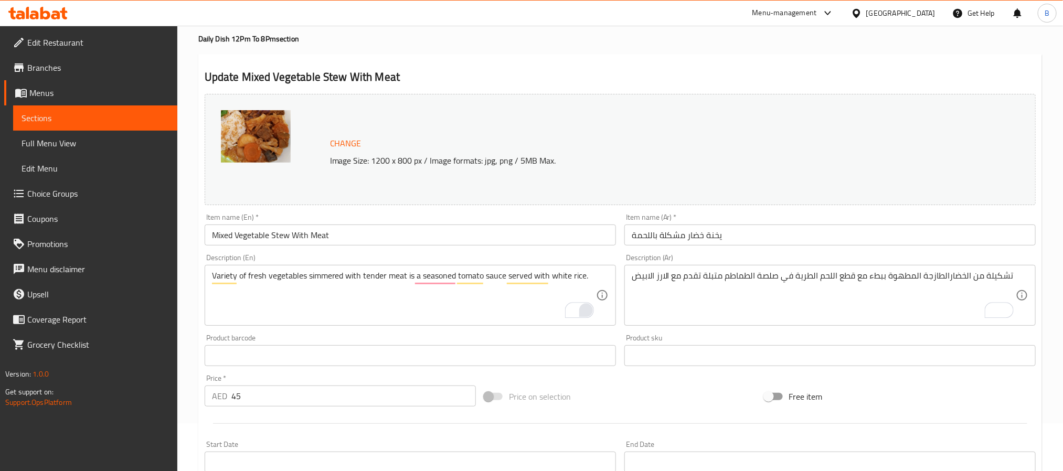
click at [585, 310] on div "1" at bounding box center [586, 310] width 13 height 13
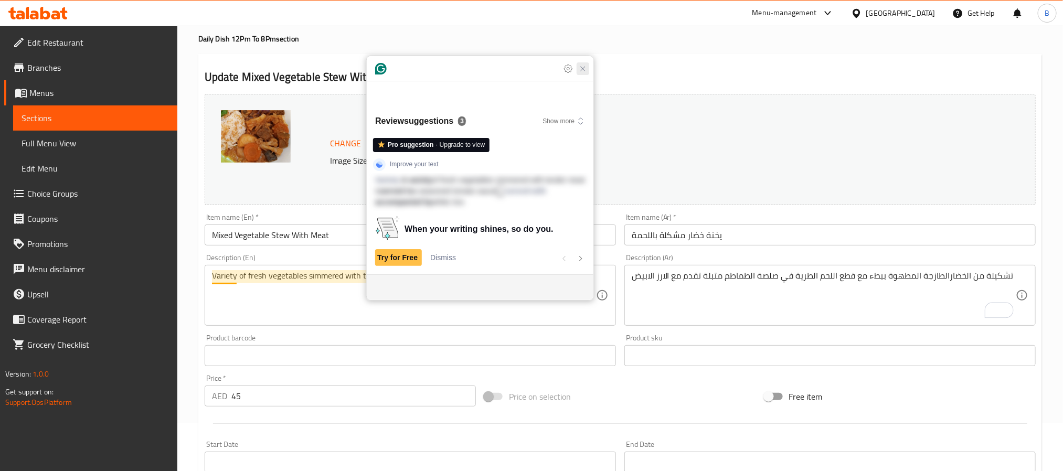
drag, startPoint x: 579, startPoint y: 90, endPoint x: 567, endPoint y: 120, distance: 32.7
click at [580, 73] on icon "Close Grammarly Assistant" at bounding box center [583, 69] width 8 height 8
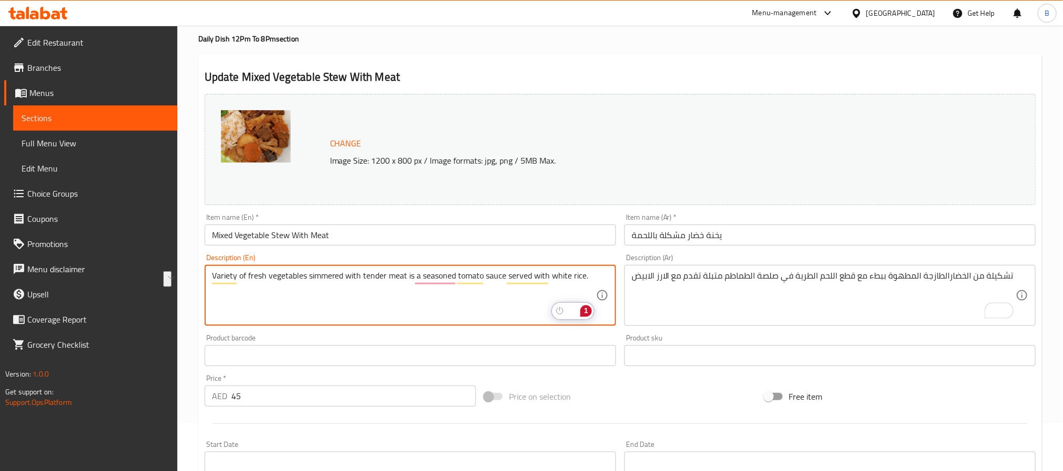
click at [394, 279] on textarea "Variety of fresh vegetables simmered with tender meat is a seasoned tomato sauc…" at bounding box center [404, 296] width 384 height 50
drag, startPoint x: 320, startPoint y: 279, endPoint x: 519, endPoint y: 284, distance: 199.4
click at [519, 284] on textarea "Variety of fresh vegetables simmered with tender meat is a seasoned tomato sauc…" at bounding box center [404, 296] width 384 height 50
click at [417, 284] on textarea "Variety of fresh vegetables simmered with tender meat is a seasoned tomato sauc…" at bounding box center [404, 296] width 384 height 50
click at [457, 281] on textarea "Variety of fresh vegetables simmered with tender meat is a seasoned tomato sauc…" at bounding box center [404, 296] width 384 height 50
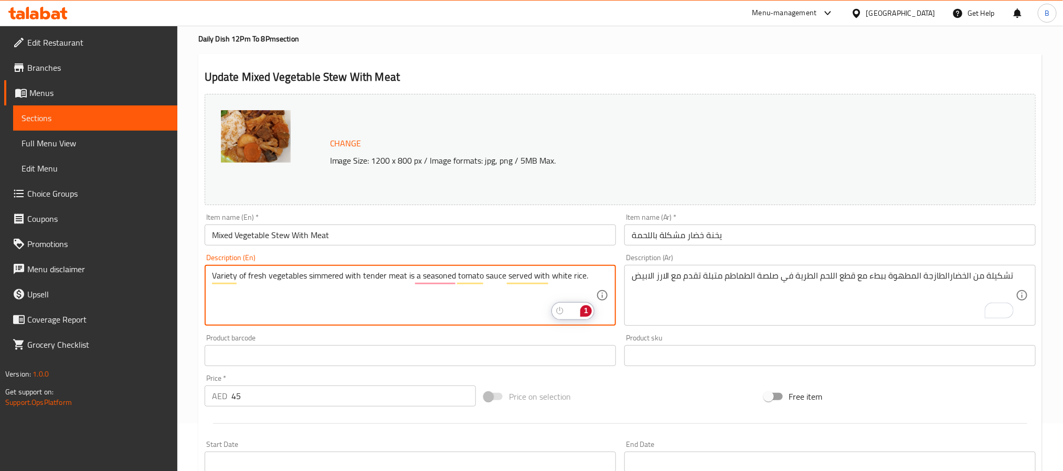
click at [457, 281] on textarea "Variety of fresh vegetables simmered with tender meat is a seasoned tomato sauc…" at bounding box center [404, 296] width 384 height 50
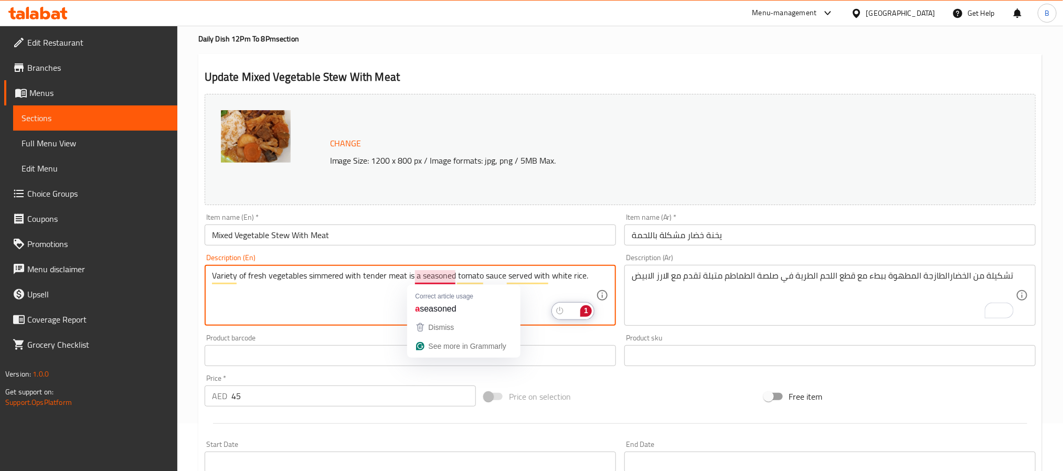
click at [428, 274] on textarea "Variety of fresh vegetables simmered with tender meat is a seasoned tomato sauc…" at bounding box center [404, 296] width 384 height 50
click at [597, 83] on h2 "Update Mixed Vegetable Stew With Meat" at bounding box center [620, 77] width 831 height 16
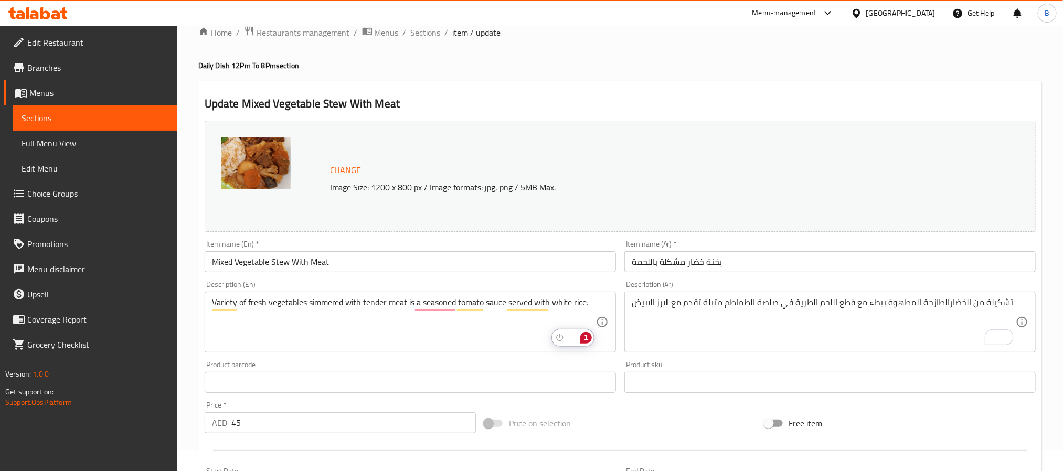
scroll to position [0, 0]
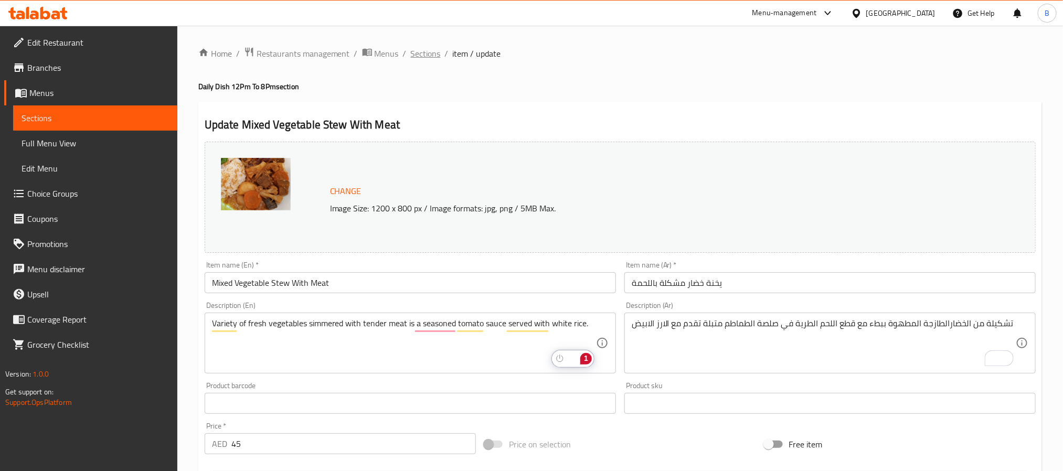
click at [430, 55] on span "Sections" at bounding box center [426, 53] width 30 height 13
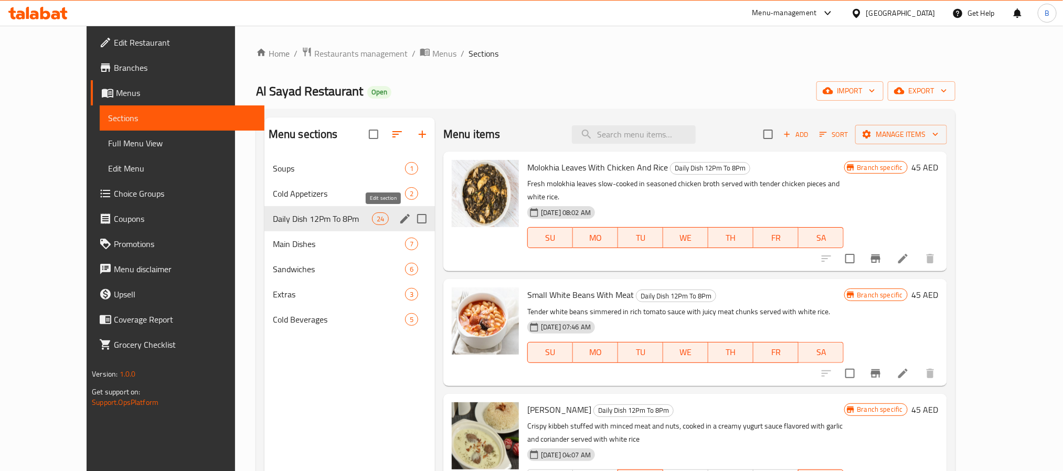
click at [399, 217] on icon "edit" at bounding box center [405, 219] width 13 height 13
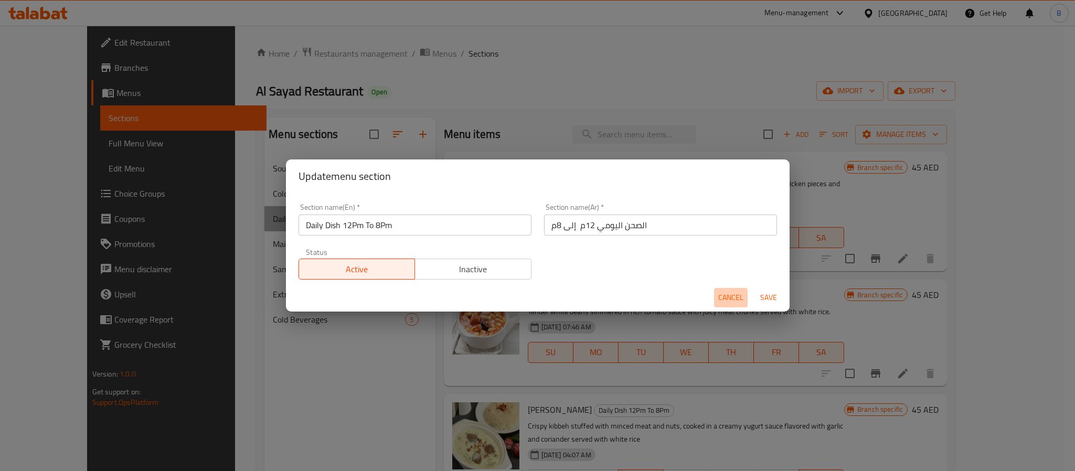
click at [727, 291] on span "Cancel" at bounding box center [730, 297] width 25 height 13
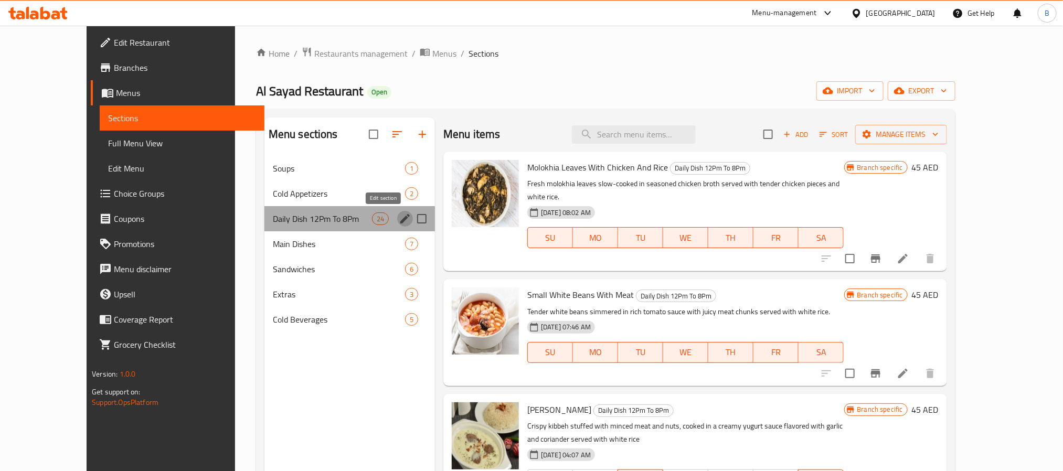
click at [400, 216] on icon "edit" at bounding box center [404, 218] width 9 height 9
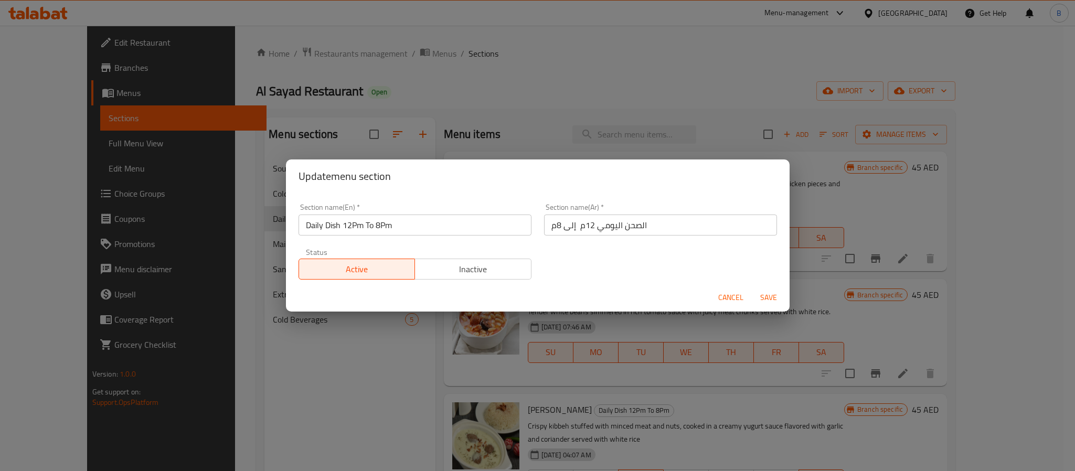
click at [726, 293] on span "Cancel" at bounding box center [730, 297] width 25 height 13
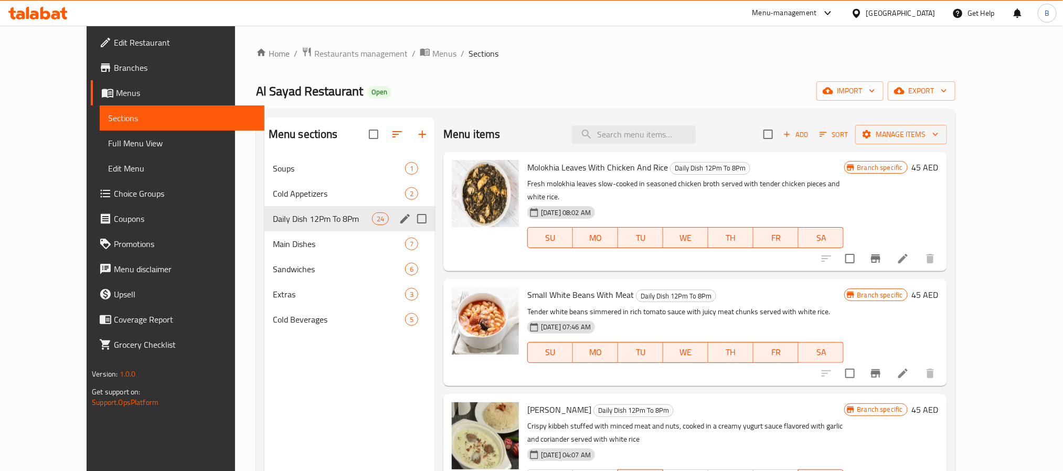
click at [269, 137] on h2 "Menu sections" at bounding box center [303, 134] width 69 height 16
drag, startPoint x: 294, startPoint y: 132, endPoint x: 209, endPoint y: 145, distance: 85.9
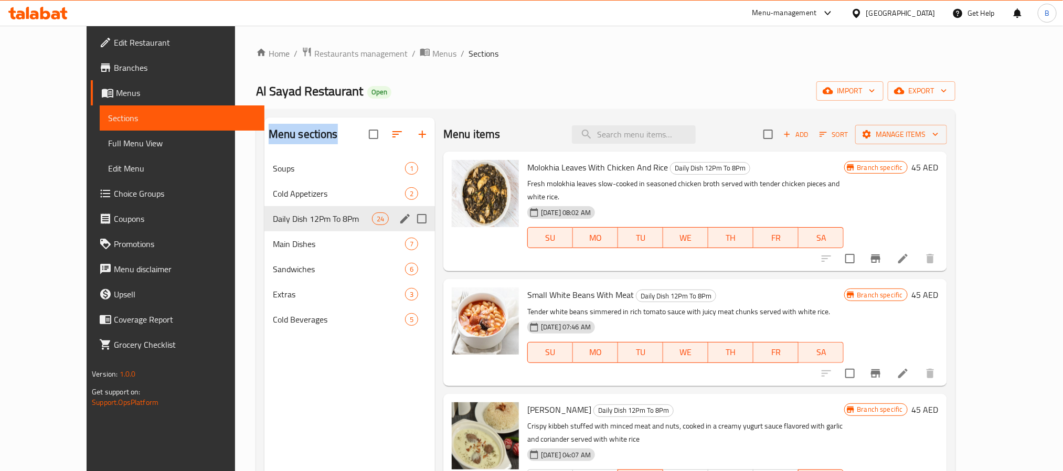
click at [264, 145] on div "Menu sections" at bounding box center [349, 135] width 171 height 34
click at [639, 134] on input "search" at bounding box center [634, 134] width 124 height 18
paste input "Roasted Chicken With Rice"
type input "Roasted Chicken With Rice"
paste input "Roasted Chicken With Rice"
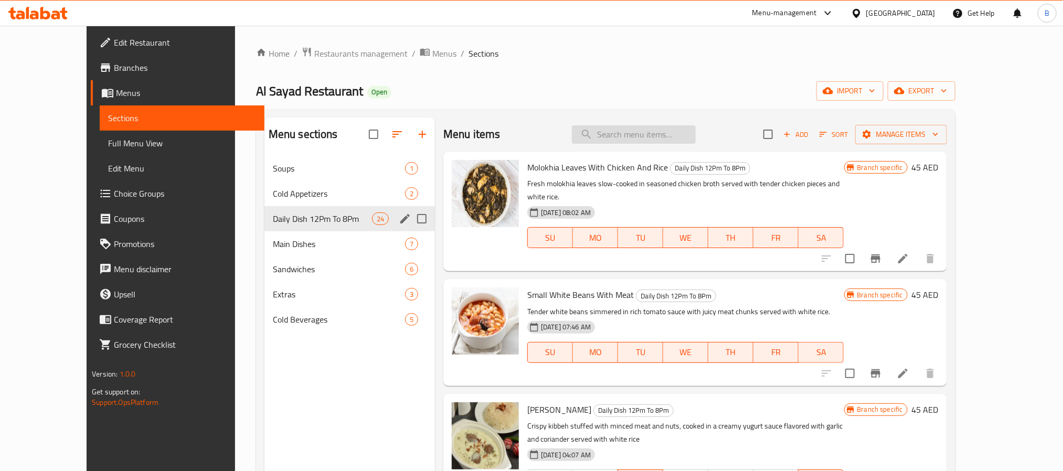
type input "Roasted Chicken With Rice"
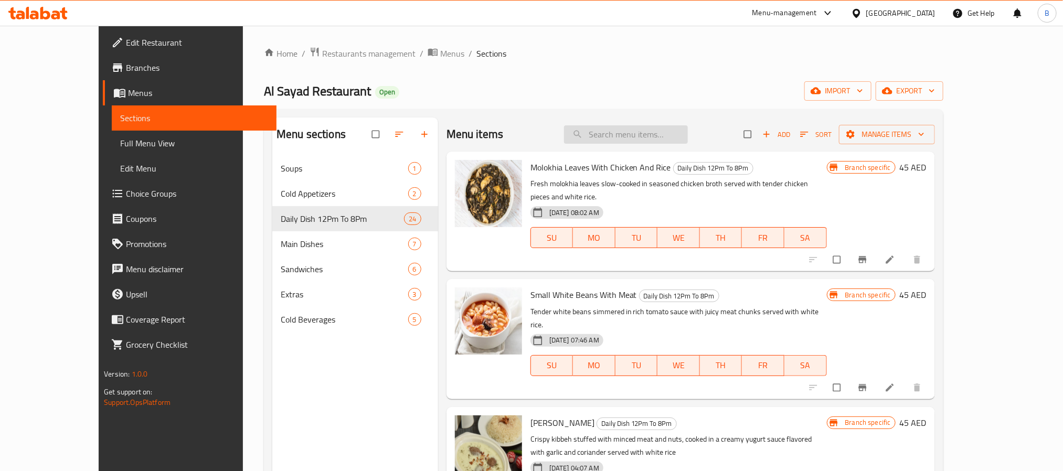
click at [645, 142] on input "search" at bounding box center [626, 134] width 124 height 18
paste input "Roasted Chicken With Rice"
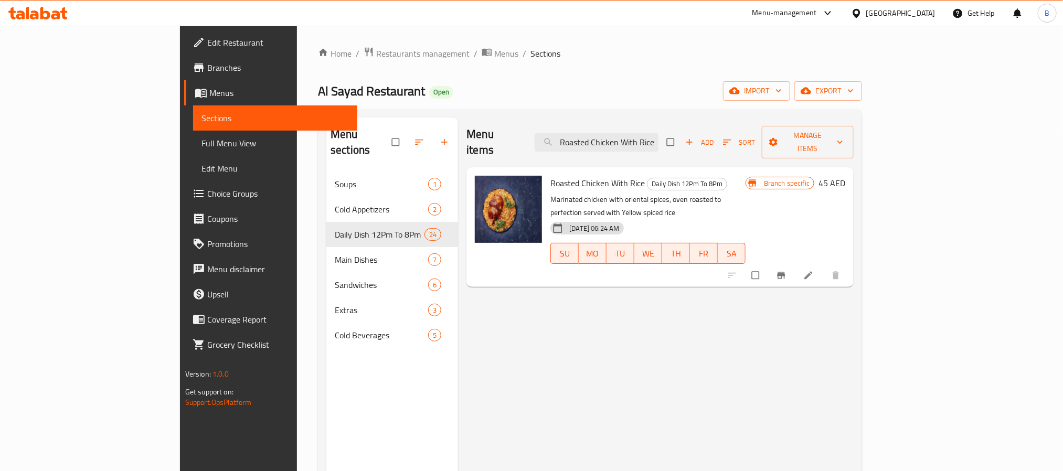
type input "Roasted Chicken With Rice"
click at [824, 267] on li at bounding box center [809, 275] width 29 height 17
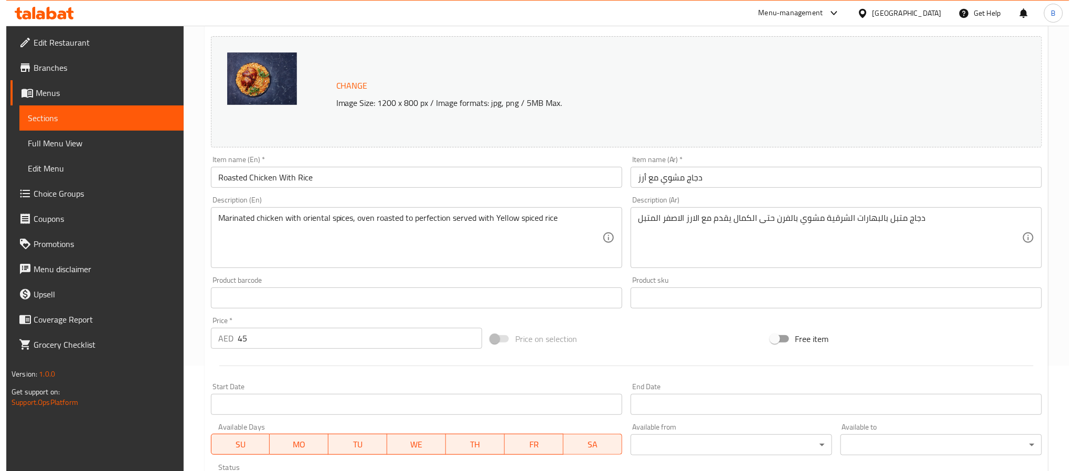
scroll to position [284, 0]
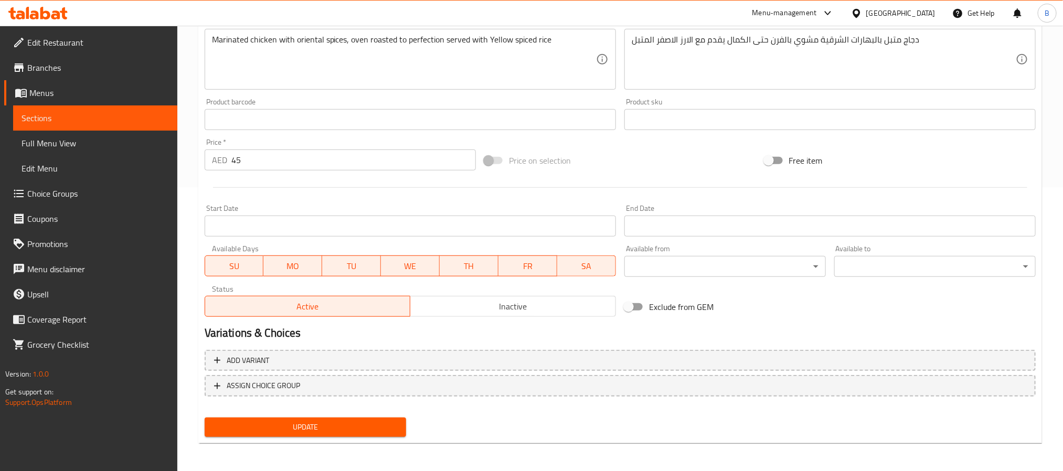
click at [797, 279] on div "Available from ​ ​" at bounding box center [725, 261] width 210 height 40
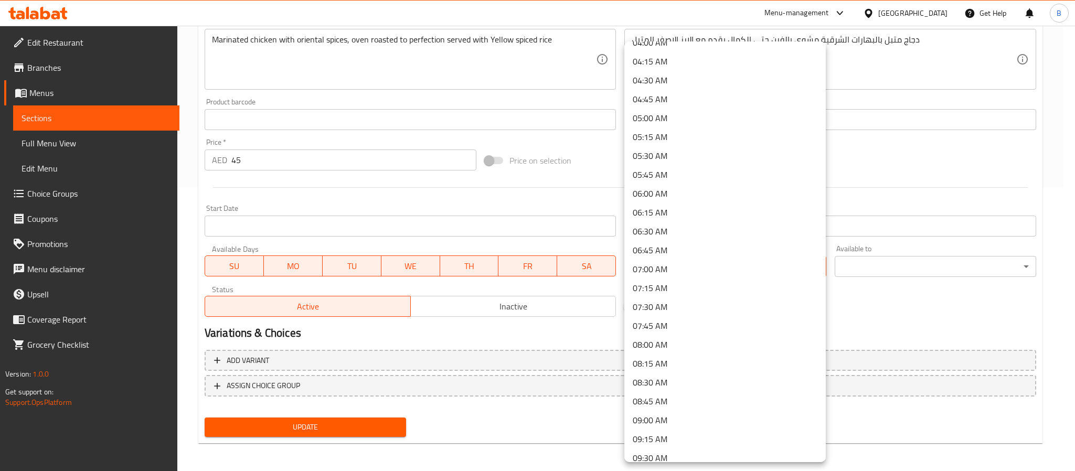
scroll to position [708, 0]
click at [683, 257] on li "12:00 PM" at bounding box center [724, 253] width 201 height 19
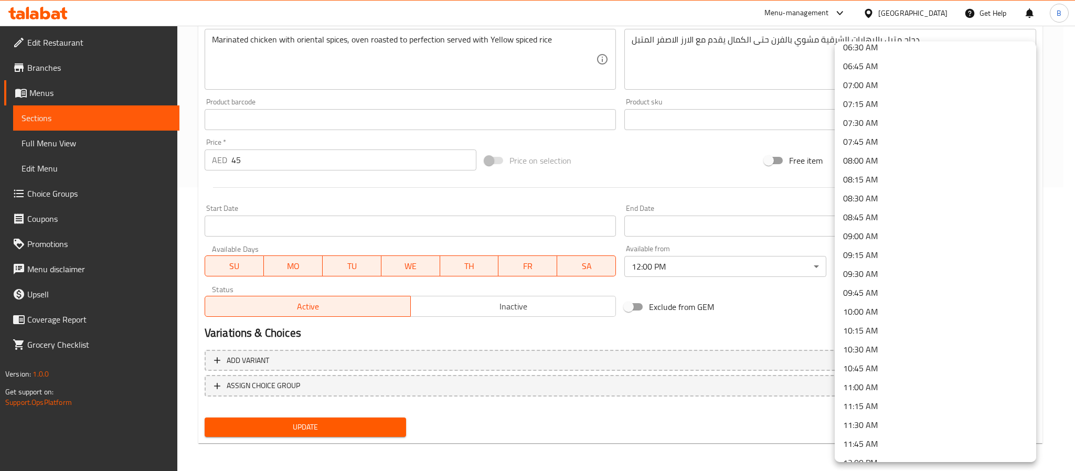
scroll to position [472, 0]
click at [883, 186] on li "08:00 AM" at bounding box center [935, 187] width 201 height 19
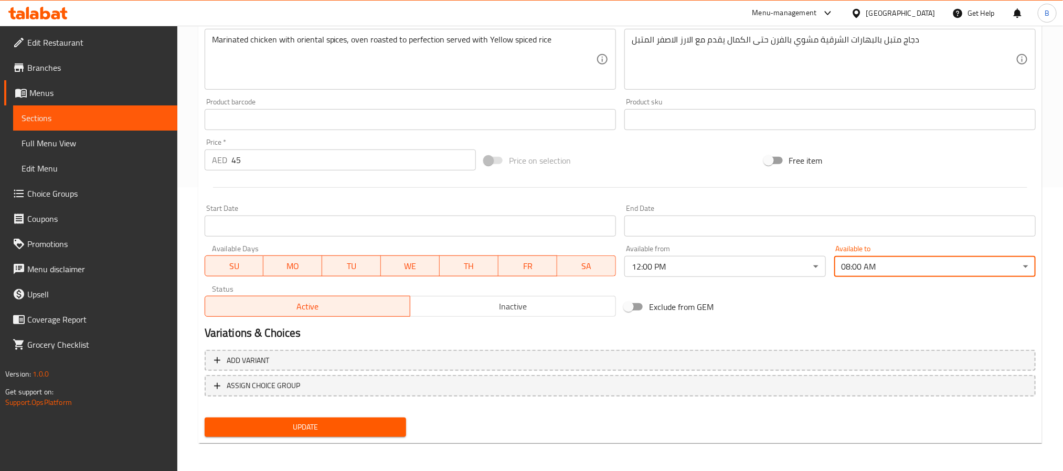
click at [804, 323] on div "Variations & Choices" at bounding box center [620, 333] width 840 height 24
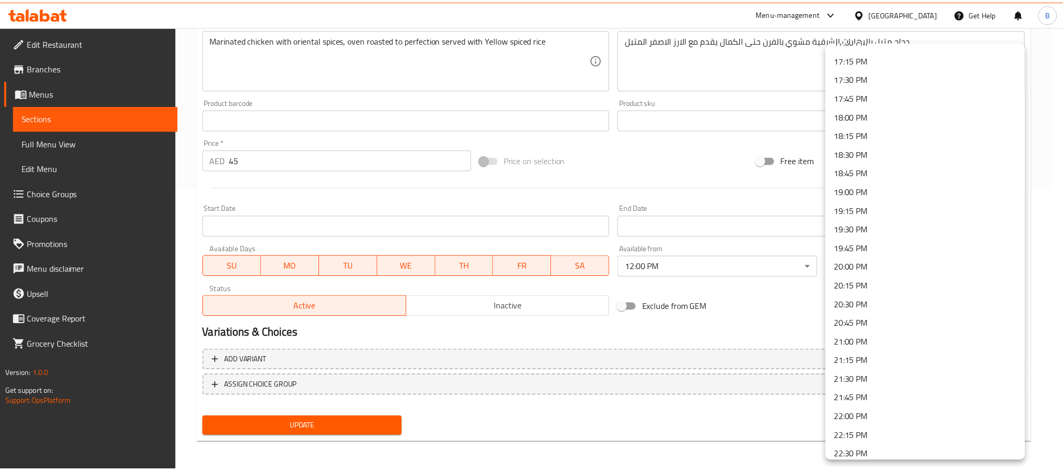
scroll to position [1419, 0]
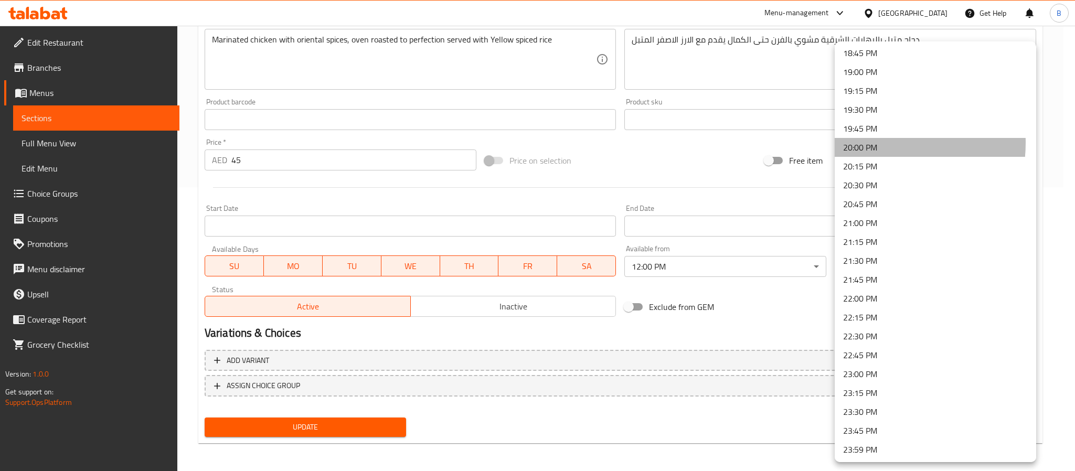
click at [866, 142] on li "20:00 PM" at bounding box center [935, 147] width 201 height 19
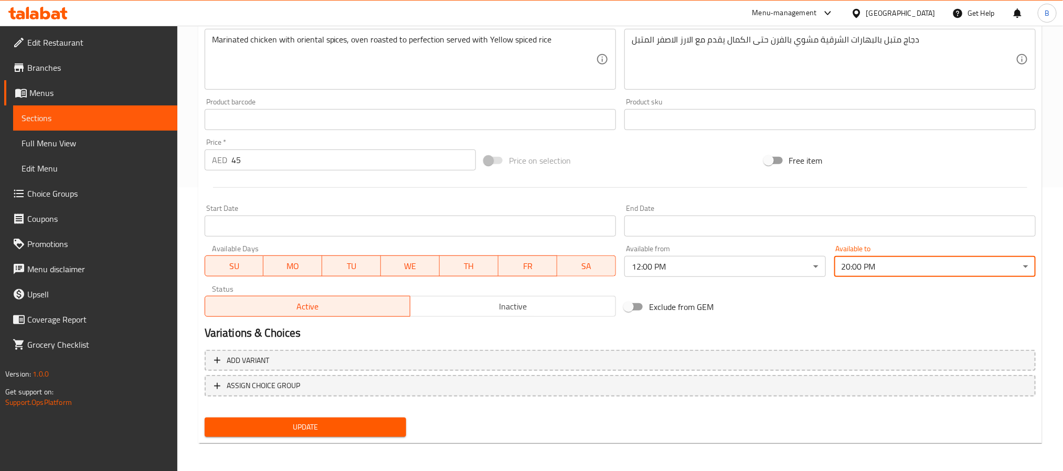
click at [740, 332] on h2 "Variations & Choices" at bounding box center [620, 333] width 831 height 16
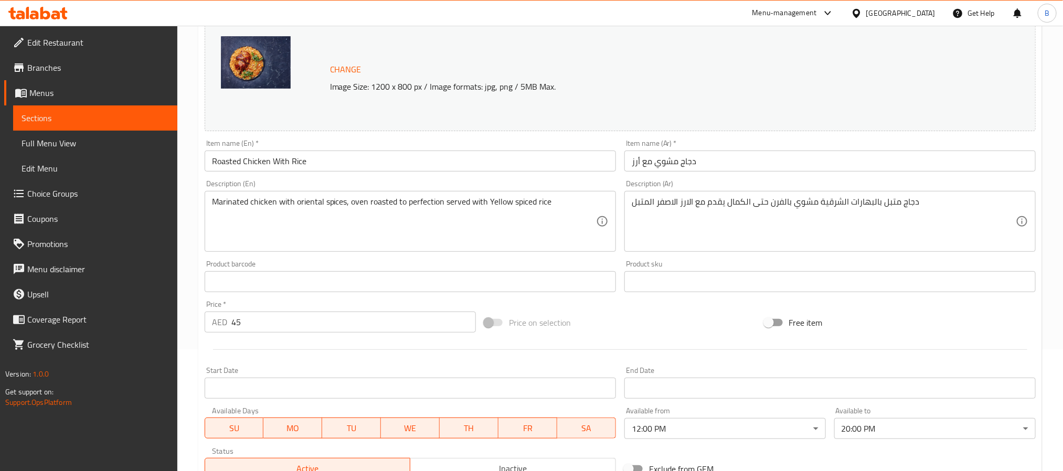
scroll to position [284, 0]
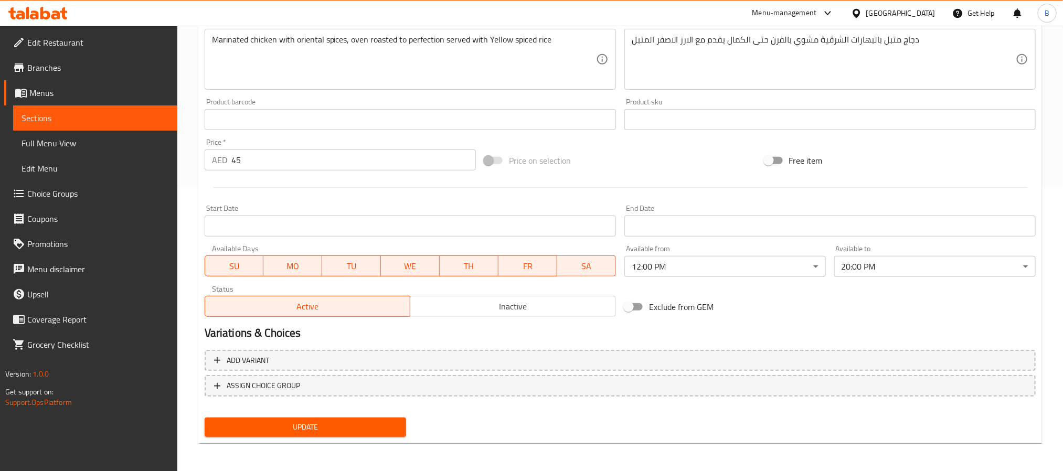
click at [323, 427] on span "Update" at bounding box center [305, 427] width 185 height 13
click at [318, 435] on button "Update" at bounding box center [305, 427] width 201 height 19
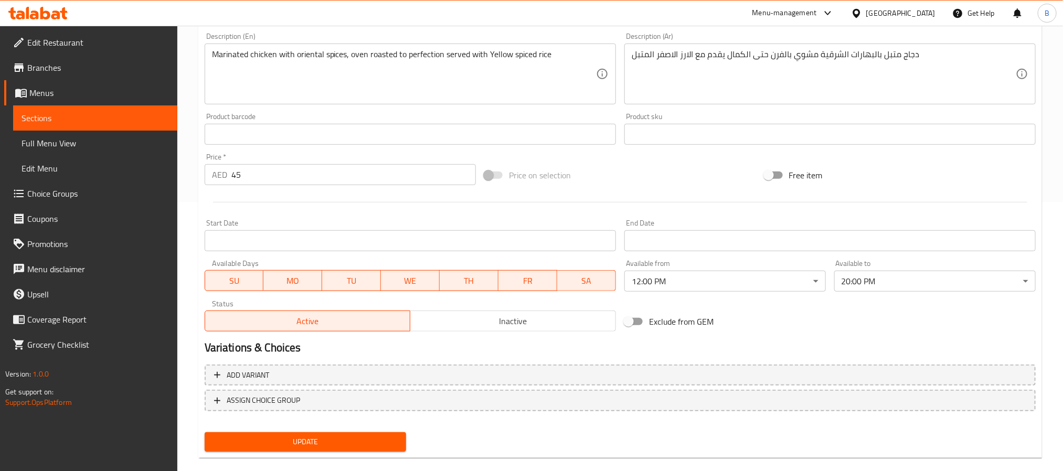
scroll to position [0, 0]
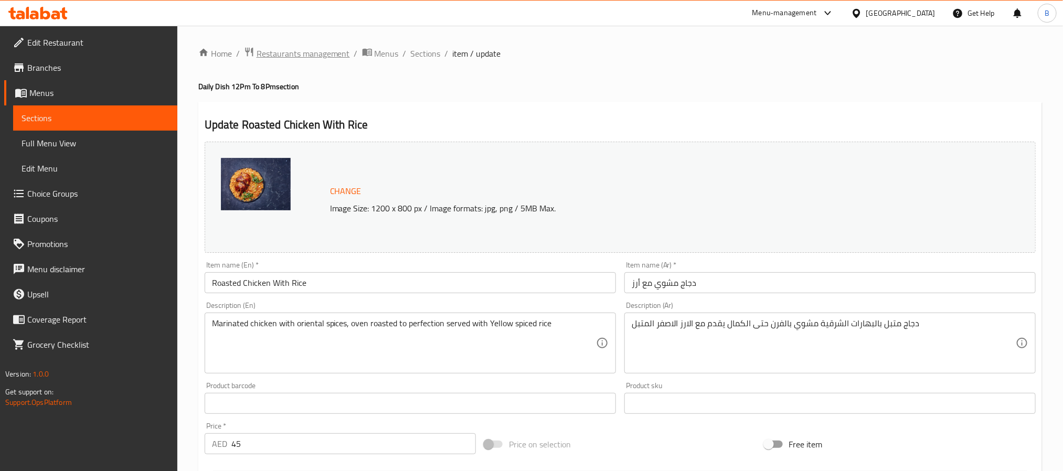
click at [307, 58] on span "Restaurants management" at bounding box center [303, 53] width 93 height 13
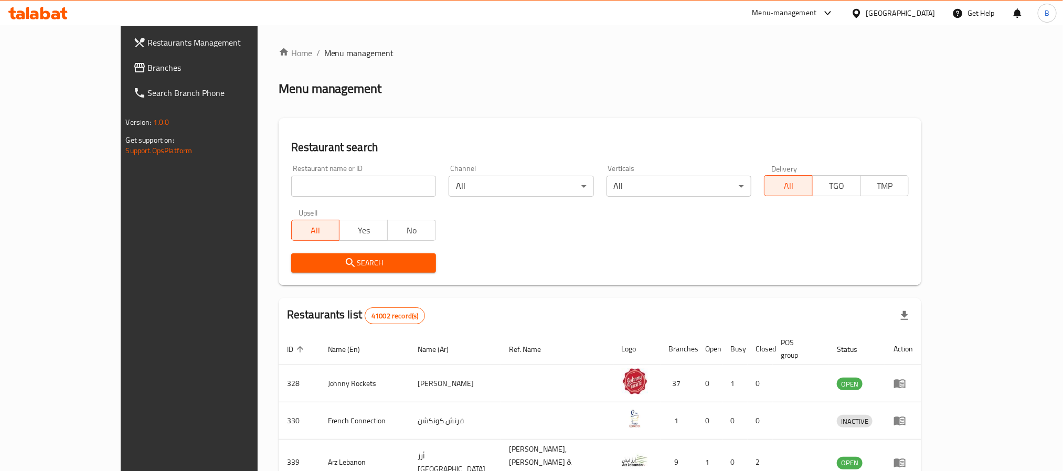
click at [876, 8] on div "[GEOGRAPHIC_DATA]" at bounding box center [900, 13] width 69 height 12
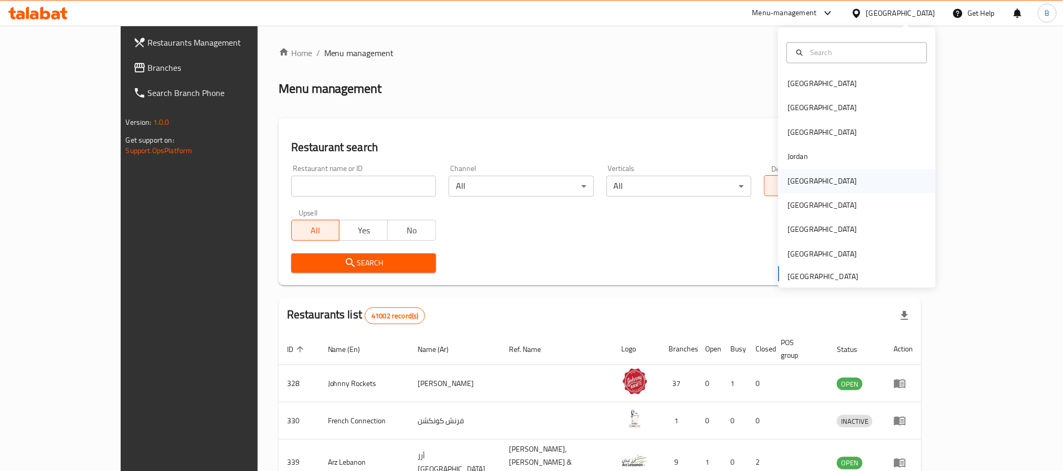
click at [818, 187] on div "[GEOGRAPHIC_DATA]" at bounding box center [856, 181] width 157 height 24
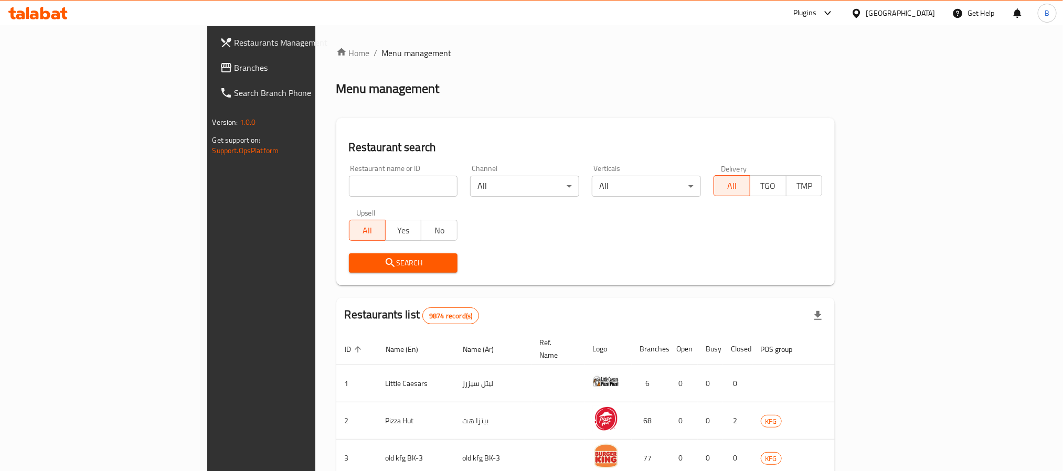
click at [211, 74] on link "Branches" at bounding box center [297, 67] width 173 height 25
